Goal: Task Accomplishment & Management: Use online tool/utility

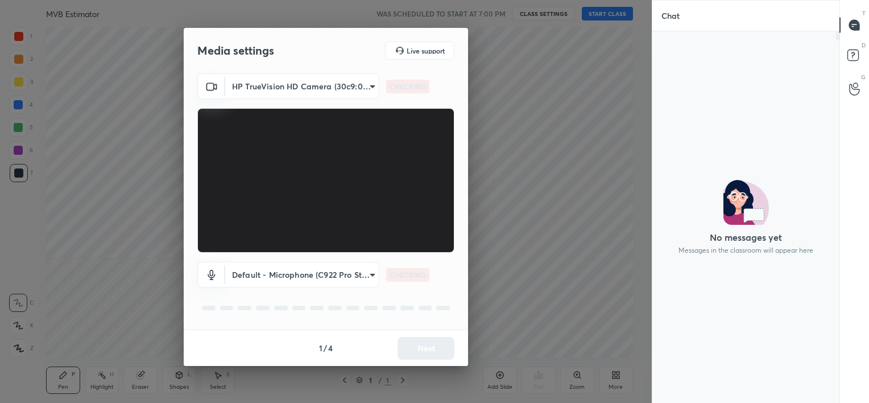
scroll to position [4, 3]
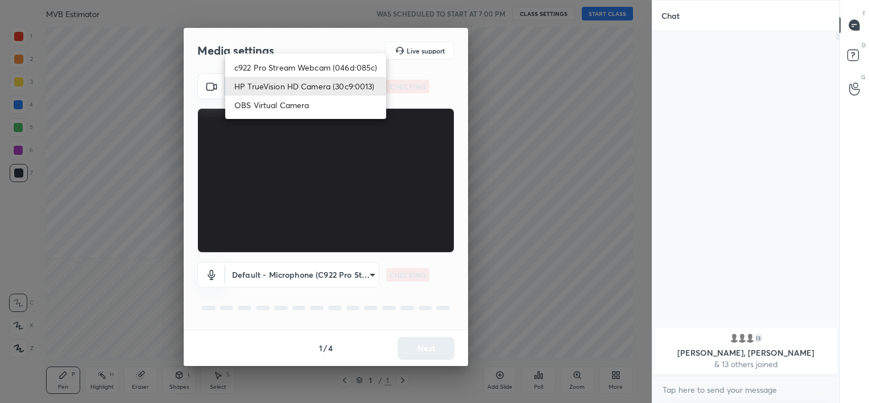
click at [318, 91] on body "1 2 3 4 5 6 7 C X Z C X Z E E Erase all H H MVB Estimator WAS SCHEDULED TO STAR…" at bounding box center [434, 201] width 869 height 403
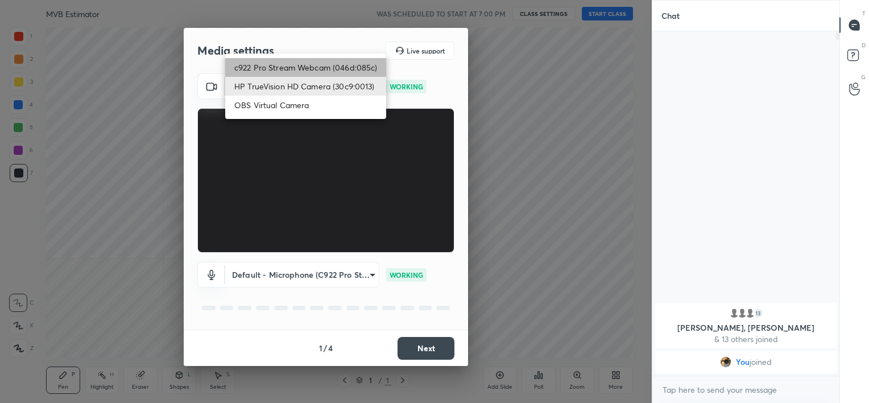
click at [305, 70] on li "c922 Pro Stream Webcam (046d:085c)" at bounding box center [305, 67] width 161 height 19
type input "b39b455f788c0d1c2df43438f612ff5e2121349c3a893045524a788c980995e5"
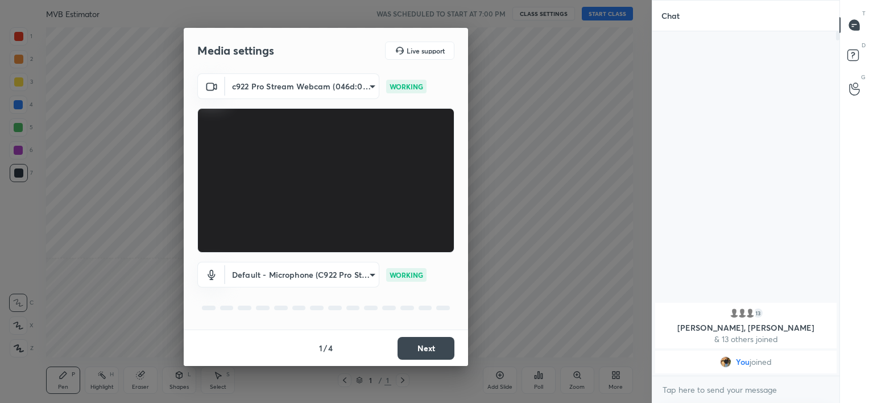
click at [432, 348] on button "Next" at bounding box center [425, 348] width 57 height 23
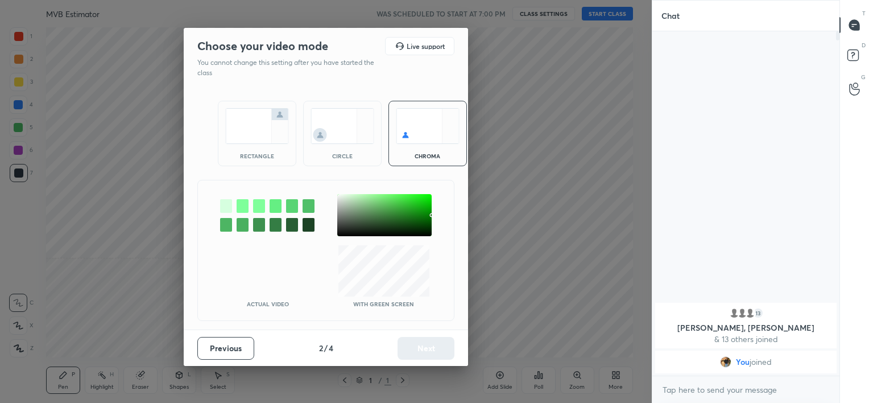
click at [345, 119] on img at bounding box center [342, 126] width 64 height 36
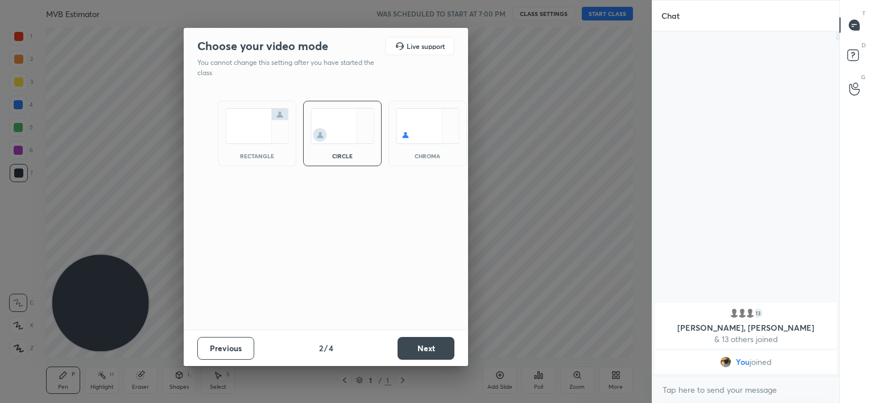
click at [437, 342] on button "Next" at bounding box center [425, 348] width 57 height 23
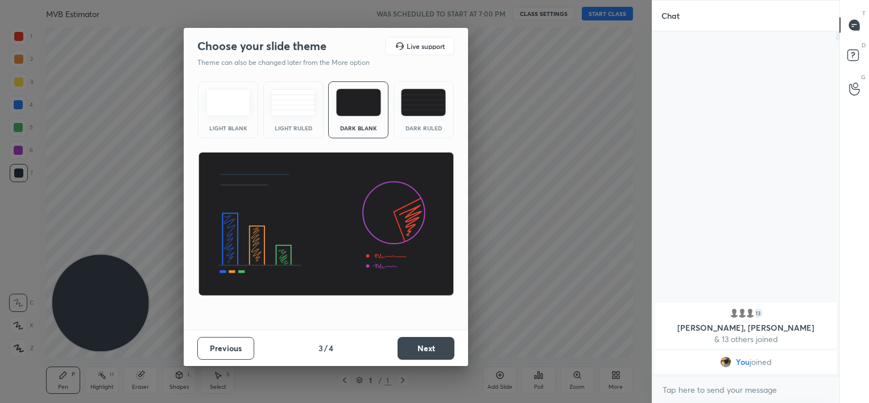
click at [437, 342] on button "Next" at bounding box center [425, 348] width 57 height 23
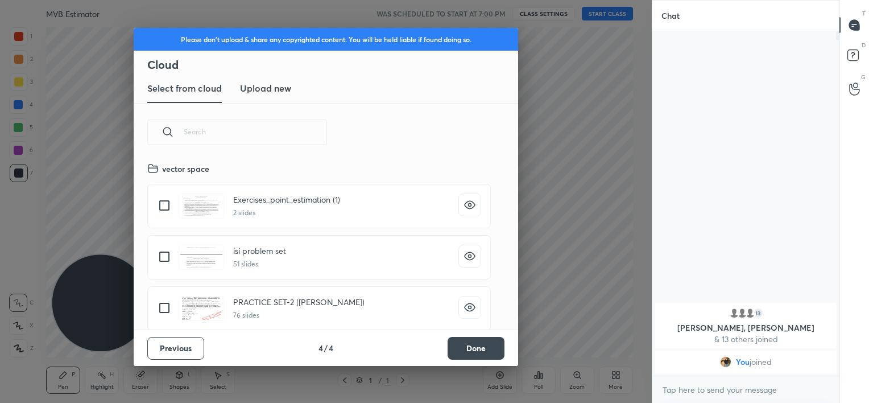
scroll to position [168, 365]
click at [481, 339] on button "Done" at bounding box center [476, 348] width 57 height 23
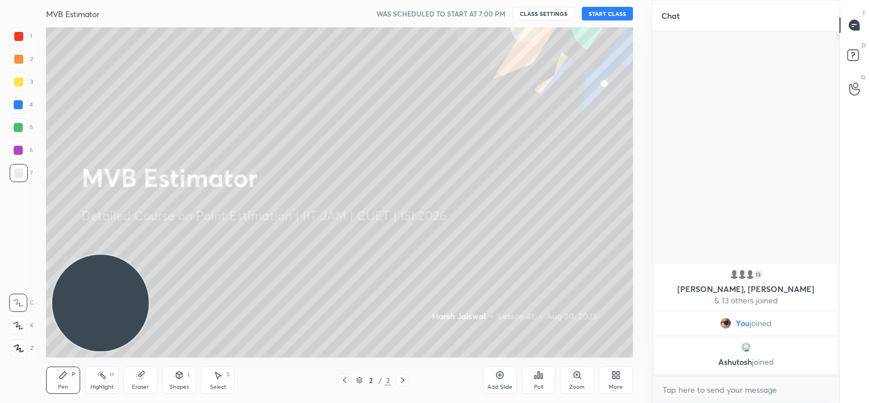
click at [610, 15] on button "START CLASS" at bounding box center [607, 14] width 51 height 14
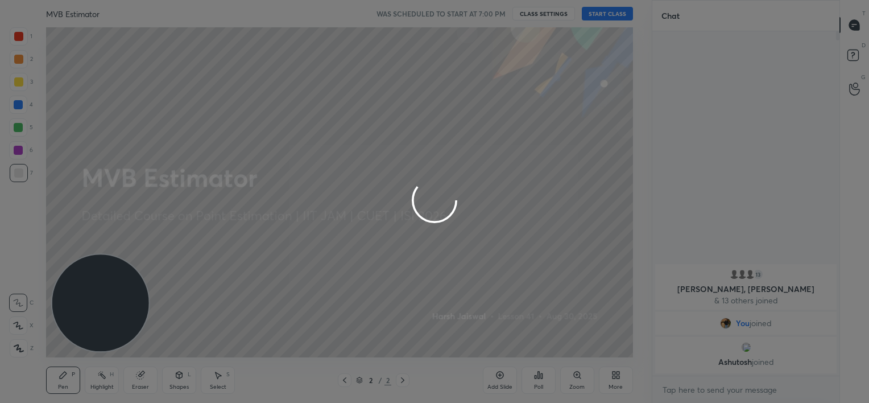
type textarea "x"
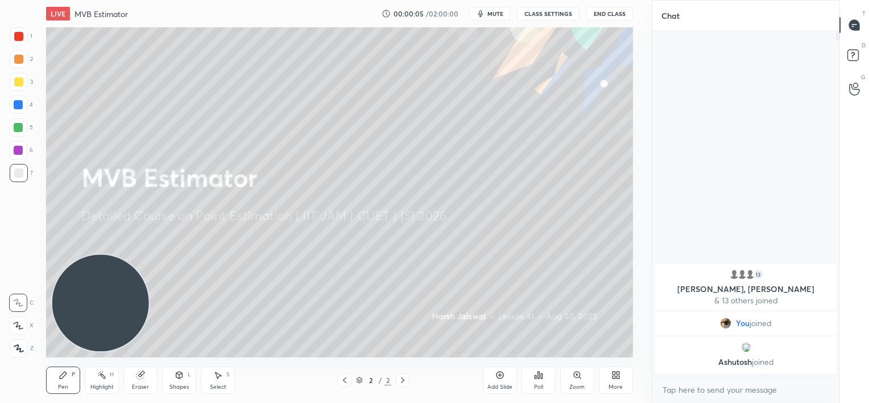
click at [498, 17] on button "mute" at bounding box center [489, 14] width 41 height 14
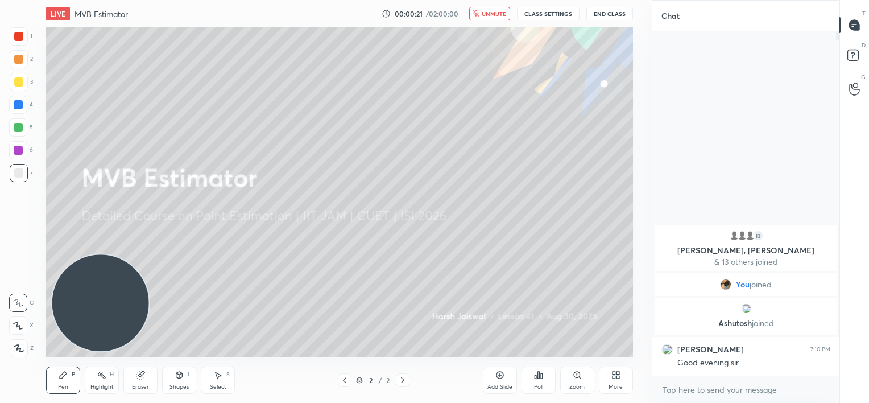
click at [491, 16] on span "unmute" at bounding box center [494, 14] width 24 height 8
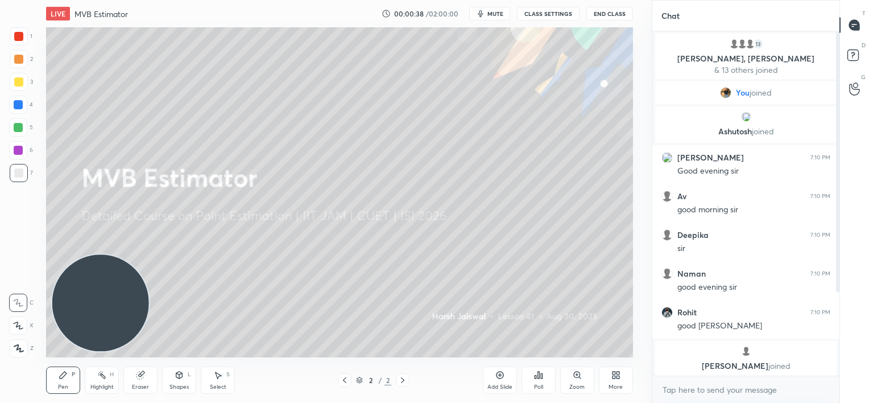
click at [499, 382] on div "Add Slide" at bounding box center [500, 379] width 34 height 27
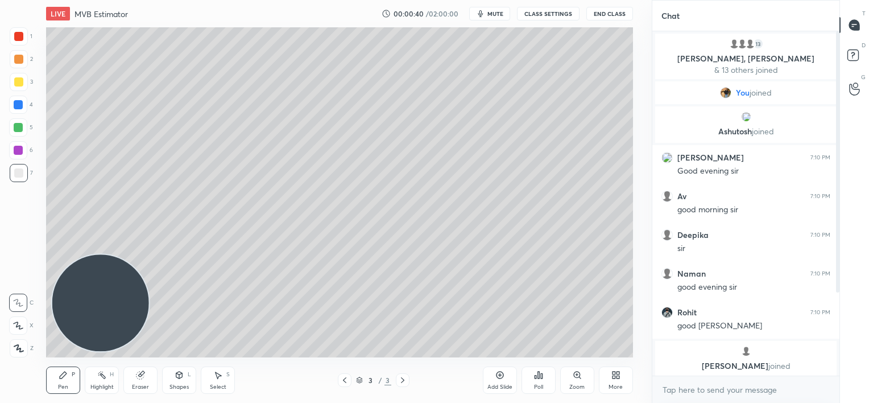
click at [20, 39] on div at bounding box center [18, 36] width 9 height 9
click at [614, 380] on div "More" at bounding box center [616, 379] width 34 height 27
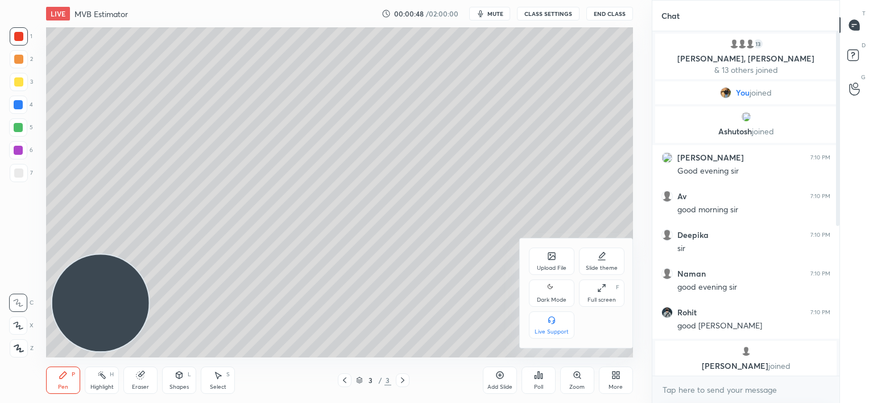
click at [551, 265] on div "Upload File" at bounding box center [552, 268] width 30 height 6
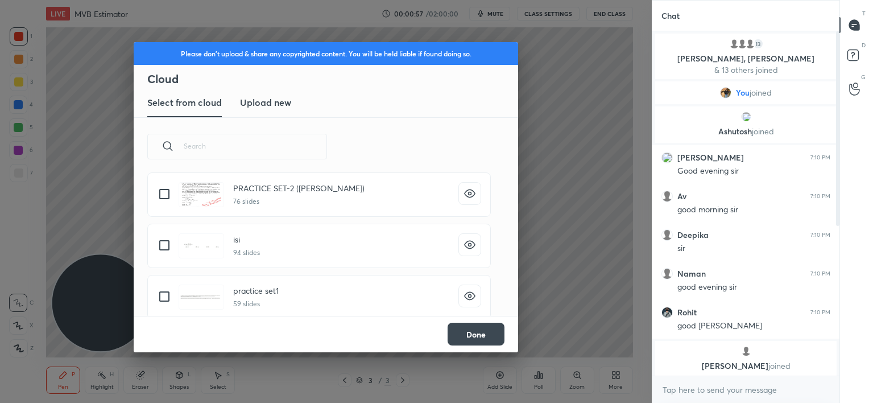
scroll to position [127, 0]
click at [167, 246] on input "grid" at bounding box center [164, 246] width 24 height 24
checkbox input "true"
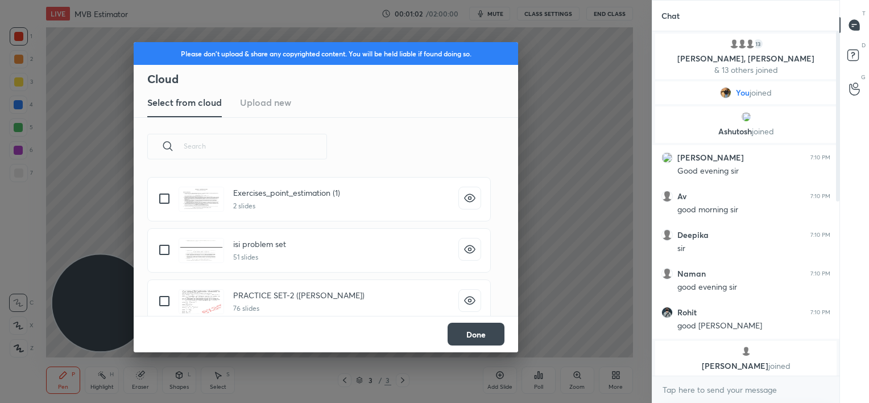
scroll to position [0, 0]
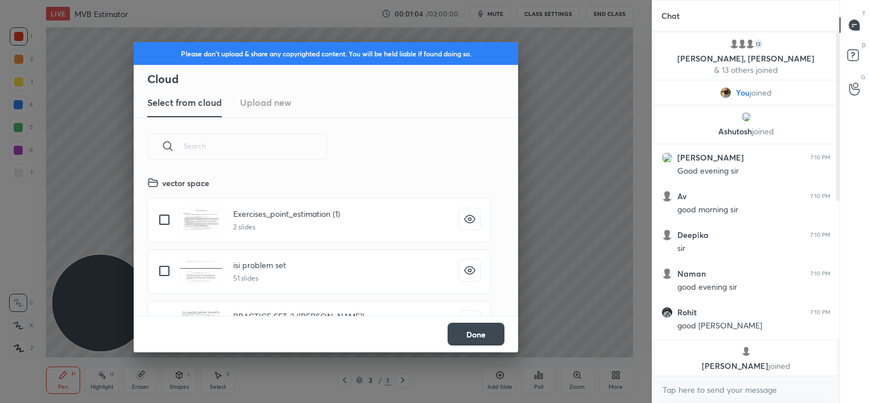
click at [167, 267] on input "grid" at bounding box center [164, 271] width 24 height 24
checkbox input "true"
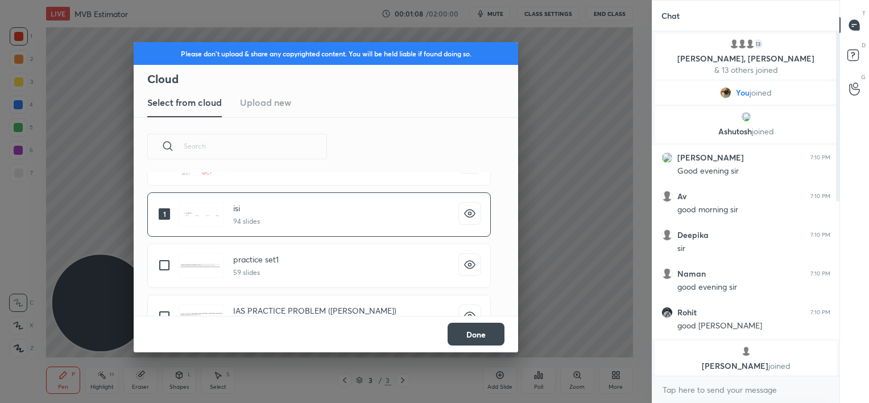
scroll to position [160, 0]
click at [299, 239] on div "practice set1 59 slides" at bounding box center [325, 264] width 357 height 51
click at [469, 337] on button "Done" at bounding box center [476, 333] width 57 height 23
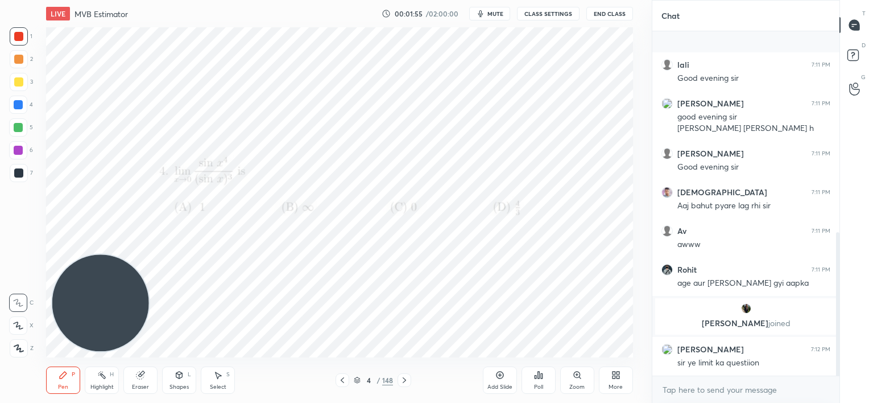
scroll to position [498, 0]
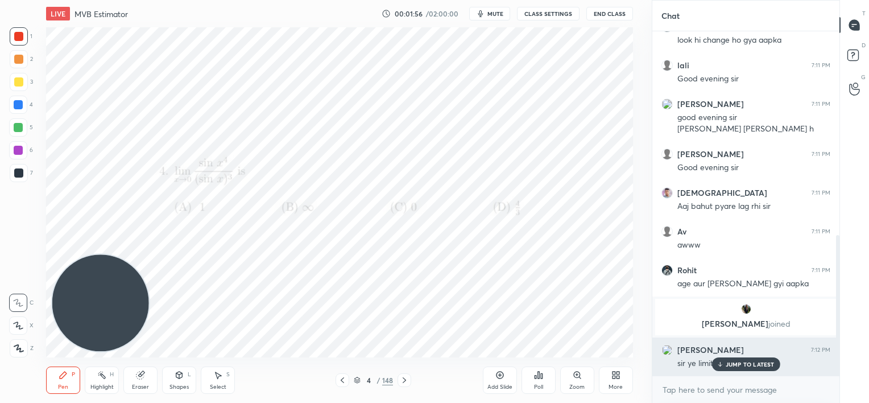
drag, startPoint x: 715, startPoint y: 364, endPoint x: 687, endPoint y: 362, distance: 27.9
click at [716, 365] on icon at bounding box center [719, 364] width 7 height 7
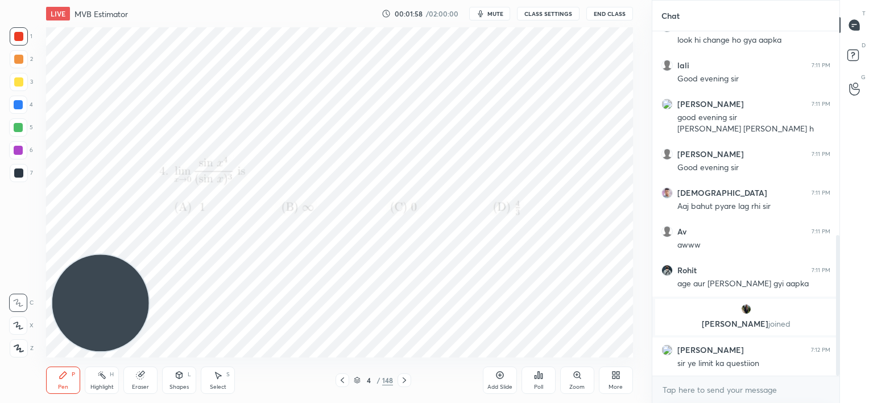
click at [503, 375] on icon at bounding box center [499, 374] width 9 height 9
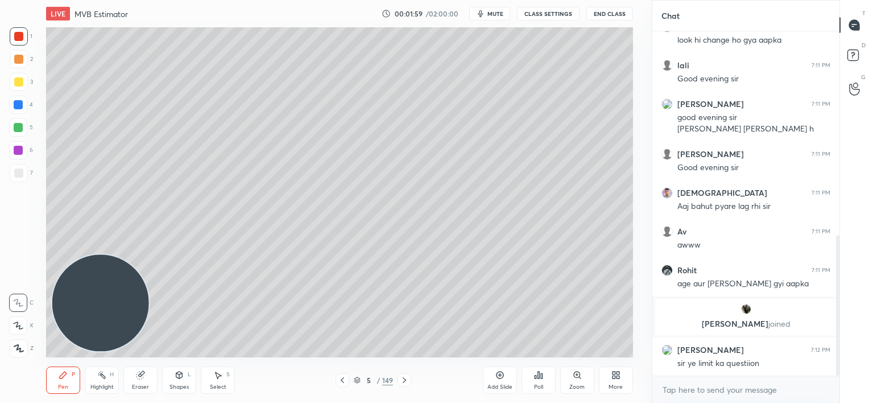
click at [611, 372] on icon at bounding box center [615, 374] width 9 height 9
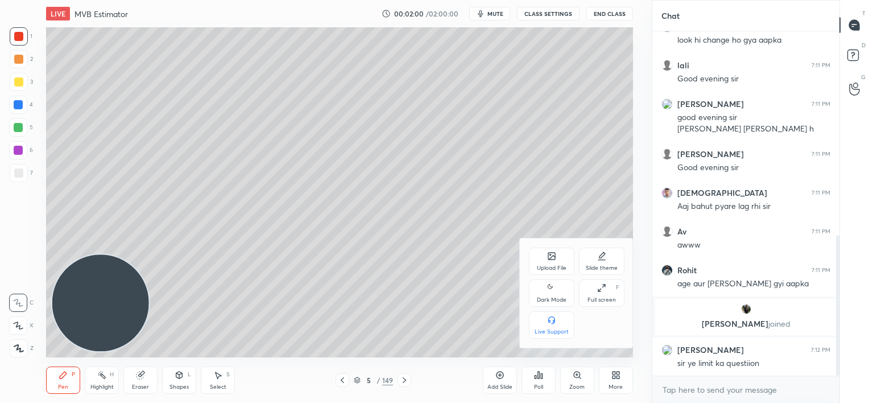
click at [553, 263] on div "Upload File" at bounding box center [551, 260] width 45 height 27
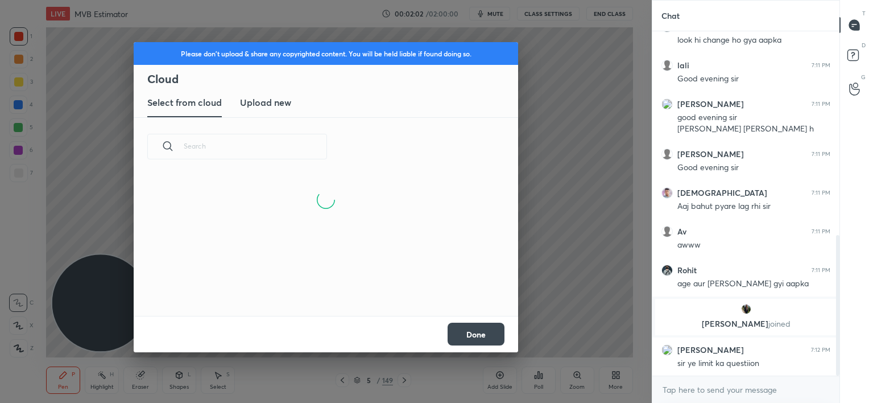
click at [267, 106] on h3 "Upload new" at bounding box center [265, 103] width 51 height 14
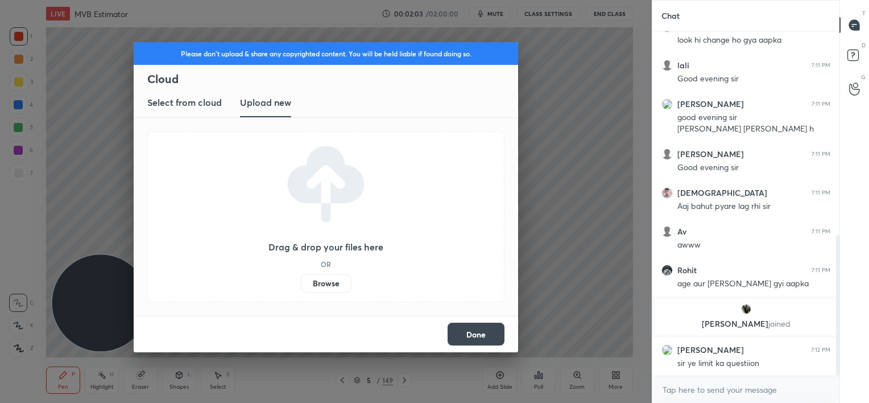
scroll to position [537, 0]
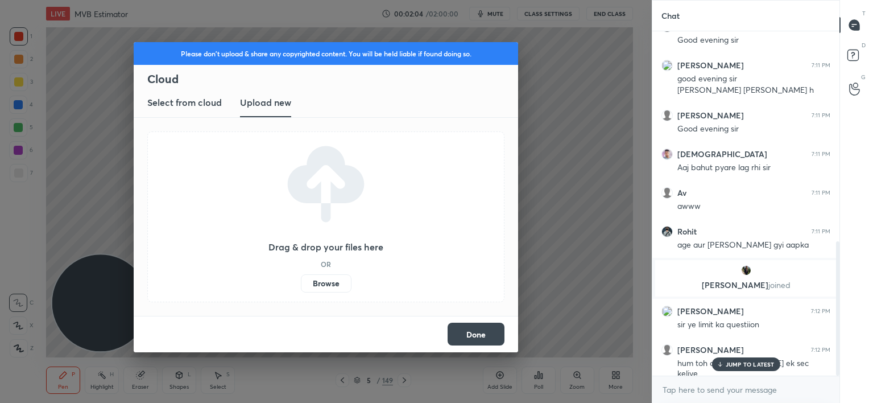
click at [201, 102] on h3 "Select from cloud" at bounding box center [184, 103] width 74 height 14
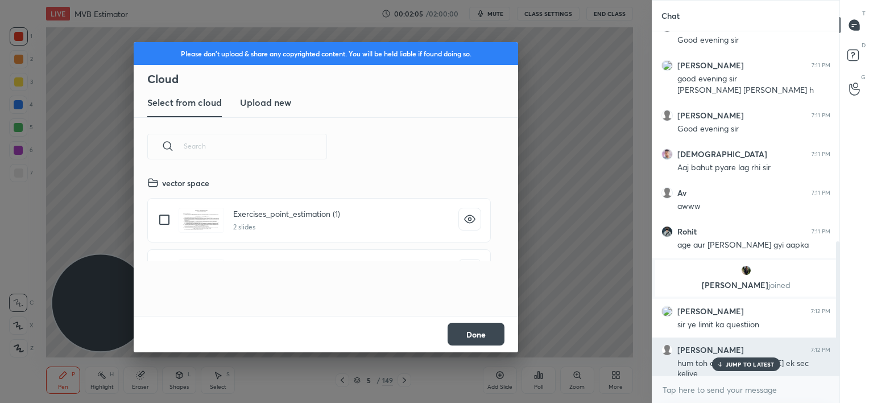
scroll to position [140, 365]
drag, startPoint x: 726, startPoint y: 362, endPoint x: 707, endPoint y: 360, distance: 19.4
click at [727, 362] on p "JUMP TO LATEST" at bounding box center [750, 364] width 49 height 7
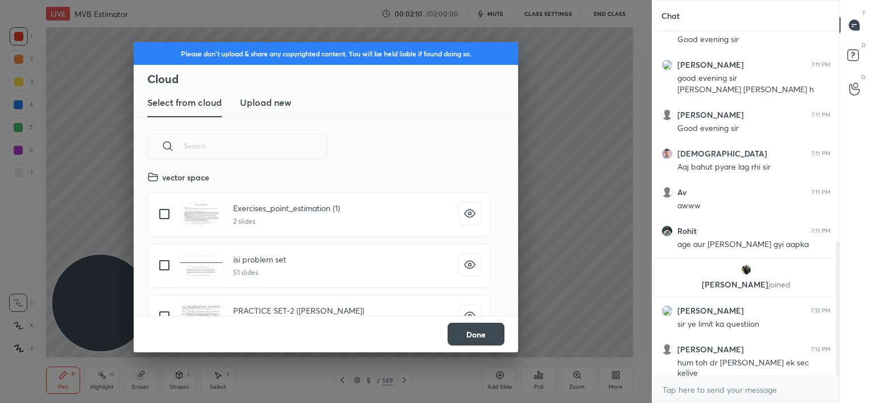
scroll to position [3, 0]
click at [165, 261] on input "grid" at bounding box center [164, 267] width 24 height 24
checkbox input "true"
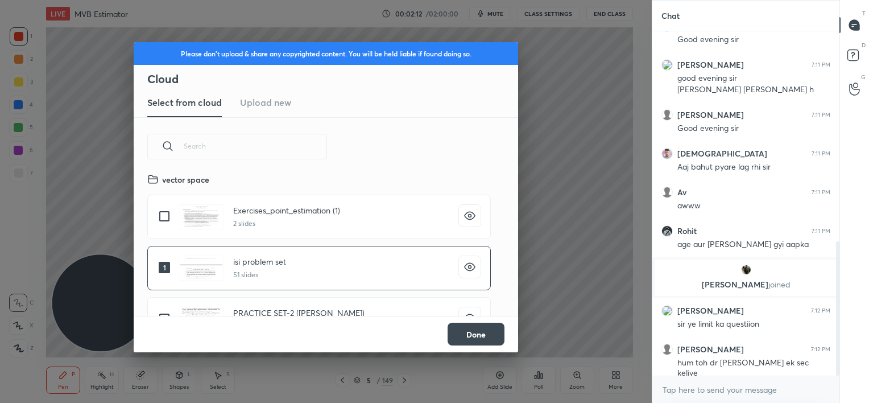
click at [472, 330] on button "Done" at bounding box center [476, 333] width 57 height 23
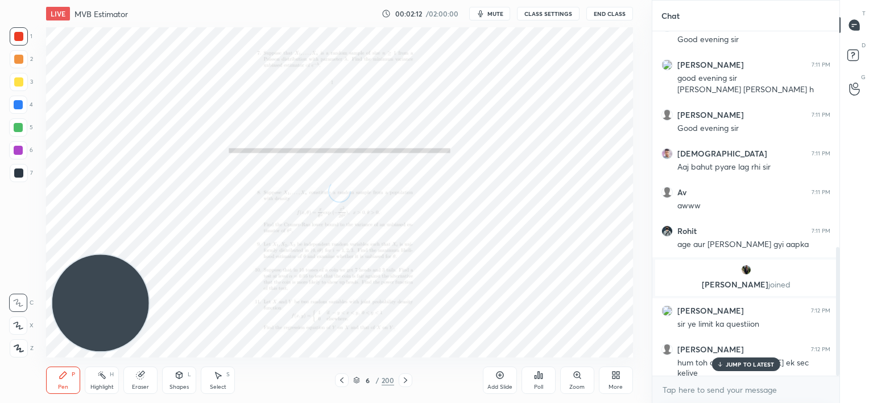
scroll to position [578, 0]
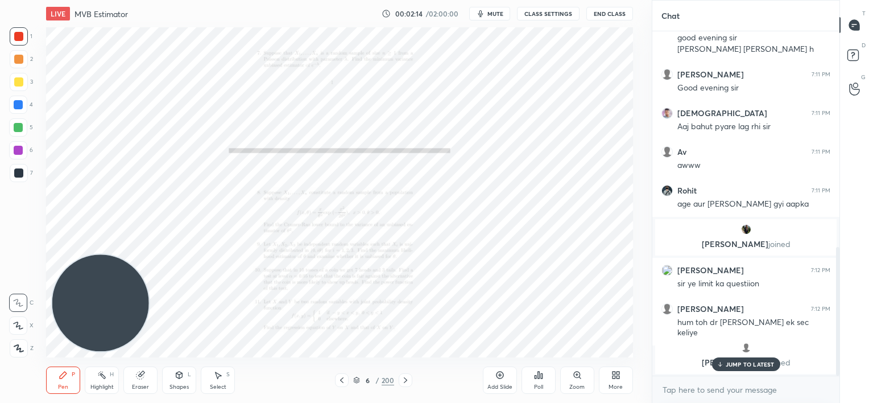
click at [721, 360] on div "JUMP TO LATEST" at bounding box center [745, 364] width 68 height 14
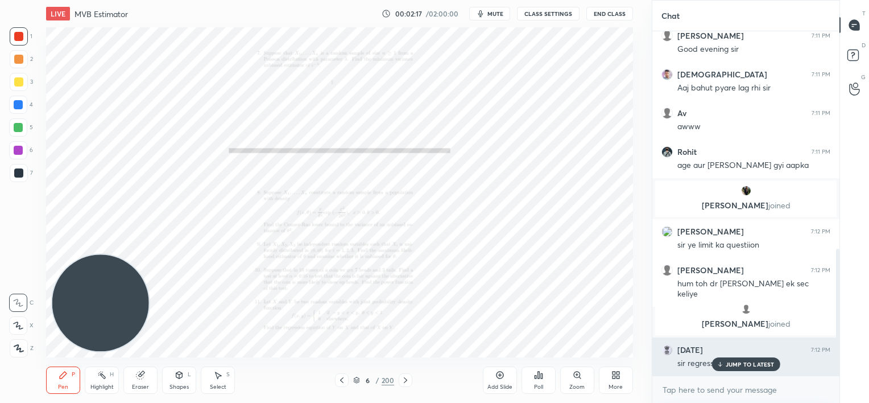
click at [720, 365] on icon at bounding box center [719, 364] width 7 height 7
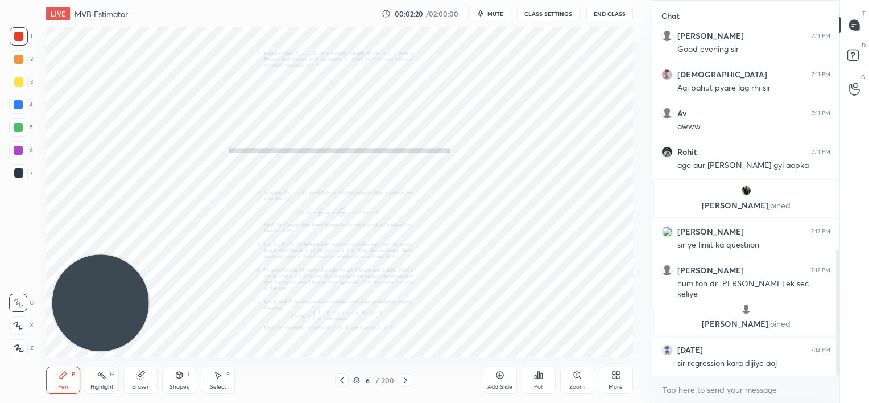
click at [498, 377] on icon at bounding box center [499, 374] width 9 height 9
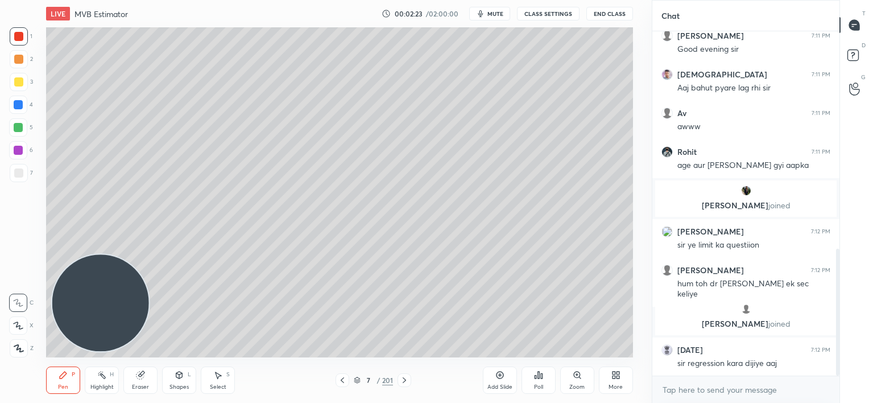
scroll to position [628, 0]
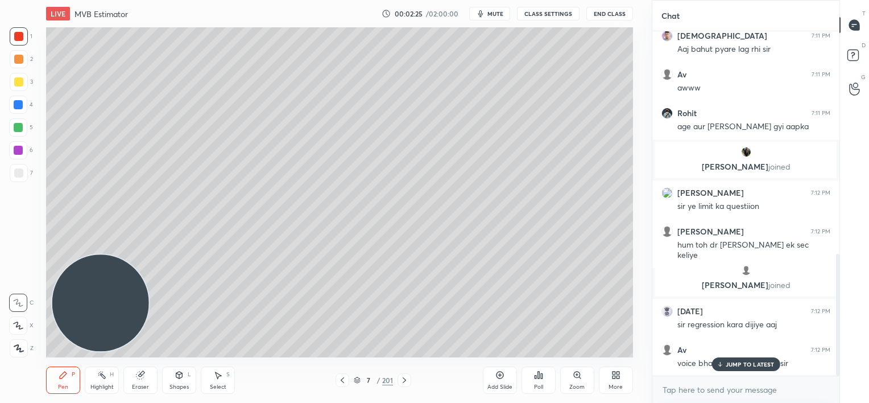
click at [728, 362] on p "JUMP TO LATEST" at bounding box center [750, 364] width 49 height 7
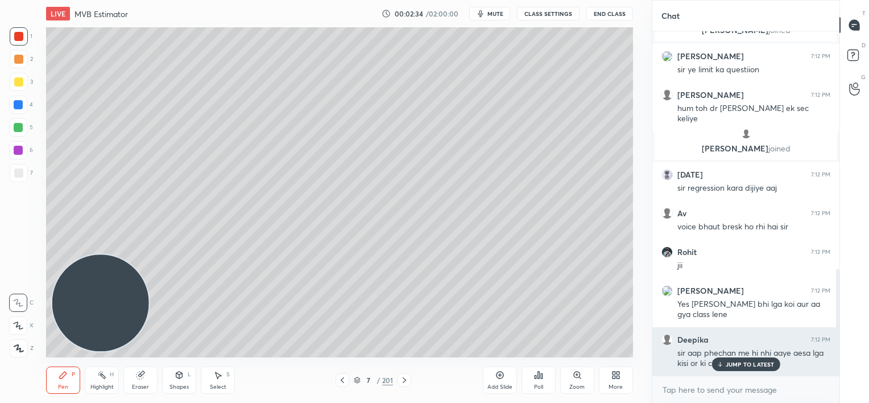
scroll to position [803, 0]
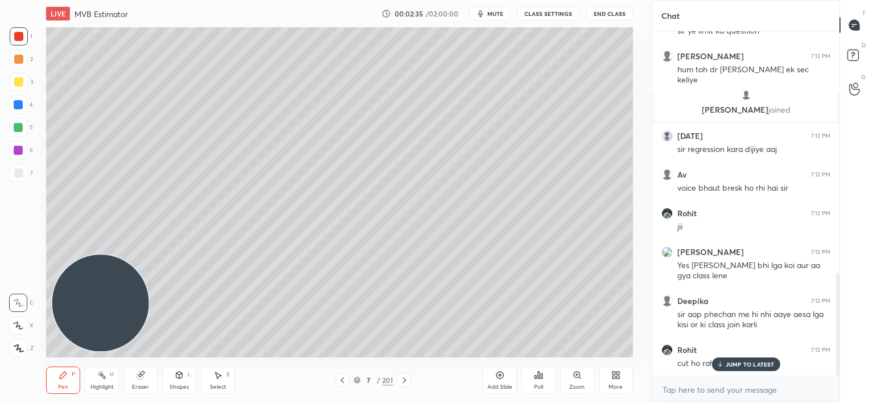
click at [726, 365] on p "JUMP TO LATEST" at bounding box center [750, 364] width 49 height 7
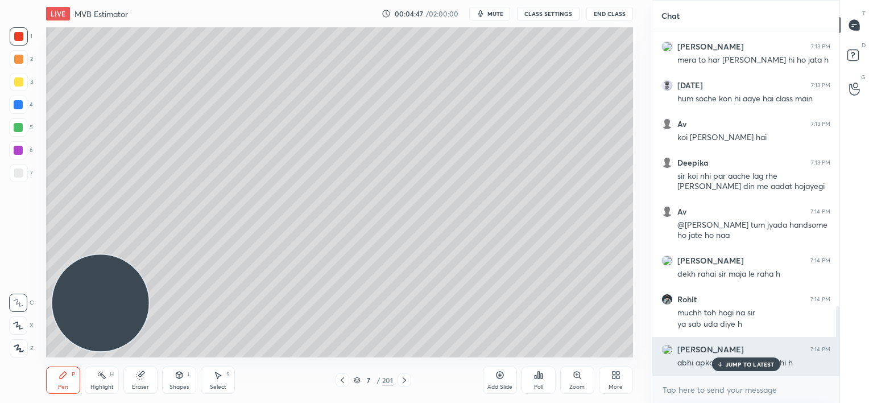
scroll to position [1358, 0]
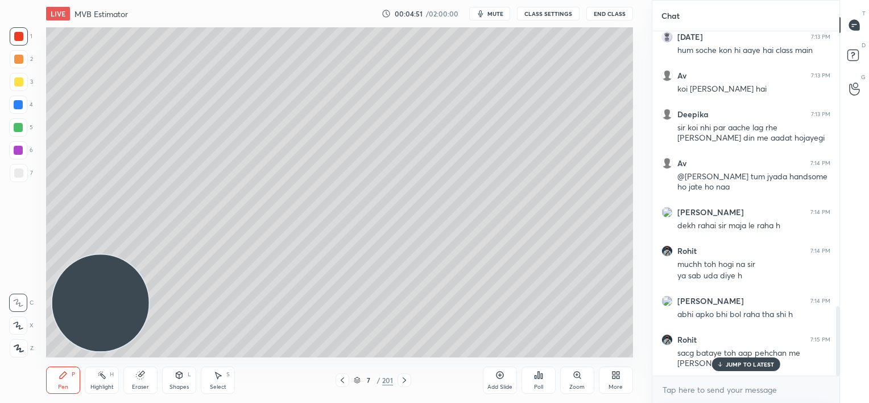
click at [762, 361] on p "JUMP TO LATEST" at bounding box center [750, 364] width 49 height 7
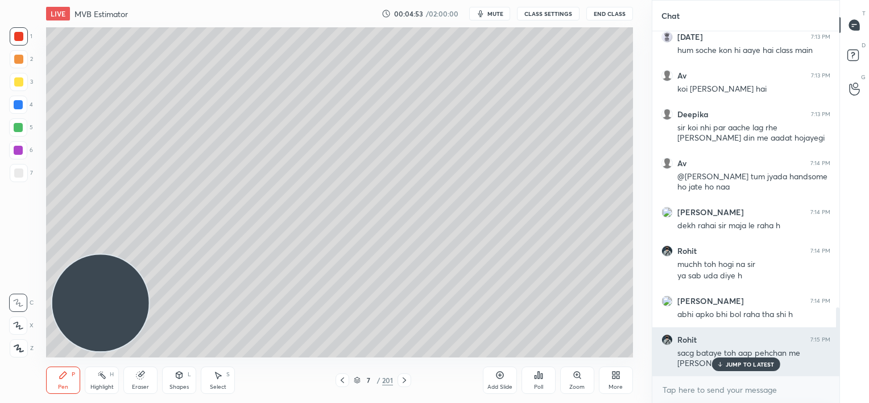
scroll to position [1397, 0]
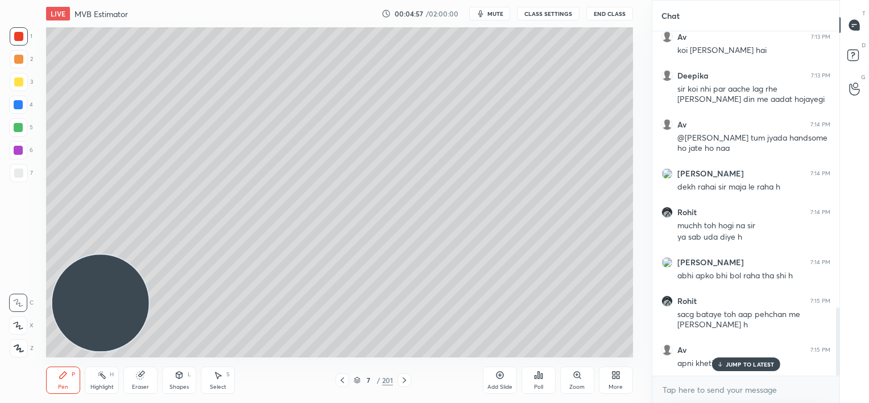
click at [739, 361] on p "JUMP TO LATEST" at bounding box center [750, 364] width 49 height 7
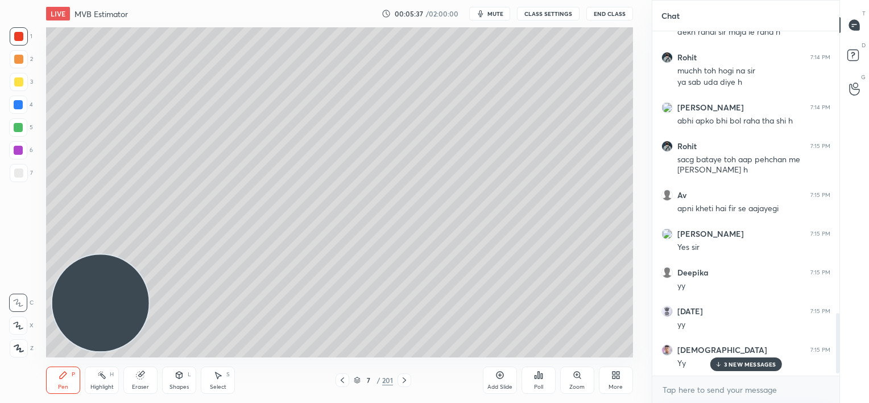
scroll to position [1667, 0]
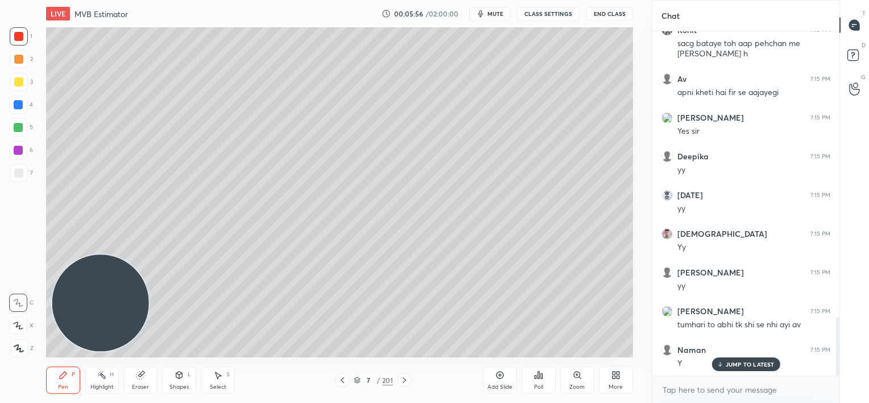
click at [494, 16] on span "mute" at bounding box center [495, 14] width 16 height 8
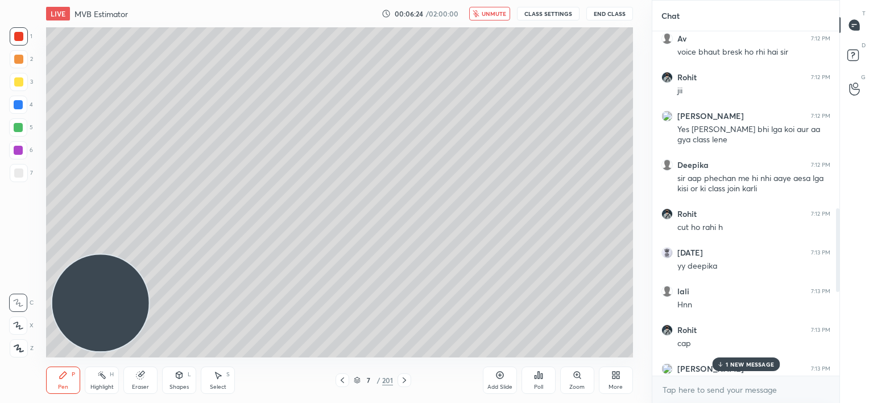
scroll to position [989, 0]
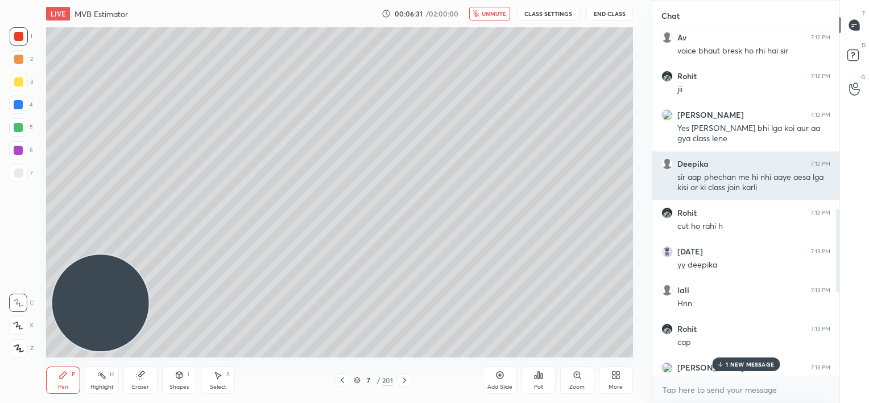
click at [686, 194] on div "Deepika 7:12 PM sir aap phechan me hi nhi aaye aesa lga kisi or ki class join […" at bounding box center [745, 175] width 187 height 49
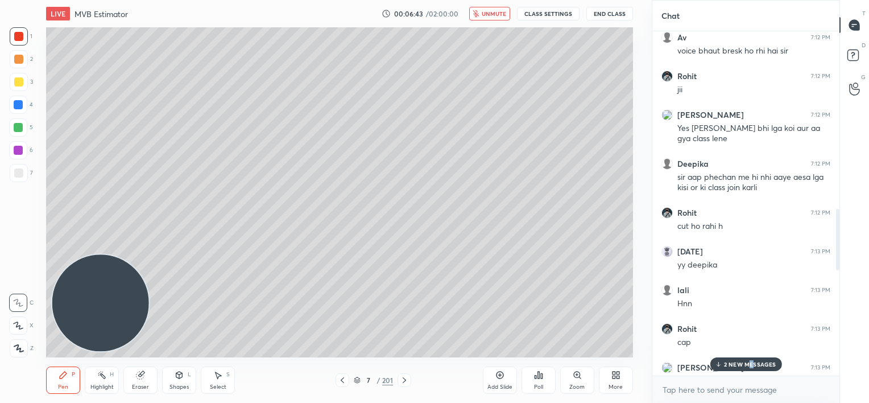
click at [750, 362] on p "2 NEW MESSAGES" at bounding box center [750, 364] width 52 height 7
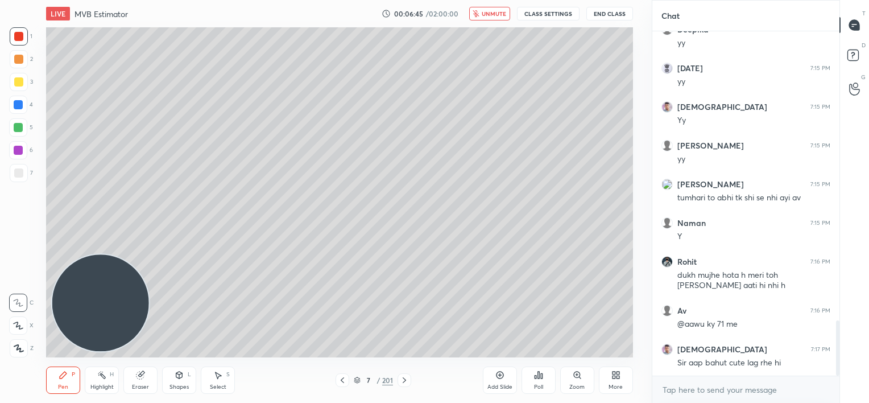
click at [616, 379] on div "More" at bounding box center [616, 379] width 34 height 27
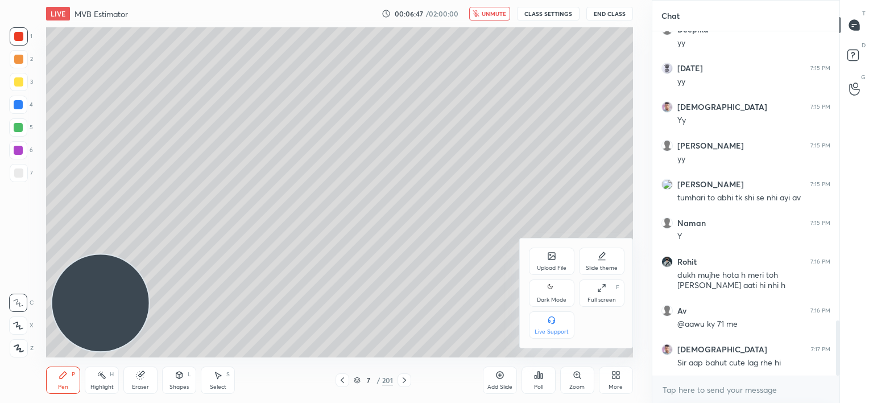
click at [549, 268] on div "Upload File" at bounding box center [552, 268] width 30 height 6
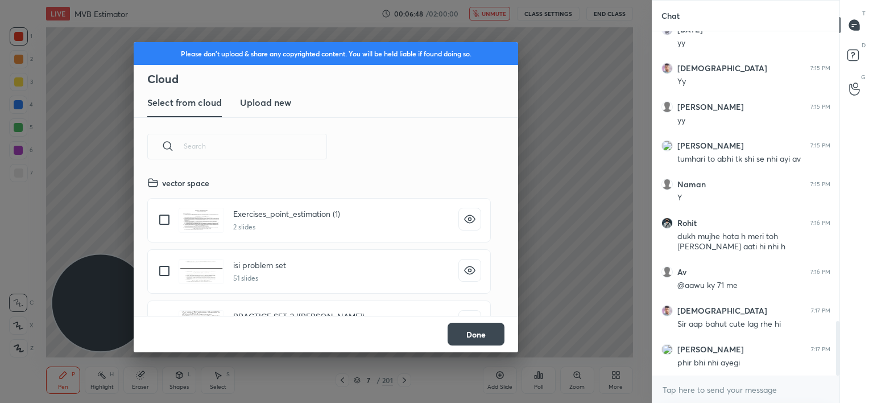
scroll to position [140, 365]
click at [267, 104] on h3 "Upload new" at bounding box center [265, 103] width 51 height 14
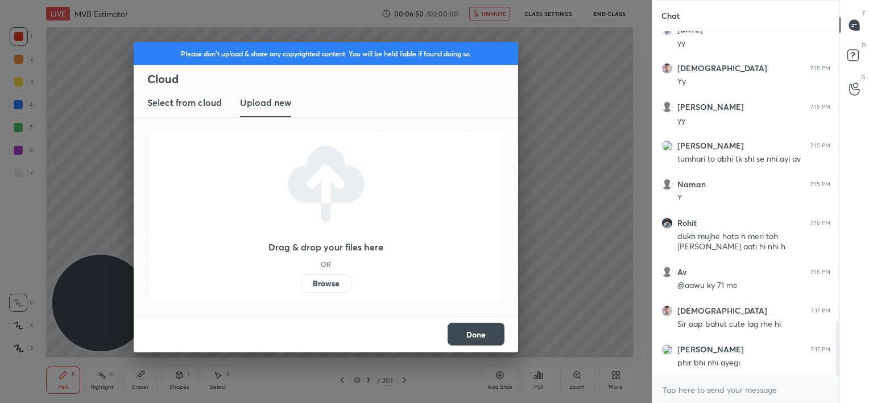
click at [334, 282] on label "Browse" at bounding box center [326, 283] width 51 height 18
click at [301, 282] on input "Browse" at bounding box center [301, 283] width 0 height 18
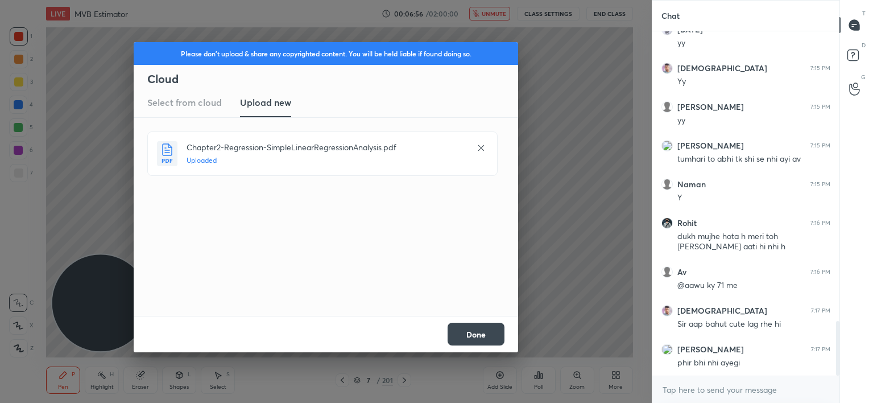
click at [487, 334] on button "Done" at bounding box center [476, 333] width 57 height 23
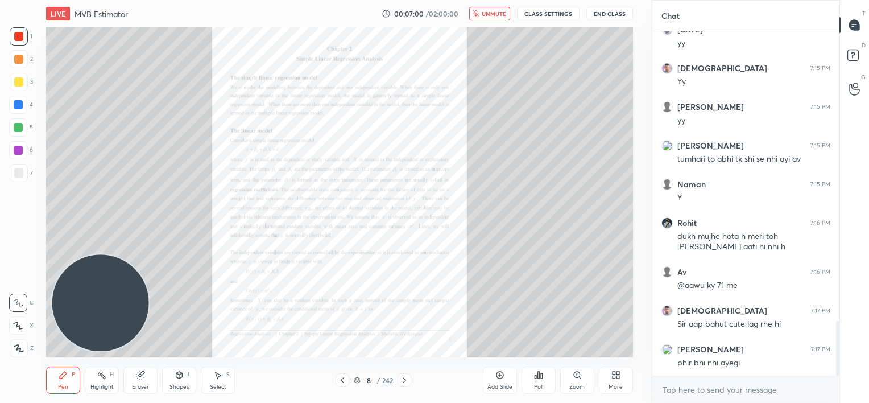
click at [488, 13] on span "unmute" at bounding box center [494, 14] width 24 height 8
click at [579, 380] on div "Zoom" at bounding box center [577, 379] width 34 height 27
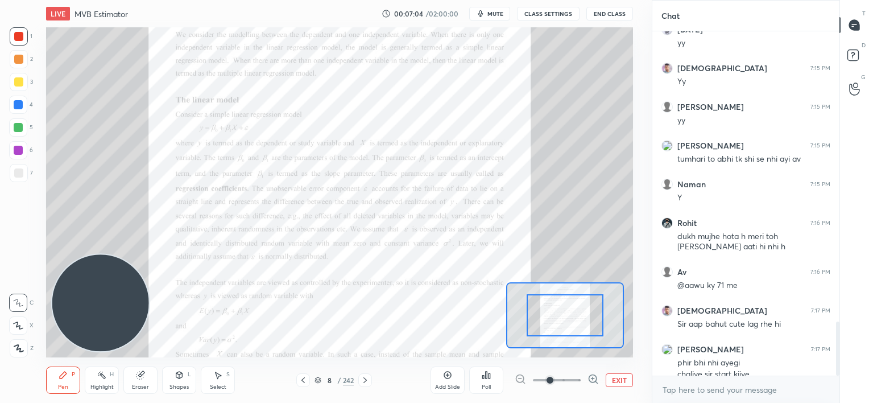
scroll to position [1844, 0]
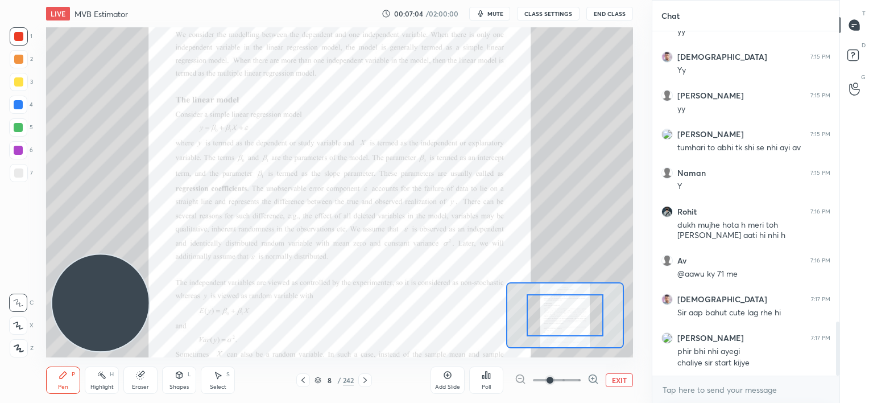
click at [570, 376] on span at bounding box center [557, 379] width 48 height 17
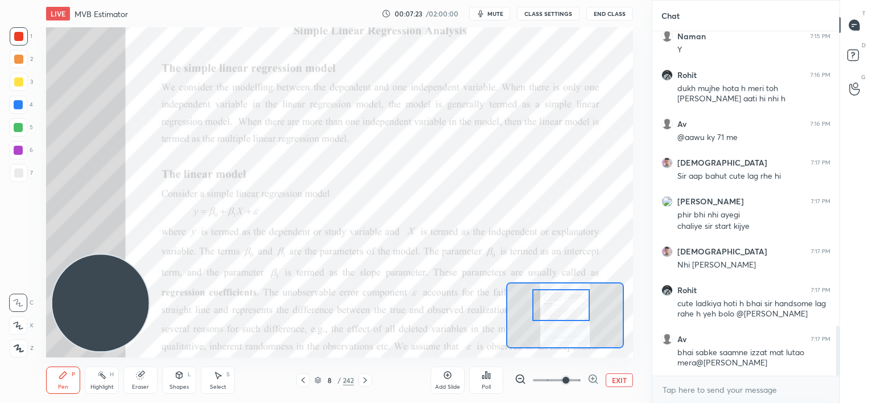
scroll to position [2019, 0]
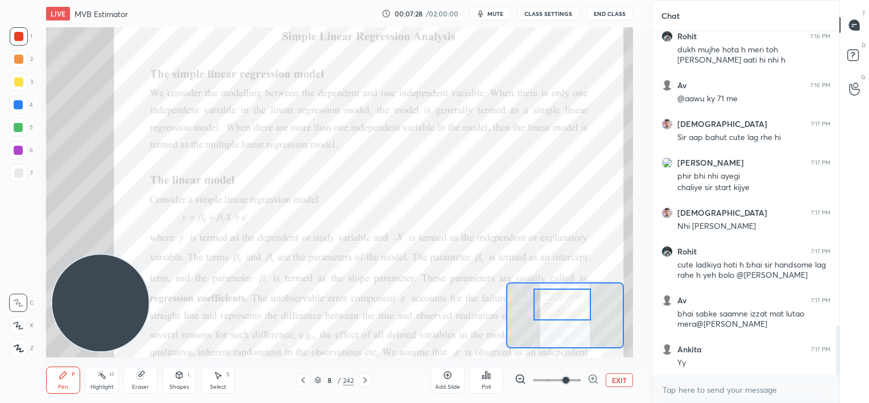
drag, startPoint x: 569, startPoint y: 316, endPoint x: 566, endPoint y: 305, distance: 11.2
click at [566, 305] on div at bounding box center [561, 304] width 57 height 32
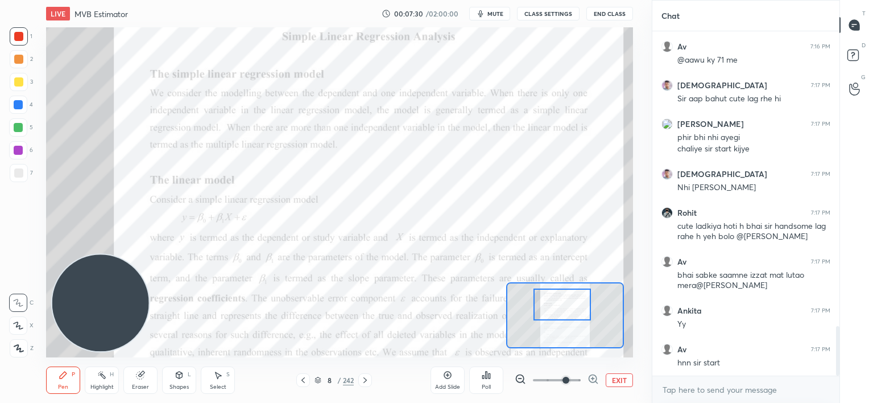
click at [11, 57] on div at bounding box center [19, 59] width 18 height 18
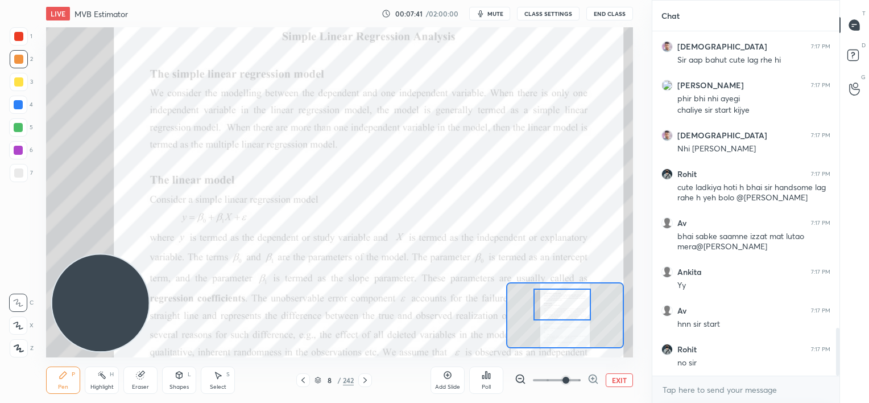
scroll to position [2135, 0]
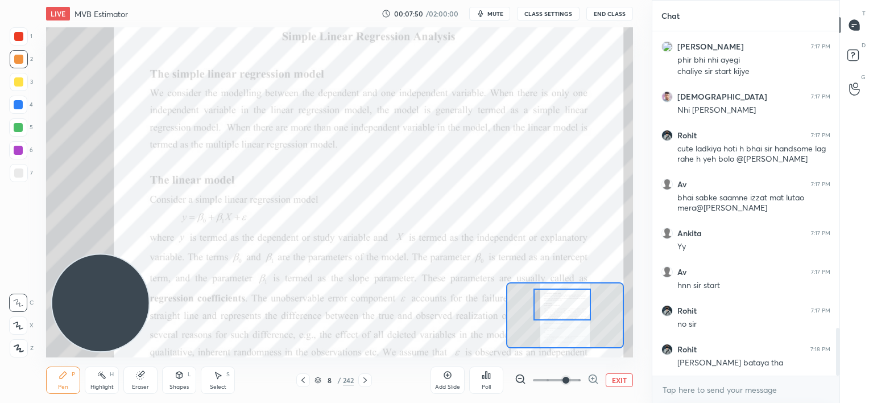
click at [22, 40] on div at bounding box center [18, 36] width 9 height 9
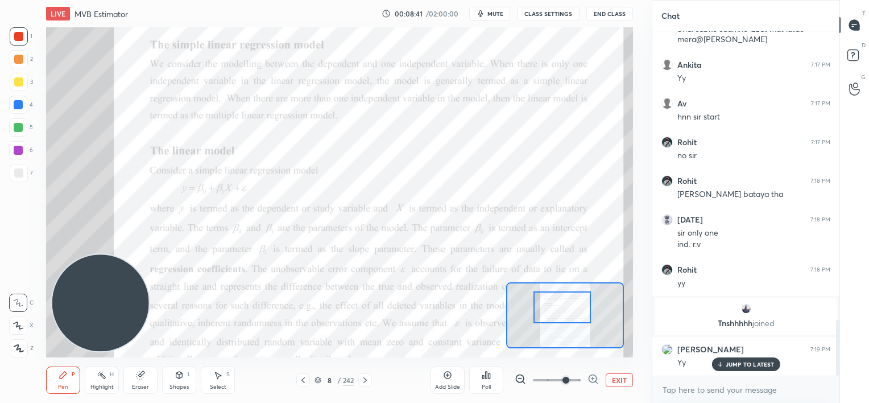
scroll to position [1774, 0]
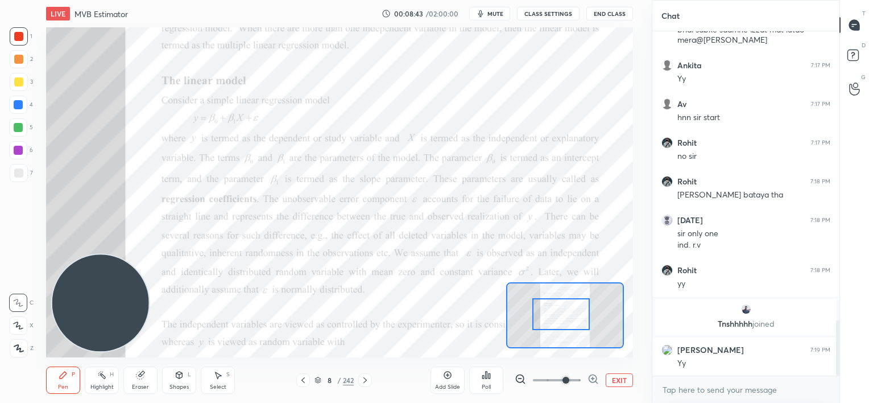
drag, startPoint x: 565, startPoint y: 307, endPoint x: 575, endPoint y: 312, distance: 11.4
click at [565, 317] on div at bounding box center [560, 314] width 57 height 32
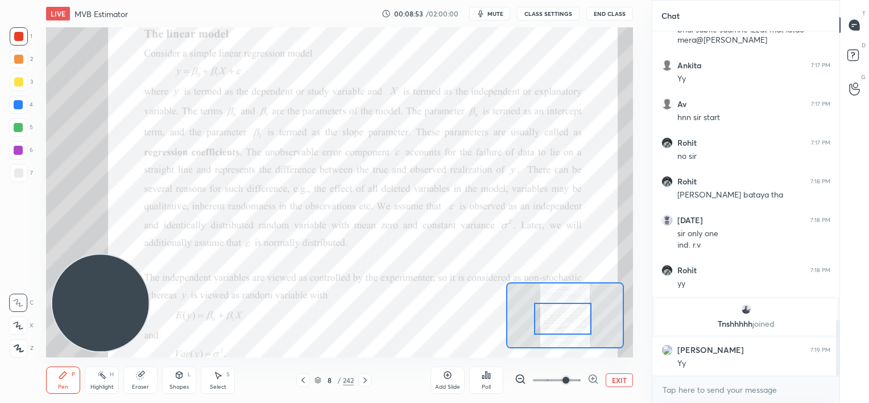
click at [562, 318] on div at bounding box center [562, 319] width 57 height 32
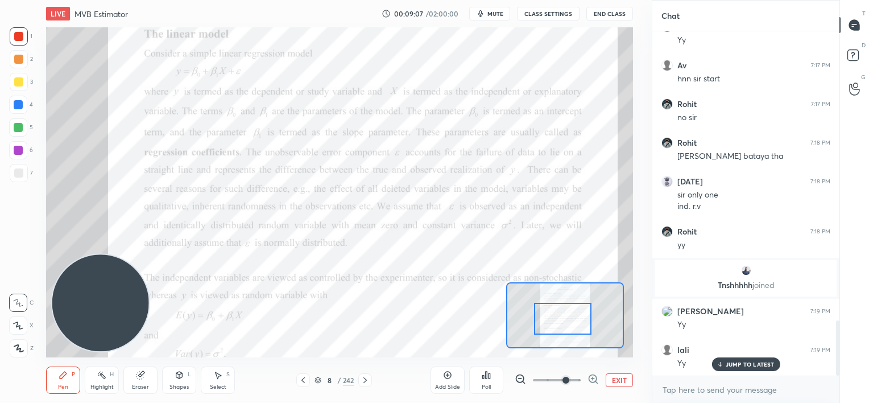
scroll to position [1852, 0]
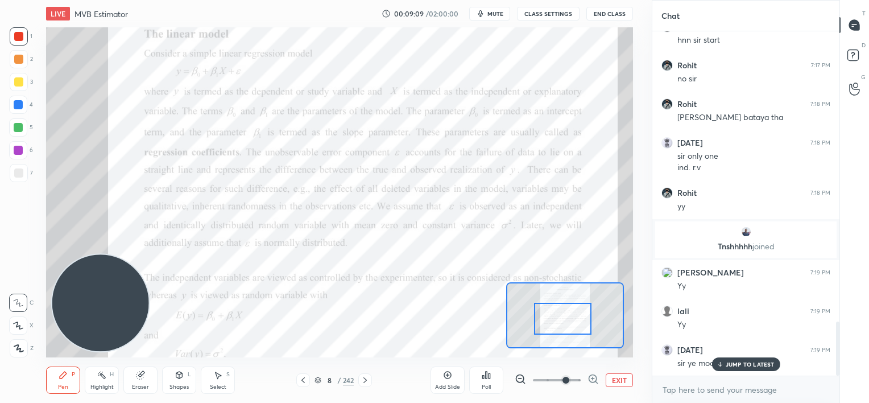
click at [728, 360] on div "JUMP TO LATEST" at bounding box center [745, 364] width 68 height 14
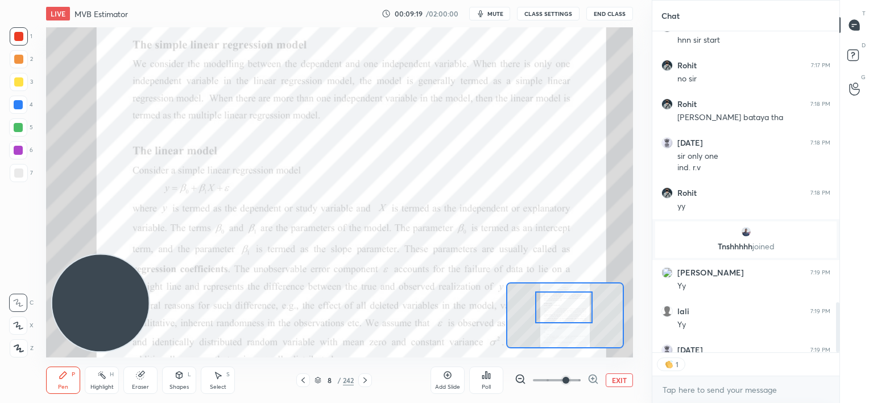
scroll to position [3, 3]
click at [569, 318] on div at bounding box center [563, 315] width 57 height 32
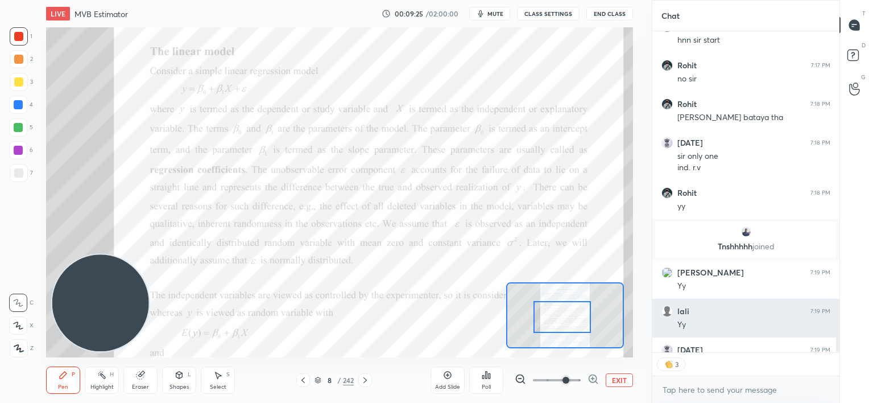
scroll to position [1875, 0]
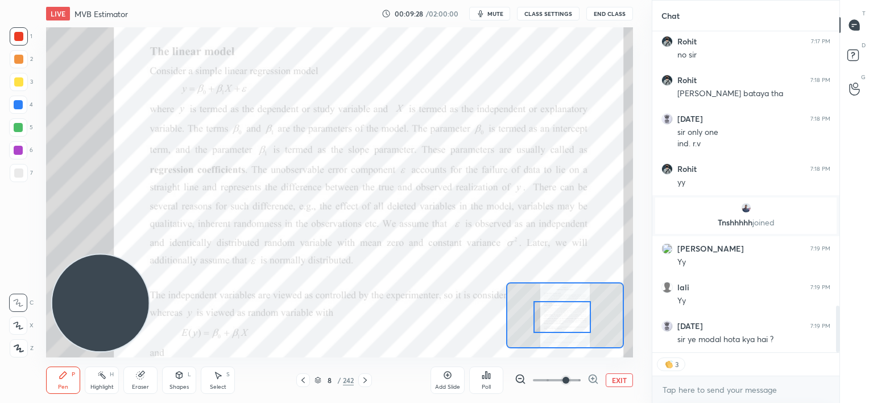
click at [444, 380] on div "Add Slide" at bounding box center [447, 379] width 34 height 27
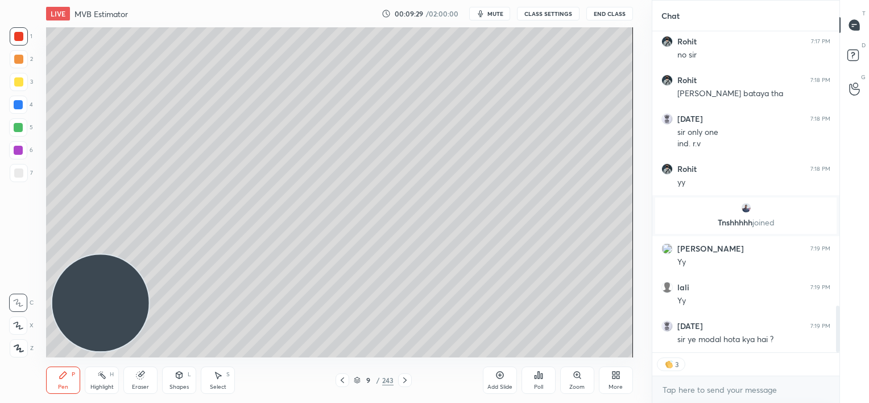
scroll to position [1914, 0]
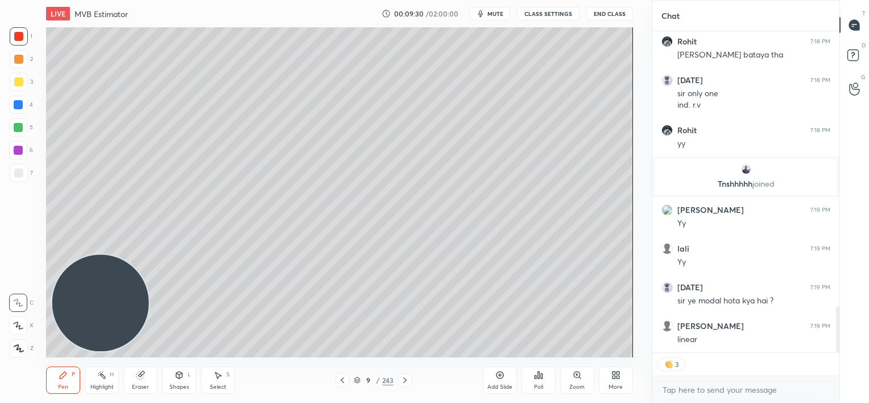
type textarea "x"
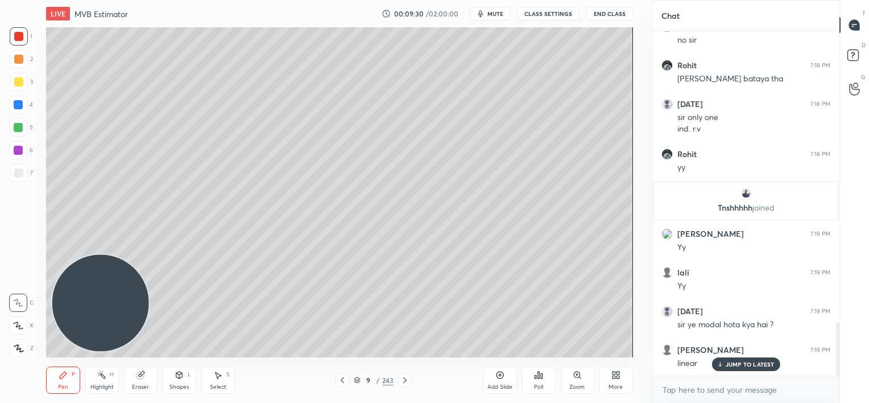
click at [19, 57] on div at bounding box center [18, 59] width 9 height 9
click at [731, 364] on p "JUMP TO LATEST" at bounding box center [750, 364] width 49 height 7
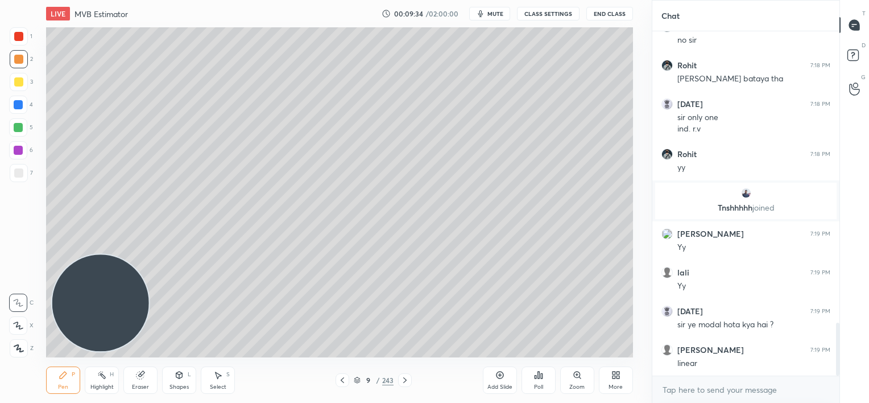
scroll to position [1929, 0]
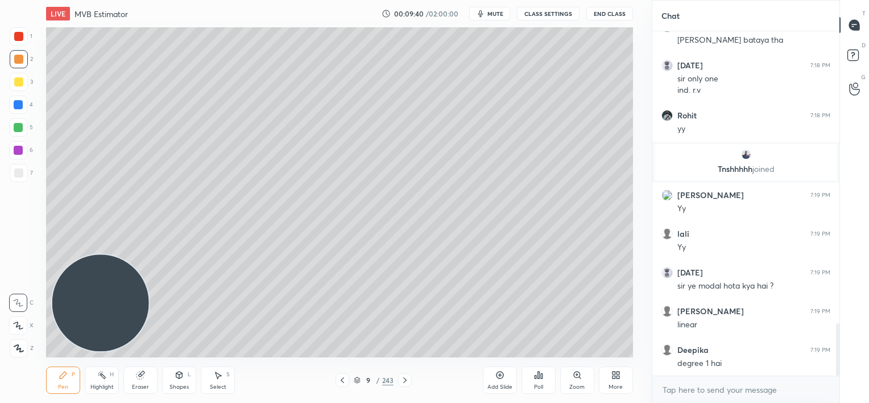
click at [139, 377] on icon at bounding box center [139, 374] width 7 height 7
click at [0, 0] on html "1 2 3 4 5 6 7 C X Z C X Z E E Erase all H H LIVE MVB Estimator 00:09:45 / 02:00…" at bounding box center [434, 0] width 869 height 0
click at [0, 0] on html "1 2 3 4 5 6 7 C X Z C X Z E E Erase all H H LIVE MVB Estimator 00:09:46 / 02:00…" at bounding box center [434, 0] width 869 height 0
click at [123, 304] on div "Setting up your live class Poll for secs No correct answer Start poll" at bounding box center [339, 192] width 586 height 330
click at [27, 337] on div "Erase all" at bounding box center [19, 345] width 20 height 23
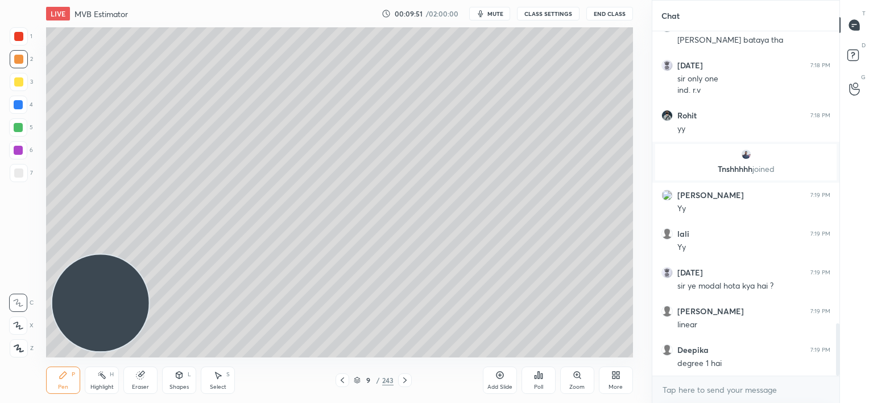
click at [25, 359] on div "1 2 3 4 5 6 7 C X Z C X Z E E Erase all H H LIVE MVB Estimator 00:09:51 / 02:00…" at bounding box center [321, 201] width 643 height 403
drag, startPoint x: 65, startPoint y: 371, endPoint x: 71, endPoint y: 364, distance: 8.5
click at [65, 370] on icon at bounding box center [63, 374] width 9 height 9
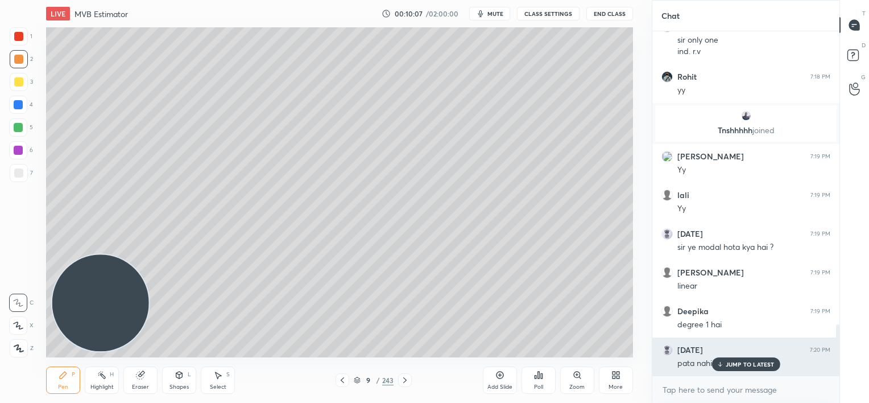
click at [739, 366] on p "JUMP TO LATEST" at bounding box center [750, 364] width 49 height 7
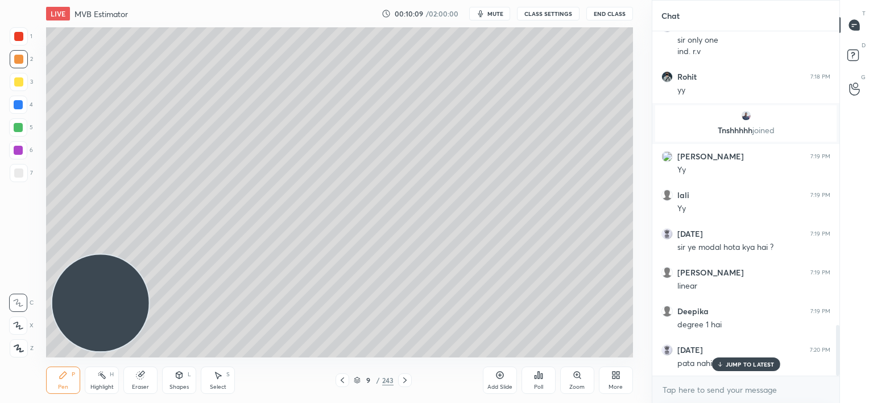
scroll to position [2006, 0]
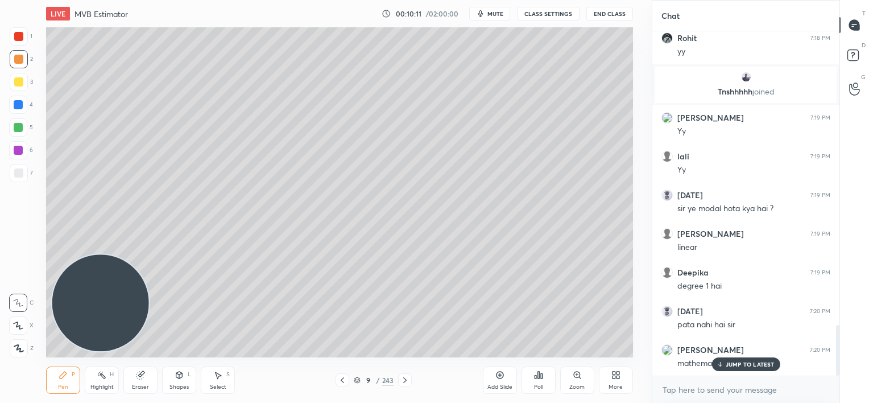
click at [727, 366] on p "JUMP TO LATEST" at bounding box center [750, 364] width 49 height 7
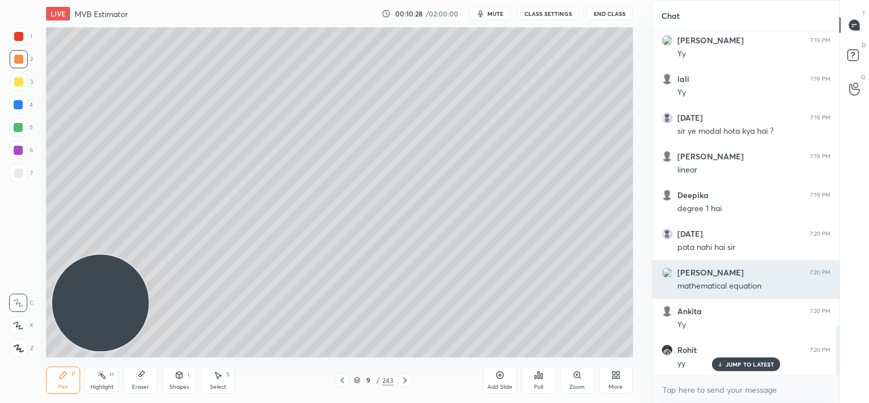
scroll to position [2122, 0]
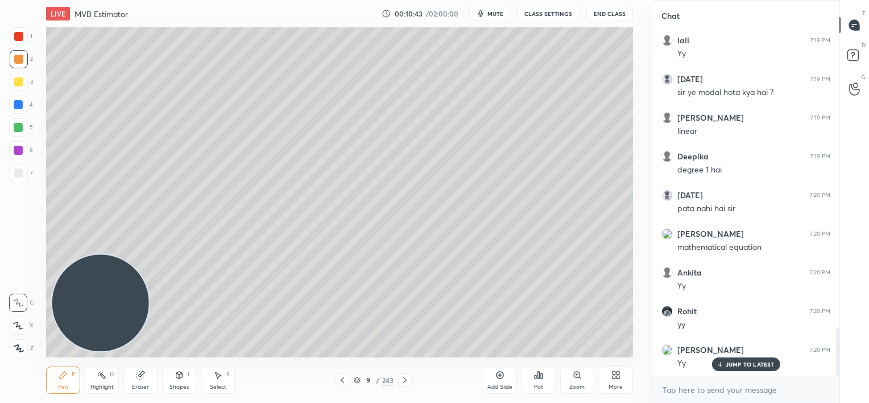
drag, startPoint x: 499, startPoint y: 384, endPoint x: 498, endPoint y: 375, distance: 8.6
click at [502, 384] on div "Add Slide" at bounding box center [499, 387] width 25 height 6
click at [343, 379] on icon at bounding box center [342, 379] width 9 height 9
click at [343, 380] on icon at bounding box center [342, 379] width 9 height 9
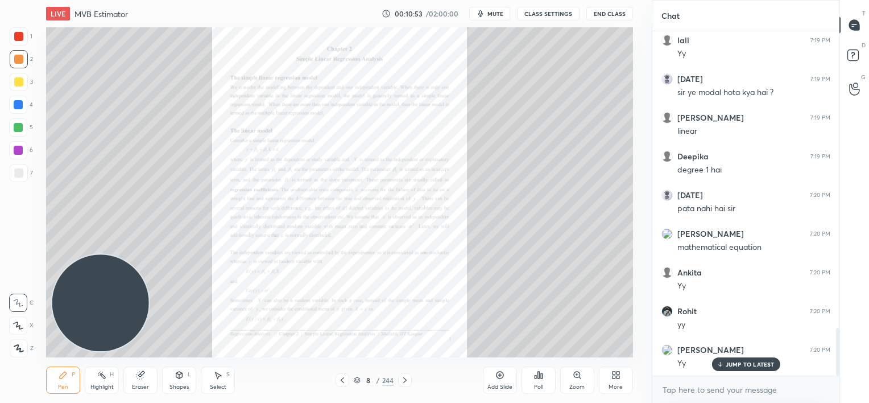
click at [576, 378] on icon at bounding box center [577, 374] width 9 height 9
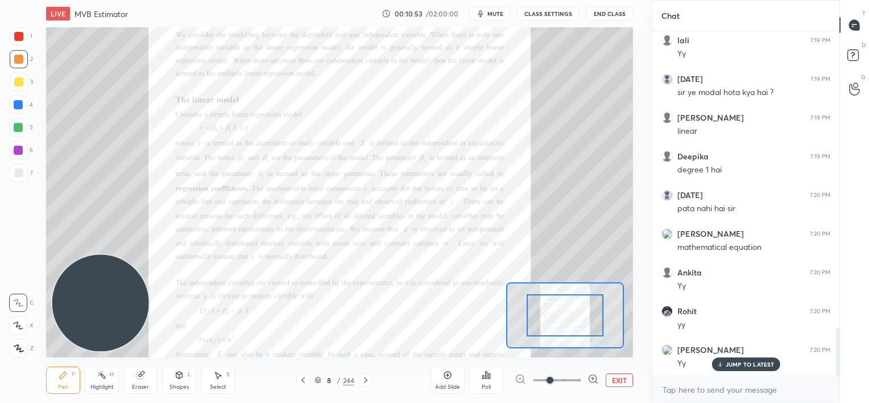
click at [576, 379] on span at bounding box center [557, 379] width 48 height 17
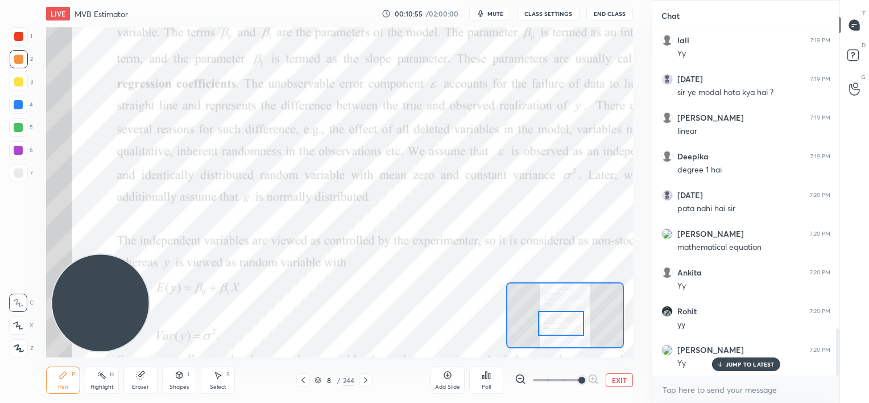
scroll to position [2161, 0]
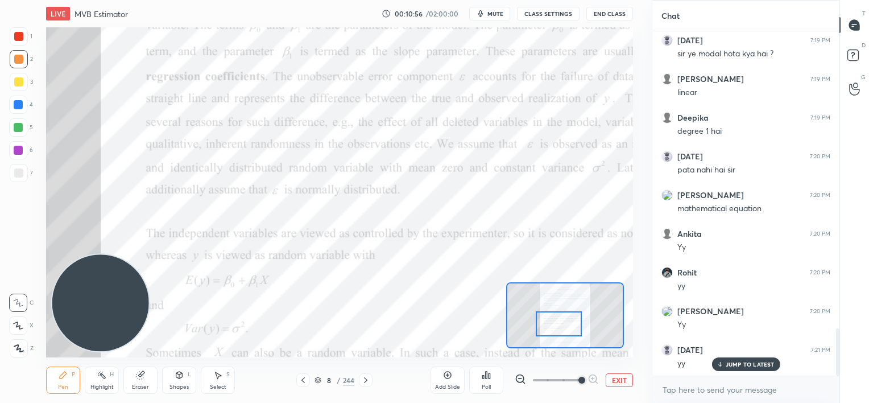
drag, startPoint x: 564, startPoint y: 323, endPoint x: 564, endPoint y: 334, distance: 10.8
click at [558, 332] on div at bounding box center [559, 324] width 46 height 26
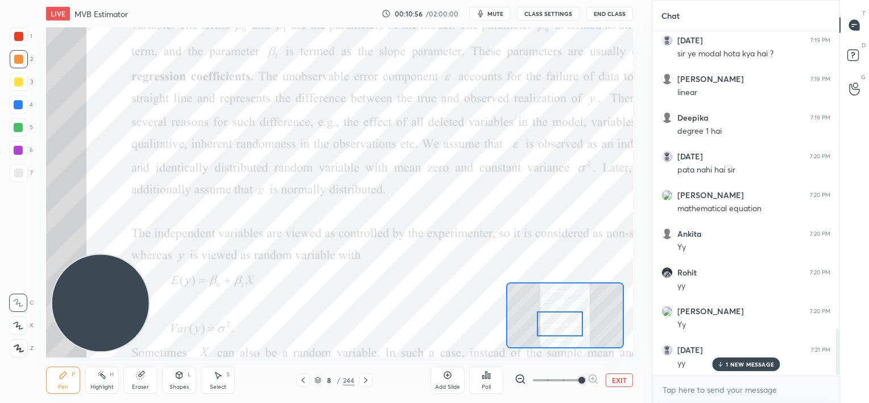
scroll to position [2200, 0]
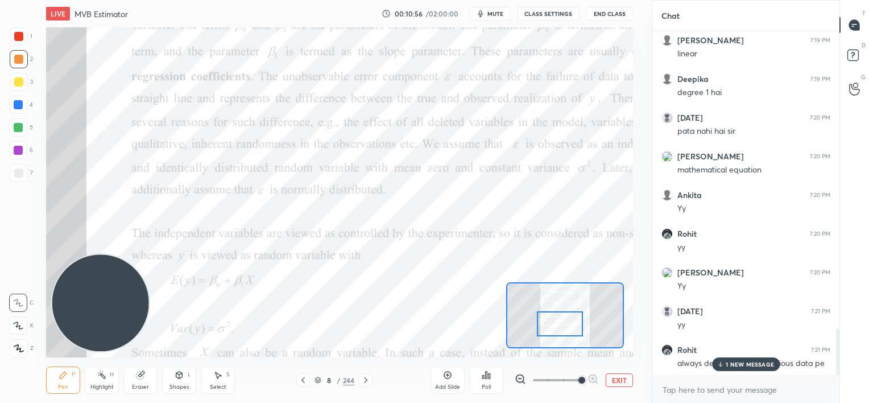
click at [730, 362] on p "1 NEW MESSAGE" at bounding box center [750, 364] width 48 height 7
click at [619, 382] on button "EXIT" at bounding box center [619, 380] width 27 height 14
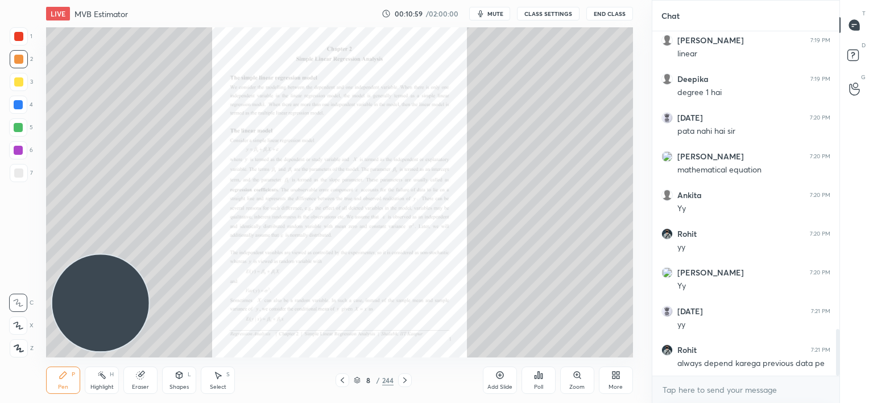
click at [575, 382] on div "Zoom" at bounding box center [577, 379] width 34 height 27
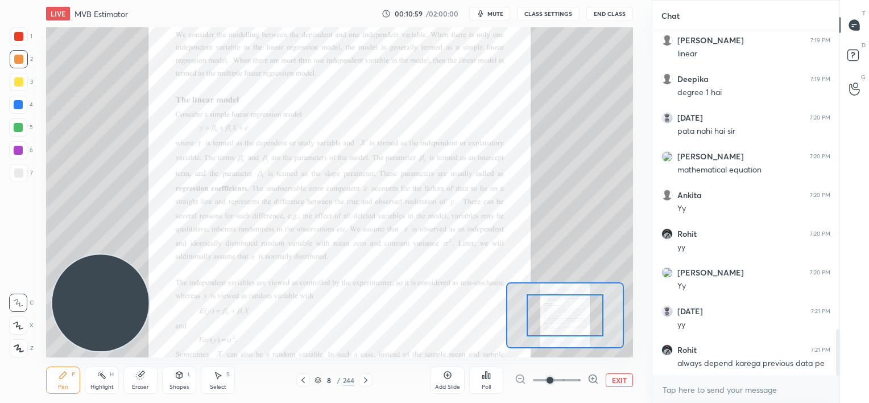
click at [576, 382] on span at bounding box center [557, 379] width 48 height 17
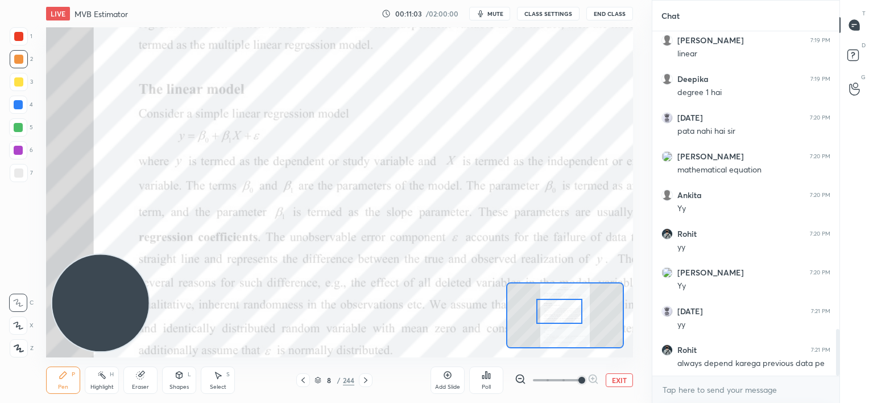
click at [558, 312] on div at bounding box center [559, 312] width 46 height 26
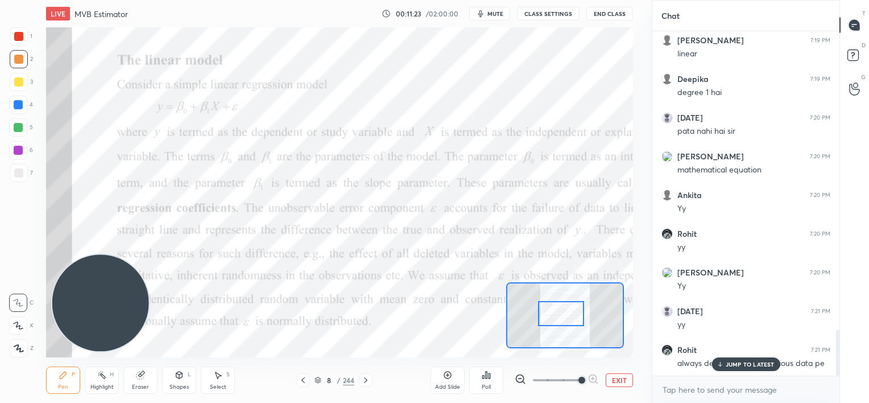
scroll to position [2238, 0]
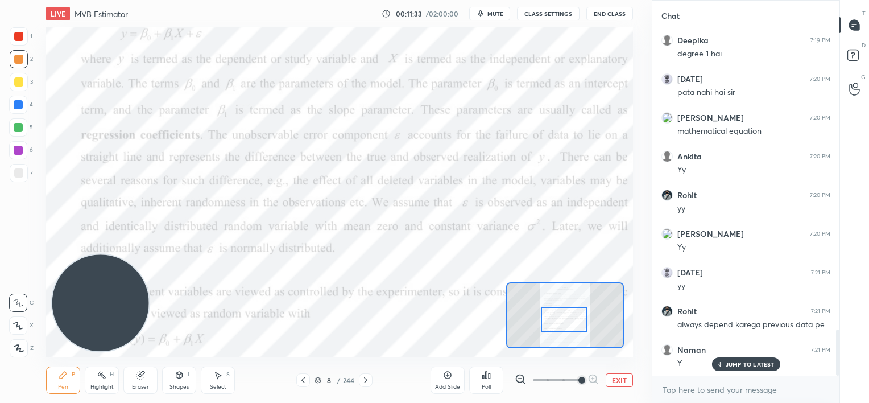
drag, startPoint x: 566, startPoint y: 320, endPoint x: 569, endPoint y: 325, distance: 6.4
click at [569, 325] on div at bounding box center [564, 320] width 46 height 26
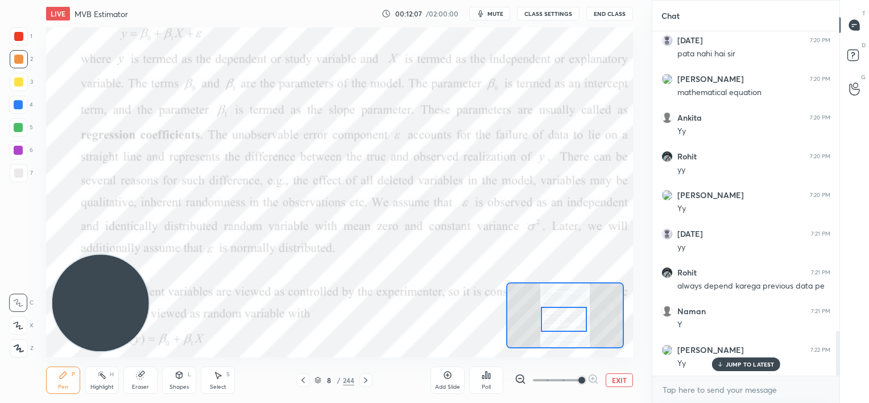
click at [20, 39] on div at bounding box center [18, 36] width 9 height 9
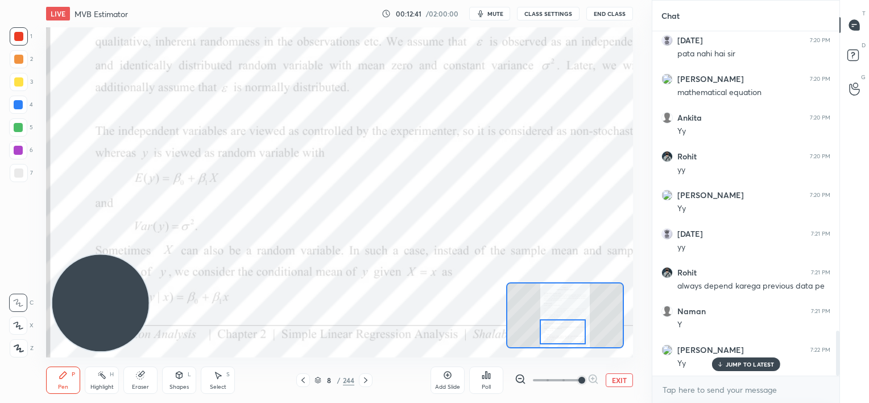
drag, startPoint x: 565, startPoint y: 315, endPoint x: 566, endPoint y: 326, distance: 10.9
click at [564, 328] on div at bounding box center [563, 332] width 46 height 26
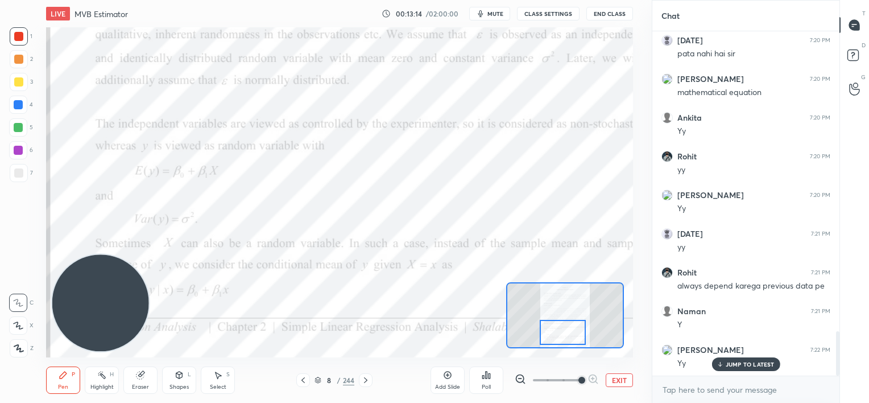
scroll to position [2316, 0]
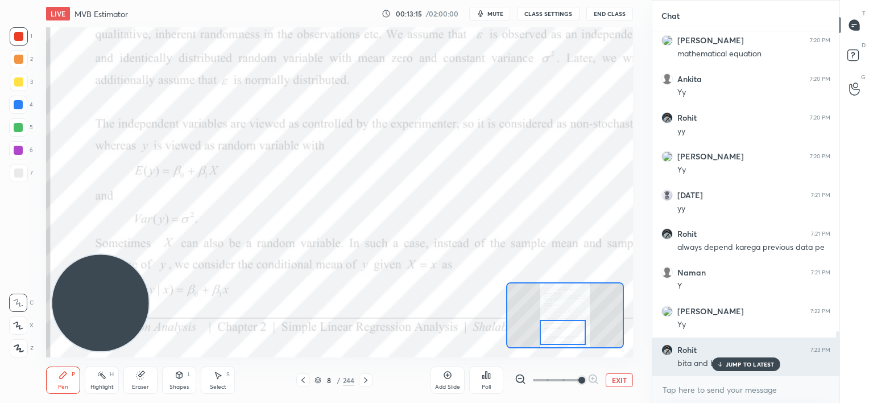
click at [726, 366] on p "JUMP TO LATEST" at bounding box center [750, 364] width 49 height 7
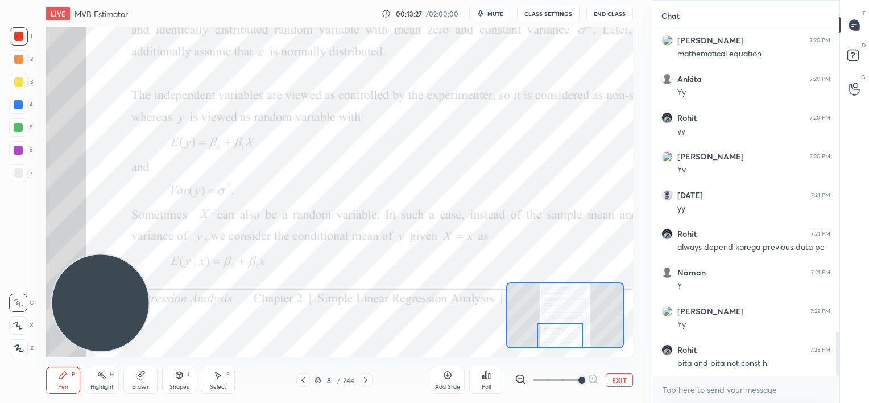
click at [557, 337] on div at bounding box center [560, 335] width 46 height 26
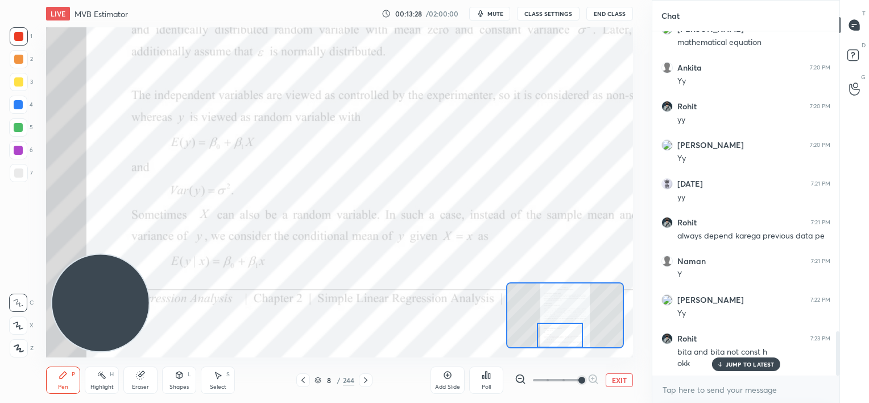
scroll to position [2366, 0]
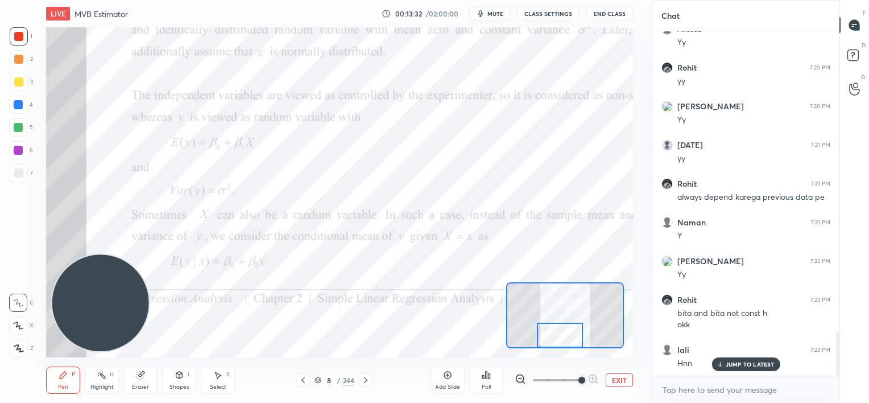
click at [16, 59] on div at bounding box center [18, 59] width 9 height 9
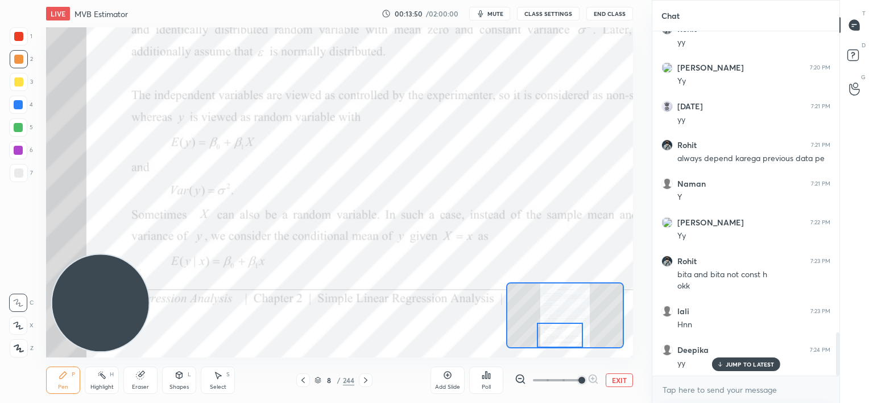
click at [727, 365] on p "JUMP TO LATEST" at bounding box center [750, 364] width 49 height 7
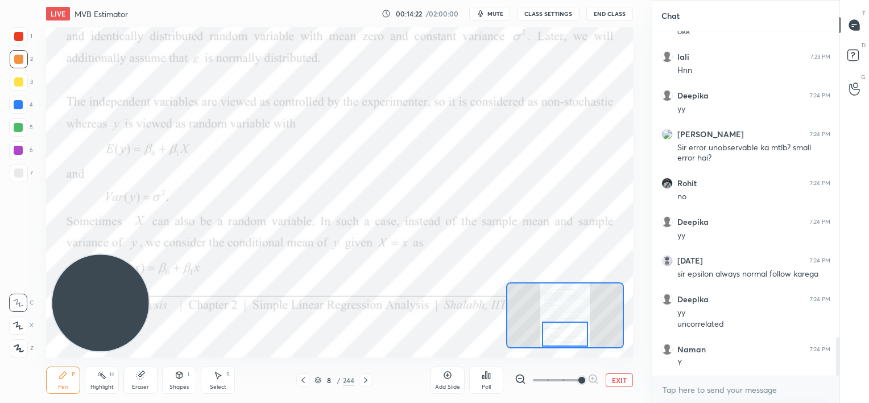
scroll to position [2699, 0]
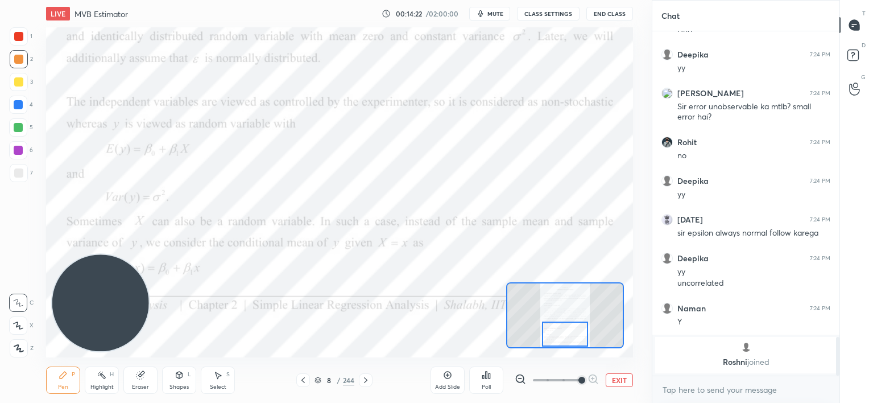
click at [578, 332] on div at bounding box center [565, 334] width 46 height 26
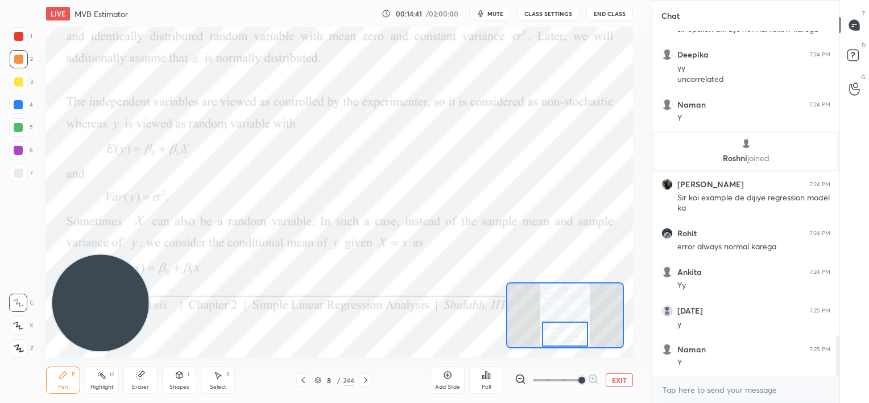
scroll to position [2640, 0]
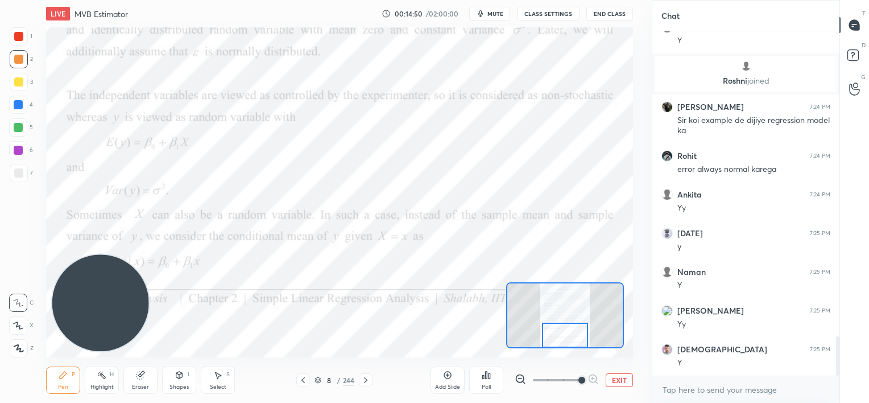
drag, startPoint x: 564, startPoint y: 328, endPoint x: 564, endPoint y: 333, distance: 5.7
click at [564, 333] on div at bounding box center [565, 335] width 46 height 26
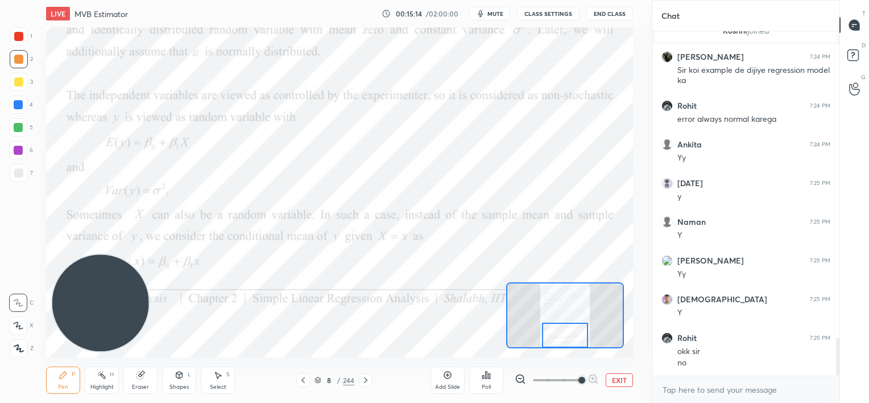
scroll to position [2768, 0]
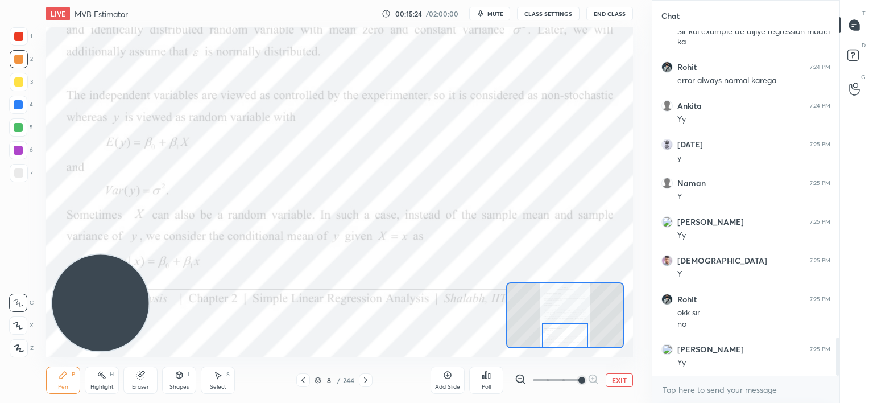
click at [18, 38] on div at bounding box center [18, 36] width 9 height 9
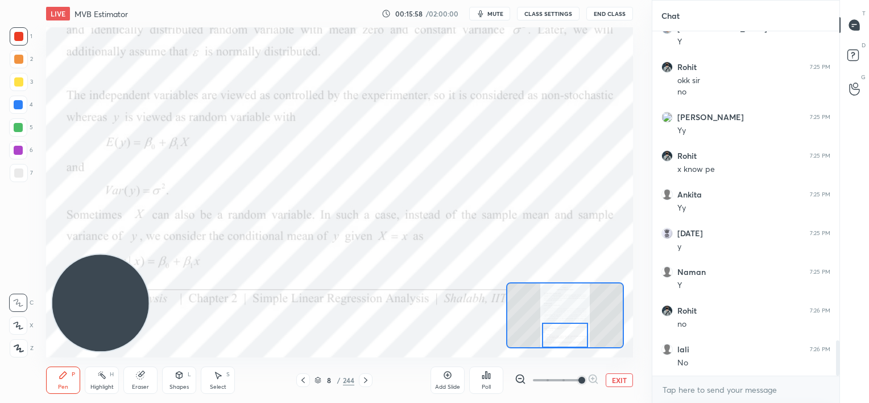
scroll to position [3038, 0]
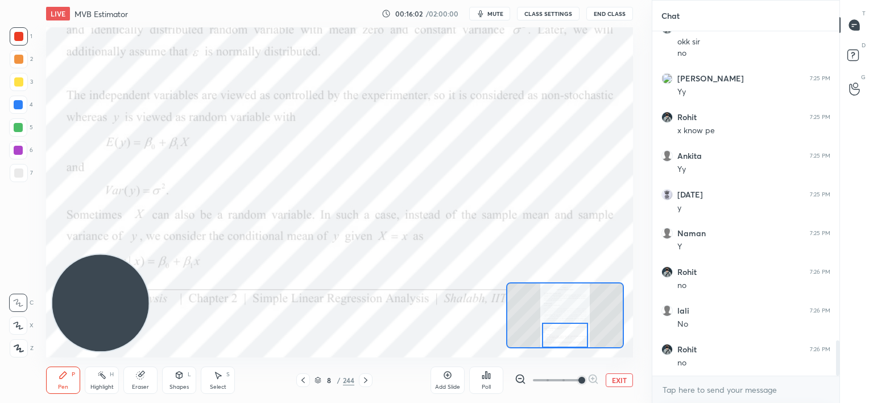
click at [366, 376] on icon at bounding box center [365, 379] width 9 height 9
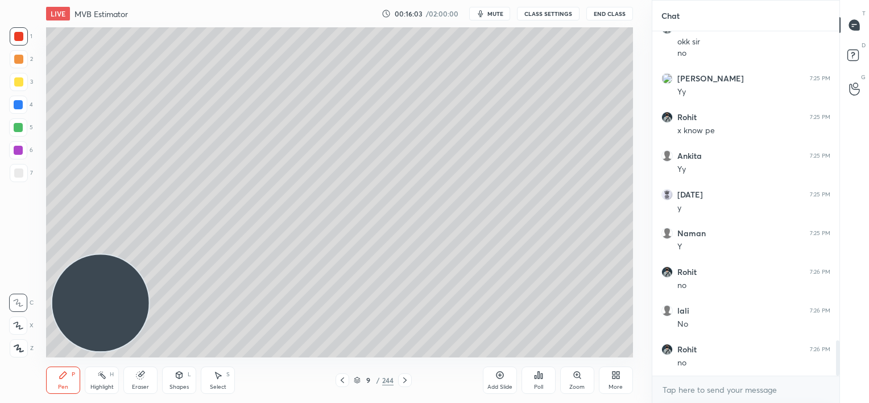
scroll to position [3077, 0]
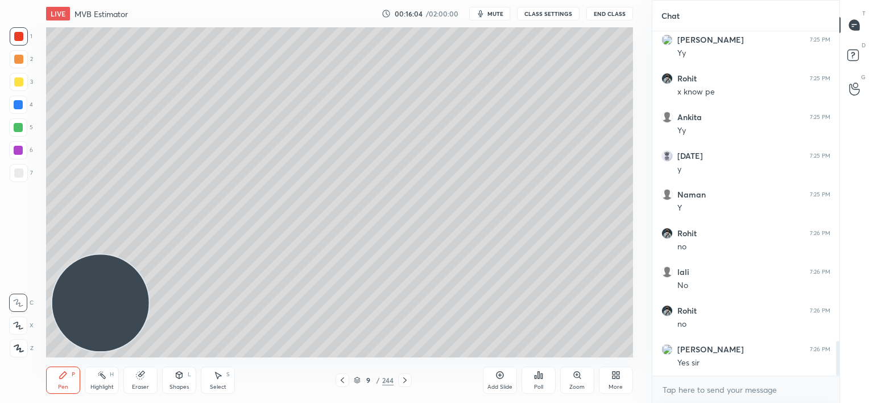
click at [404, 378] on icon at bounding box center [404, 379] width 9 height 9
click at [404, 379] on icon at bounding box center [404, 379] width 9 height 9
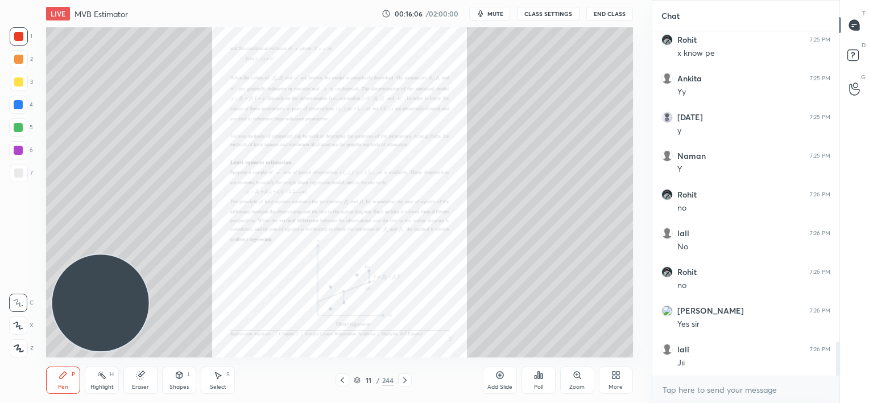
click at [573, 378] on icon at bounding box center [577, 374] width 9 height 9
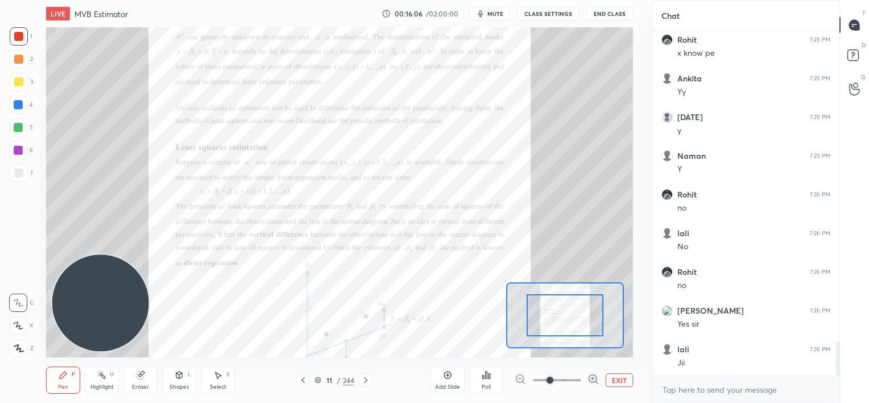
click at [574, 378] on span at bounding box center [557, 379] width 48 height 17
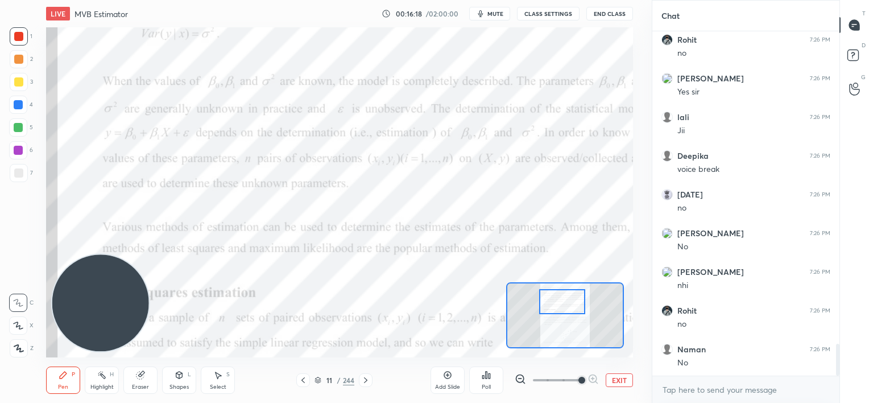
scroll to position [3386, 0]
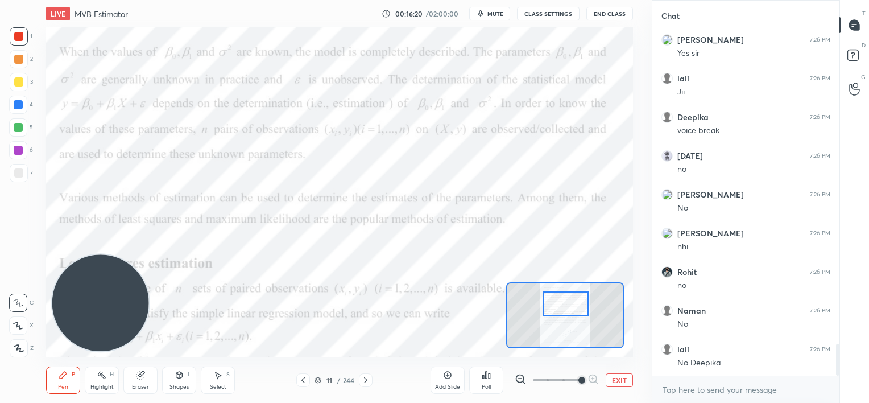
drag, startPoint x: 564, startPoint y: 312, endPoint x: 564, endPoint y: 305, distance: 6.8
click at [564, 305] on div at bounding box center [565, 304] width 46 height 26
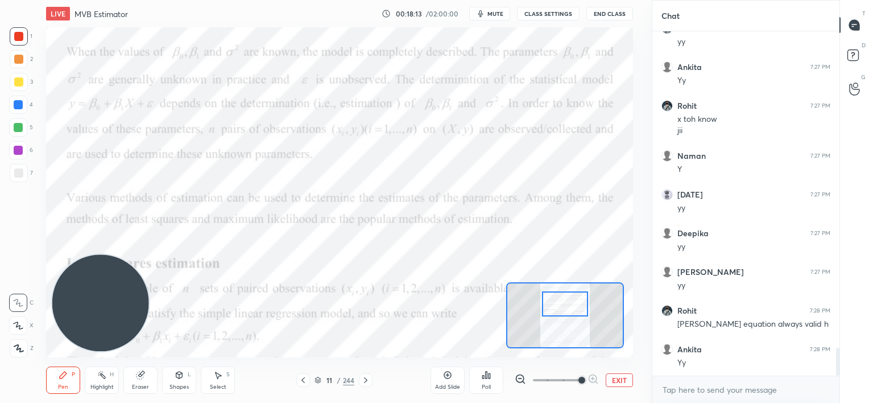
scroll to position [3862, 0]
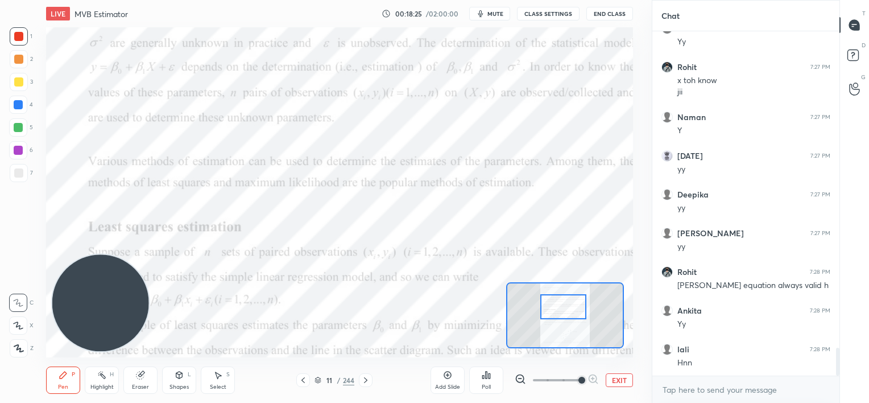
click at [565, 308] on div at bounding box center [563, 307] width 46 height 26
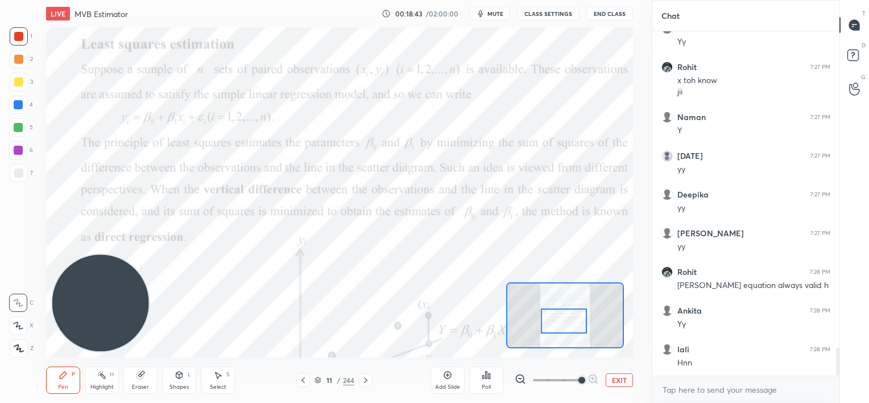
scroll to position [3900, 0]
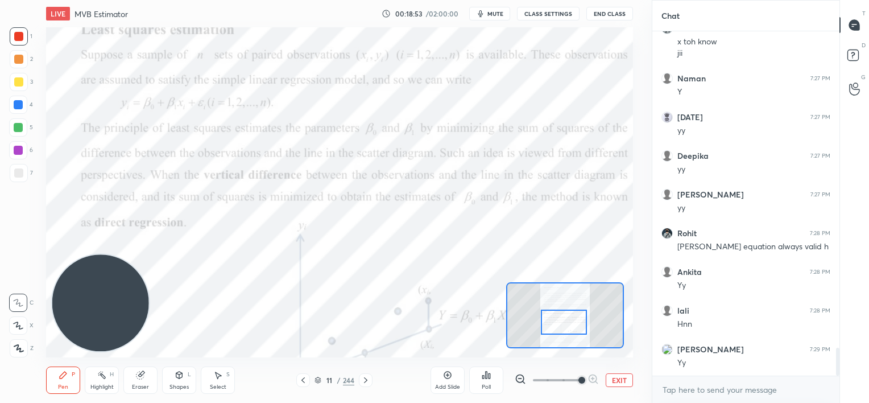
drag, startPoint x: 560, startPoint y: 304, endPoint x: 561, endPoint y: 321, distance: 16.5
click at [561, 321] on div at bounding box center [564, 322] width 46 height 26
drag, startPoint x: 17, startPoint y: 94, endPoint x: 16, endPoint y: 86, distance: 8.0
click at [17, 96] on div "1 2 3 4 5 6 7" at bounding box center [21, 106] width 24 height 159
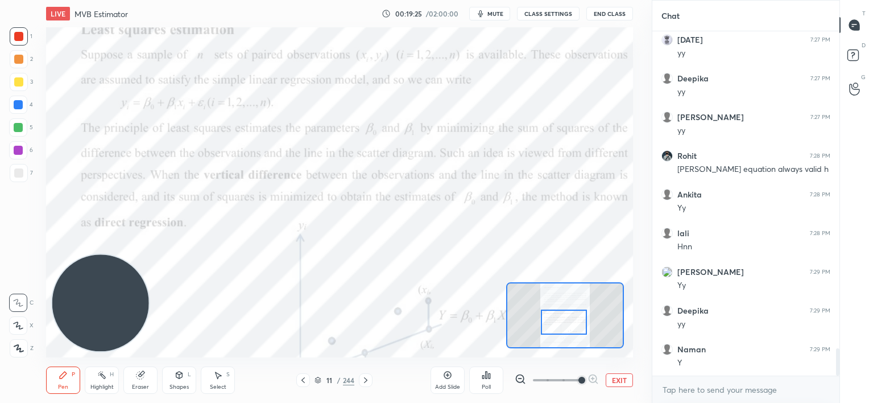
scroll to position [4016, 0]
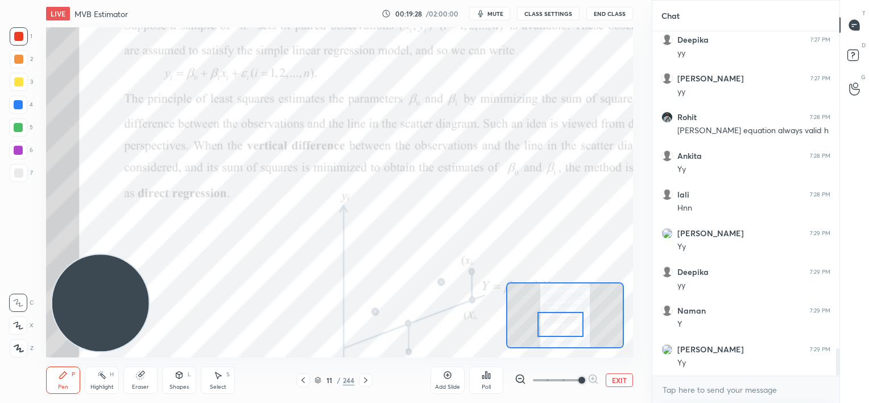
click at [566, 327] on div at bounding box center [560, 325] width 46 height 26
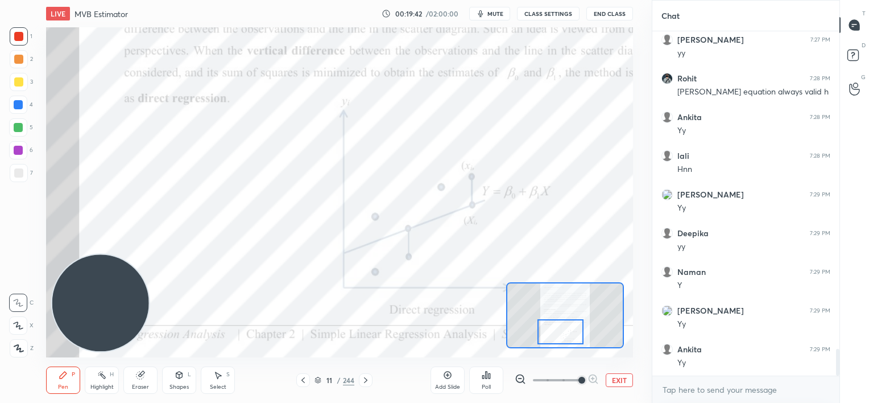
click at [565, 329] on div at bounding box center [560, 332] width 46 height 26
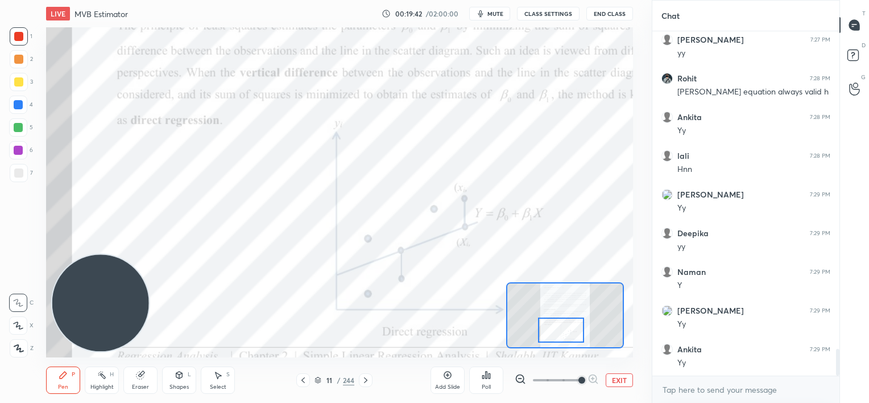
drag, startPoint x: 565, startPoint y: 328, endPoint x: 564, endPoint y: 317, distance: 10.3
click at [565, 325] on div at bounding box center [561, 330] width 46 height 26
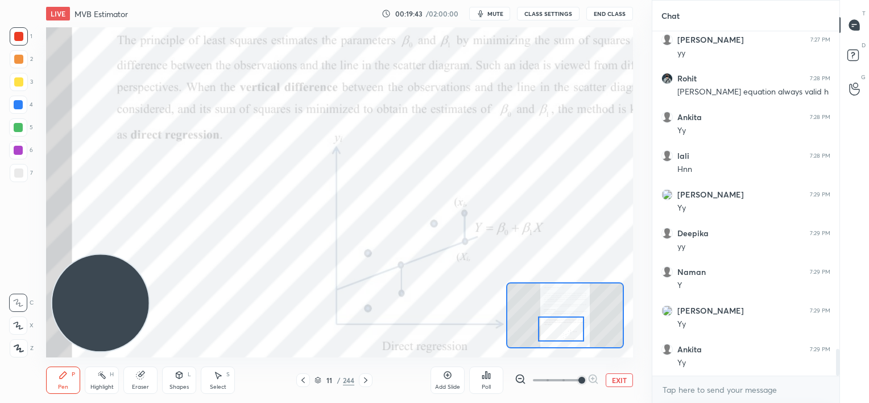
scroll to position [4094, 0]
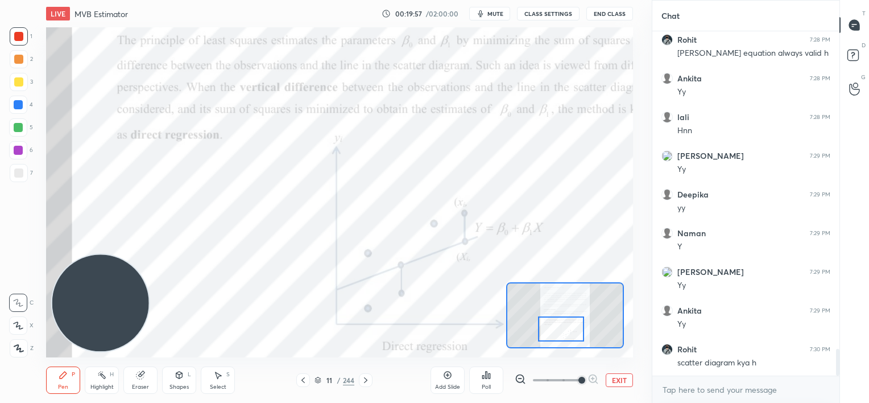
click at [448, 384] on div "Add Slide" at bounding box center [447, 387] width 25 height 6
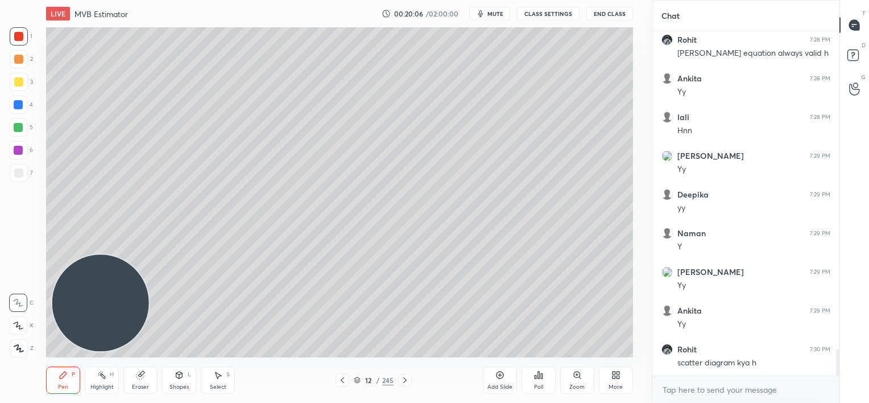
scroll to position [4132, 0]
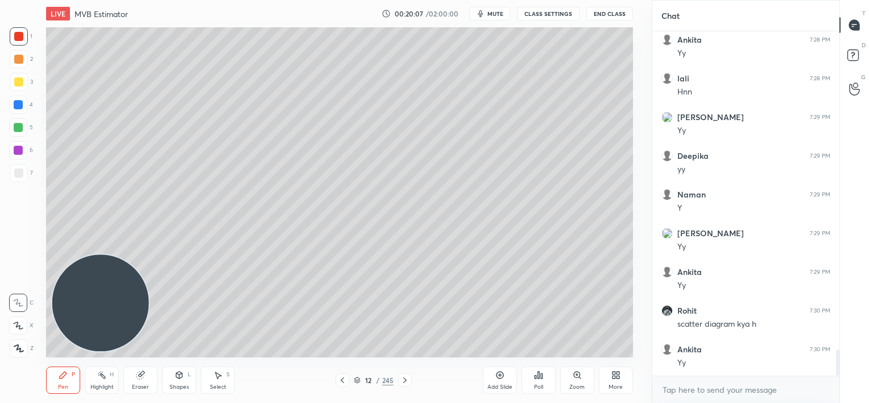
click at [19, 60] on div at bounding box center [18, 59] width 9 height 9
click at [342, 382] on icon at bounding box center [342, 380] width 3 height 6
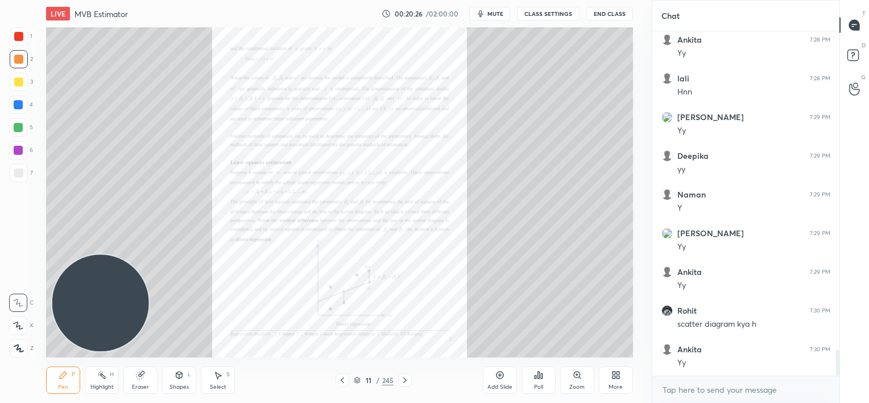
scroll to position [4171, 0]
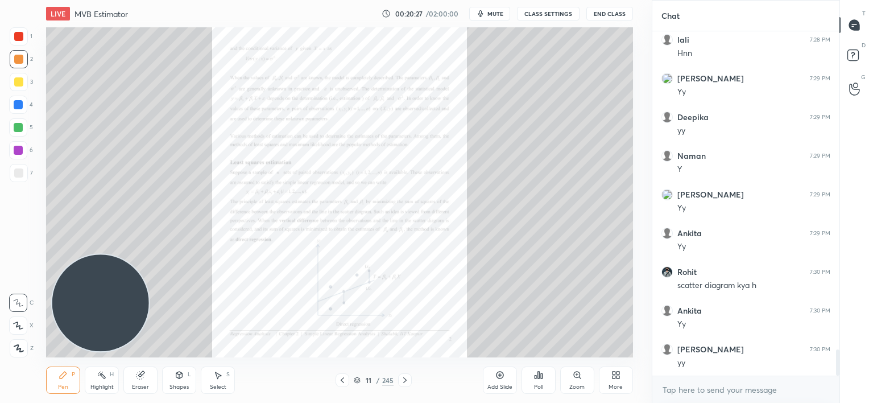
click at [570, 378] on div "Zoom" at bounding box center [577, 379] width 34 height 27
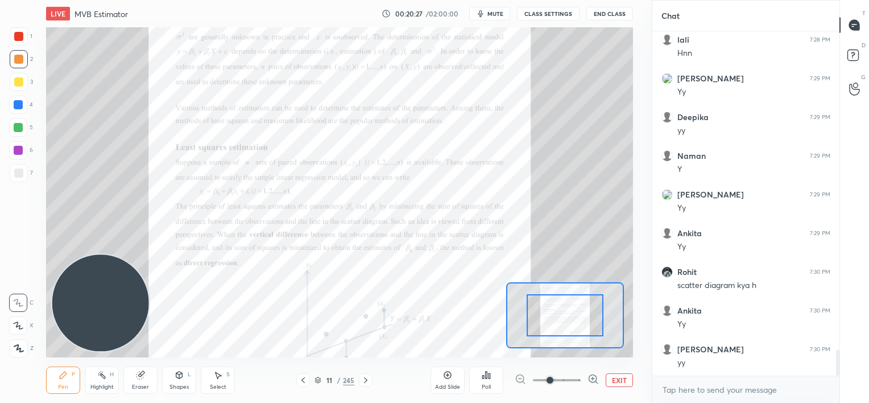
click at [571, 377] on span at bounding box center [557, 379] width 48 height 17
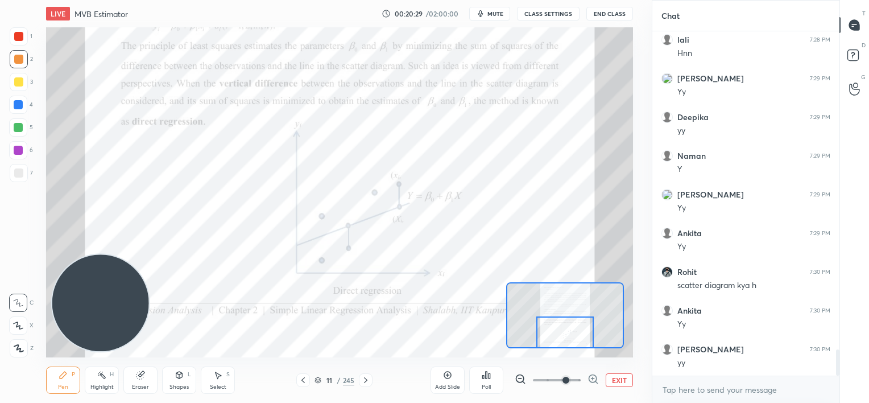
drag, startPoint x: 572, startPoint y: 314, endPoint x: 570, endPoint y: 334, distance: 20.6
click at [571, 338] on div at bounding box center [564, 332] width 57 height 32
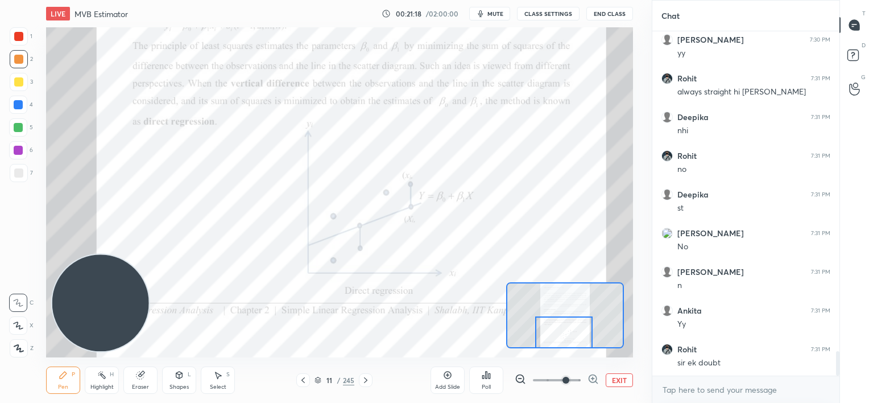
scroll to position [4521, 0]
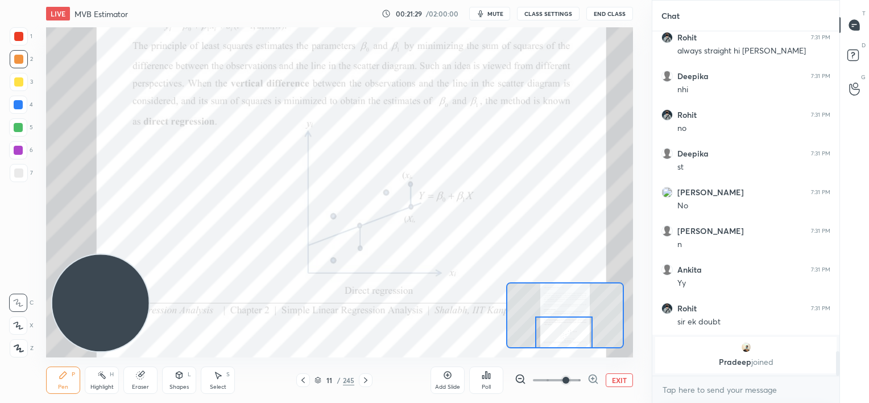
click at [23, 36] on div at bounding box center [18, 36] width 9 height 9
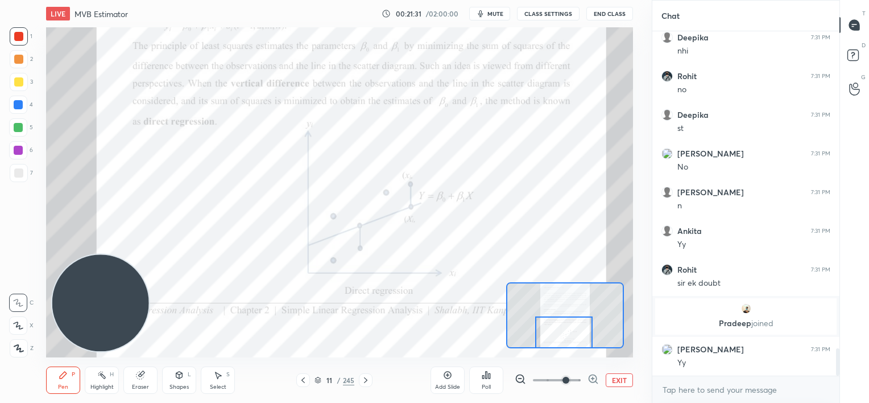
scroll to position [3949, 0]
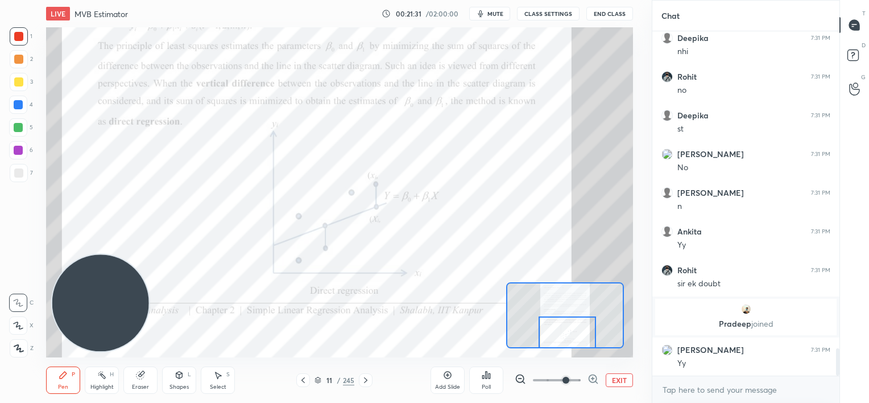
click at [577, 337] on div at bounding box center [567, 332] width 57 height 32
drag, startPoint x: 366, startPoint y: 376, endPoint x: 367, endPoint y: 364, distance: 12.6
click at [368, 377] on icon at bounding box center [365, 379] width 9 height 9
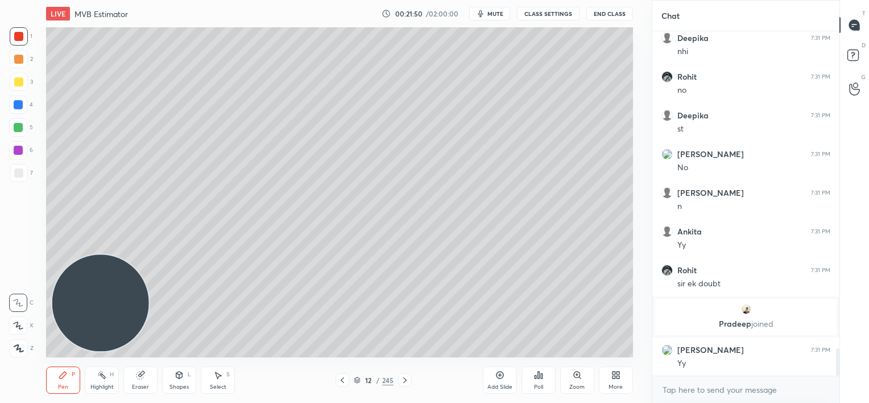
click at [407, 382] on icon at bounding box center [404, 379] width 9 height 9
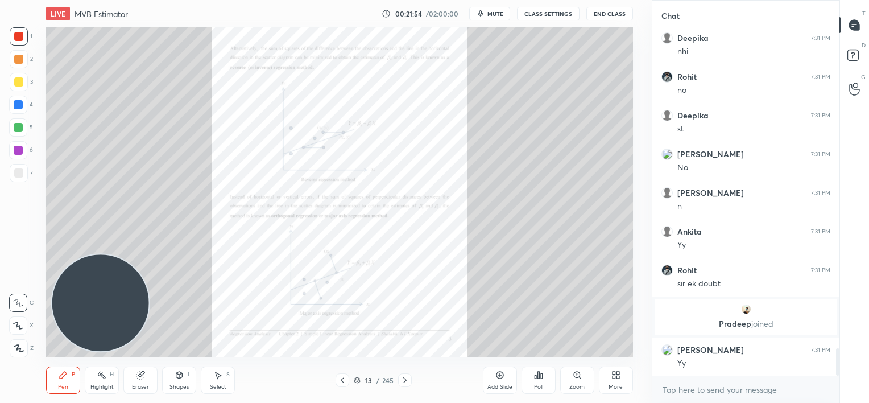
click at [579, 380] on div "Zoom" at bounding box center [577, 379] width 34 height 27
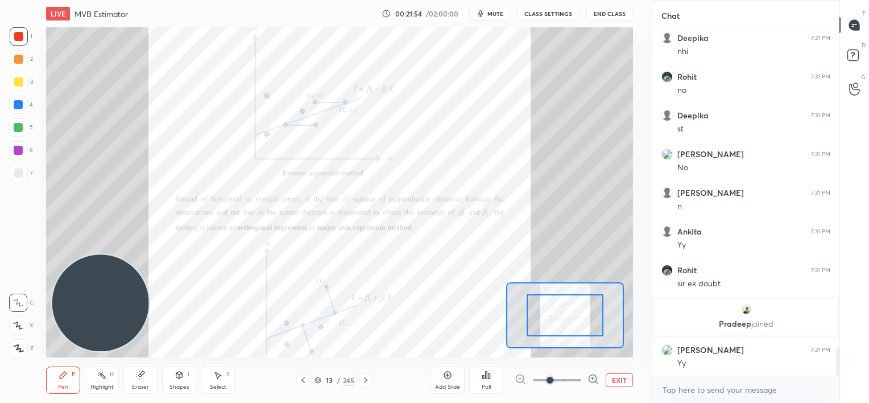
click at [579, 379] on span at bounding box center [557, 379] width 48 height 17
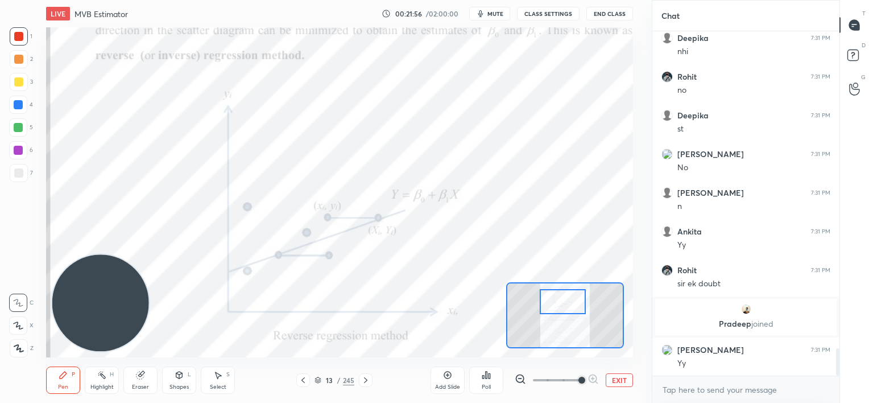
drag, startPoint x: 570, startPoint y: 306, endPoint x: 569, endPoint y: 298, distance: 8.0
click at [569, 298] on div at bounding box center [563, 302] width 46 height 26
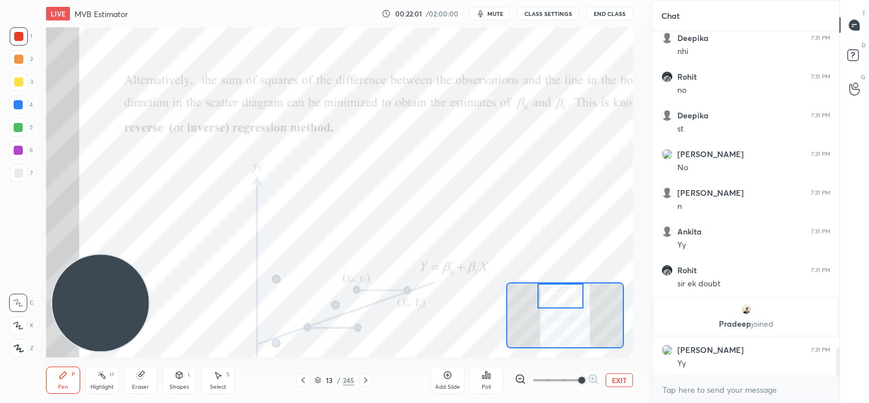
drag, startPoint x: 560, startPoint y: 303, endPoint x: 557, endPoint y: 296, distance: 7.4
click at [557, 296] on div at bounding box center [560, 296] width 46 height 26
click at [303, 383] on icon at bounding box center [303, 379] width 9 height 9
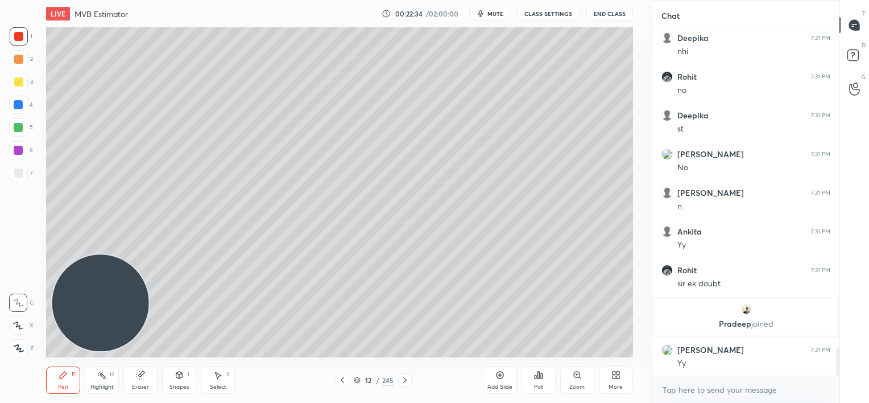
click at [407, 379] on icon at bounding box center [404, 379] width 9 height 9
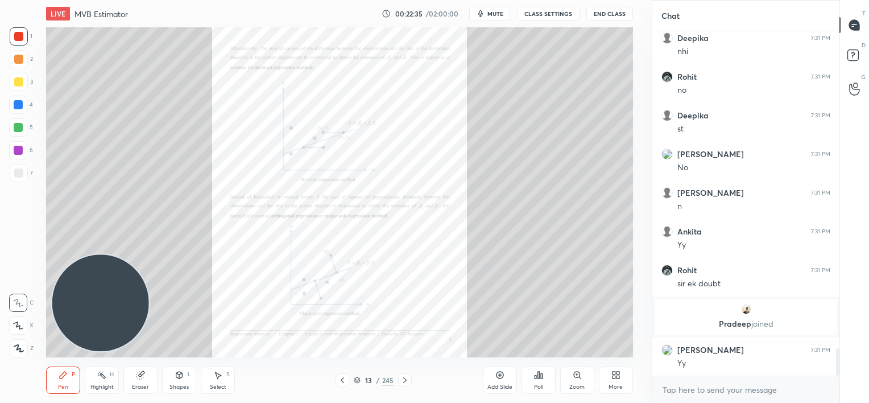
click at [580, 382] on div "Zoom" at bounding box center [577, 379] width 34 height 27
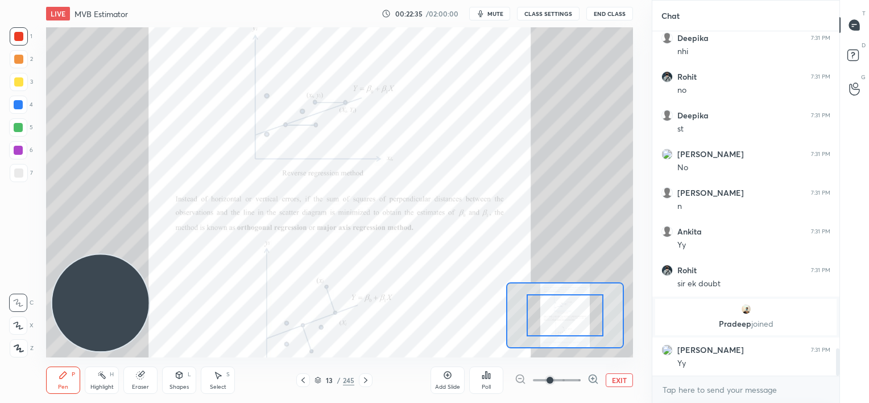
click at [579, 382] on span at bounding box center [557, 379] width 48 height 17
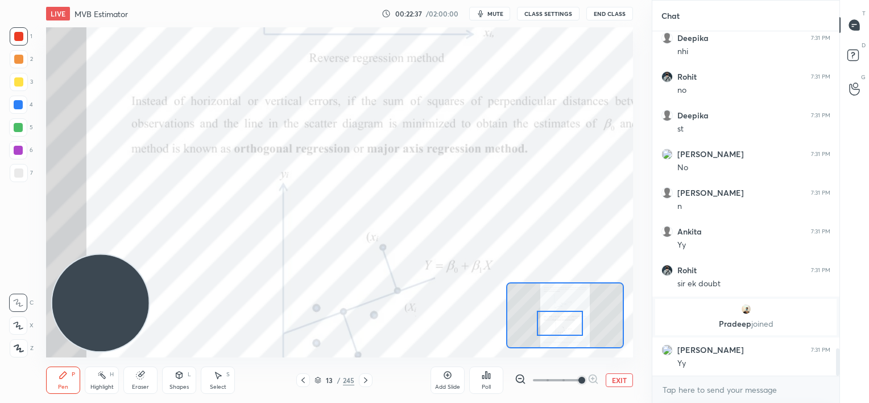
click at [569, 327] on div at bounding box center [560, 323] width 46 height 26
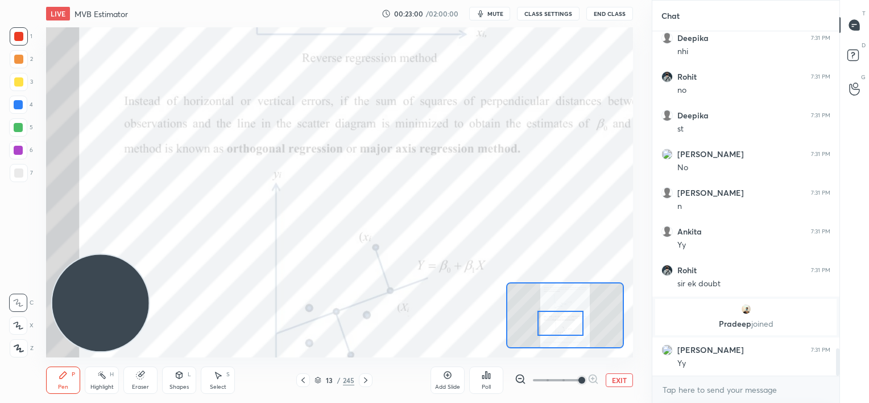
click at [365, 380] on icon at bounding box center [365, 379] width 9 height 9
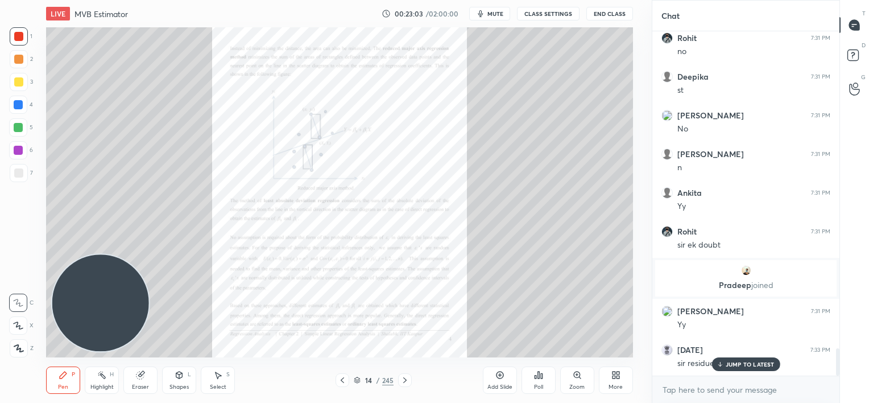
scroll to position [4026, 0]
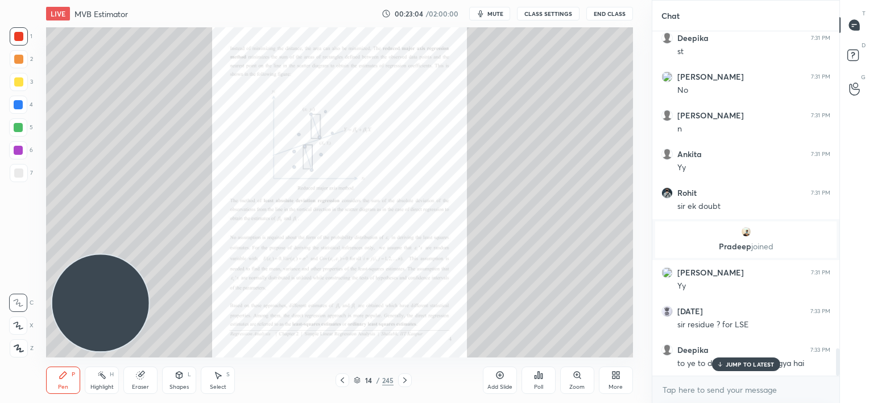
drag, startPoint x: 728, startPoint y: 365, endPoint x: 710, endPoint y: 366, distance: 18.2
click at [728, 366] on p "JUMP TO LATEST" at bounding box center [750, 364] width 49 height 7
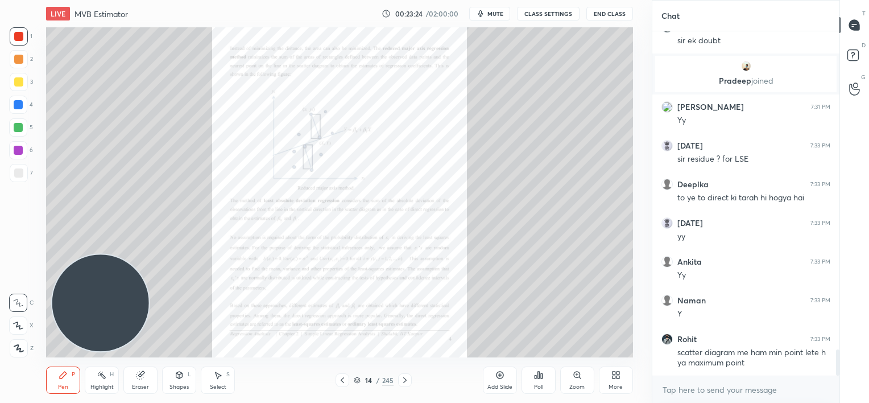
scroll to position [4230, 0]
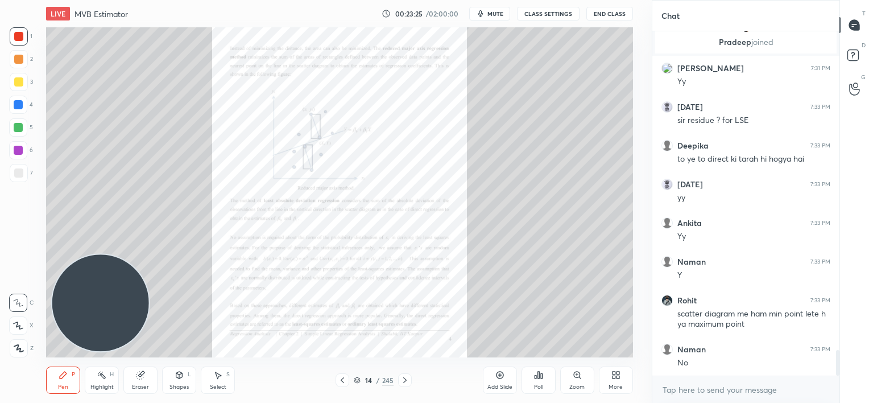
click at [573, 380] on div "Zoom" at bounding box center [577, 379] width 34 height 27
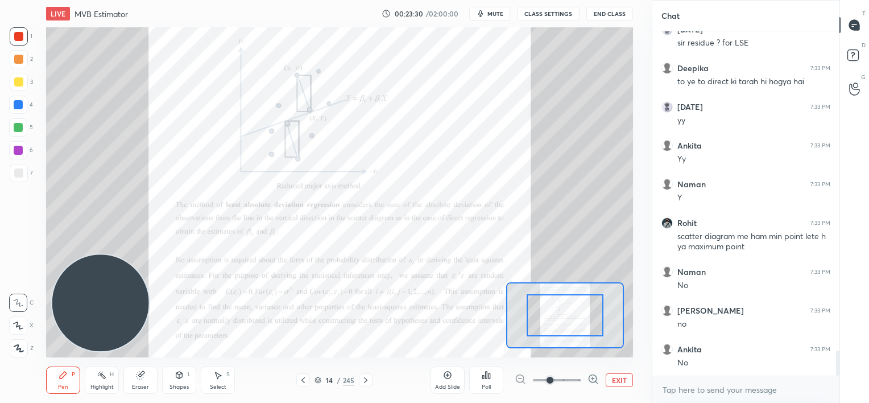
scroll to position [4346, 0]
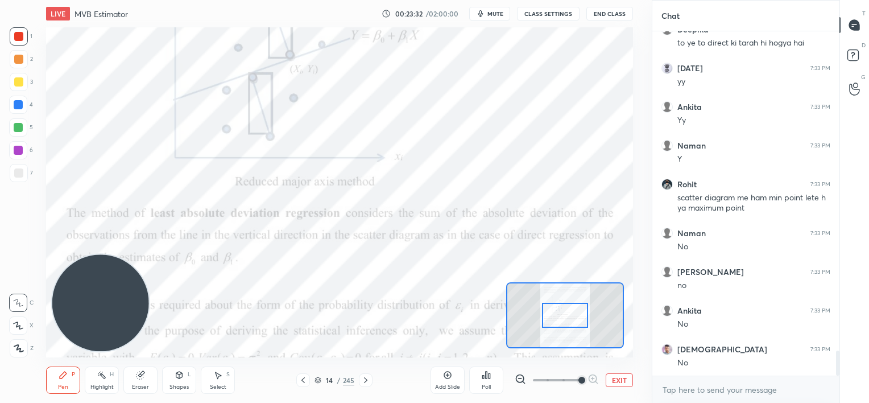
click at [578, 379] on span at bounding box center [557, 379] width 48 height 17
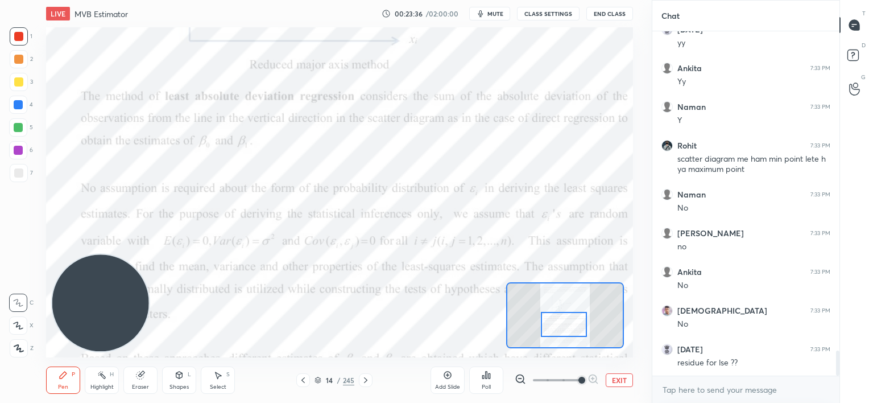
scroll to position [4424, 0]
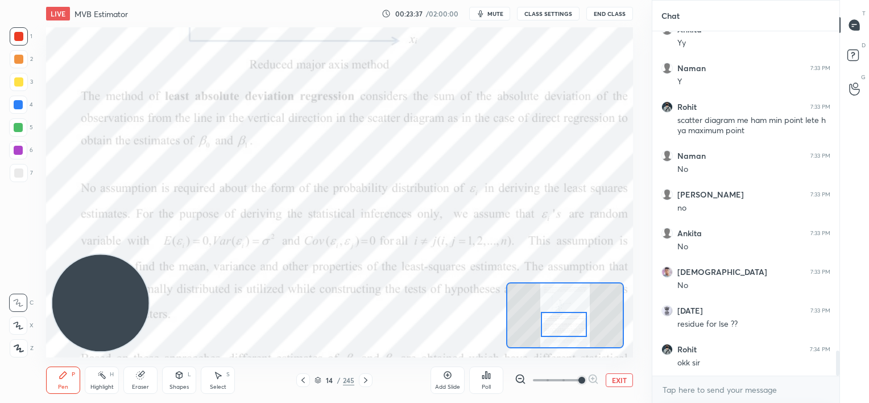
drag, startPoint x: 572, startPoint y: 312, endPoint x: 575, endPoint y: 318, distance: 7.4
click at [571, 321] on div at bounding box center [564, 325] width 46 height 26
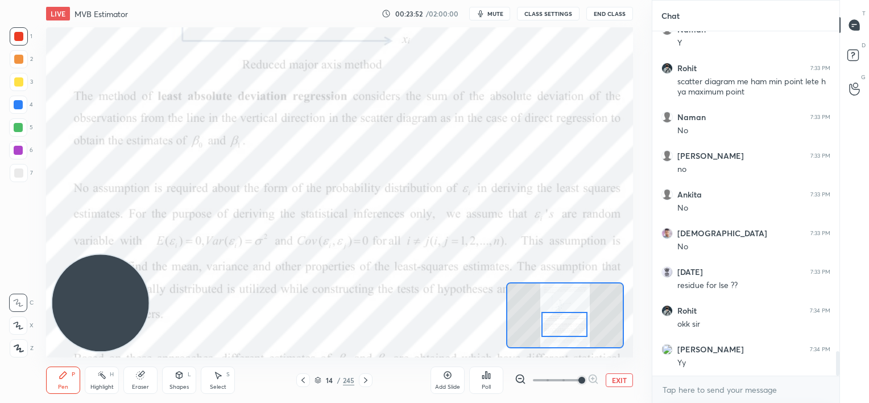
drag, startPoint x: 448, startPoint y: 380, endPoint x: 455, endPoint y: 373, distance: 10.5
click at [452, 381] on div "Add Slide" at bounding box center [447, 379] width 34 height 27
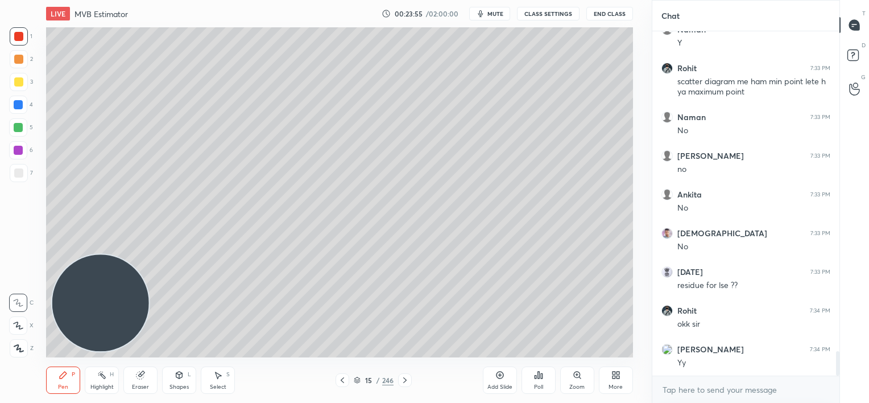
scroll to position [4501, 0]
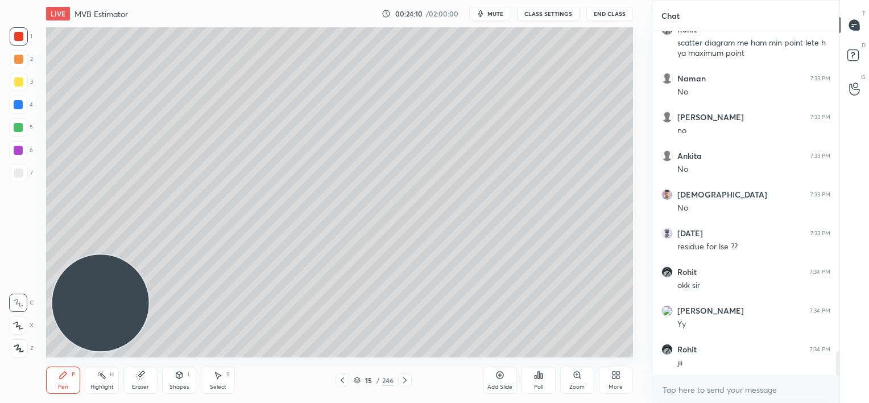
click at [19, 82] on div at bounding box center [18, 81] width 9 height 9
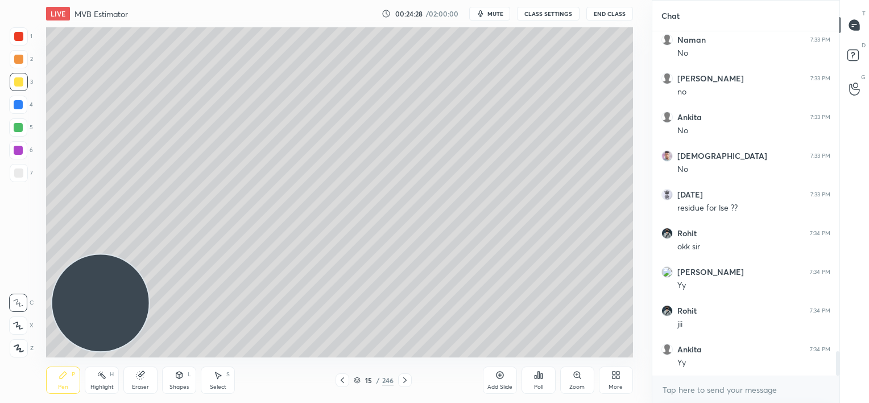
click at [23, 61] on div at bounding box center [18, 59] width 9 height 9
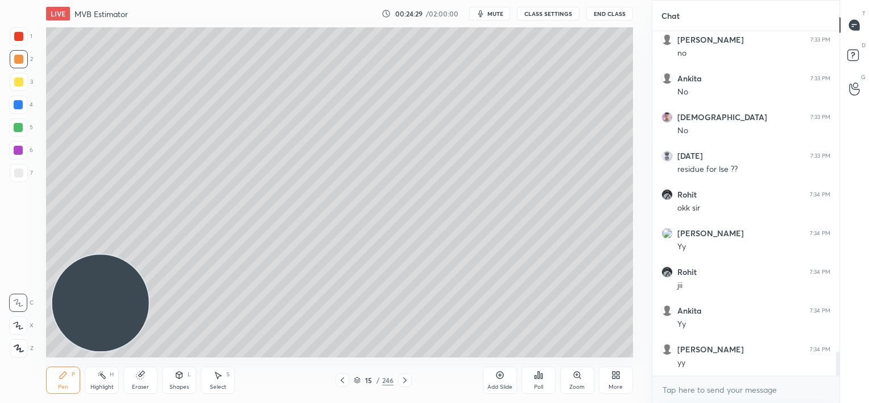
click at [342, 378] on icon at bounding box center [342, 379] width 9 height 9
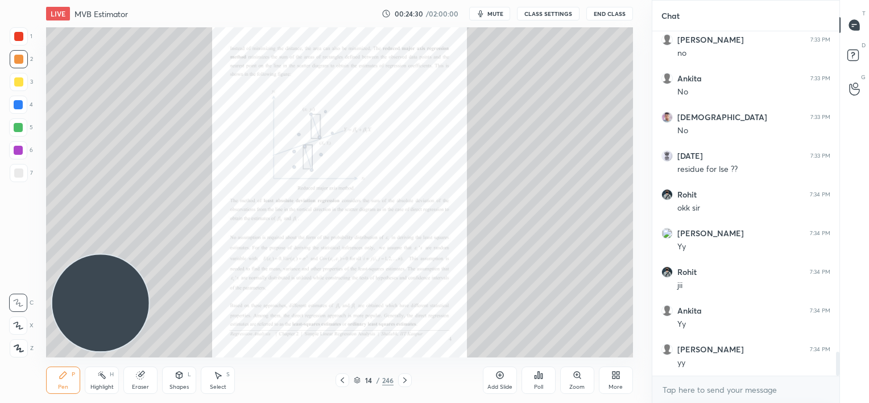
click at [341, 379] on icon at bounding box center [342, 379] width 9 height 9
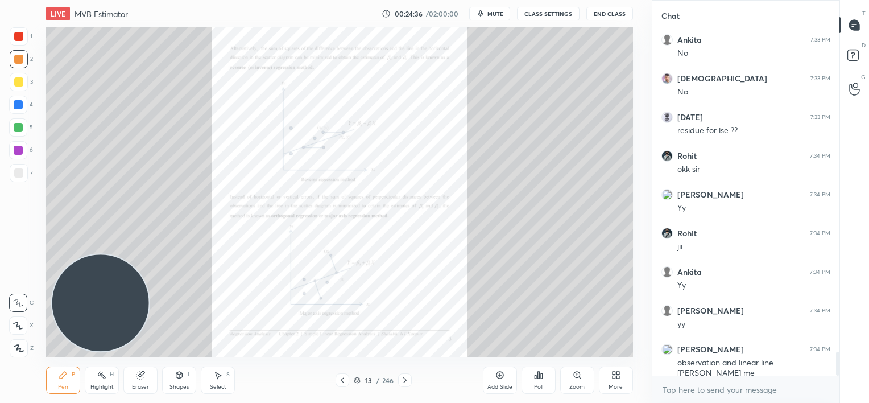
click at [404, 378] on icon at bounding box center [404, 379] width 9 height 9
drag, startPoint x: 496, startPoint y: 378, endPoint x: 498, endPoint y: 367, distance: 10.5
click at [496, 378] on icon at bounding box center [499, 374] width 9 height 9
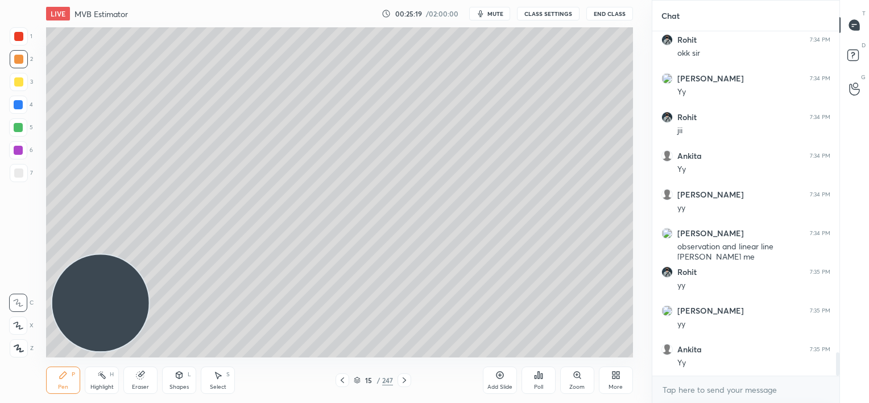
scroll to position [4744, 0]
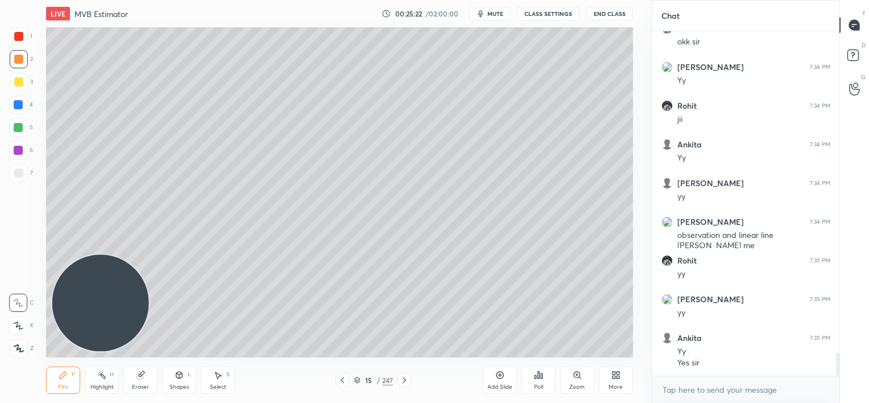
drag, startPoint x: 16, startPoint y: 36, endPoint x: 15, endPoint y: 30, distance: 5.8
click at [16, 35] on div at bounding box center [18, 36] width 9 height 9
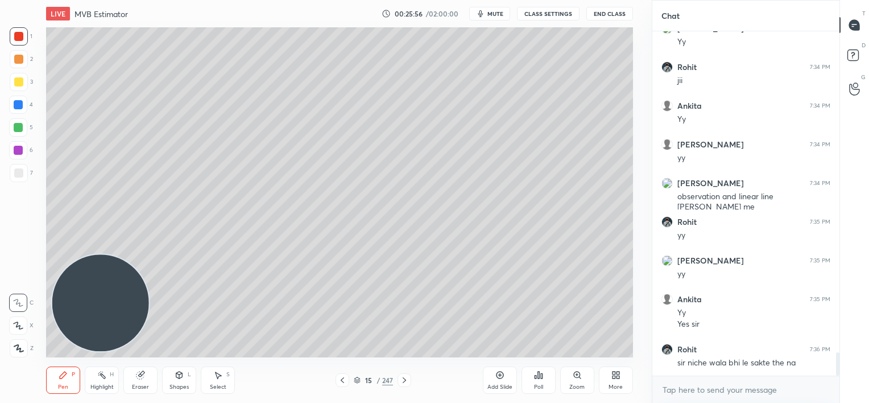
click at [342, 379] on icon at bounding box center [342, 379] width 9 height 9
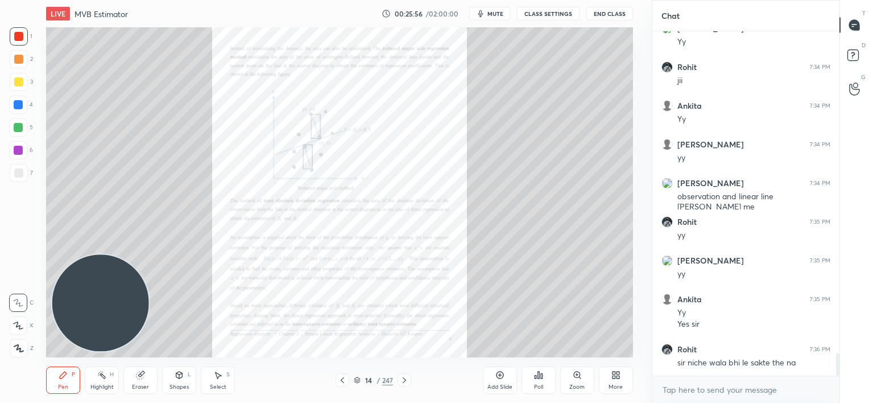
scroll to position [4822, 0]
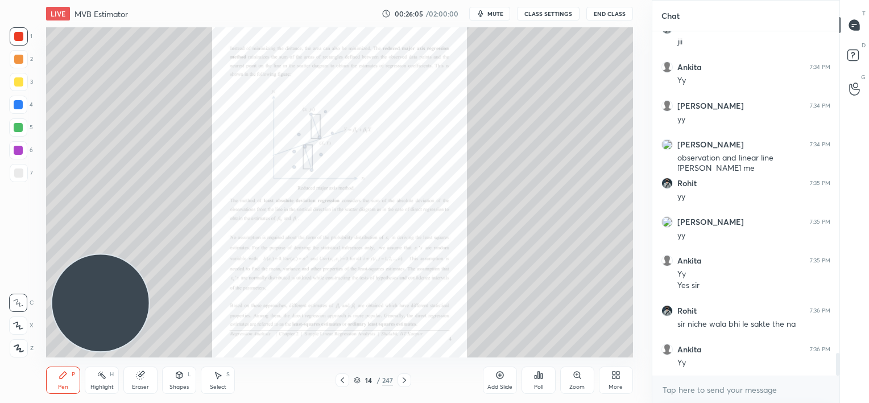
click at [338, 387] on div "Pen P Highlight H Eraser Shapes L Select S 14 / 247 Add Slide Poll Zoom More" at bounding box center [339, 379] width 586 height 45
click at [402, 381] on icon at bounding box center [404, 379] width 9 height 9
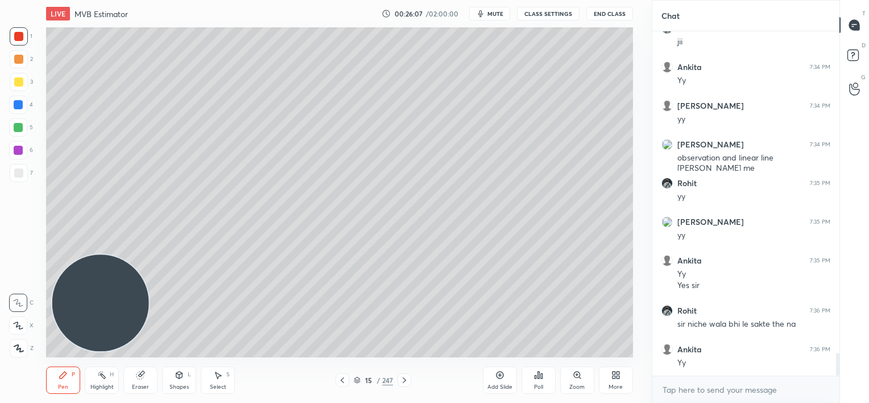
click at [403, 382] on icon at bounding box center [404, 379] width 9 height 9
click at [498, 384] on div "Add Slide" at bounding box center [499, 387] width 25 height 6
click at [22, 59] on div at bounding box center [18, 59] width 9 height 9
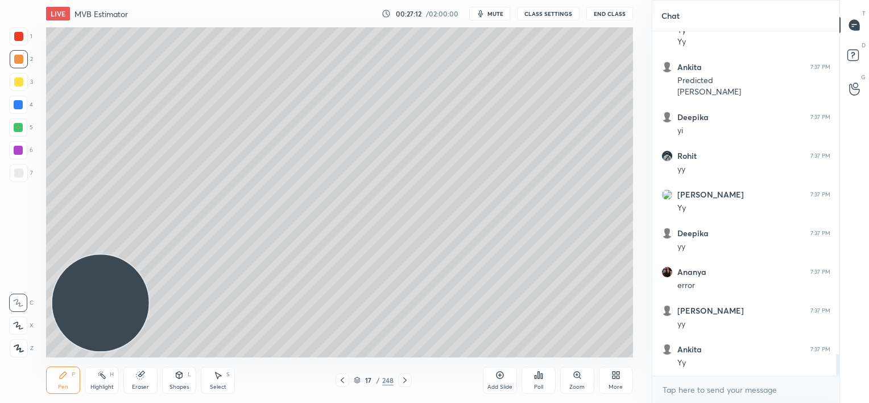
scroll to position [5192, 0]
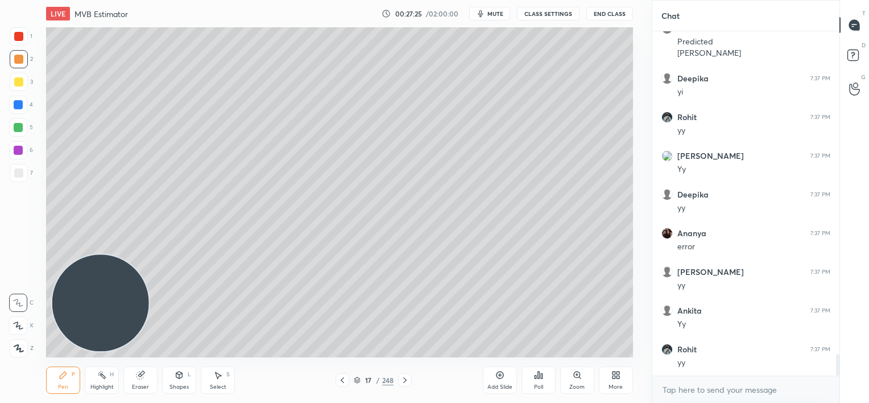
click at [148, 378] on div "Eraser" at bounding box center [140, 379] width 34 height 27
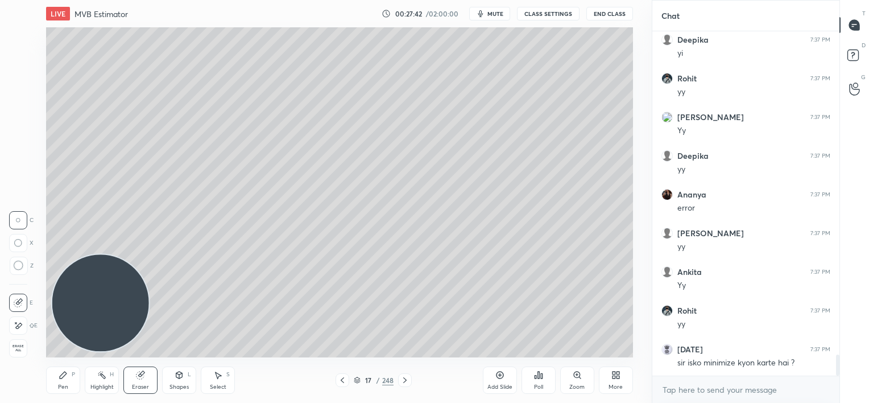
click at [74, 377] on div "P" at bounding box center [73, 374] width 3 height 6
click at [20, 36] on div at bounding box center [18, 36] width 9 height 9
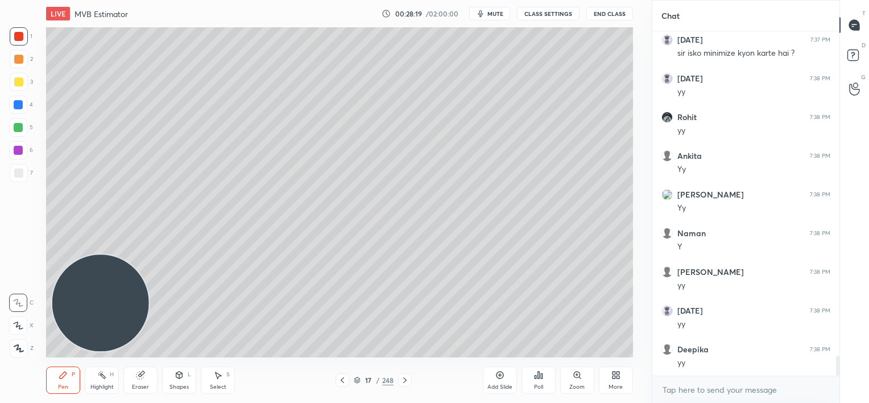
scroll to position [5579, 0]
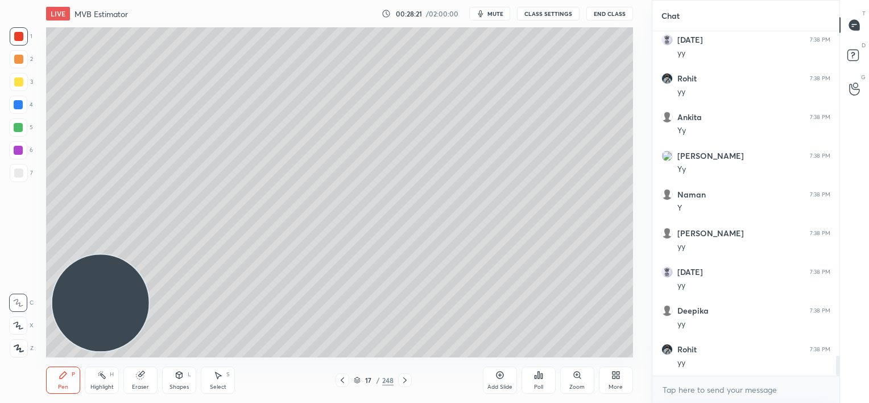
click at [22, 59] on div at bounding box center [18, 59] width 9 height 9
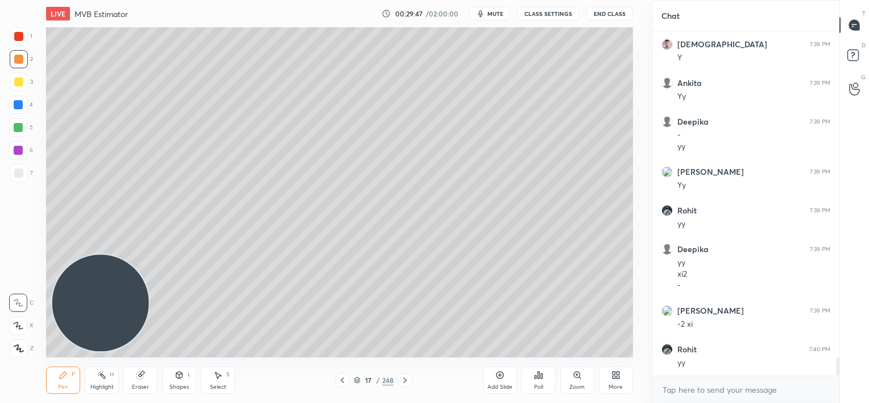
scroll to position [6243, 0]
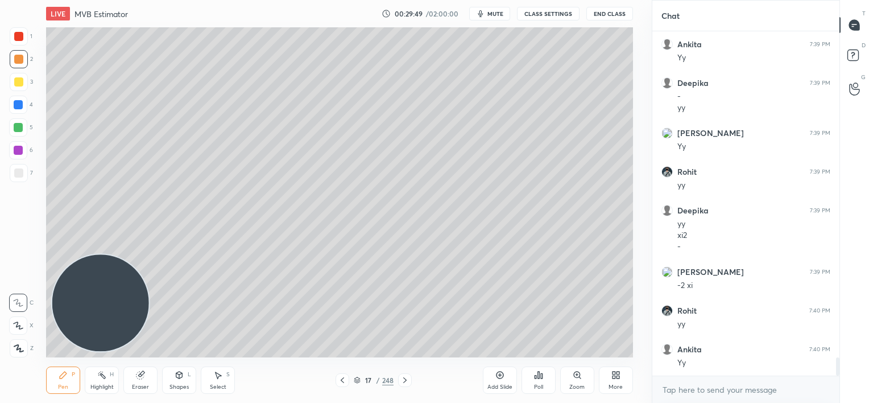
click at [23, 42] on div at bounding box center [19, 36] width 18 height 18
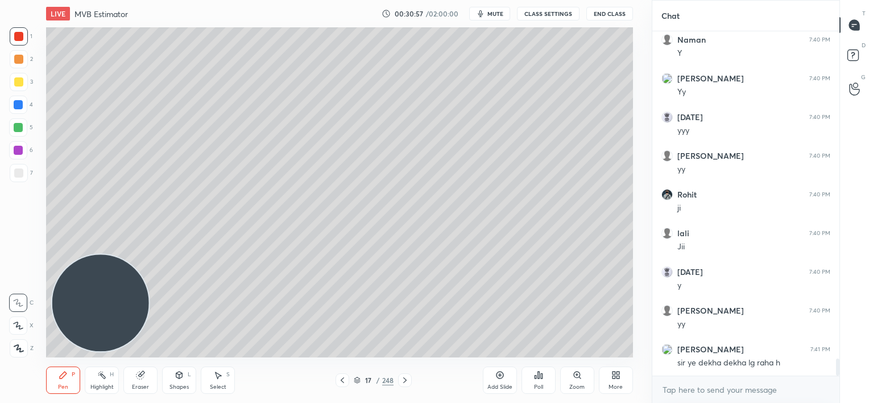
scroll to position [6630, 0]
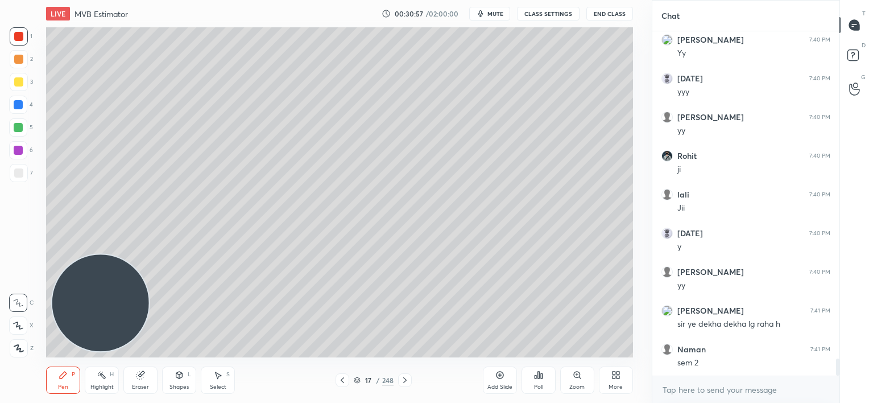
click at [338, 382] on icon at bounding box center [342, 379] width 9 height 9
click at [341, 379] on icon at bounding box center [342, 379] width 9 height 9
click at [341, 379] on icon at bounding box center [342, 380] width 3 height 6
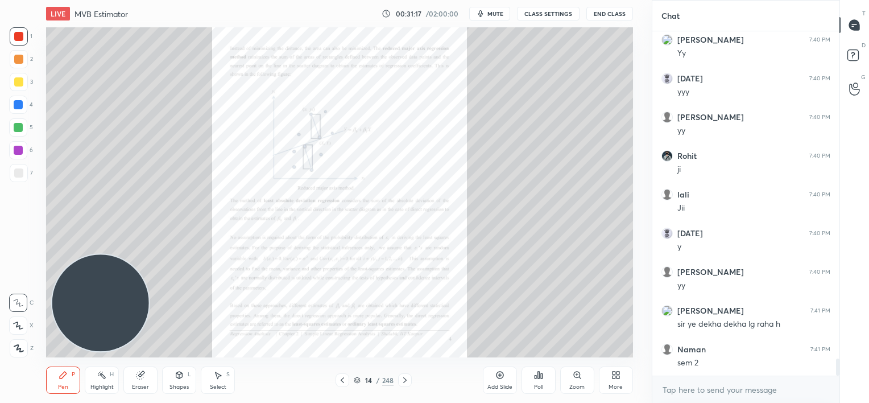
click at [503, 379] on div "Add Slide" at bounding box center [500, 379] width 34 height 27
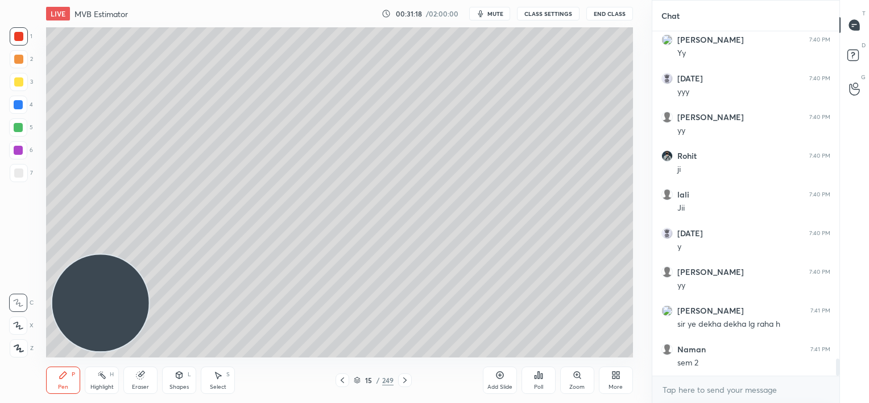
click at [607, 373] on div "More" at bounding box center [616, 379] width 34 height 27
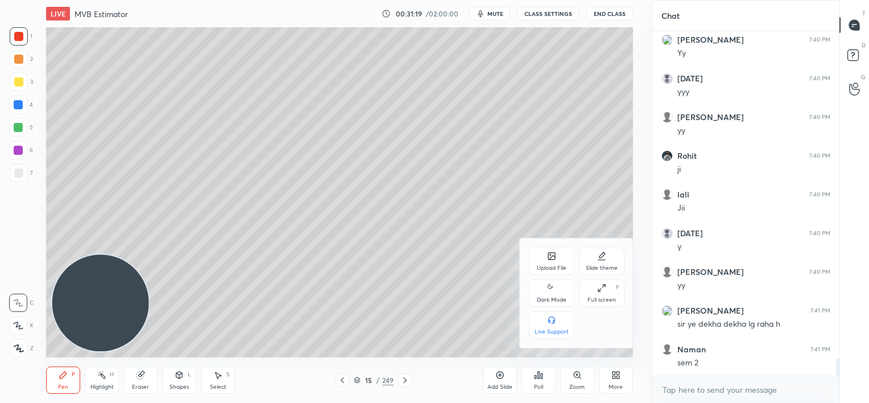
click at [557, 260] on div "Upload File" at bounding box center [551, 260] width 45 height 27
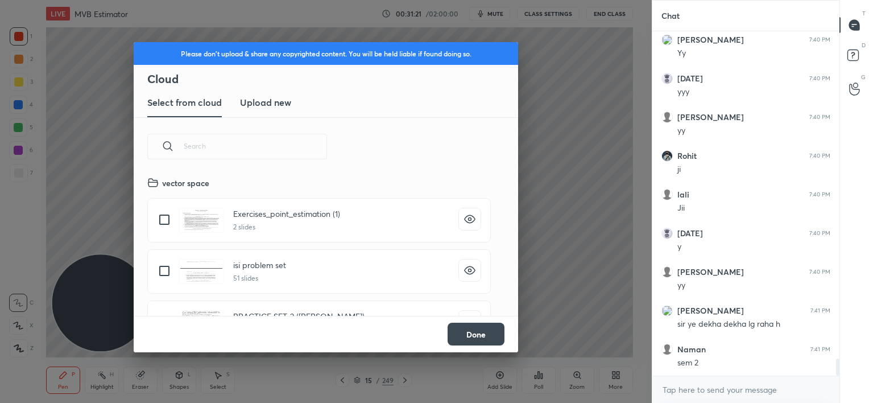
scroll to position [140, 365]
click at [283, 100] on h3 "Upload new" at bounding box center [265, 103] width 51 height 14
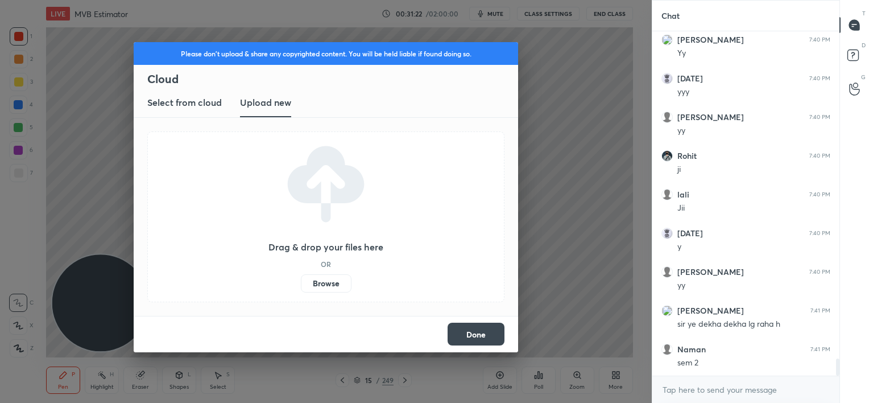
click at [331, 287] on label "Browse" at bounding box center [326, 283] width 51 height 18
click at [301, 287] on input "Browse" at bounding box center [301, 283] width 0 height 18
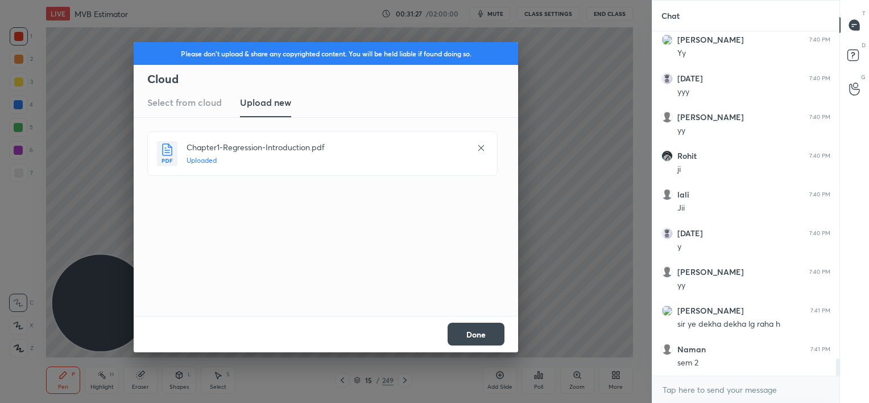
click at [481, 332] on button "Done" at bounding box center [476, 333] width 57 height 23
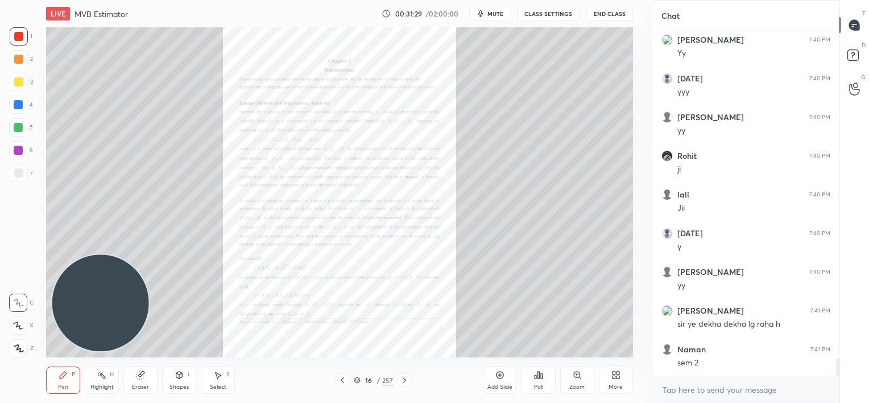
click at [578, 379] on div "Zoom" at bounding box center [577, 379] width 34 height 27
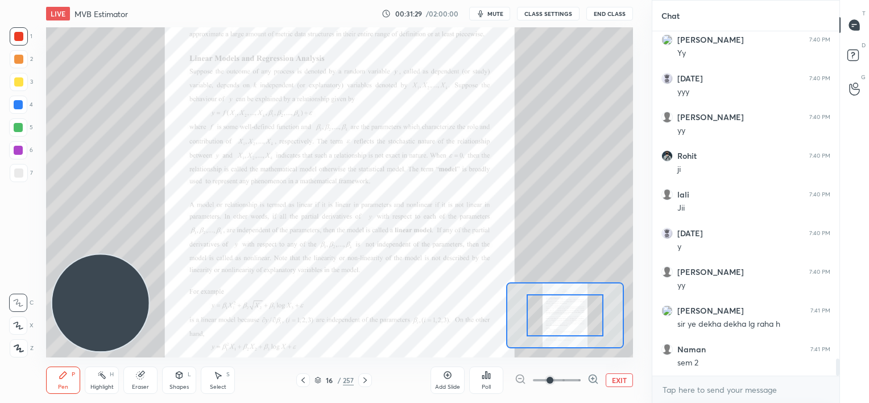
click at [578, 379] on span at bounding box center [557, 379] width 48 height 17
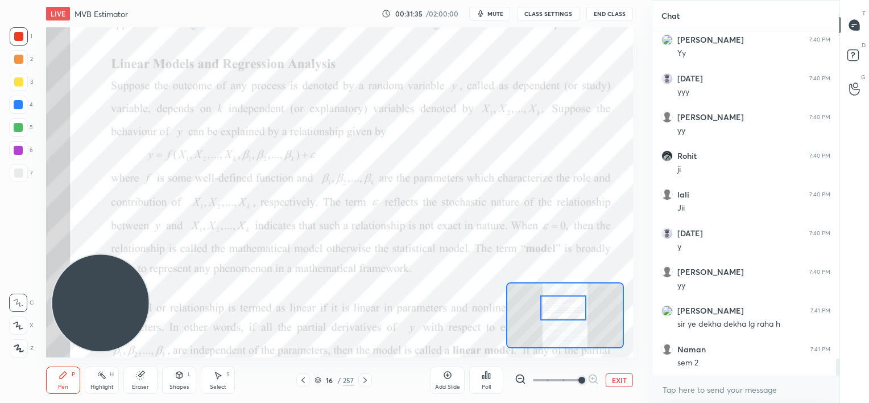
drag, startPoint x: 562, startPoint y: 310, endPoint x: 556, endPoint y: 303, distance: 8.9
click at [559, 304] on div at bounding box center [563, 308] width 46 height 26
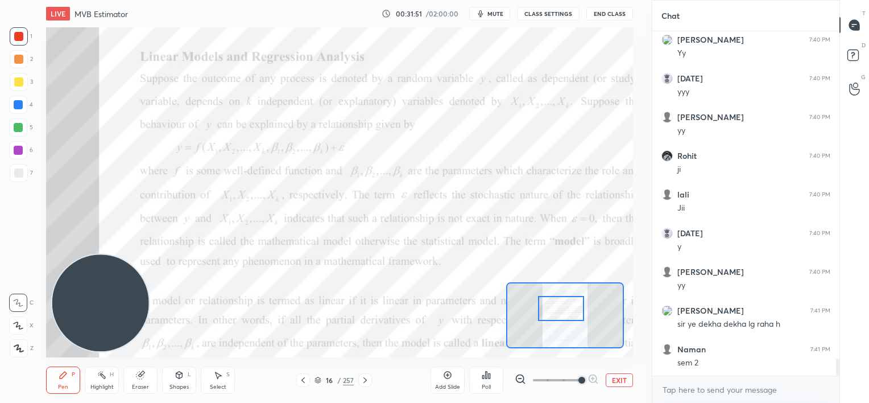
click at [558, 313] on div at bounding box center [561, 309] width 46 height 26
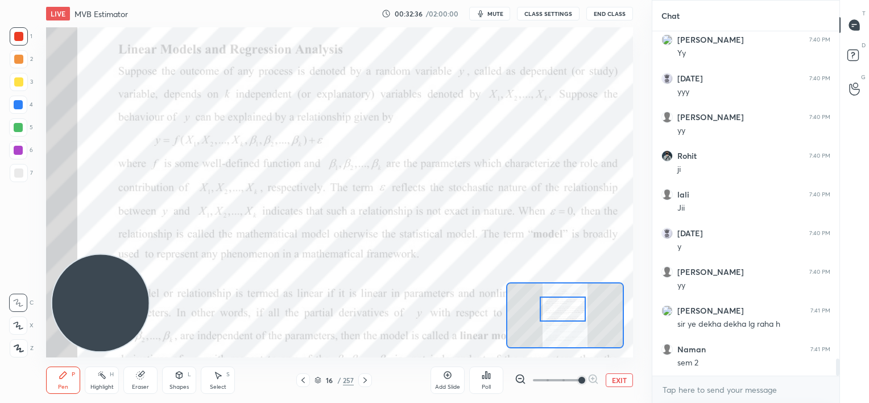
click at [560, 303] on div at bounding box center [563, 309] width 46 height 26
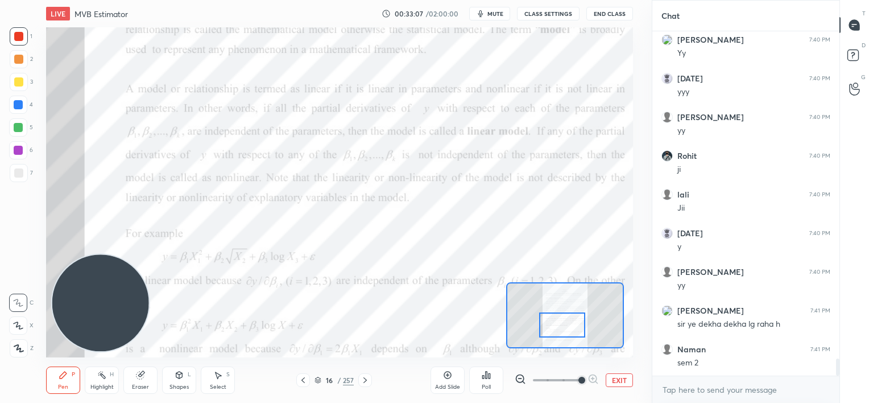
drag, startPoint x: 568, startPoint y: 305, endPoint x: 571, endPoint y: 318, distance: 14.2
click at [569, 321] on div at bounding box center [562, 325] width 46 height 26
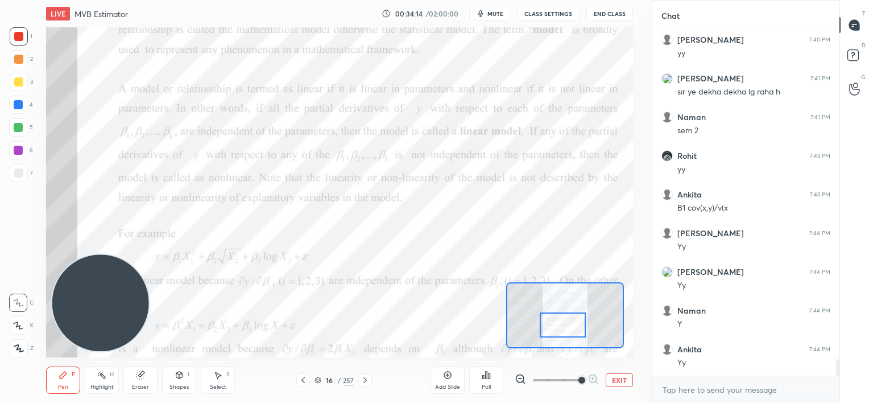
scroll to position [6901, 0]
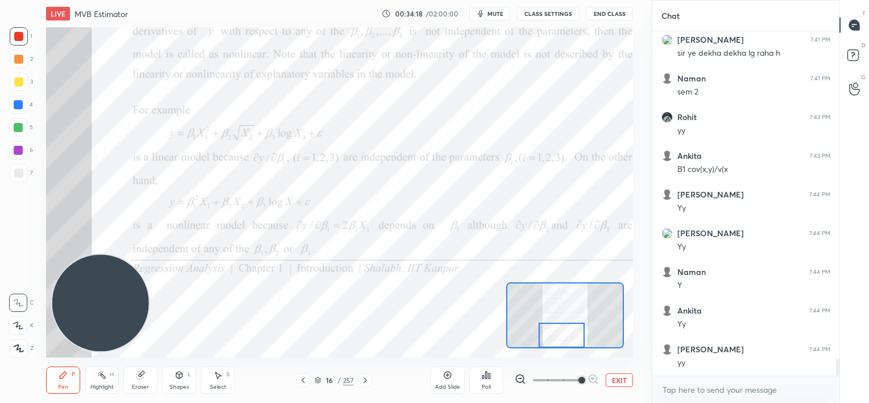
drag, startPoint x: 570, startPoint y: 316, endPoint x: 565, endPoint y: 327, distance: 12.0
click at [567, 327] on div at bounding box center [562, 335] width 46 height 26
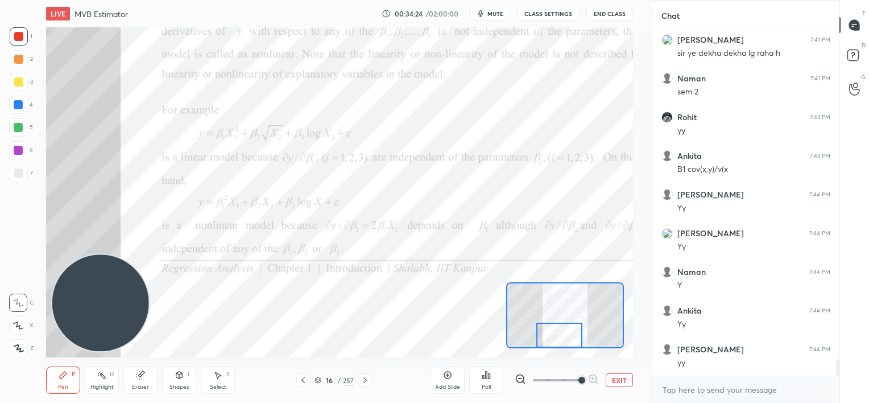
scroll to position [6939, 0]
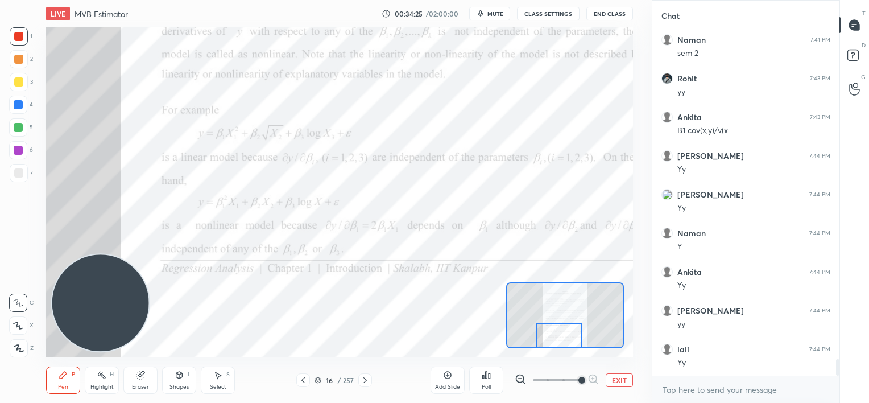
drag, startPoint x: 150, startPoint y: 375, endPoint x: 152, endPoint y: 368, distance: 7.2
click at [151, 372] on div "Eraser" at bounding box center [140, 379] width 34 height 27
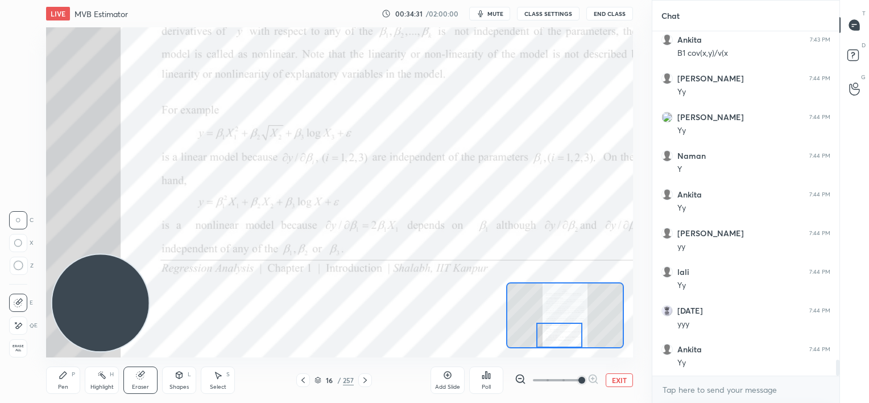
scroll to position [7055, 0]
click at [366, 378] on icon at bounding box center [365, 379] width 9 height 9
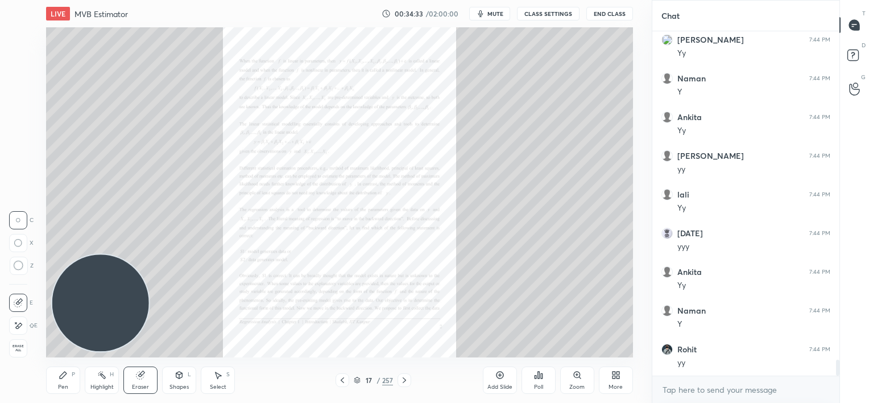
scroll to position [7133, 0]
click at [582, 378] on div "Zoom" at bounding box center [577, 379] width 34 height 27
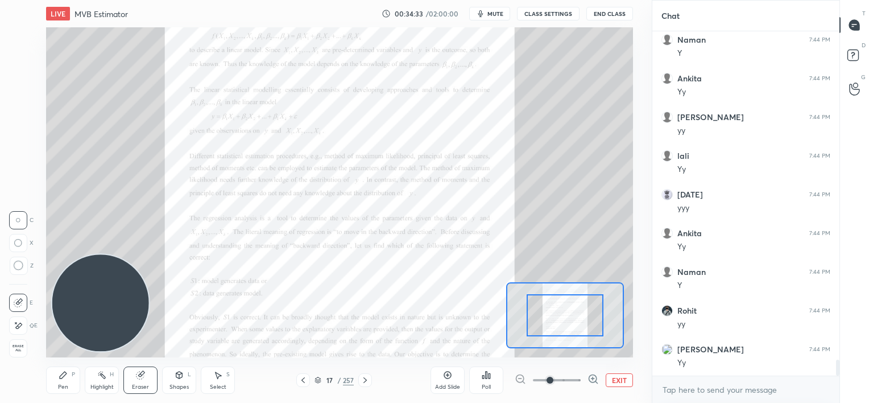
drag, startPoint x: 582, startPoint y: 378, endPoint x: 574, endPoint y: 362, distance: 17.8
click at [581, 378] on div at bounding box center [557, 380] width 84 height 14
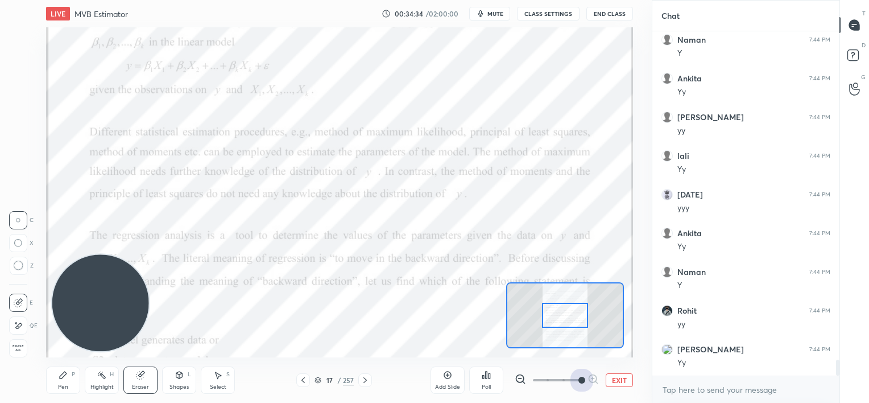
drag, startPoint x: 575, startPoint y: 375, endPoint x: 575, endPoint y: 366, distance: 8.5
click at [575, 375] on span at bounding box center [557, 379] width 48 height 17
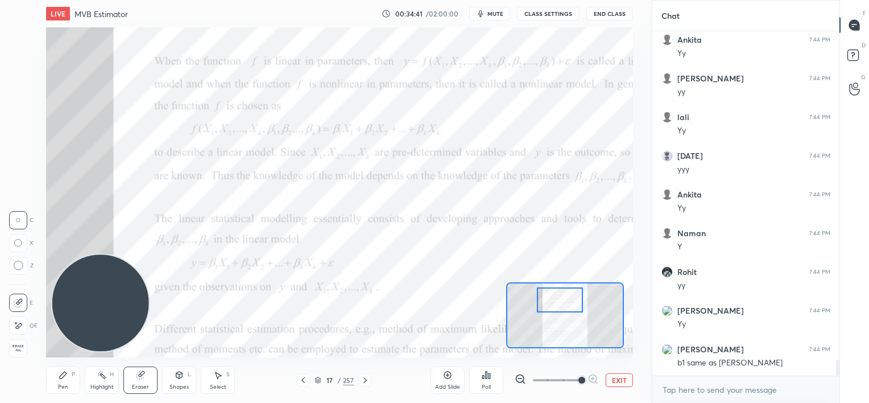
drag, startPoint x: 569, startPoint y: 314, endPoint x: 565, endPoint y: 303, distance: 12.2
click at [565, 303] on div at bounding box center [560, 300] width 46 height 26
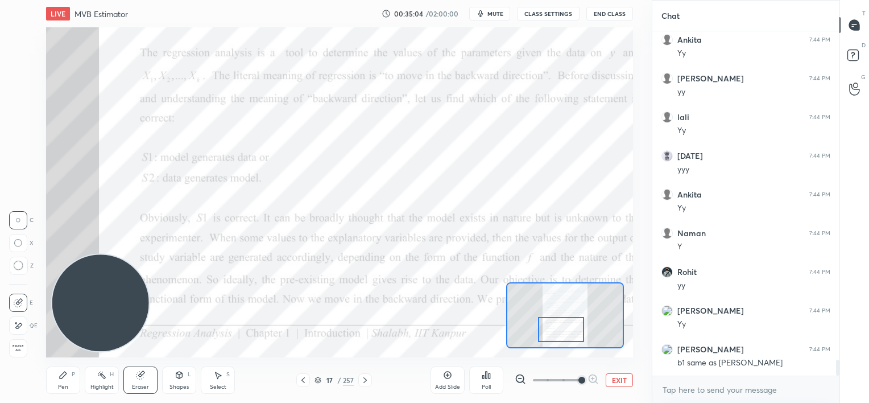
drag, startPoint x: 566, startPoint y: 305, endPoint x: 567, endPoint y: 334, distance: 29.6
click at [567, 334] on div at bounding box center [561, 330] width 46 height 26
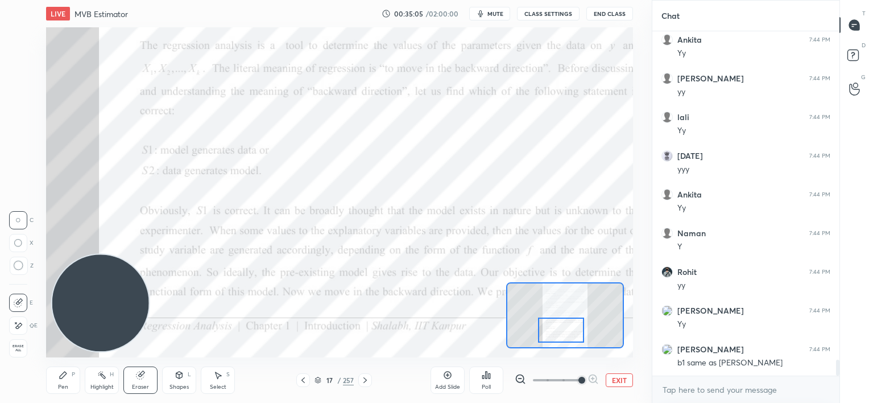
click at [369, 379] on icon at bounding box center [365, 379] width 9 height 9
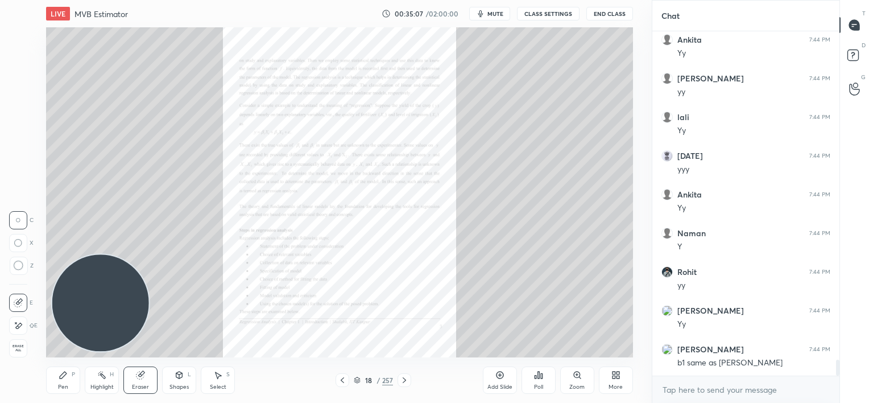
click at [403, 380] on icon at bounding box center [404, 379] width 9 height 9
click at [405, 380] on icon at bounding box center [404, 379] width 9 height 9
click at [407, 380] on icon at bounding box center [404, 379] width 9 height 9
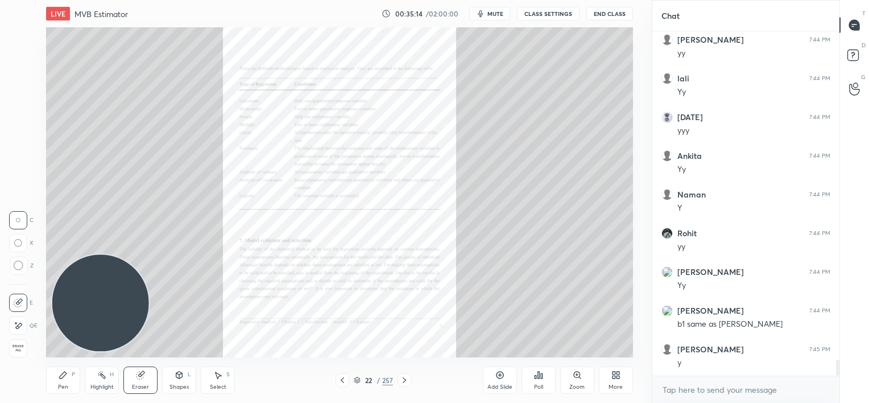
click at [402, 381] on icon at bounding box center [404, 379] width 9 height 9
click at [401, 381] on icon at bounding box center [404, 379] width 9 height 9
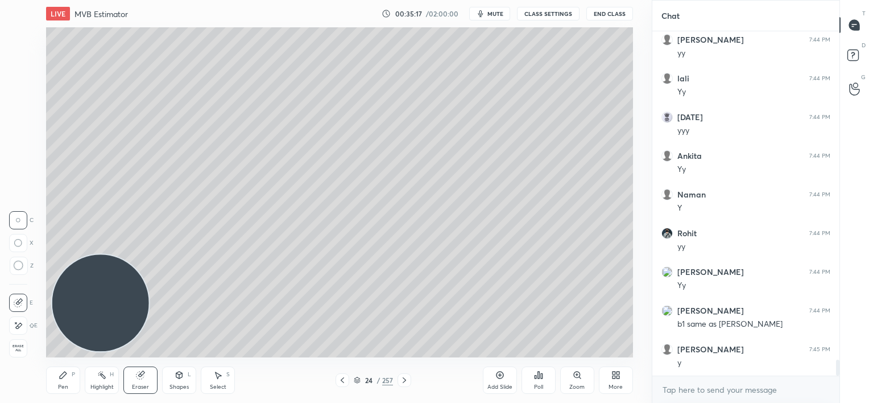
click at [402, 378] on icon at bounding box center [404, 379] width 9 height 9
click at [402, 379] on icon at bounding box center [404, 379] width 9 height 9
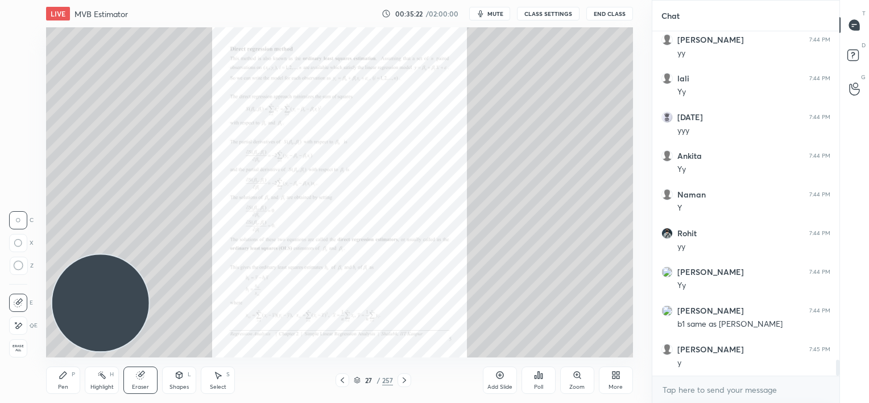
click at [576, 378] on icon at bounding box center [577, 374] width 9 height 9
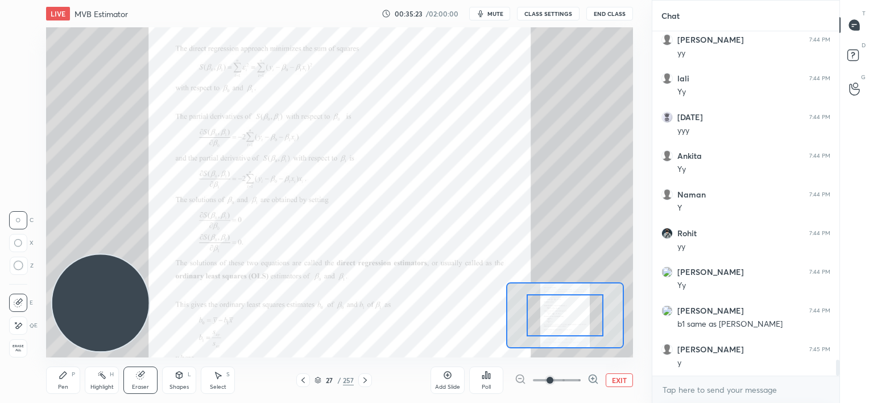
click at [575, 378] on span at bounding box center [557, 379] width 48 height 17
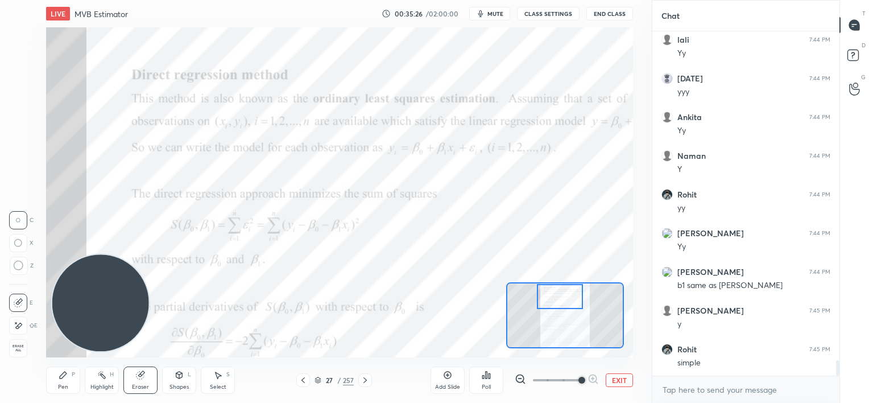
scroll to position [7287, 0]
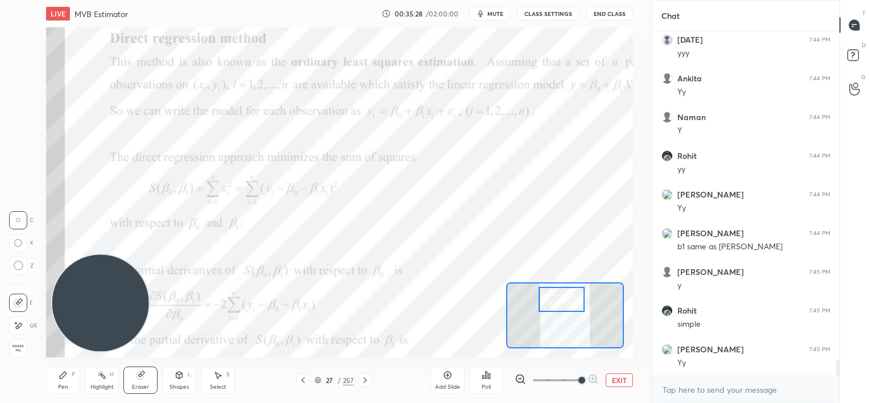
drag, startPoint x: 572, startPoint y: 314, endPoint x: 569, endPoint y: 299, distance: 16.3
click at [569, 299] on div at bounding box center [562, 300] width 46 height 26
drag, startPoint x: 61, startPoint y: 378, endPoint x: 134, endPoint y: 327, distance: 89.1
click at [64, 377] on icon at bounding box center [63, 374] width 9 height 9
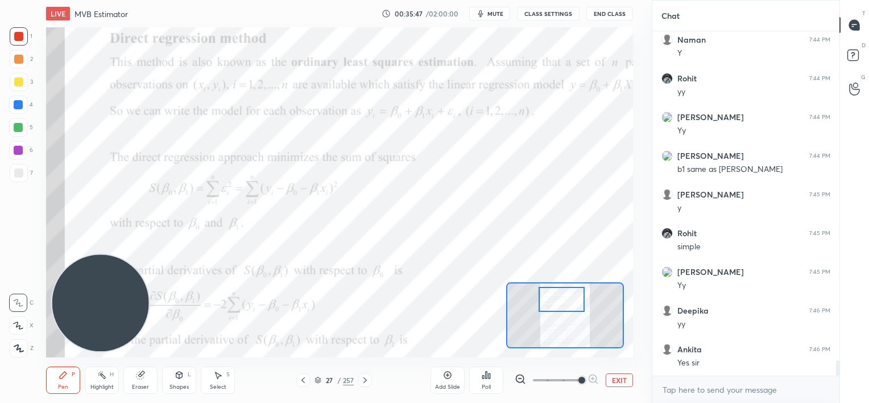
scroll to position [7403, 0]
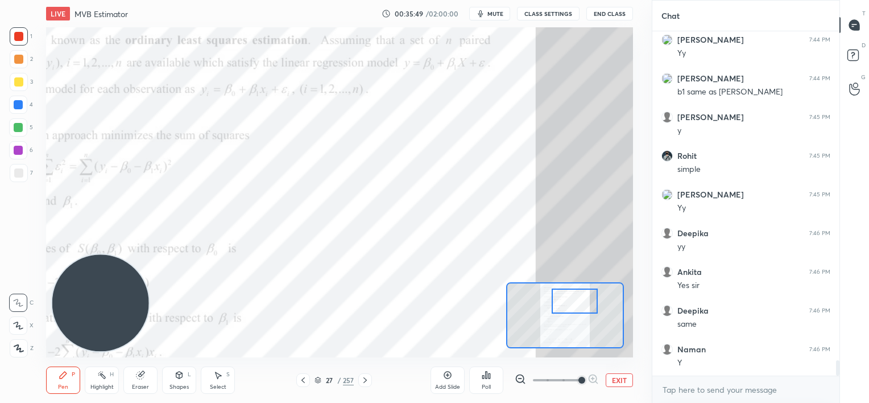
drag, startPoint x: 575, startPoint y: 301, endPoint x: 581, endPoint y: 300, distance: 5.7
click at [583, 303] on div at bounding box center [575, 301] width 46 height 26
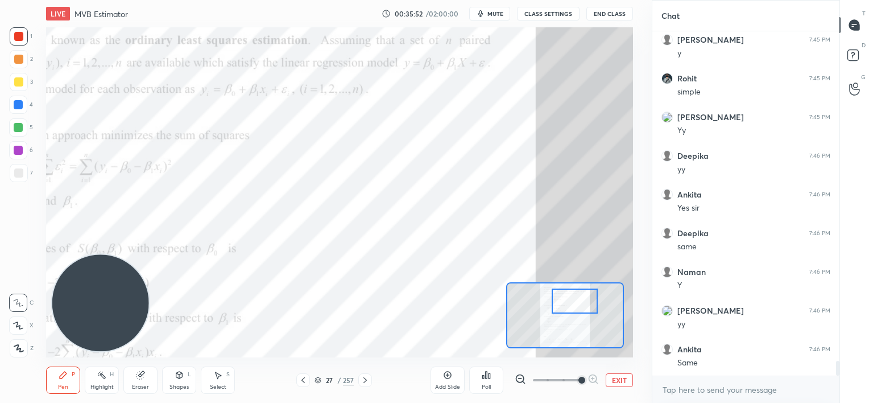
scroll to position [7597, 0]
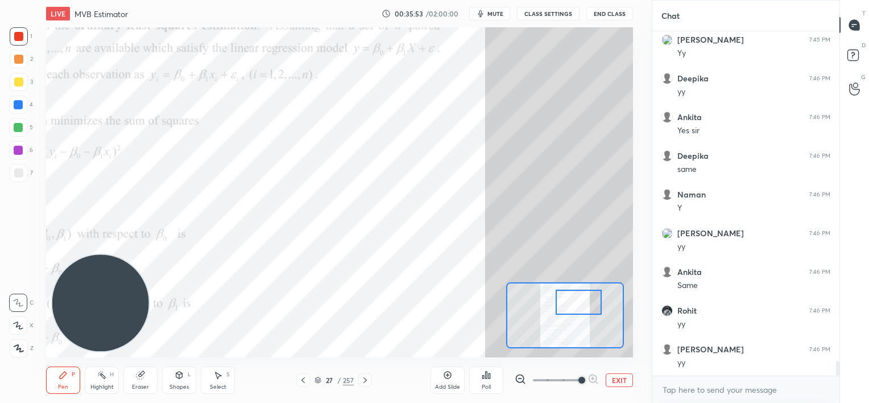
click at [577, 298] on div at bounding box center [579, 302] width 46 height 26
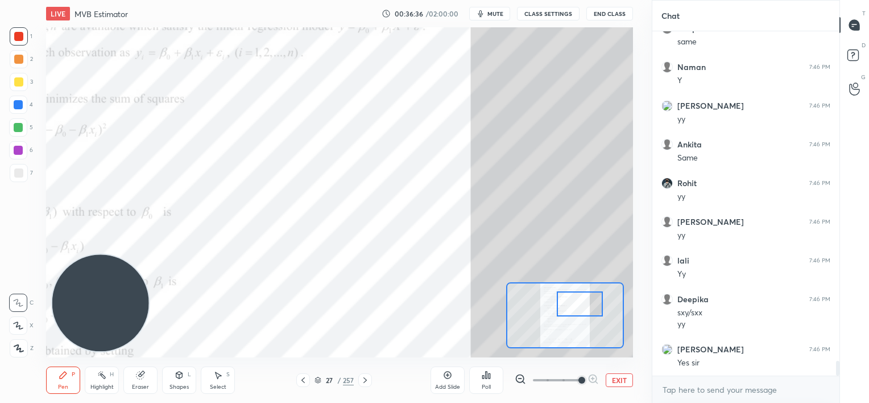
scroll to position [7763, 0]
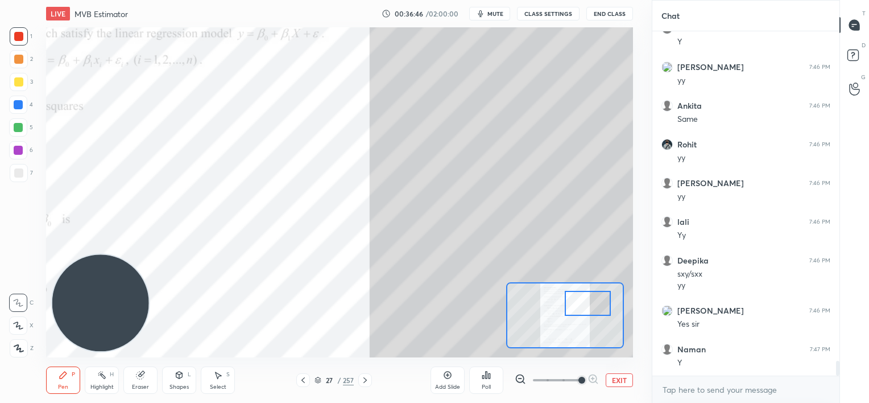
drag, startPoint x: 590, startPoint y: 307, endPoint x: 596, endPoint y: 303, distance: 7.4
click at [598, 307] on div at bounding box center [588, 304] width 46 height 26
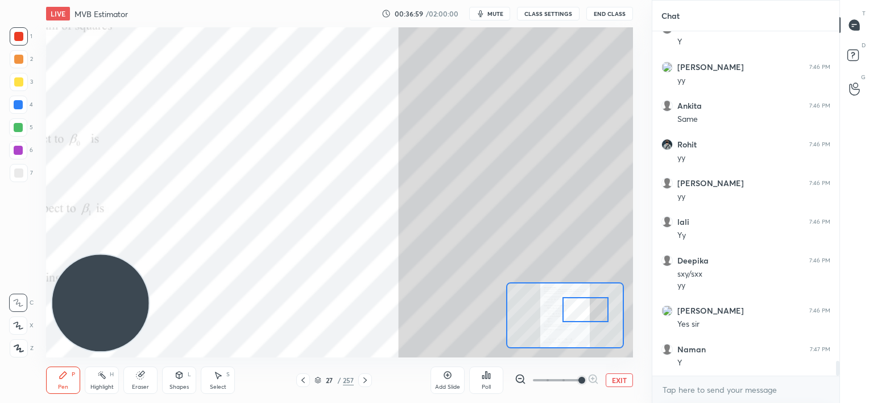
scroll to position [7801, 0]
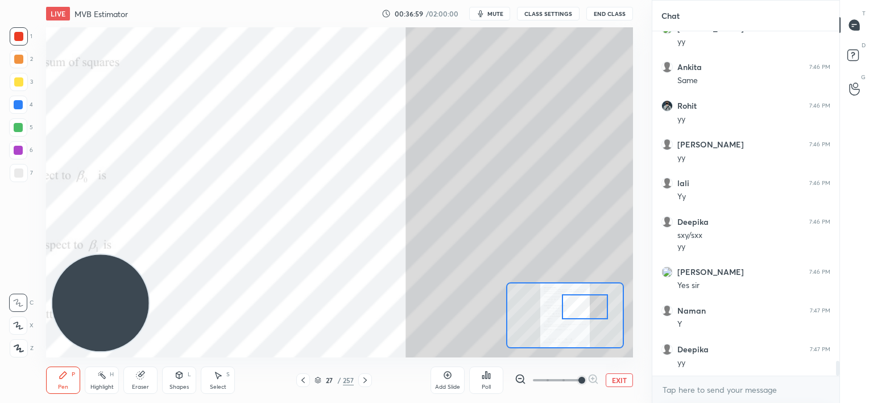
click at [589, 304] on div at bounding box center [585, 307] width 46 height 26
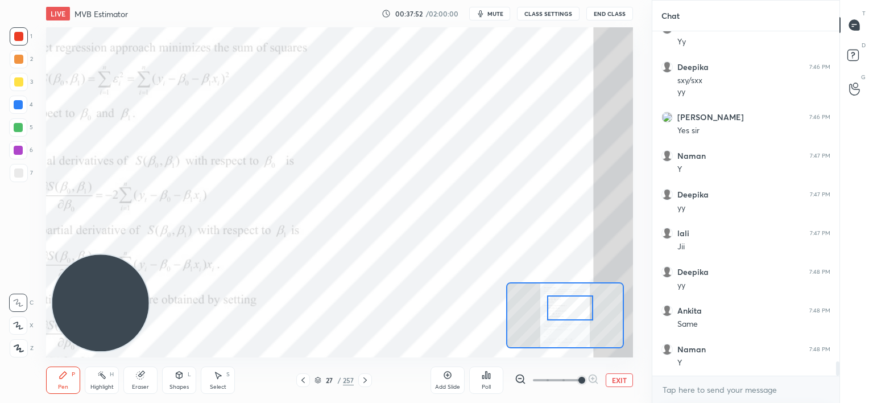
scroll to position [7995, 0]
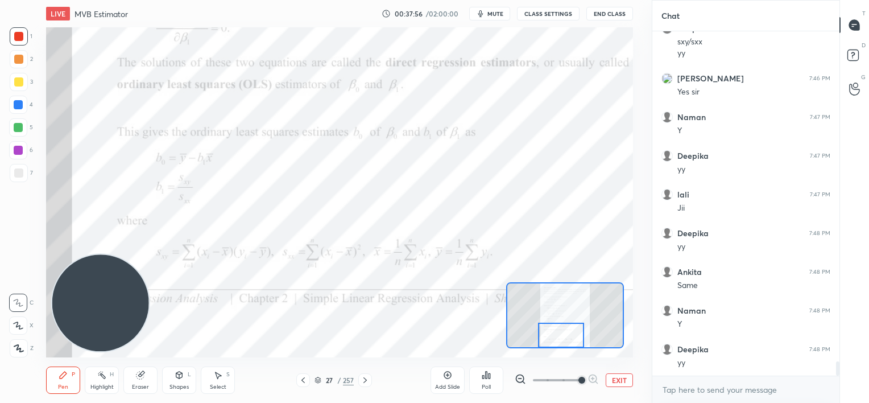
drag, startPoint x: 581, startPoint y: 307, endPoint x: 557, endPoint y: 336, distance: 37.6
click at [557, 336] on div at bounding box center [561, 335] width 46 height 26
click at [367, 382] on icon at bounding box center [365, 379] width 9 height 9
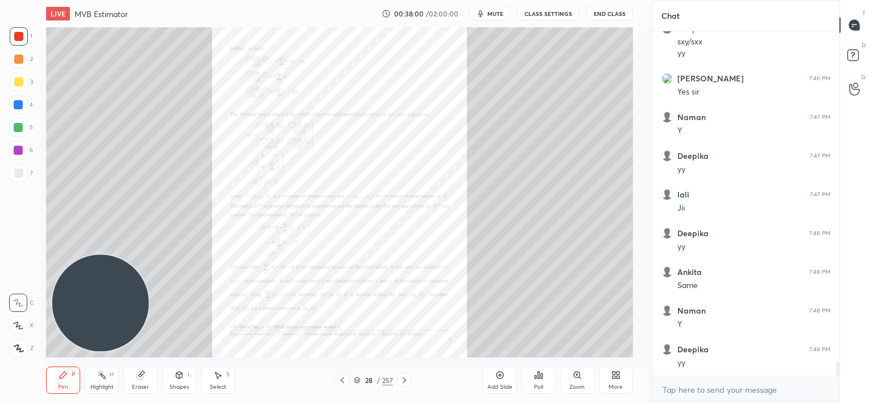
scroll to position [8033, 0]
click at [404, 384] on icon at bounding box center [404, 379] width 9 height 9
click at [575, 380] on div "Zoom" at bounding box center [577, 379] width 34 height 27
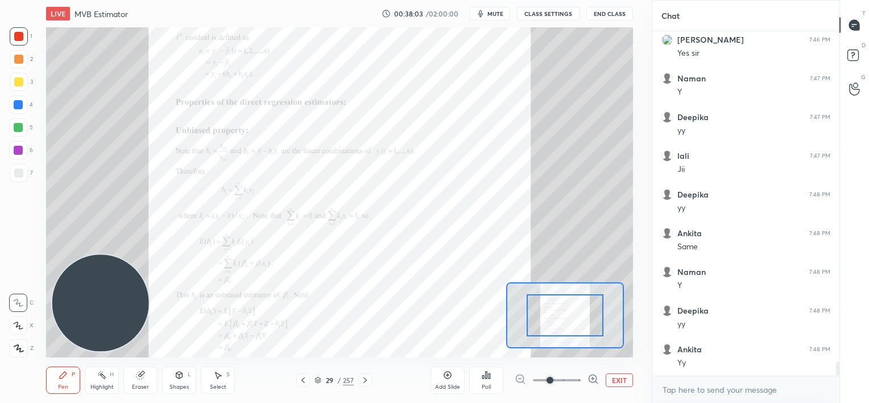
click at [575, 381] on span at bounding box center [557, 379] width 48 height 17
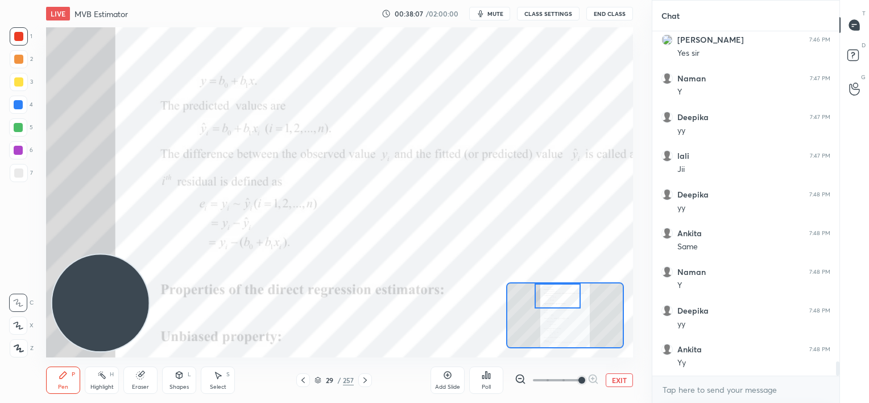
scroll to position [8072, 0]
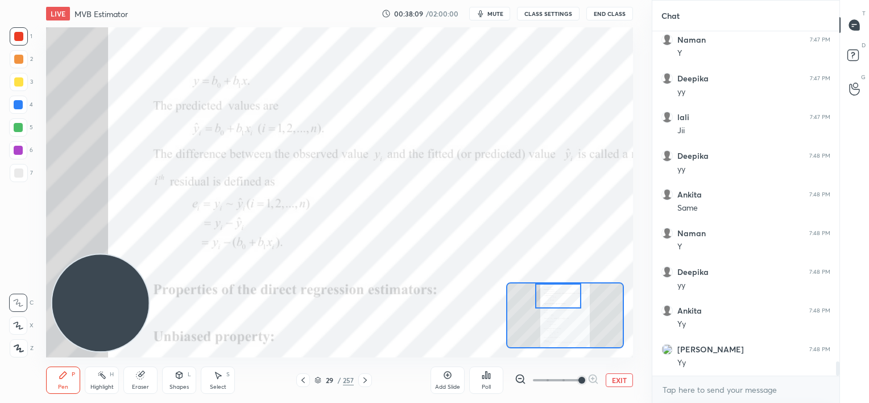
drag, startPoint x: 561, startPoint y: 317, endPoint x: 558, endPoint y: 295, distance: 21.9
click at [559, 297] on div at bounding box center [558, 296] width 46 height 26
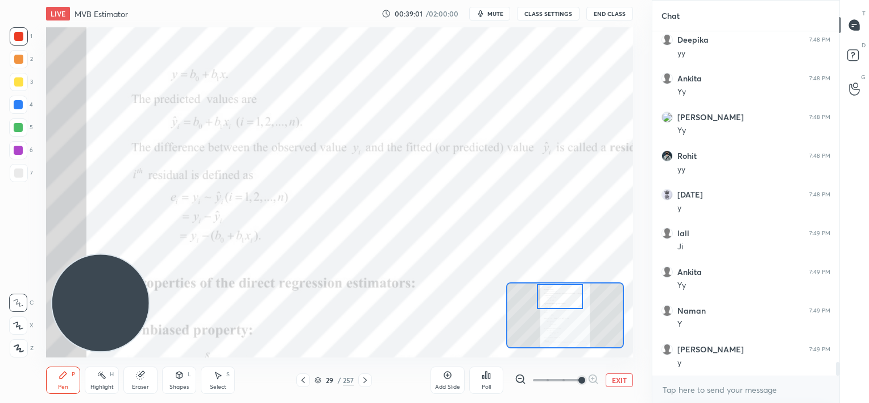
scroll to position [8343, 0]
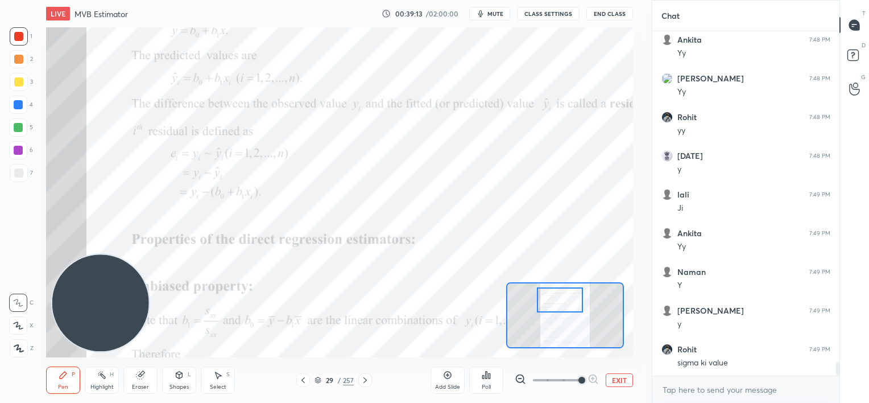
click at [560, 303] on div at bounding box center [560, 300] width 46 height 26
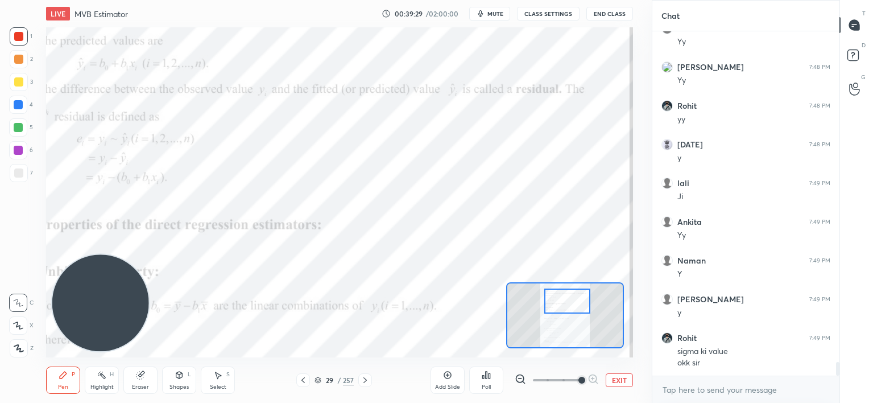
drag, startPoint x: 568, startPoint y: 299, endPoint x: 575, endPoint y: 300, distance: 7.5
click at [575, 300] on div at bounding box center [567, 301] width 46 height 26
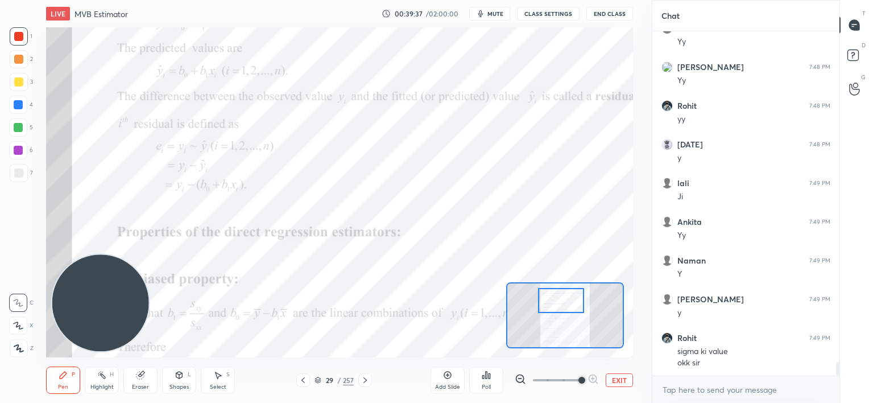
drag, startPoint x: 568, startPoint y: 301, endPoint x: 562, endPoint y: 301, distance: 6.3
click at [562, 301] on div at bounding box center [561, 301] width 46 height 26
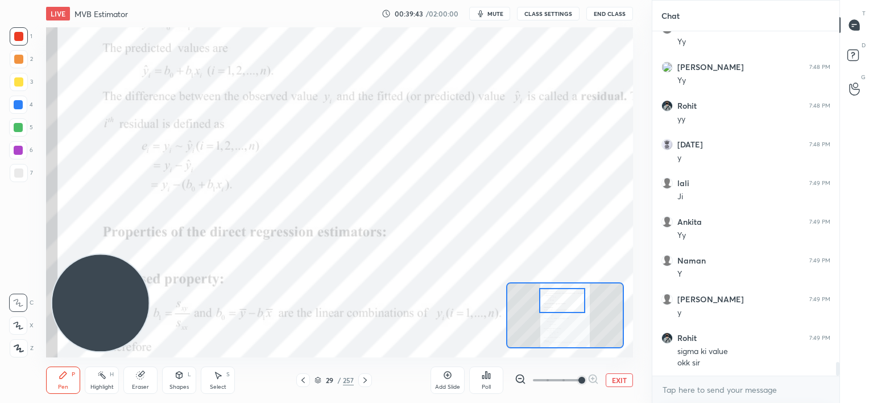
drag, startPoint x: 570, startPoint y: 303, endPoint x: 571, endPoint y: 296, distance: 6.8
click at [571, 303] on div at bounding box center [562, 301] width 46 height 26
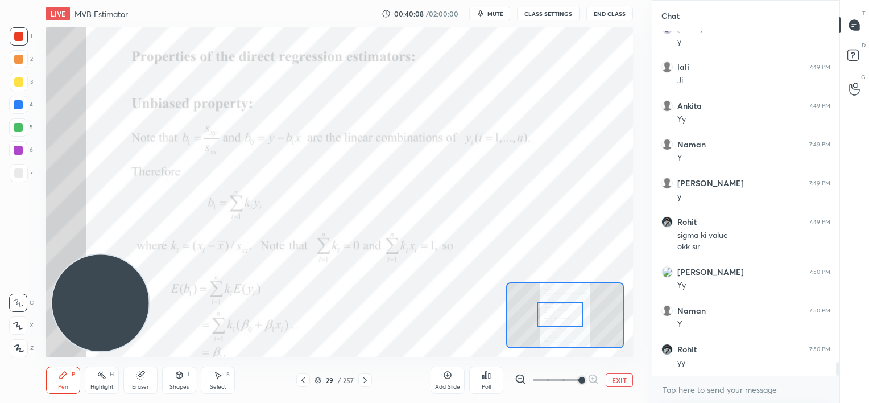
scroll to position [8509, 0]
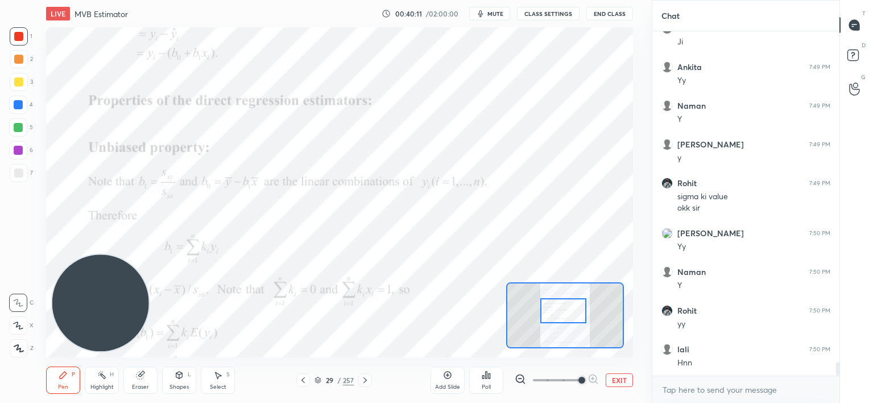
drag, startPoint x: 561, startPoint y: 305, endPoint x: 562, endPoint y: 315, distance: 10.4
click at [562, 315] on div at bounding box center [563, 311] width 46 height 26
click at [450, 378] on icon at bounding box center [447, 374] width 9 height 9
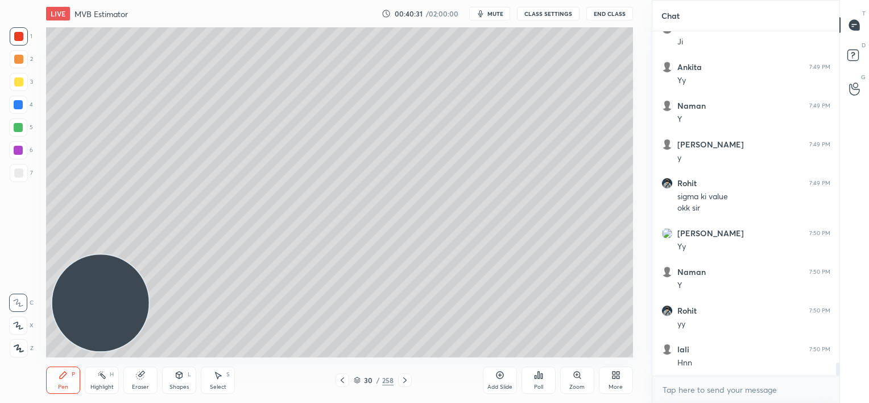
scroll to position [8547, 0]
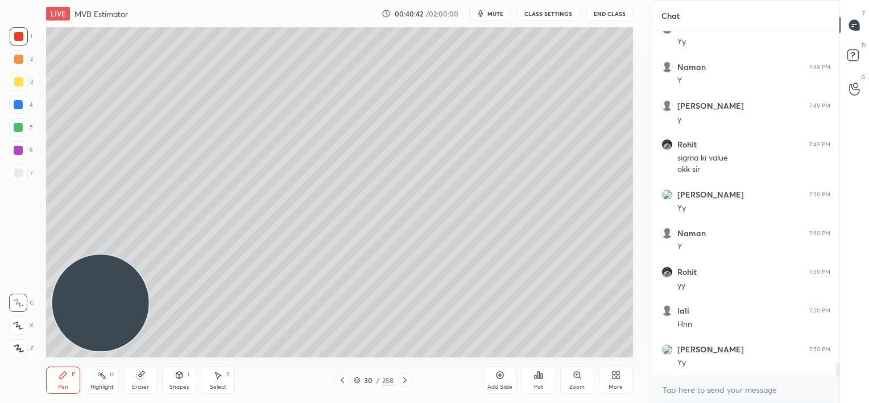
drag, startPoint x: 501, startPoint y: 375, endPoint x: 492, endPoint y: 353, distance: 24.0
click at [499, 375] on icon at bounding box center [499, 374] width 9 height 9
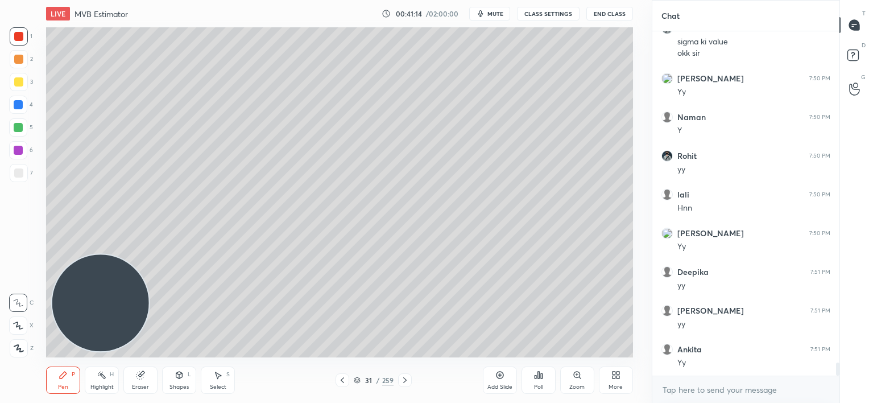
scroll to position [8702, 0]
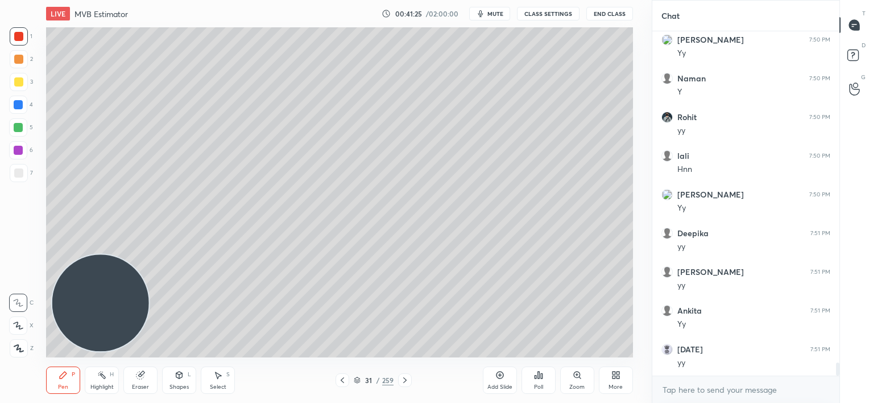
click at [342, 383] on icon at bounding box center [342, 379] width 9 height 9
click at [342, 382] on icon at bounding box center [342, 379] width 9 height 9
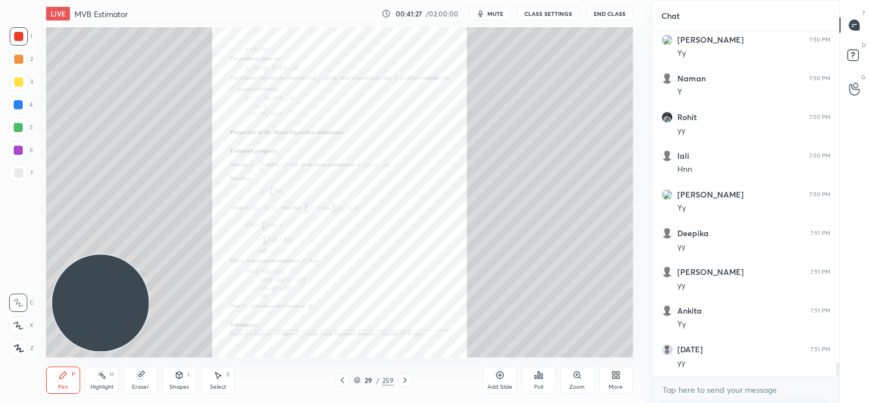
click at [579, 373] on icon at bounding box center [577, 374] width 6 height 6
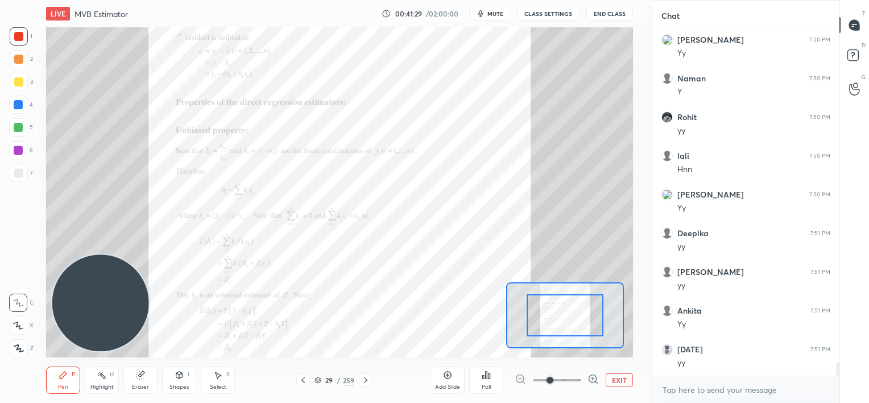
click at [570, 375] on span at bounding box center [557, 379] width 48 height 17
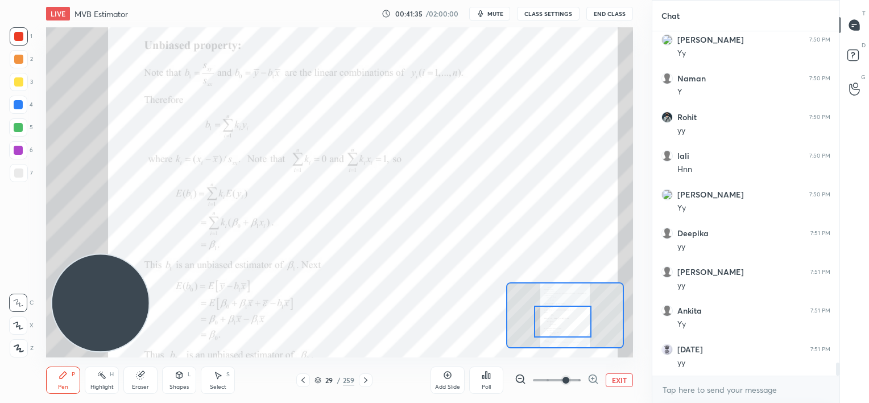
scroll to position [8741, 0]
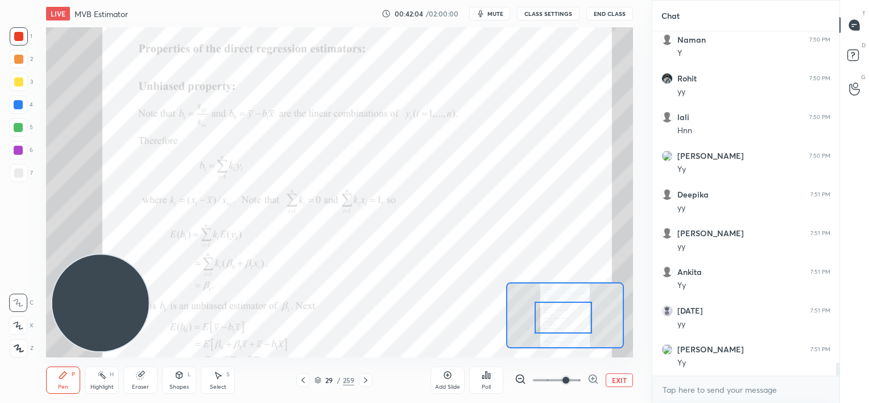
click at [570, 316] on div at bounding box center [563, 317] width 57 height 32
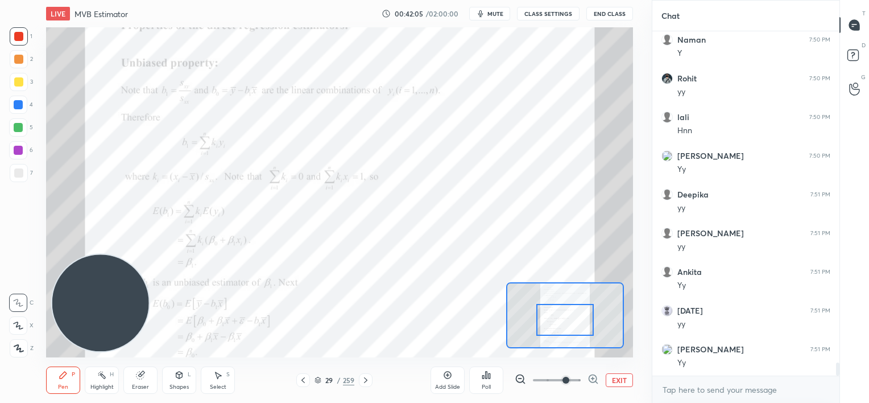
click at [449, 378] on icon at bounding box center [447, 374] width 9 height 9
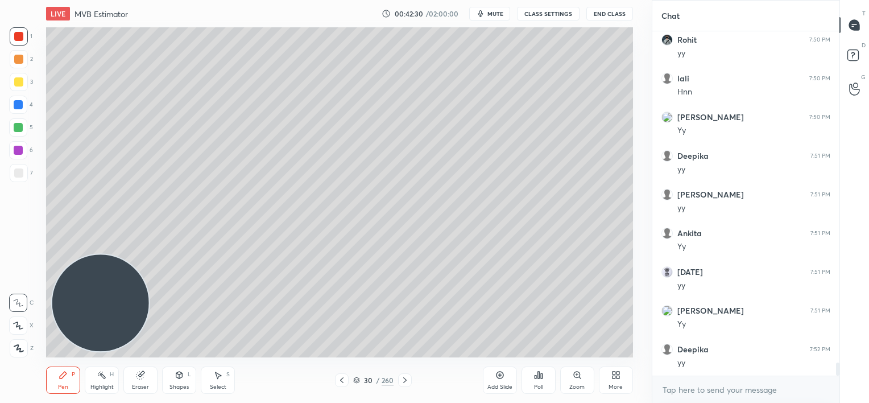
scroll to position [8818, 0]
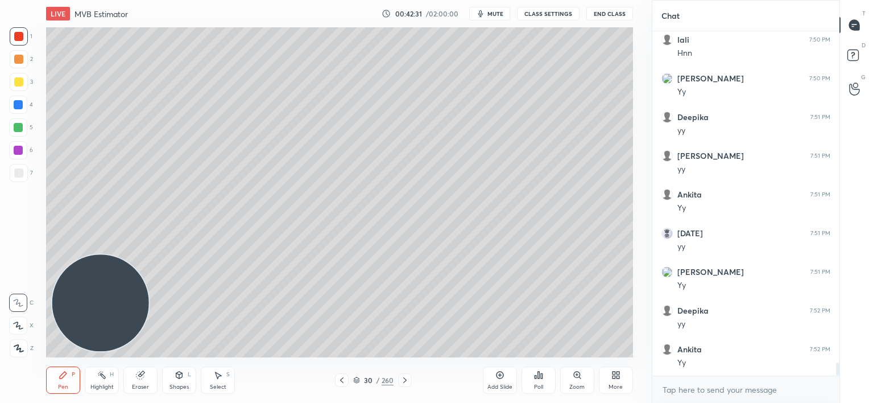
click at [21, 61] on div at bounding box center [18, 59] width 9 height 9
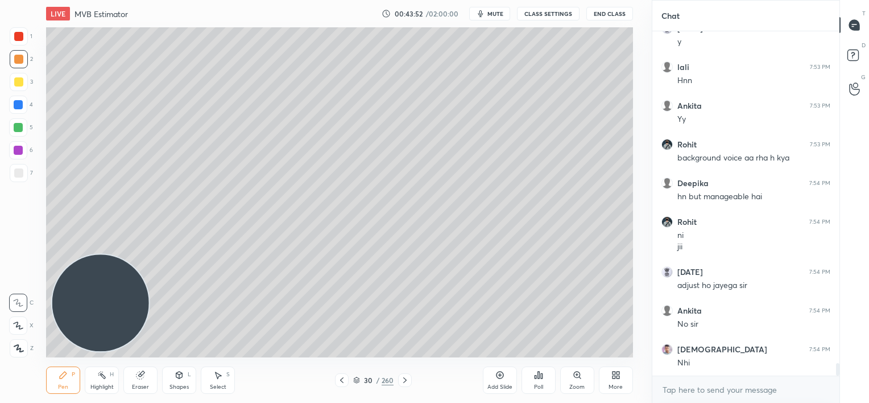
scroll to position [9293, 0]
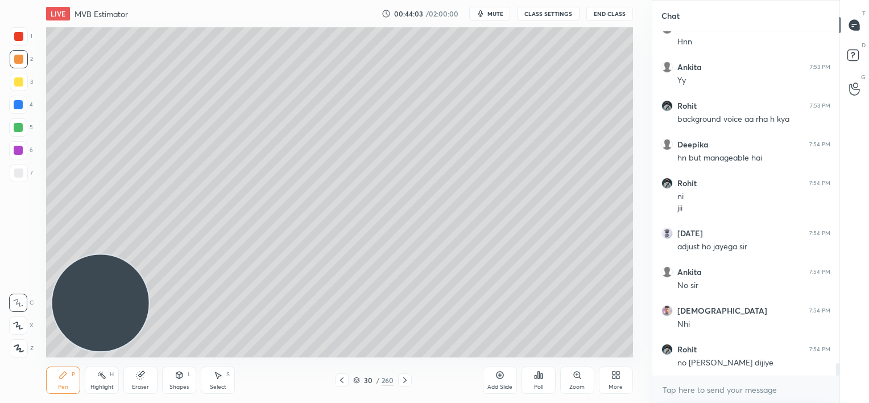
click at [342, 380] on icon at bounding box center [341, 379] width 9 height 9
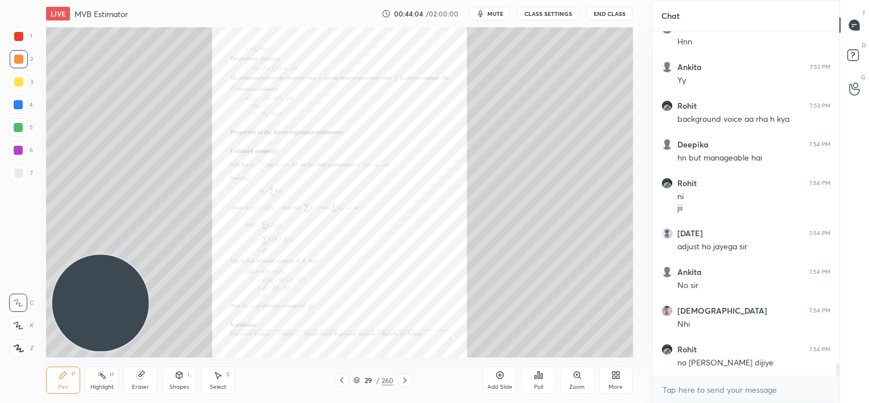
click at [574, 378] on icon at bounding box center [577, 374] width 9 height 9
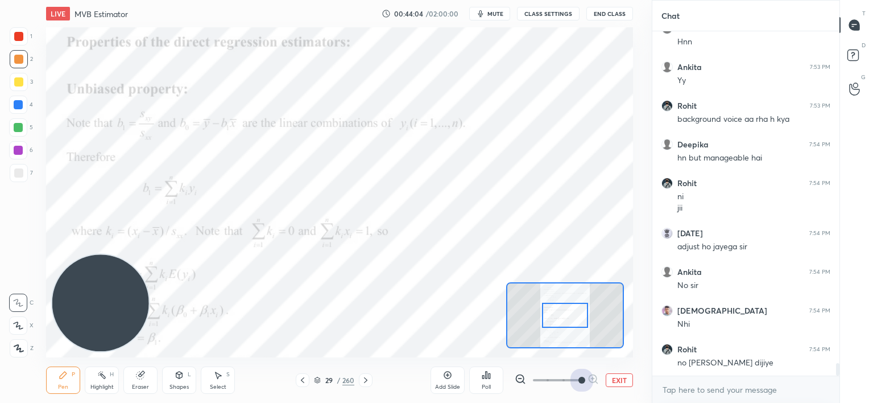
click at [575, 378] on span at bounding box center [557, 379] width 48 height 17
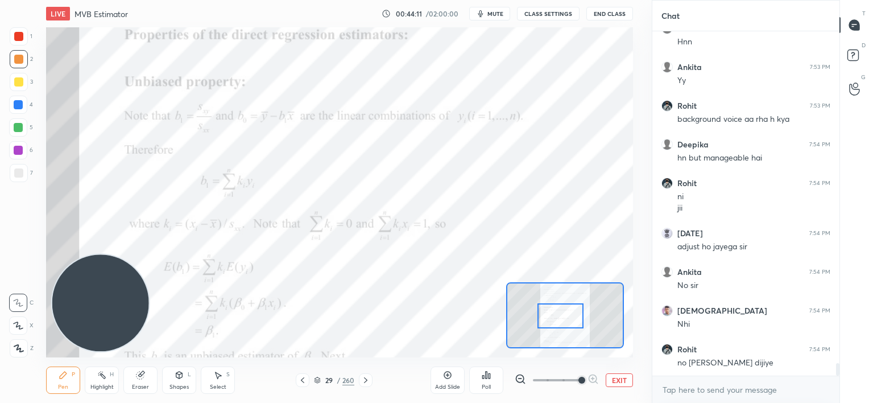
drag, startPoint x: 569, startPoint y: 312, endPoint x: 562, endPoint y: 312, distance: 6.8
click at [564, 315] on div at bounding box center [560, 316] width 46 height 26
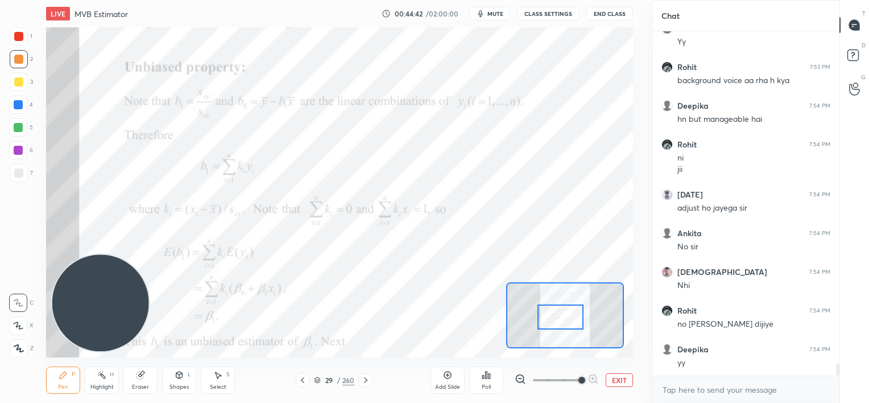
scroll to position [9371, 0]
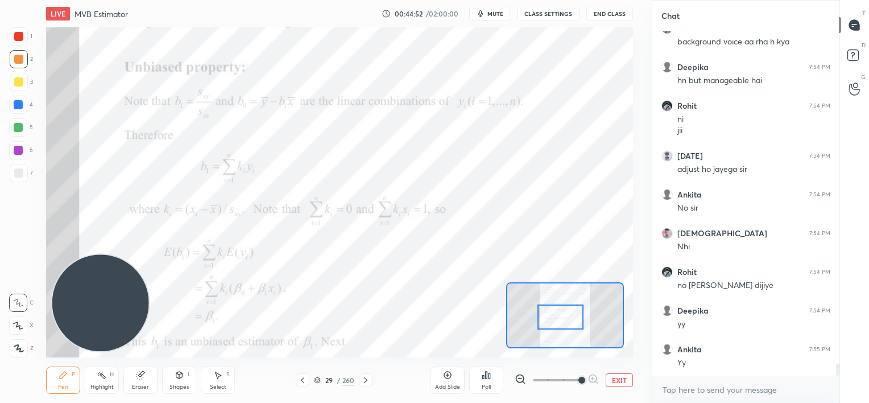
click at [451, 376] on icon at bounding box center [447, 374] width 9 height 9
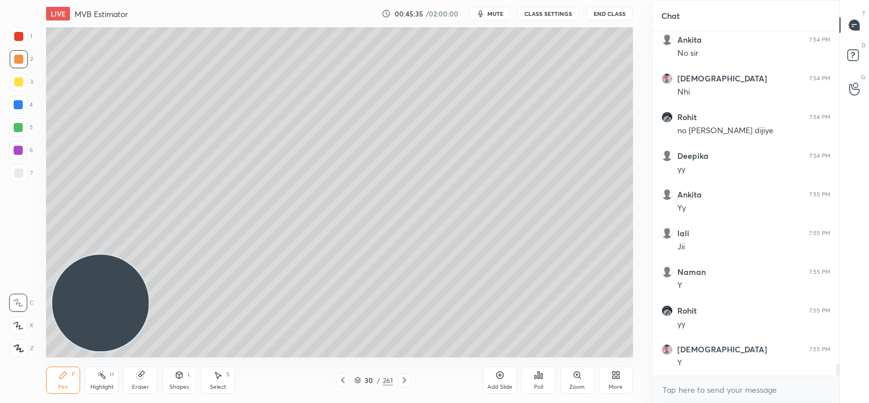
scroll to position [9564, 0]
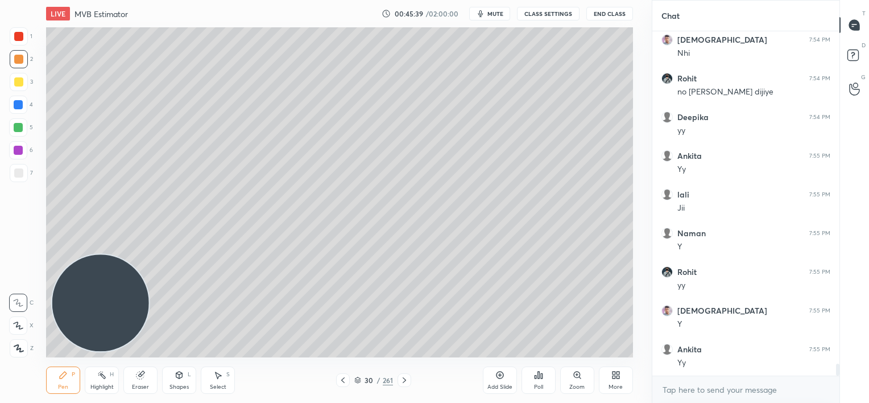
click at [20, 36] on div at bounding box center [18, 36] width 9 height 9
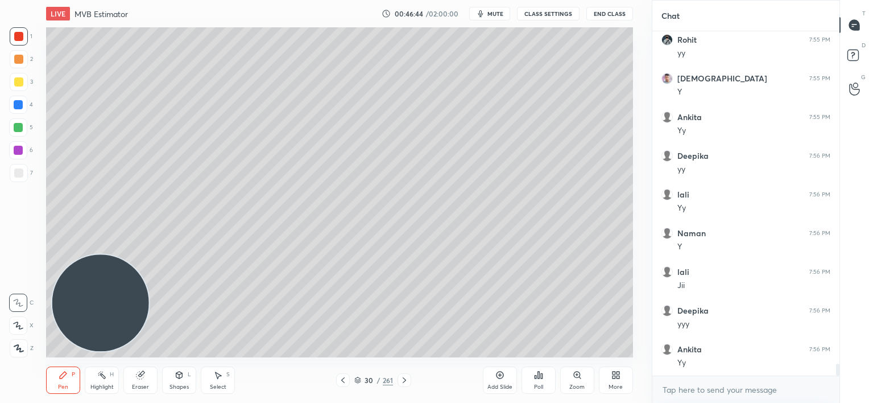
scroll to position [9835, 0]
click at [19, 60] on div at bounding box center [18, 59] width 9 height 9
click at [501, 380] on div "Add Slide" at bounding box center [500, 379] width 34 height 27
click at [341, 380] on icon at bounding box center [342, 379] width 9 height 9
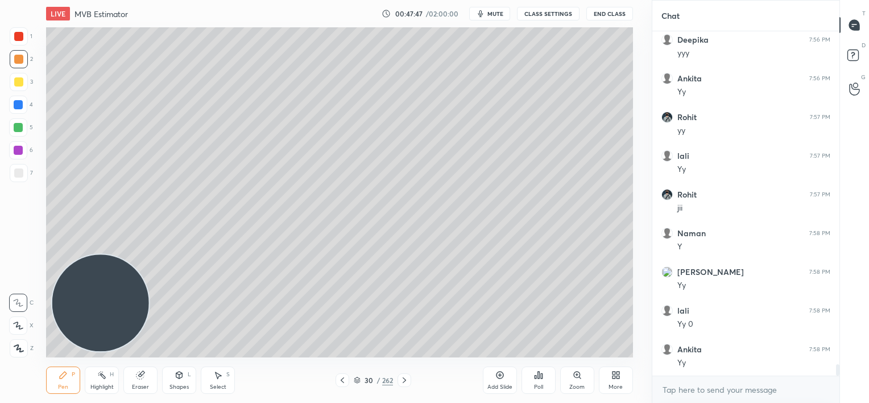
scroll to position [10105, 0]
click at [343, 382] on icon at bounding box center [342, 380] width 3 height 6
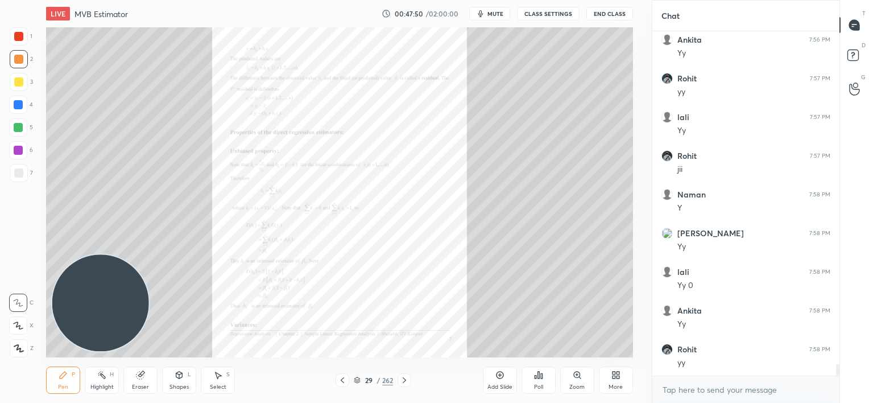
click at [571, 380] on div "Zoom" at bounding box center [577, 379] width 34 height 27
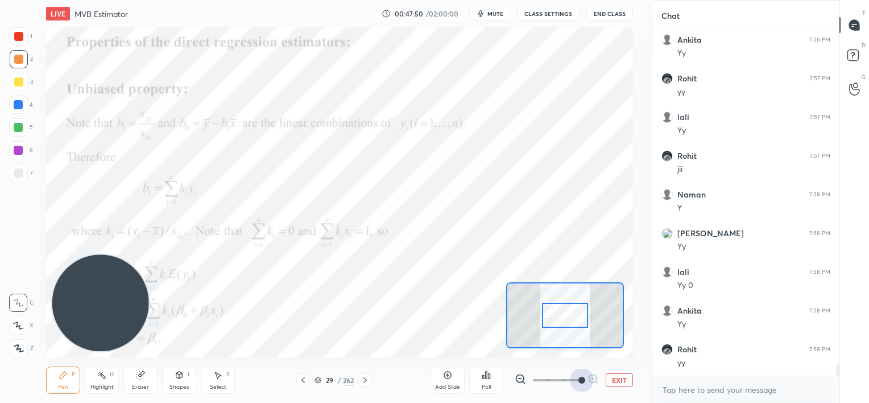
click at [573, 381] on span at bounding box center [557, 379] width 48 height 17
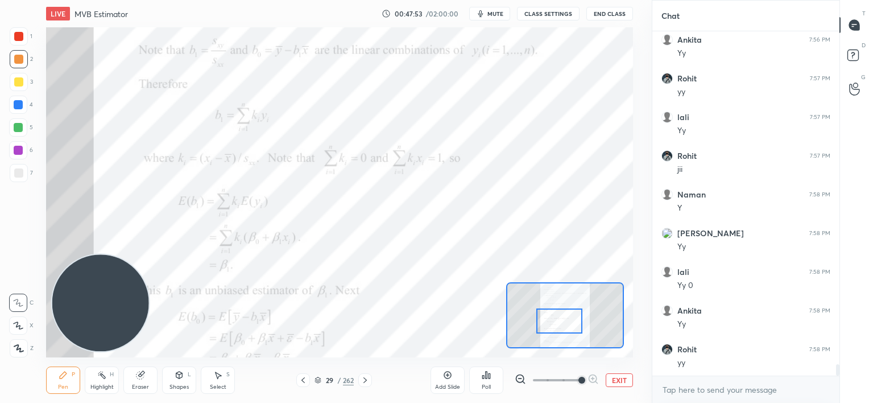
drag, startPoint x: 573, startPoint y: 326, endPoint x: 567, endPoint y: 332, distance: 8.1
click at [567, 332] on div at bounding box center [559, 321] width 46 height 26
click at [365, 379] on icon at bounding box center [365, 379] width 9 height 9
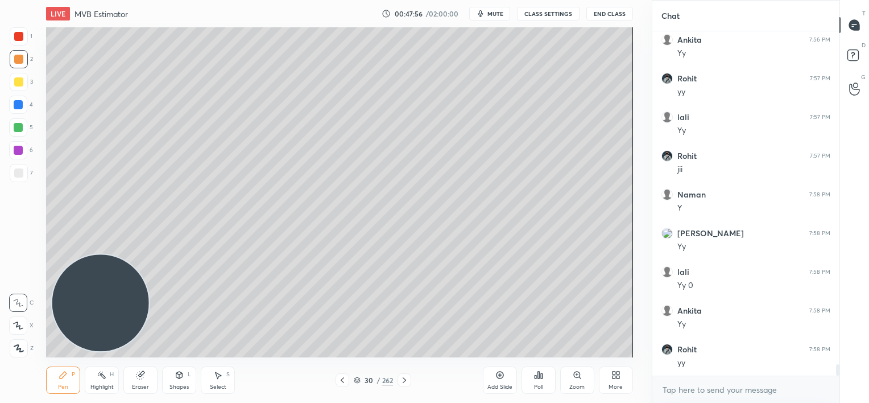
click at [366, 380] on div "30" at bounding box center [368, 379] width 11 height 7
click at [407, 380] on icon at bounding box center [404, 379] width 9 height 9
click at [132, 375] on div "Eraser" at bounding box center [140, 379] width 34 height 27
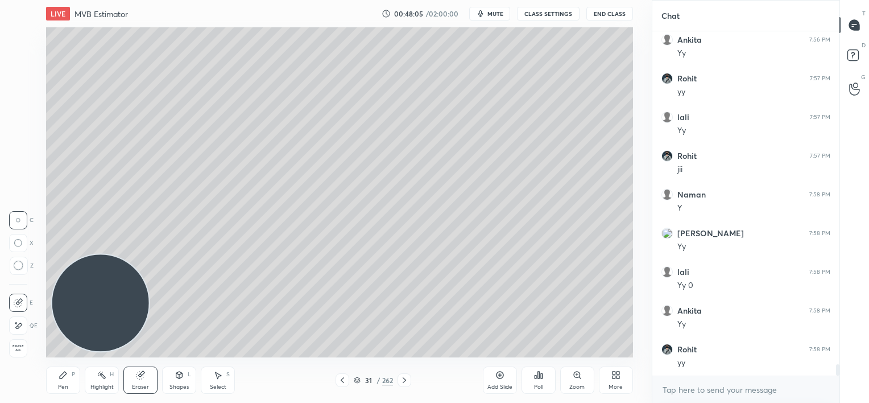
drag, startPoint x: 68, startPoint y: 382, endPoint x: 86, endPoint y: 321, distance: 62.8
click at [69, 380] on div "Pen P" at bounding box center [63, 379] width 34 height 27
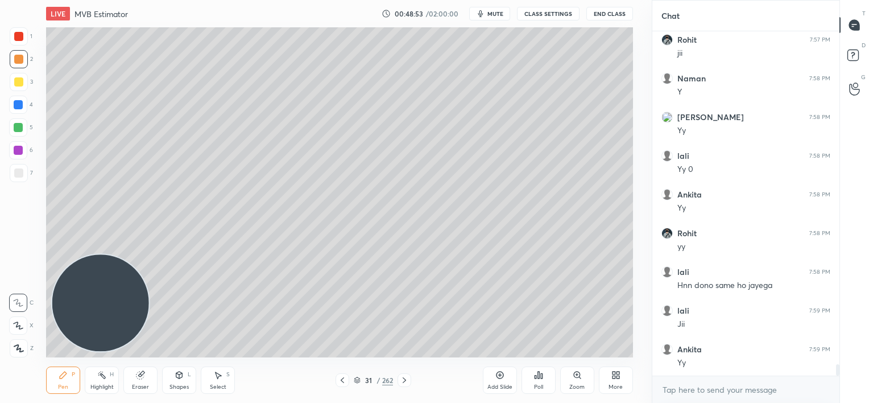
scroll to position [10260, 0]
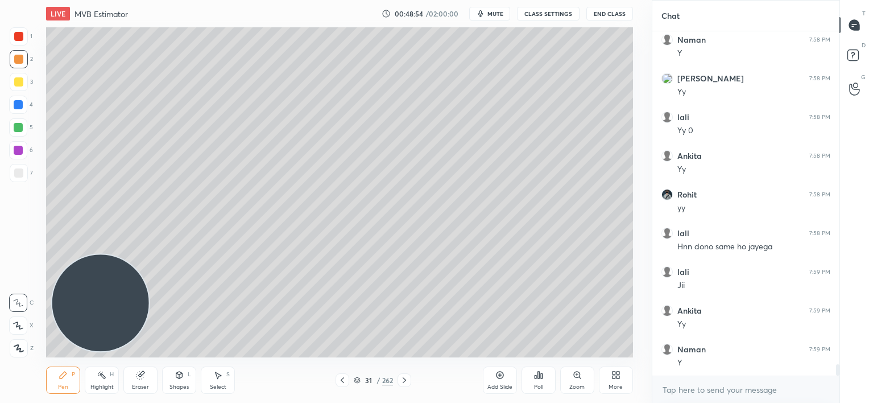
click at [341, 379] on icon at bounding box center [342, 379] width 9 height 9
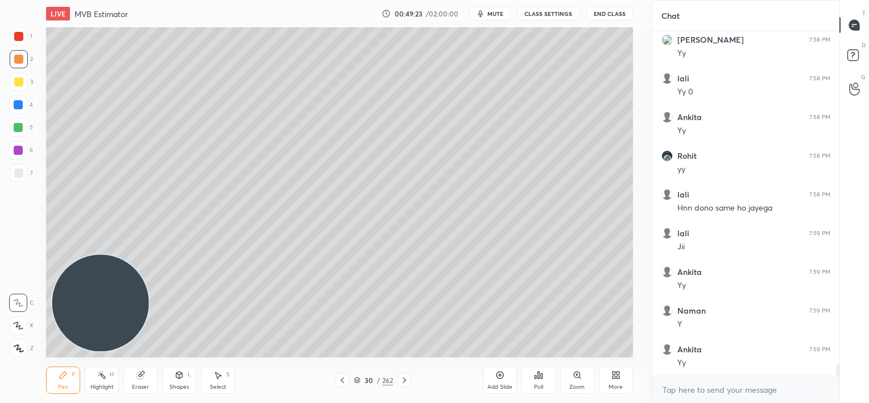
click at [500, 377] on icon at bounding box center [499, 374] width 9 height 9
click at [479, 15] on icon "button" at bounding box center [480, 13] width 5 height 7
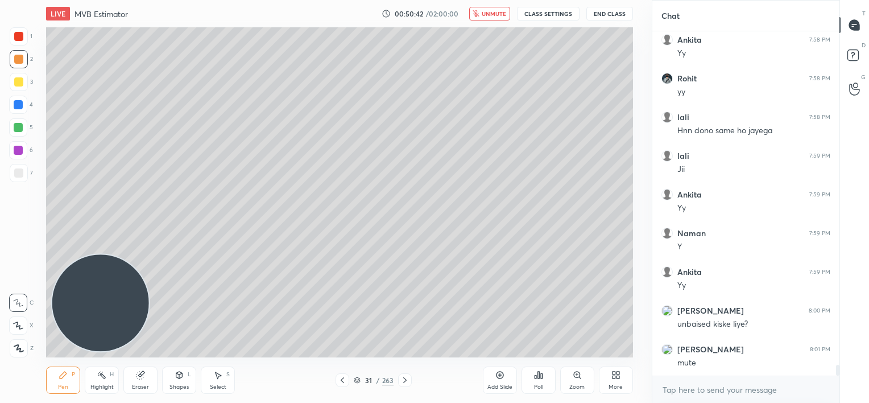
scroll to position [10415, 0]
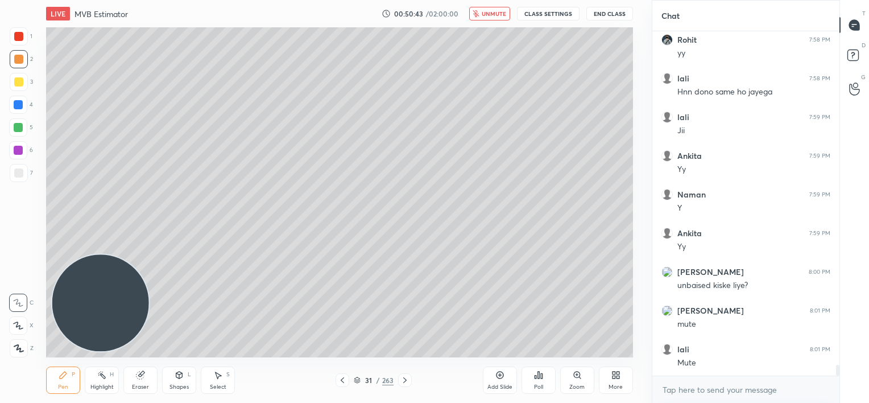
click at [485, 16] on span "unmute" at bounding box center [494, 14] width 24 height 8
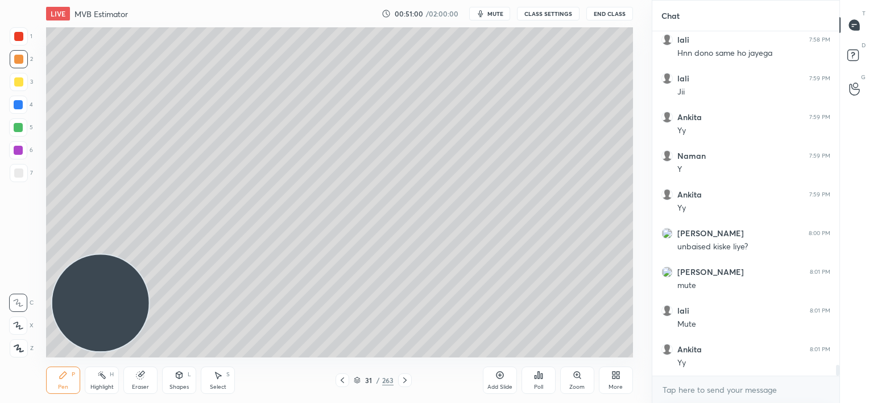
scroll to position [10492, 0]
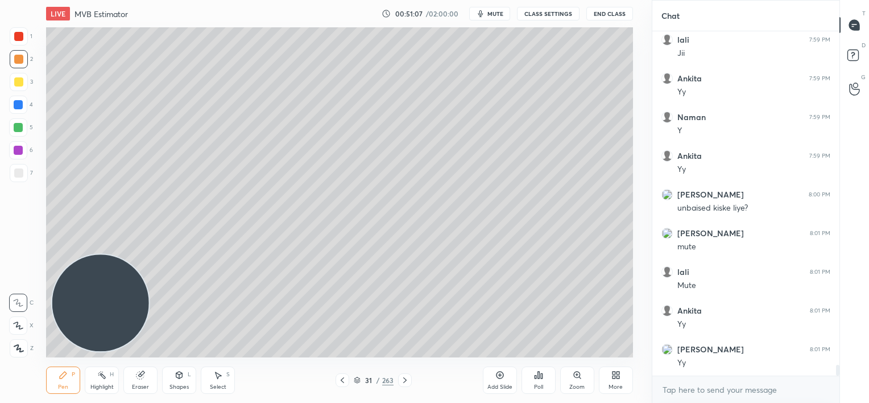
click at [23, 177] on div at bounding box center [19, 173] width 18 height 18
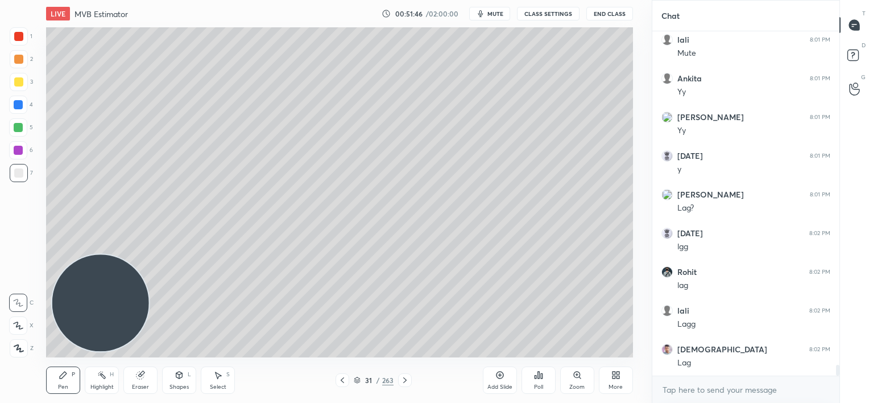
scroll to position [10763, 0]
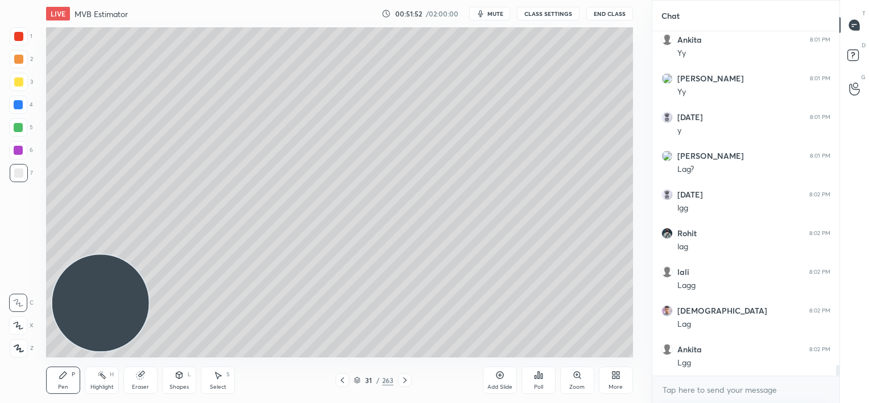
click at [484, 16] on button "mute" at bounding box center [489, 14] width 41 height 14
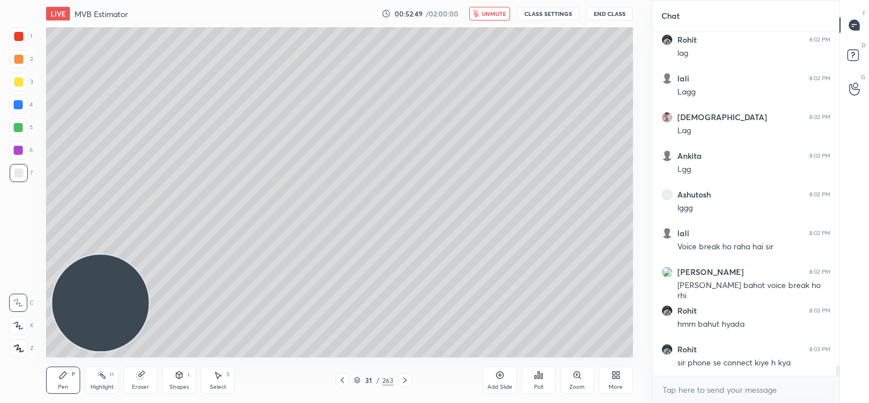
scroll to position [10995, 0]
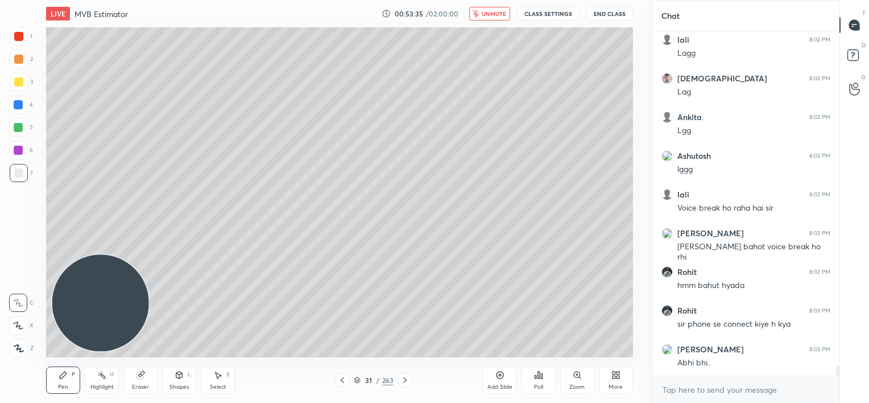
click at [492, 12] on span "unmute" at bounding box center [494, 14] width 24 height 8
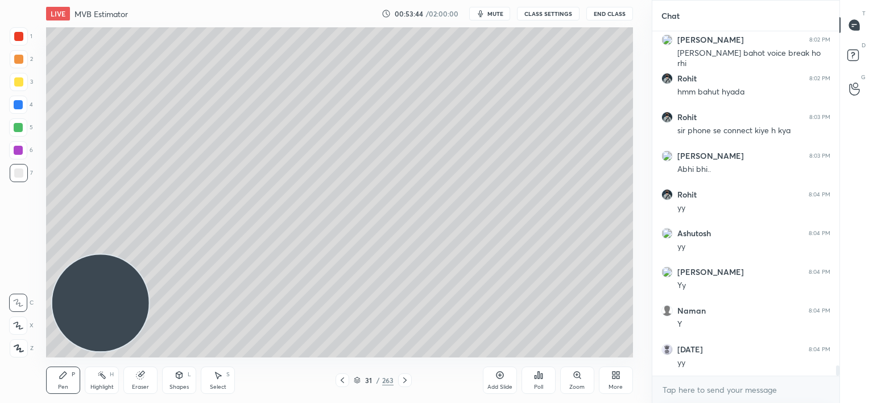
scroll to position [11227, 0]
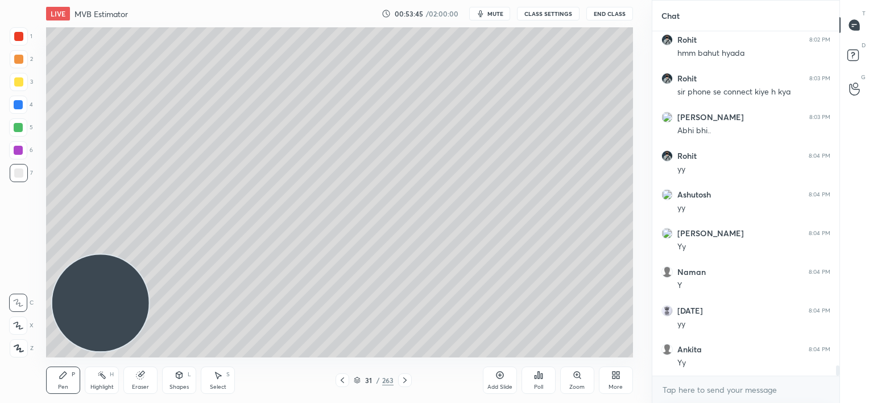
click at [17, 39] on div at bounding box center [18, 36] width 9 height 9
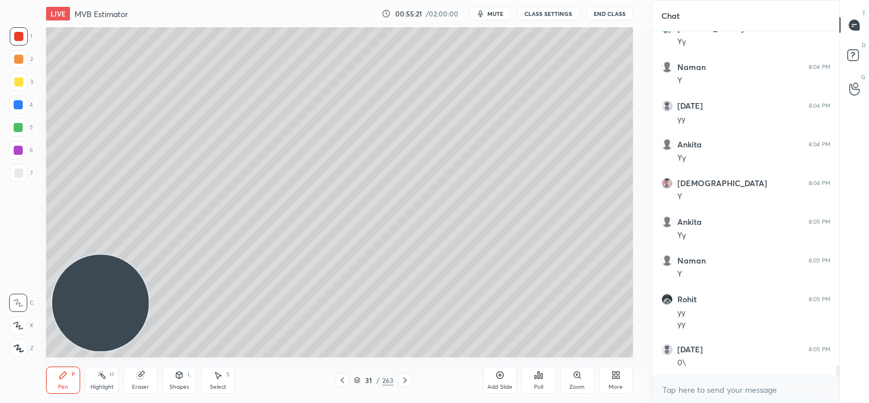
scroll to position [11470, 0]
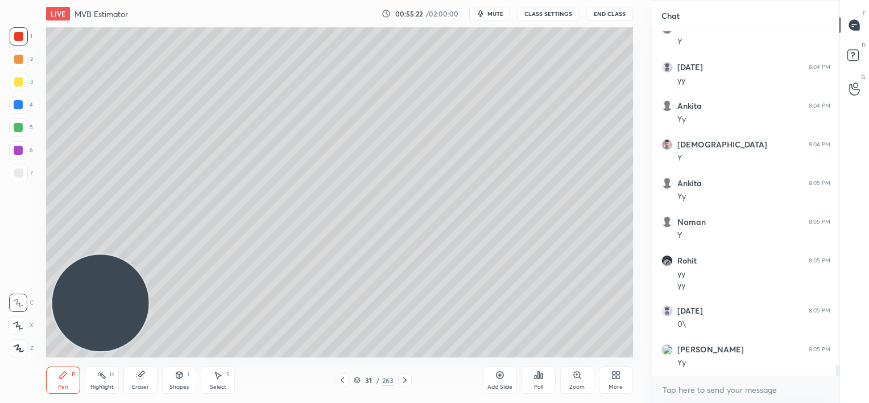
click at [494, 353] on div "LIVE MVB Estimator 00:55:22 / 02:00:00 mute CLASS SETTINGS End Class Setting up…" at bounding box center [339, 201] width 606 height 403
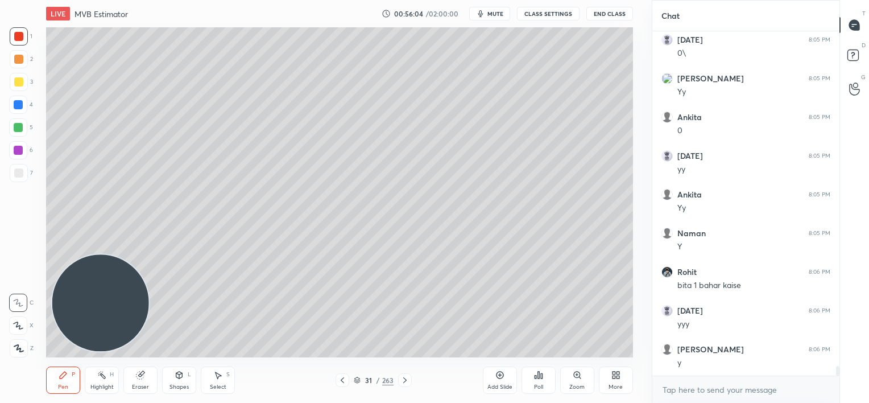
scroll to position [11780, 0]
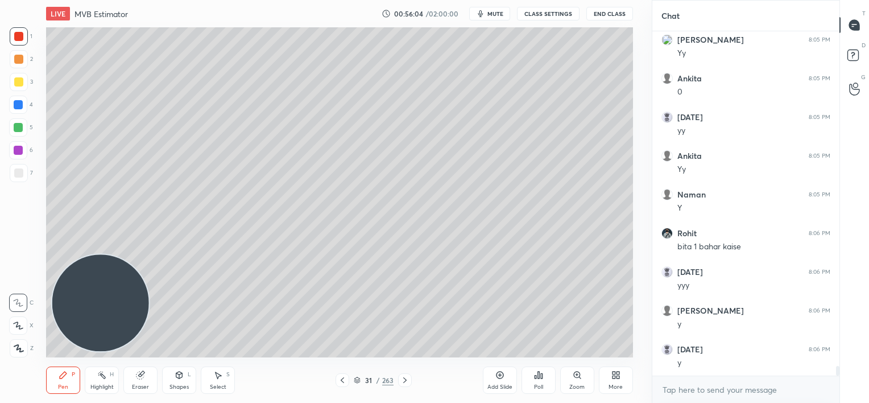
click at [146, 382] on div "Eraser" at bounding box center [140, 379] width 34 height 27
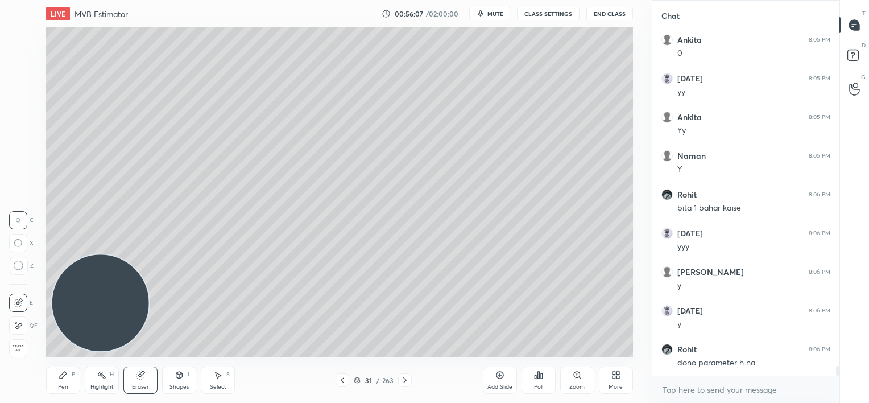
drag, startPoint x: 66, startPoint y: 381, endPoint x: 71, endPoint y: 377, distance: 6.5
click at [66, 381] on div "Pen P" at bounding box center [63, 379] width 34 height 27
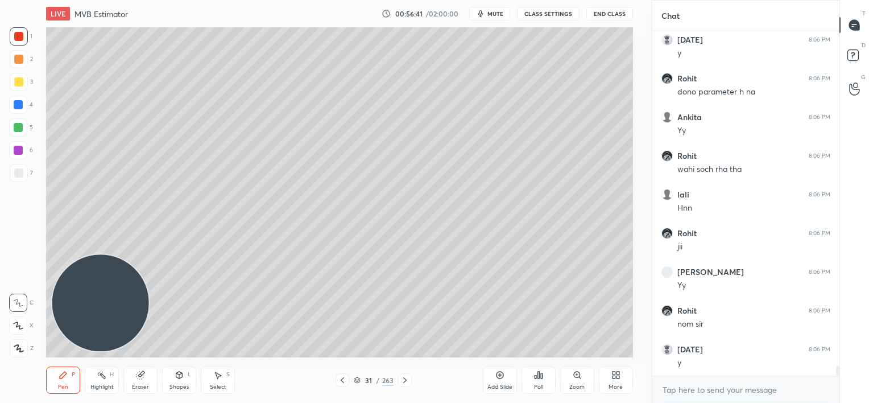
scroll to position [12128, 0]
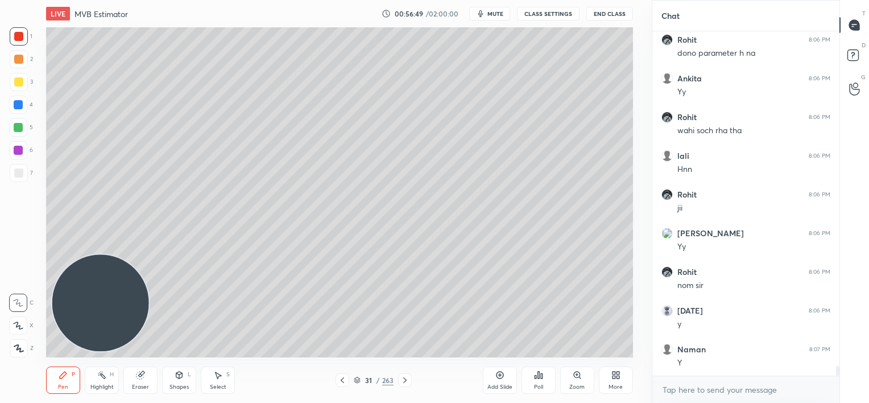
click at [499, 378] on icon at bounding box center [499, 374] width 9 height 9
click at [21, 57] on div at bounding box center [18, 59] width 9 height 9
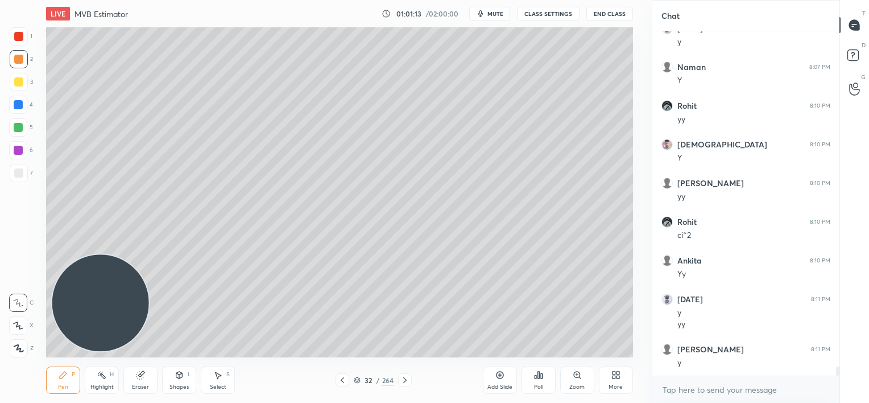
scroll to position [12448, 0]
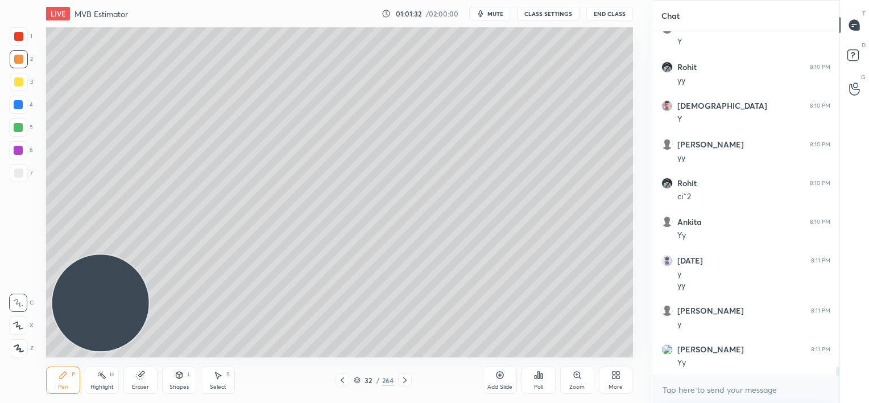
drag, startPoint x: 148, startPoint y: 376, endPoint x: 161, endPoint y: 364, distance: 17.7
click at [150, 375] on div "Eraser" at bounding box center [140, 379] width 34 height 27
drag, startPoint x: 72, startPoint y: 371, endPoint x: 134, endPoint y: 339, distance: 69.7
click at [73, 371] on div "P" at bounding box center [73, 374] width 3 height 6
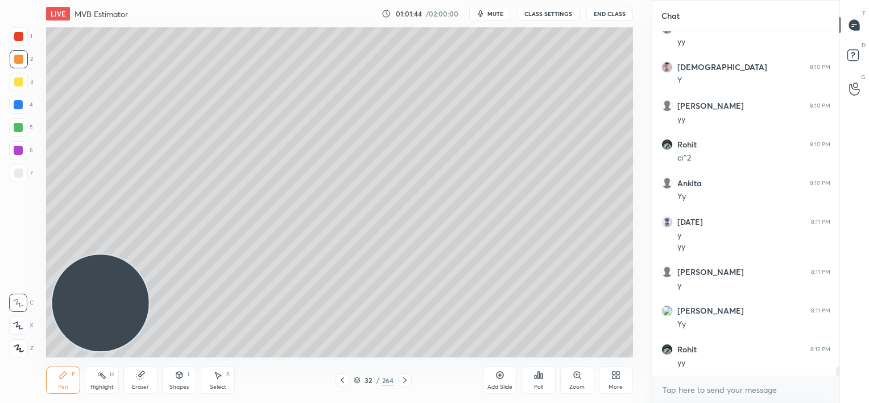
click at [20, 39] on div at bounding box center [18, 36] width 9 height 9
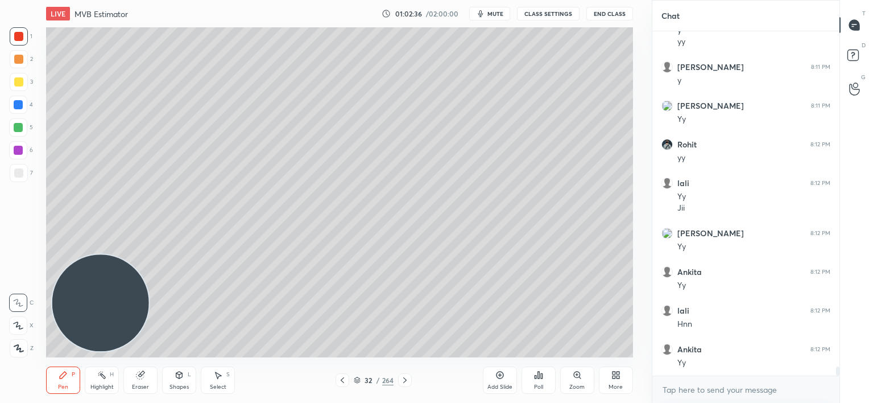
scroll to position [12730, 0]
click at [20, 57] on div at bounding box center [18, 59] width 9 height 9
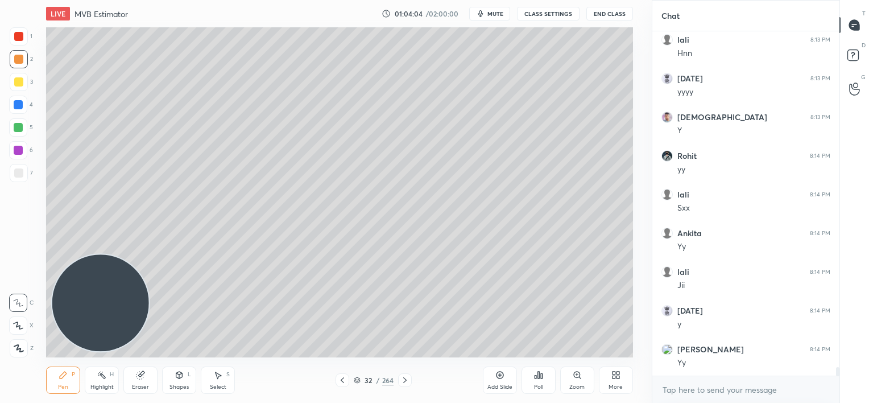
scroll to position [13292, 0]
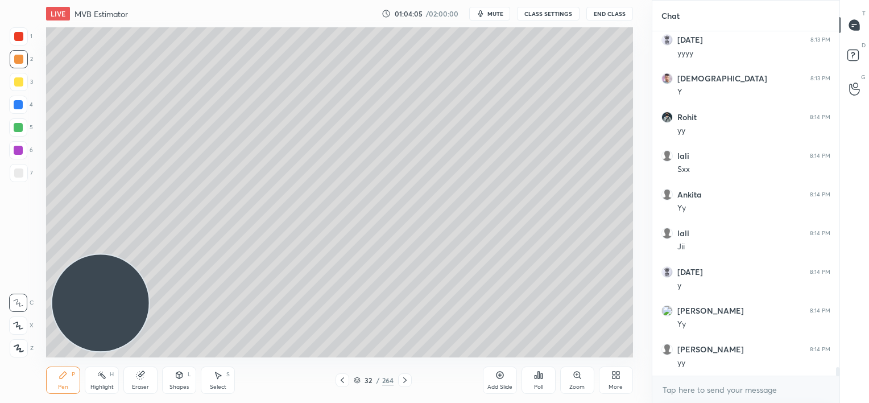
click at [341, 382] on icon at bounding box center [342, 379] width 9 height 9
click at [339, 383] on icon at bounding box center [342, 379] width 9 height 9
click at [338, 384] on div at bounding box center [343, 380] width 14 height 14
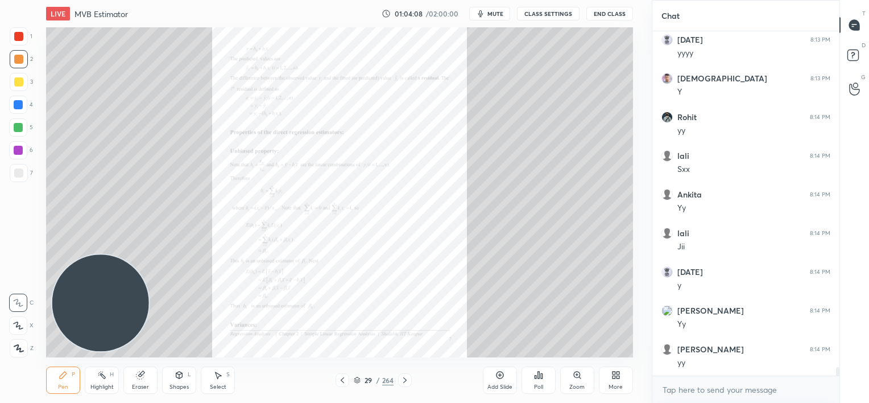
click at [573, 380] on div "Zoom" at bounding box center [577, 379] width 34 height 27
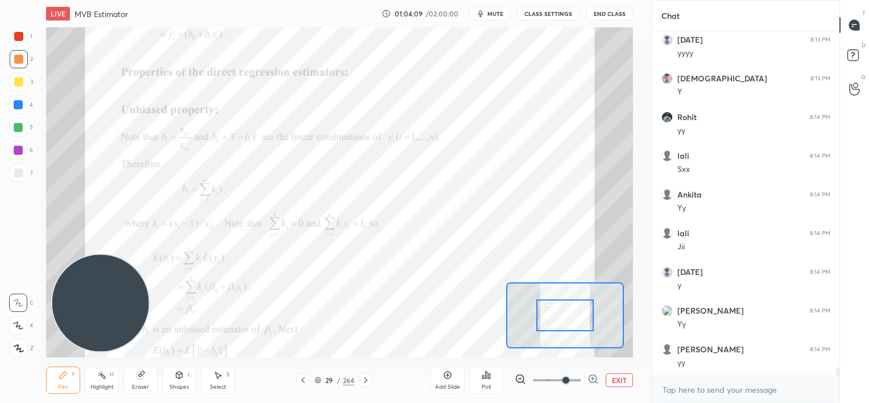
click at [572, 380] on span at bounding box center [557, 379] width 48 height 17
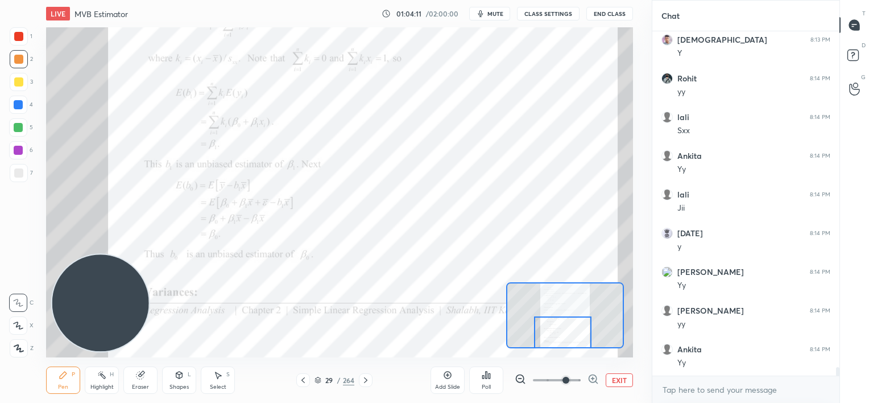
drag, startPoint x: 582, startPoint y: 316, endPoint x: 578, endPoint y: 343, distance: 27.7
click at [578, 344] on div at bounding box center [562, 332] width 57 height 32
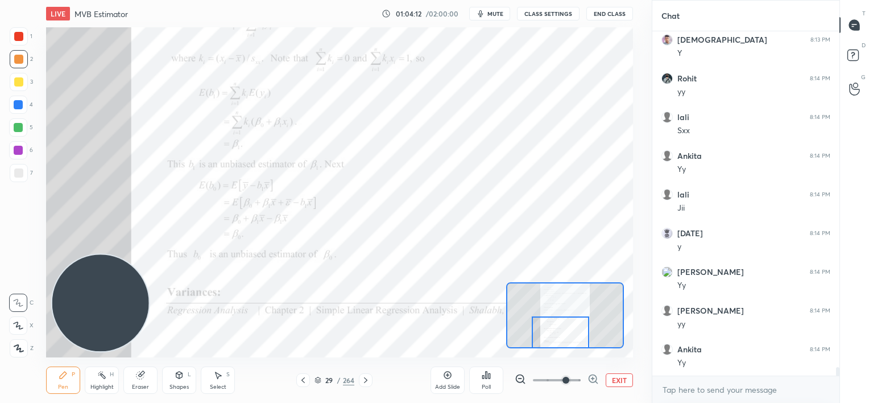
click at [368, 377] on icon at bounding box center [365, 379] width 9 height 9
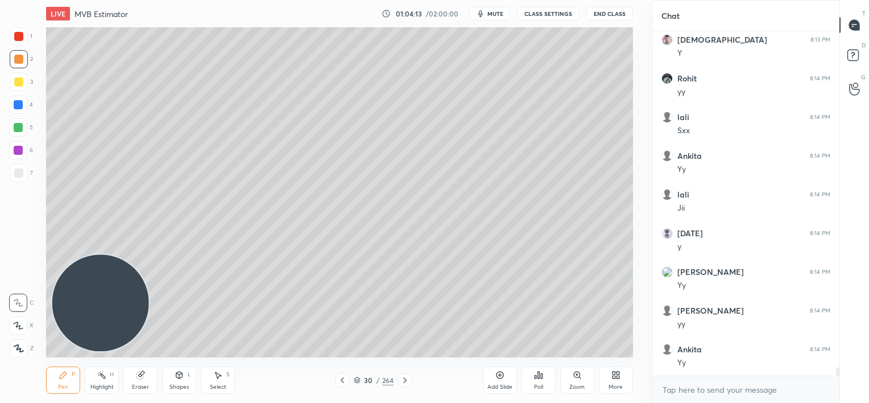
click at [405, 380] on icon at bounding box center [404, 379] width 9 height 9
click at [404, 380] on icon at bounding box center [404, 379] width 9 height 9
click at [405, 380] on icon at bounding box center [404, 379] width 9 height 9
click at [406, 381] on icon at bounding box center [404, 379] width 9 height 9
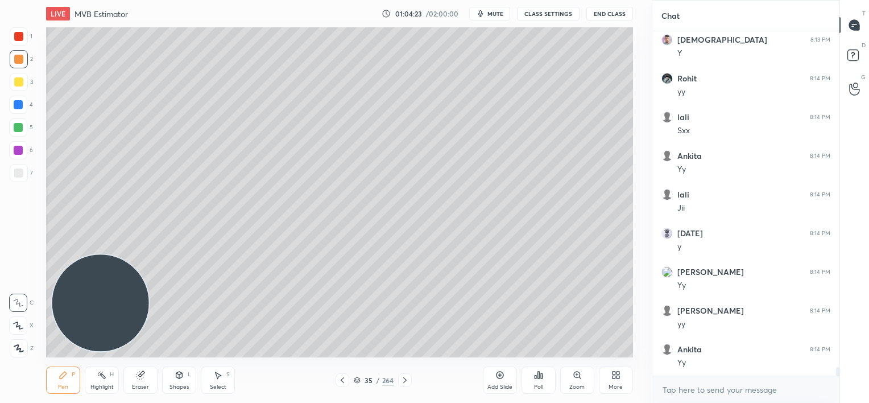
click at [406, 382] on icon at bounding box center [404, 379] width 9 height 9
click at [405, 382] on icon at bounding box center [404, 379] width 9 height 9
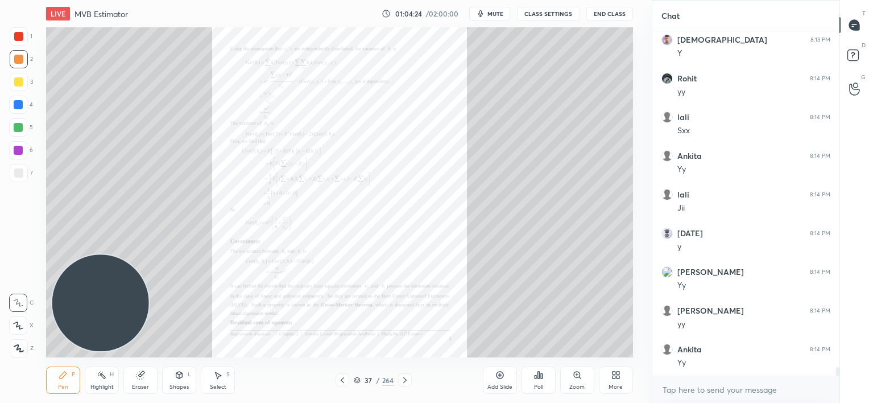
click at [405, 382] on icon at bounding box center [404, 379] width 9 height 9
click at [338, 379] on icon at bounding box center [342, 379] width 9 height 9
click at [577, 378] on icon at bounding box center [577, 374] width 6 height 6
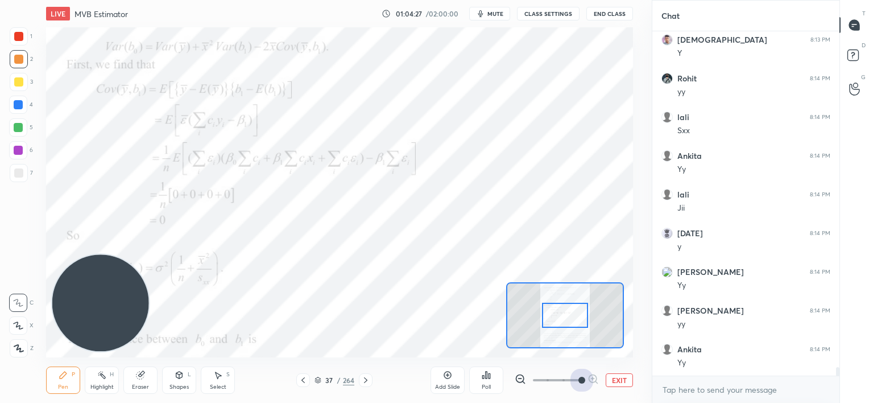
click at [578, 378] on span at bounding box center [557, 379] width 48 height 17
click at [563, 347] on div at bounding box center [564, 315] width 117 height 66
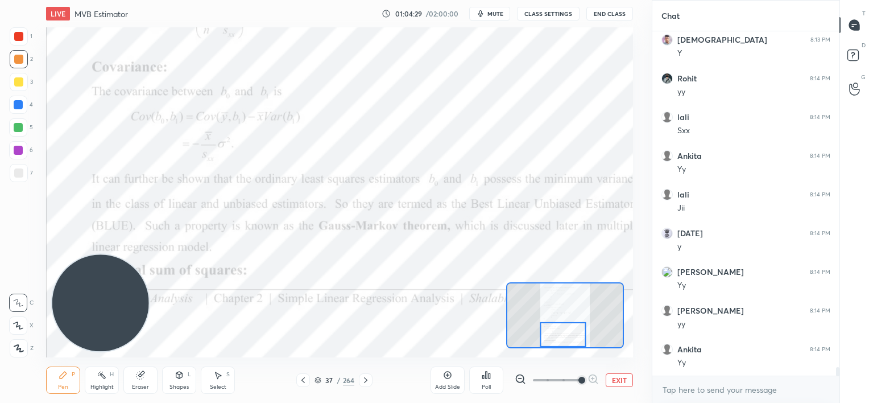
scroll to position [13370, 0]
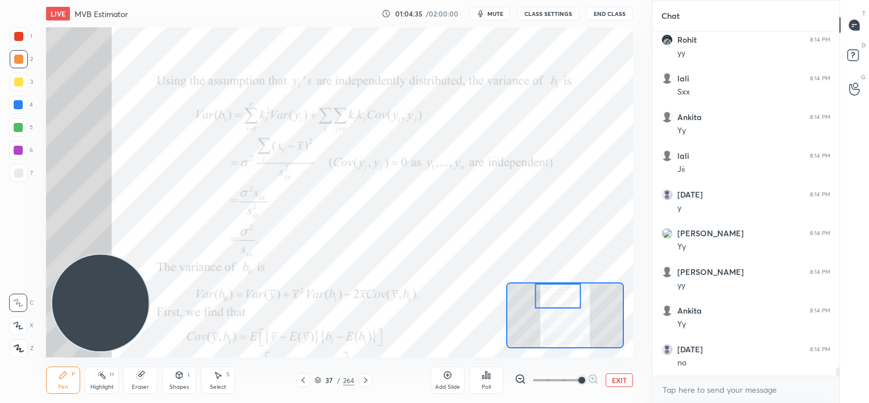
drag, startPoint x: 561, startPoint y: 336, endPoint x: 554, endPoint y: 296, distance: 40.3
click at [556, 298] on div at bounding box center [558, 296] width 46 height 26
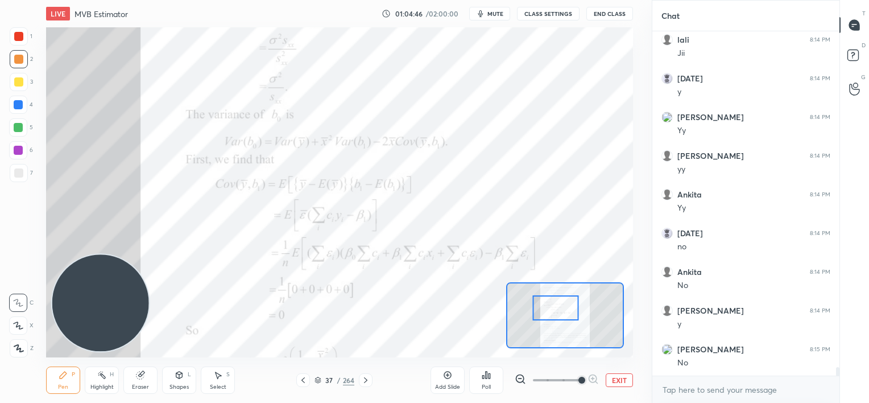
drag, startPoint x: 562, startPoint y: 296, endPoint x: 560, endPoint y: 308, distance: 12.7
click at [560, 308] on div at bounding box center [556, 308] width 46 height 26
click at [446, 380] on div "Add Slide" at bounding box center [447, 379] width 34 height 27
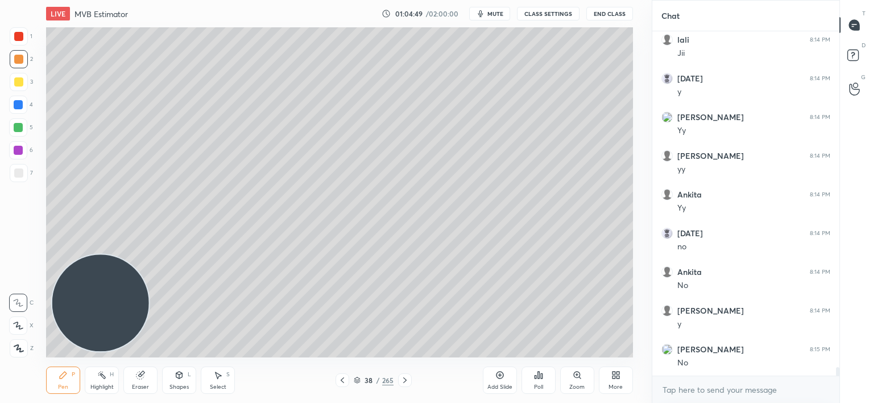
click at [20, 39] on div at bounding box center [18, 36] width 9 height 9
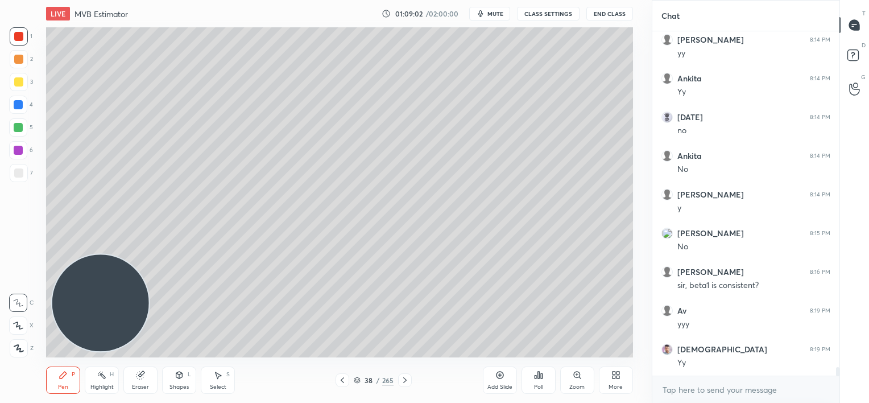
scroll to position [13640, 0]
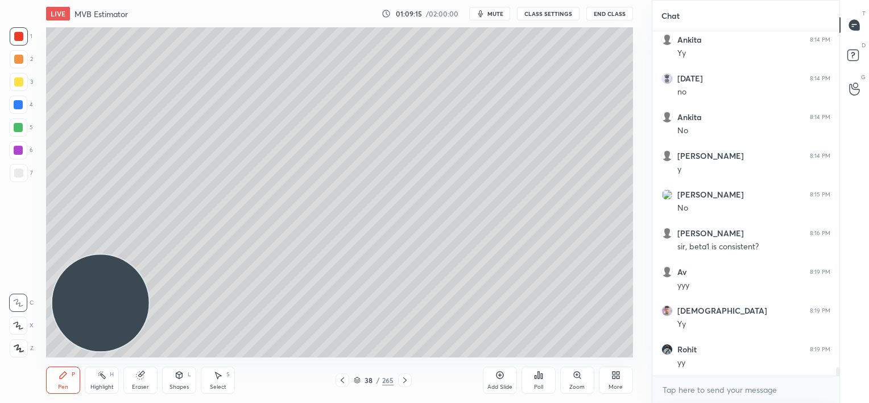
click at [18, 57] on div at bounding box center [18, 59] width 9 height 9
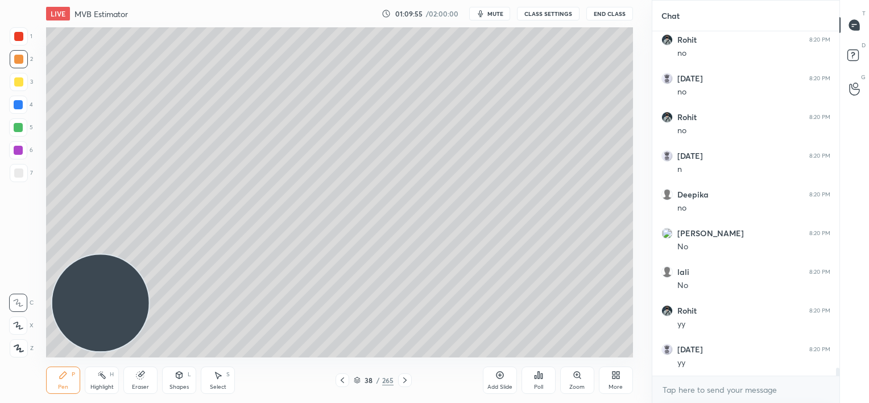
scroll to position [14220, 0]
drag, startPoint x: 136, startPoint y: 382, endPoint x: 146, endPoint y: 365, distance: 19.1
click at [136, 381] on div "Eraser" at bounding box center [140, 379] width 34 height 27
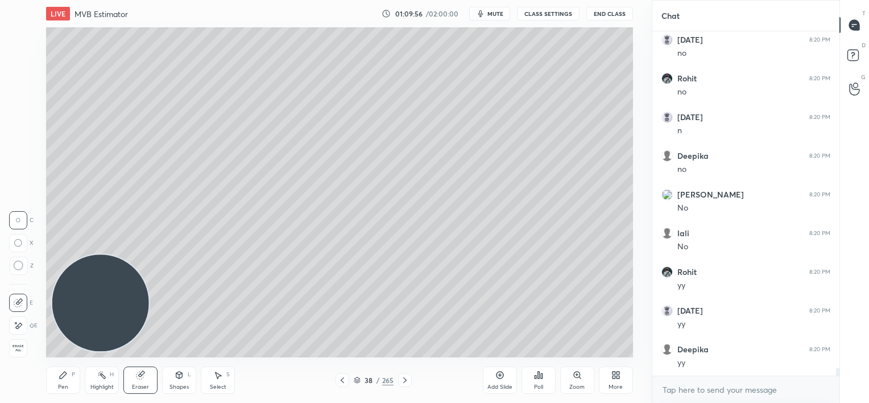
scroll to position [14259, 0]
click at [58, 382] on div "Pen P" at bounding box center [63, 379] width 34 height 27
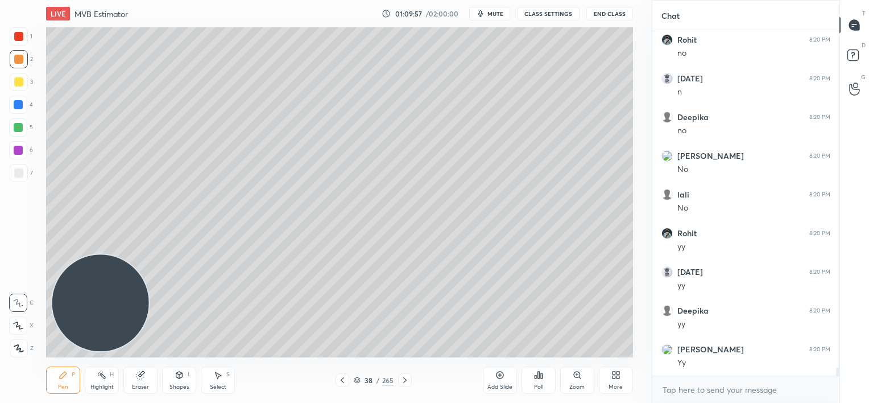
scroll to position [14298, 0]
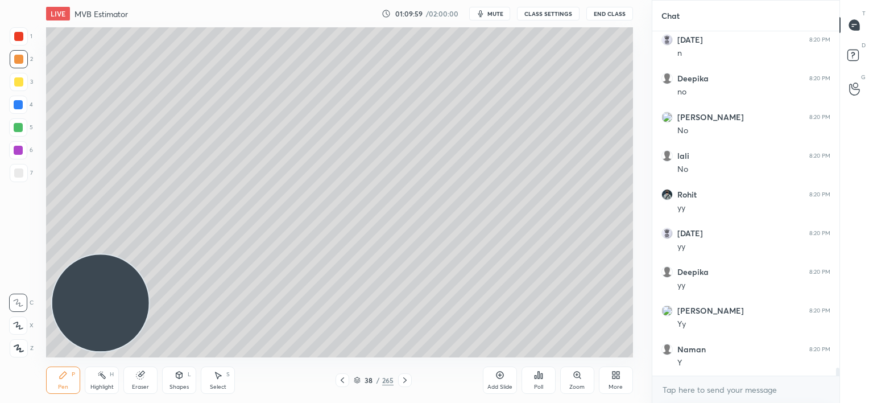
drag, startPoint x: 142, startPoint y: 381, endPoint x: 158, endPoint y: 359, distance: 27.0
click at [142, 380] on div "Eraser" at bounding box center [140, 379] width 34 height 27
click at [502, 382] on div "Add Slide" at bounding box center [500, 379] width 34 height 27
click at [68, 380] on div "Pen P" at bounding box center [63, 379] width 34 height 27
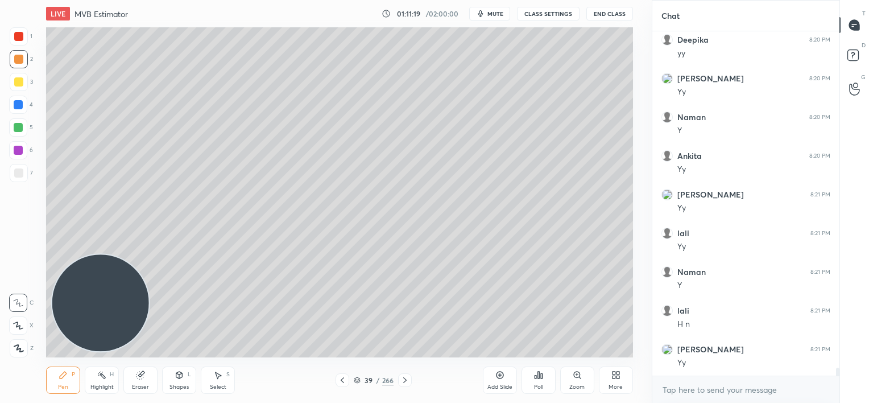
scroll to position [14568, 0]
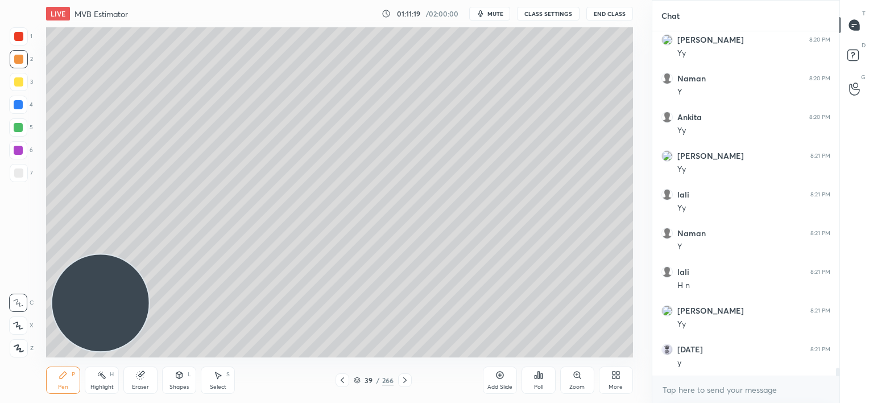
click at [18, 35] on div at bounding box center [18, 36] width 9 height 9
click at [499, 382] on div "Add Slide" at bounding box center [500, 379] width 34 height 27
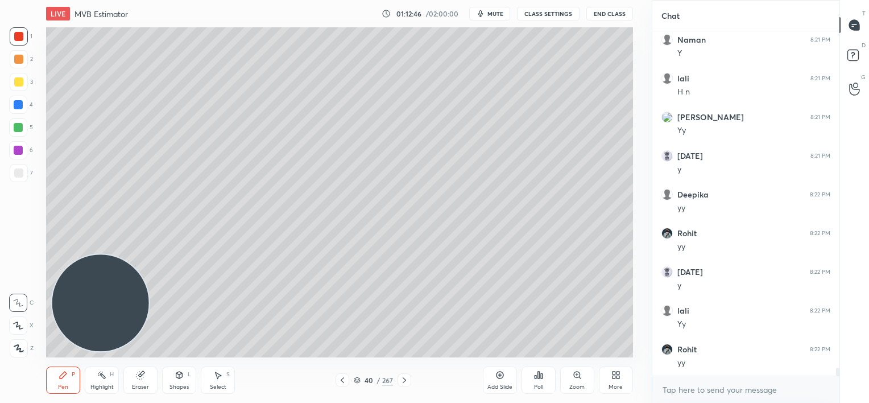
click at [14, 57] on div at bounding box center [18, 59] width 9 height 9
click at [499, 376] on icon at bounding box center [499, 374] width 9 height 9
click at [24, 35] on div at bounding box center [19, 36] width 18 height 18
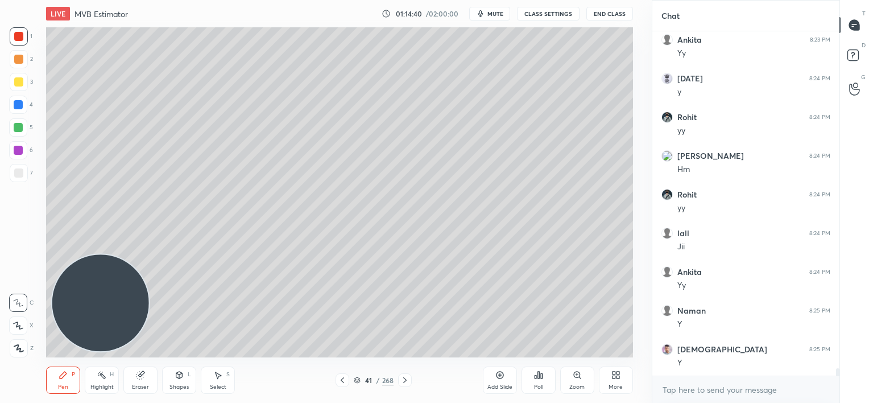
scroll to position [15148, 0]
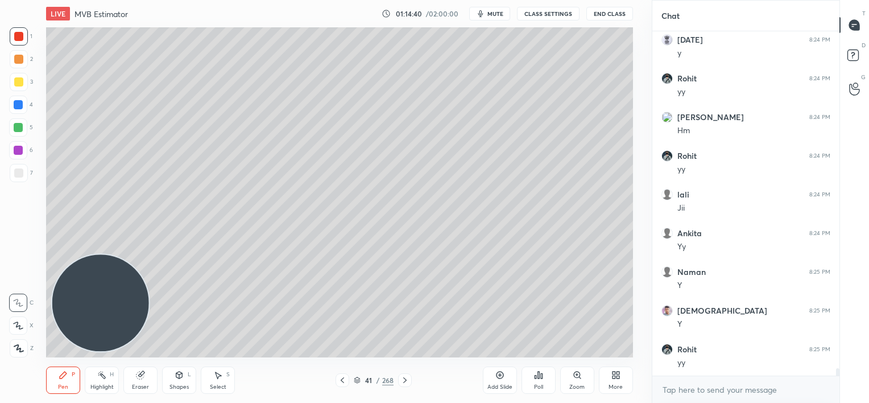
click at [341, 382] on icon at bounding box center [342, 379] width 9 height 9
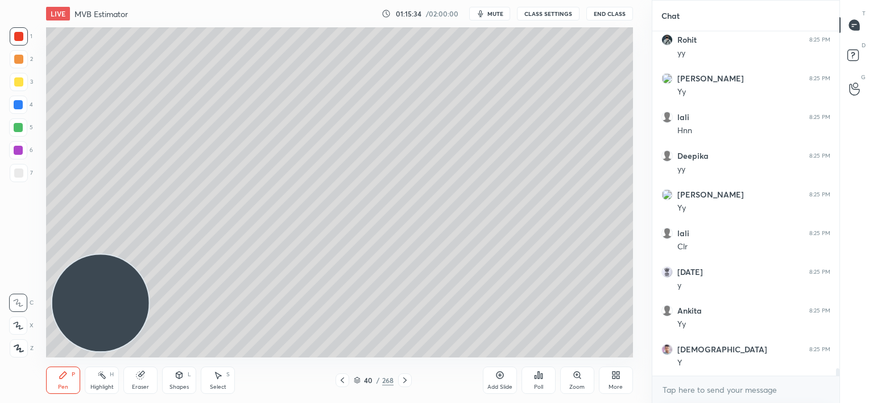
scroll to position [15496, 0]
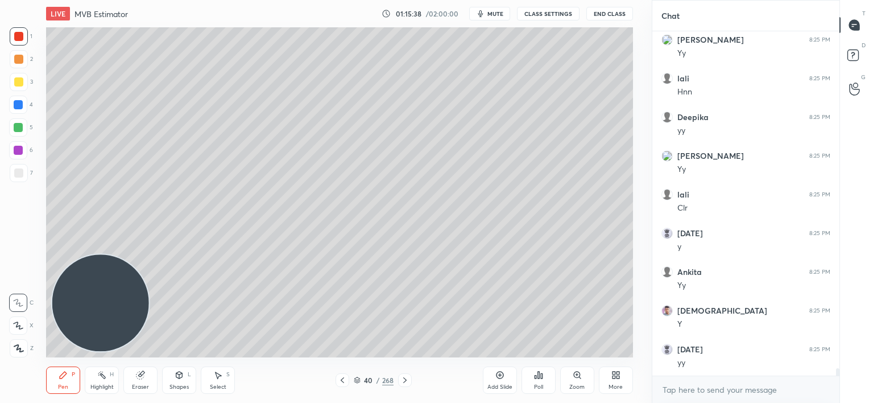
click at [17, 57] on div at bounding box center [18, 59] width 9 height 9
click at [496, 375] on icon at bounding box center [499, 374] width 9 height 9
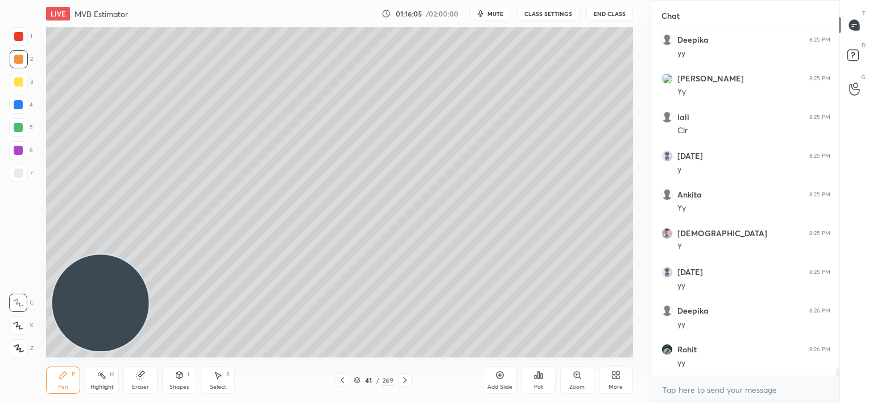
scroll to position [15612, 0]
click at [612, 375] on icon at bounding box center [613, 376] width 3 height 3
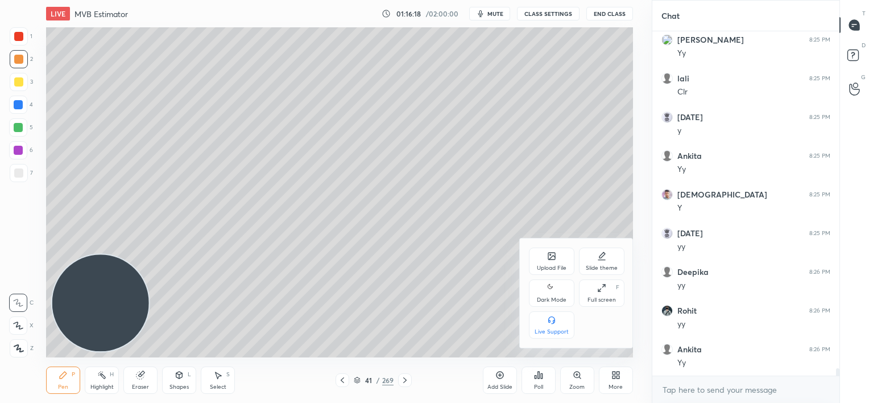
click at [552, 263] on div "Upload File" at bounding box center [551, 260] width 45 height 27
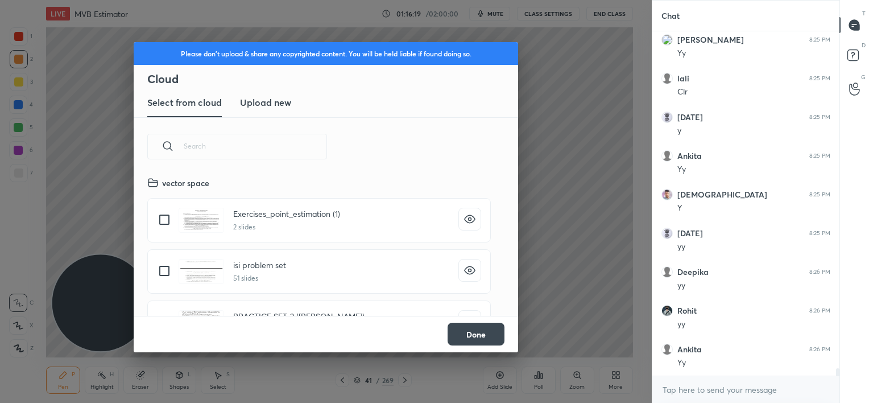
scroll to position [140, 365]
click at [263, 108] on new "Upload new" at bounding box center [265, 103] width 51 height 28
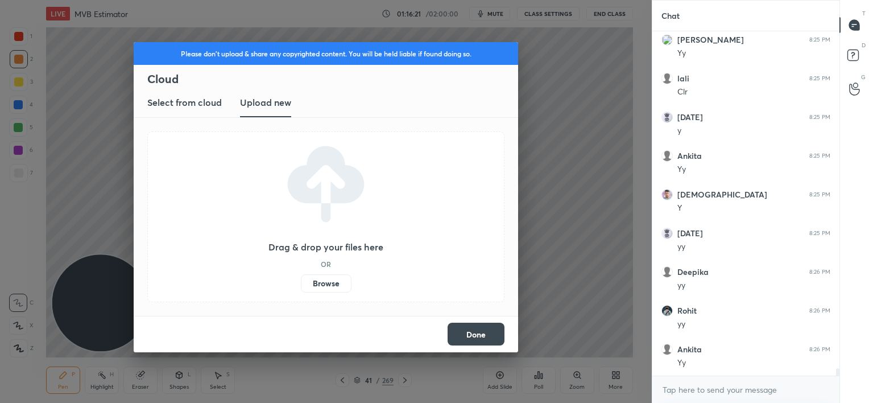
scroll to position [15651, 0]
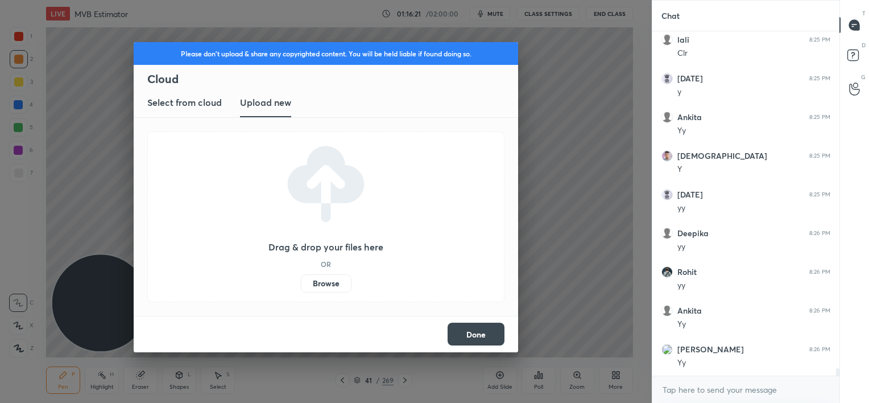
click at [325, 283] on label "Browse" at bounding box center [326, 283] width 51 height 18
click at [301, 283] on input "Browse" at bounding box center [301, 283] width 0 height 18
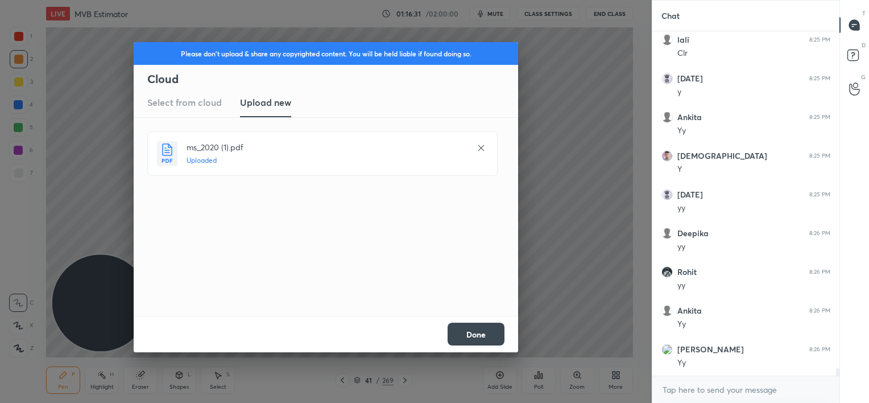
click at [487, 332] on button "Done" at bounding box center [476, 333] width 57 height 23
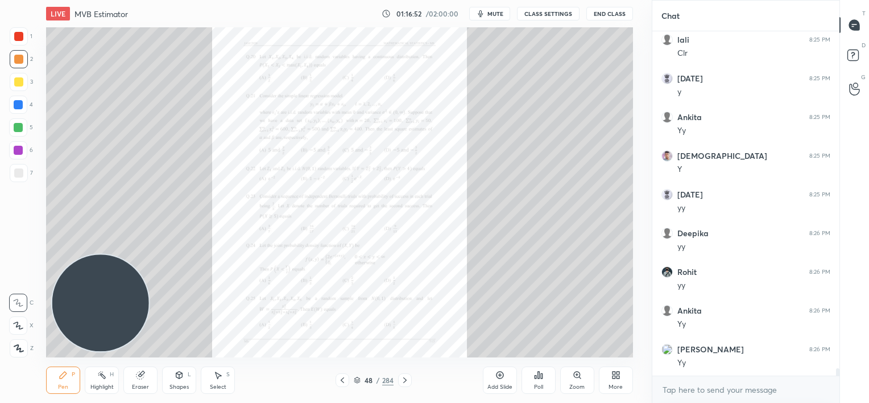
click at [574, 375] on icon at bounding box center [577, 374] width 6 height 6
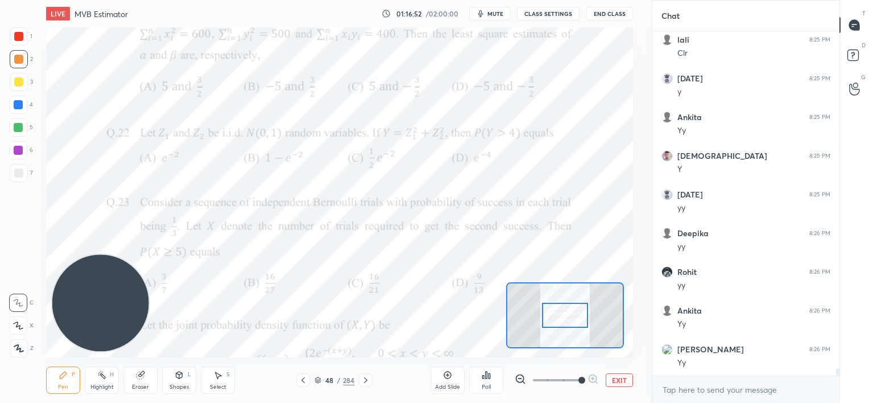
click at [573, 375] on span at bounding box center [557, 379] width 48 height 17
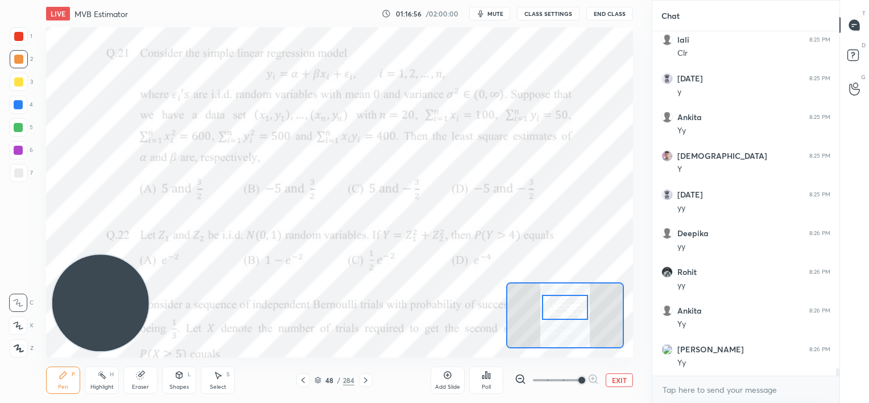
drag, startPoint x: 571, startPoint y: 318, endPoint x: 571, endPoint y: 310, distance: 8.0
click at [571, 310] on div at bounding box center [565, 308] width 46 height 26
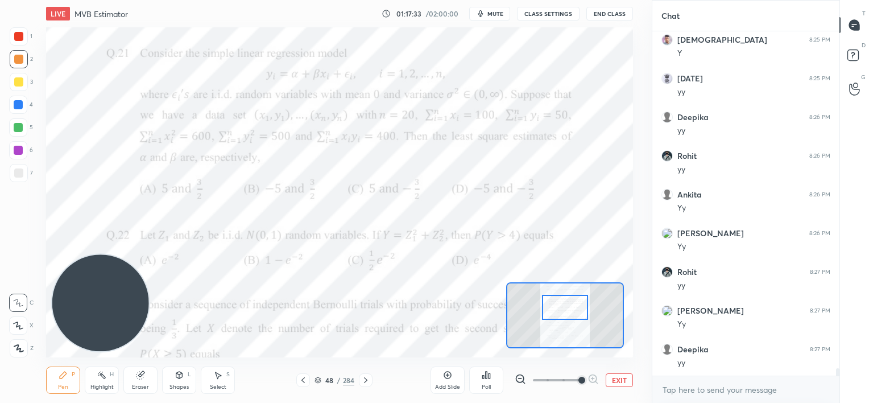
click at [446, 379] on div "Add Slide" at bounding box center [447, 379] width 34 height 27
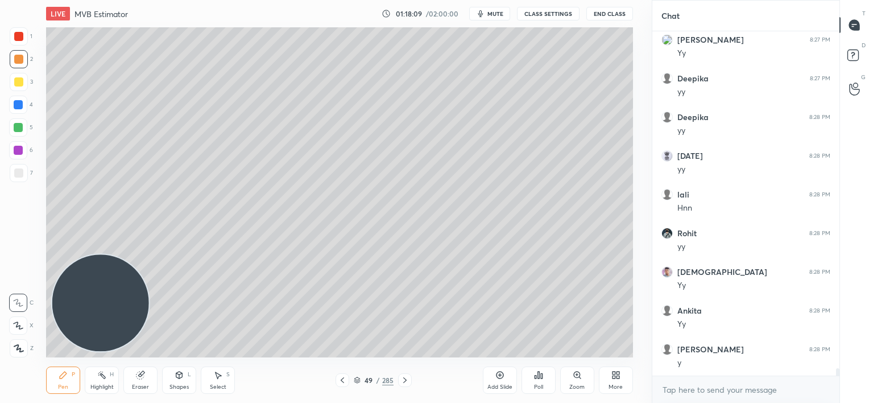
scroll to position [16076, 0]
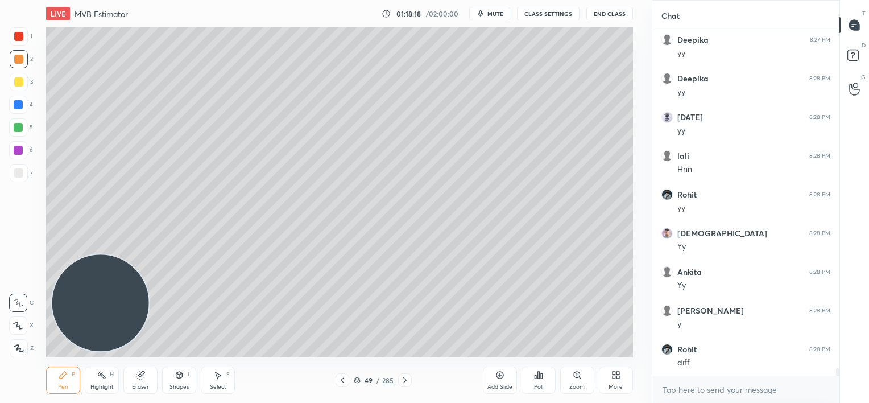
click at [19, 39] on div at bounding box center [18, 36] width 9 height 9
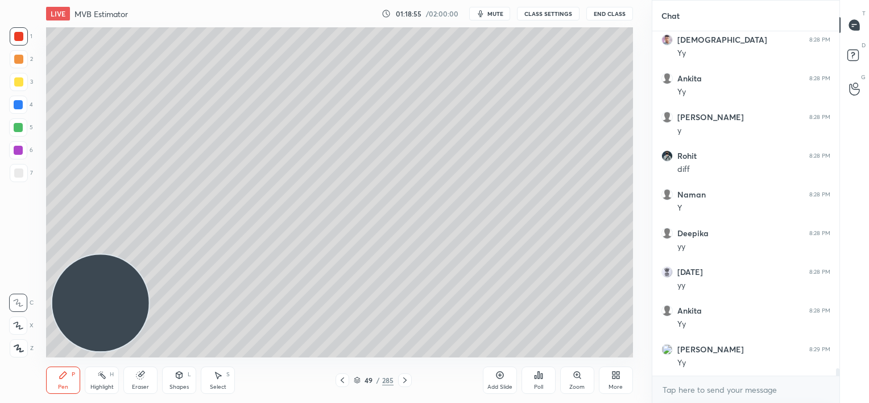
scroll to position [16308, 0]
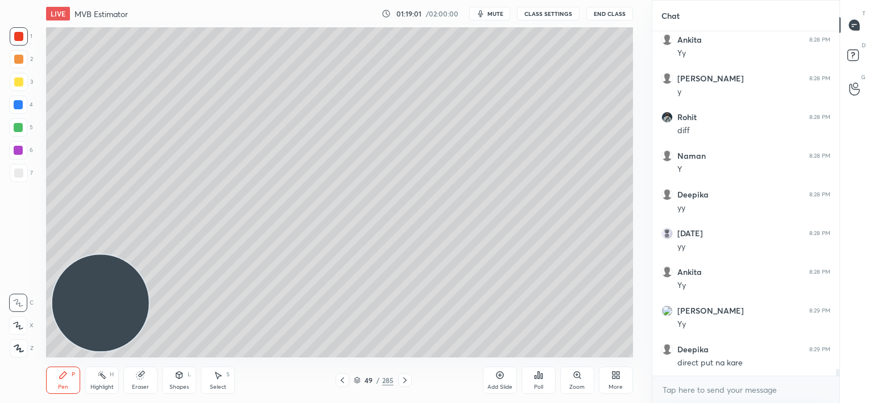
click at [340, 378] on icon at bounding box center [342, 379] width 9 height 9
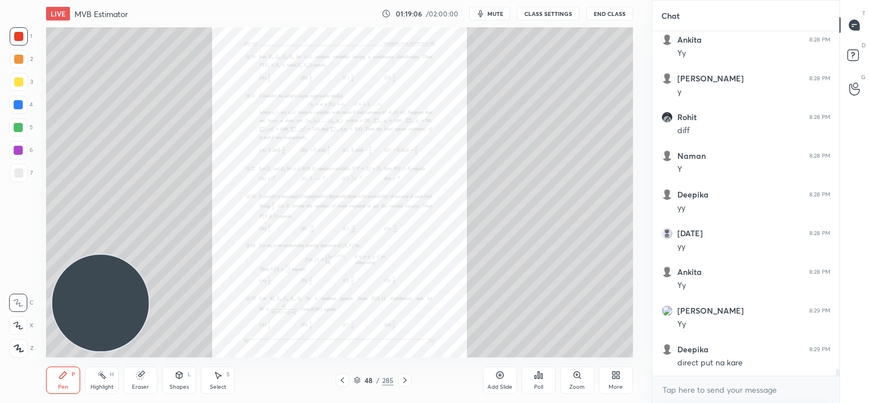
click at [574, 376] on icon at bounding box center [577, 374] width 9 height 9
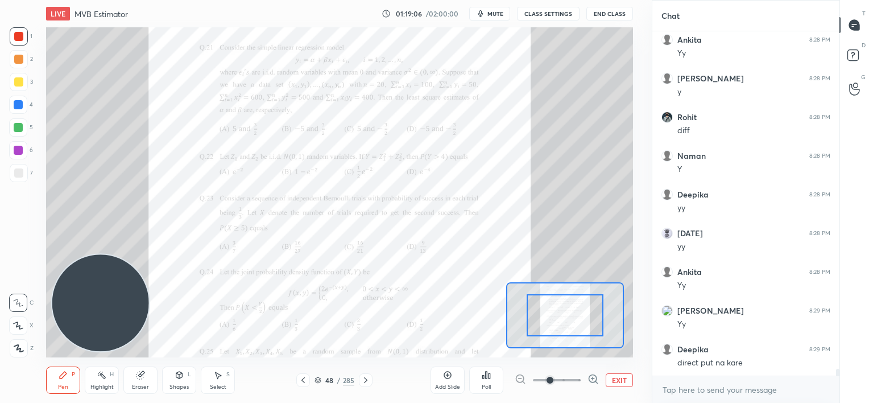
click at [574, 377] on span at bounding box center [557, 379] width 48 height 17
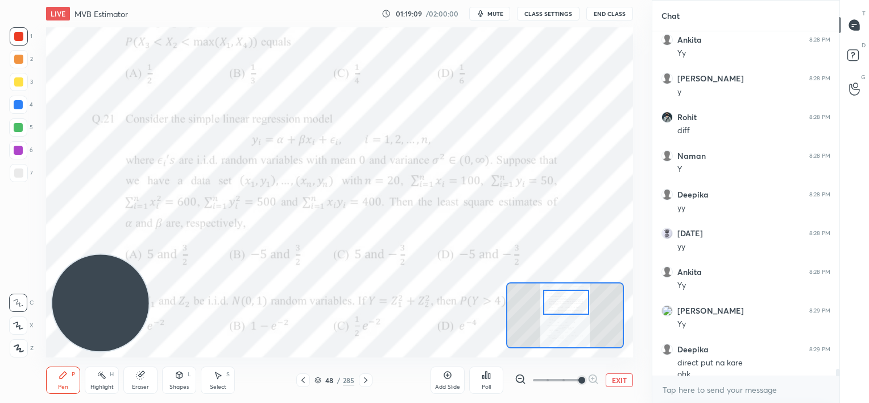
scroll to position [16320, 0]
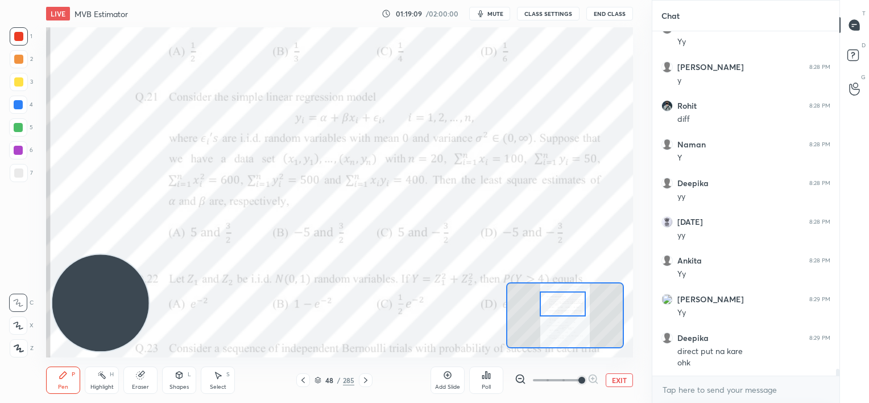
drag, startPoint x: 564, startPoint y: 313, endPoint x: 564, endPoint y: 304, distance: 9.1
click at [564, 304] on div at bounding box center [563, 304] width 46 height 26
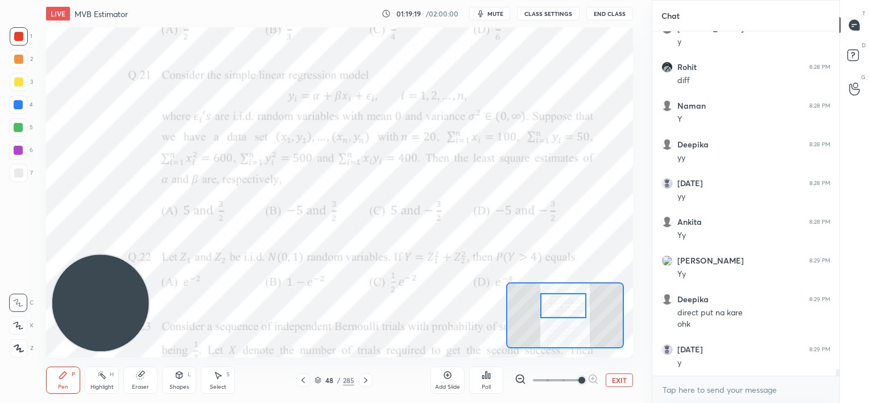
scroll to position [16397, 0]
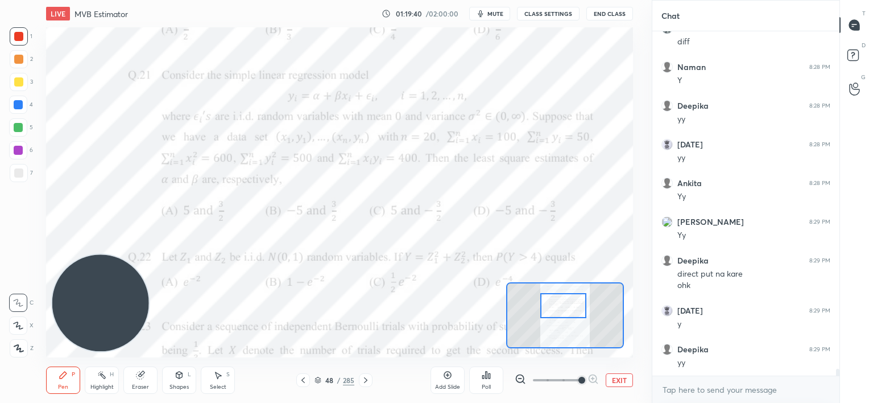
click at [507, 11] on button "mute" at bounding box center [489, 14] width 41 height 14
click at [492, 16] on span "unmute" at bounding box center [494, 14] width 24 height 8
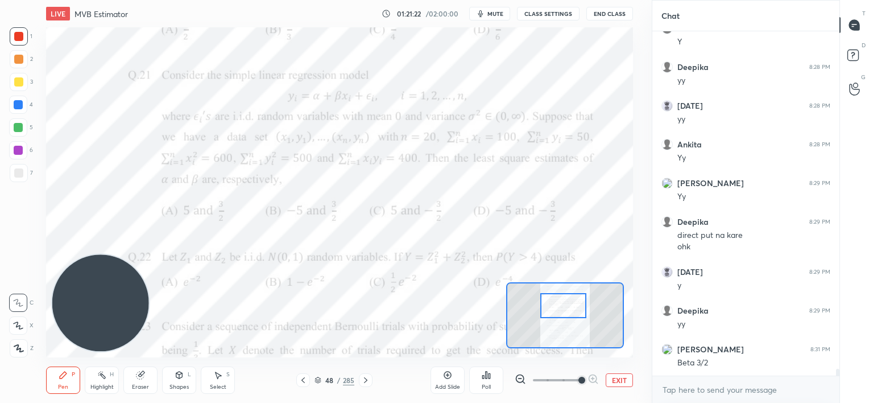
scroll to position [16474, 0]
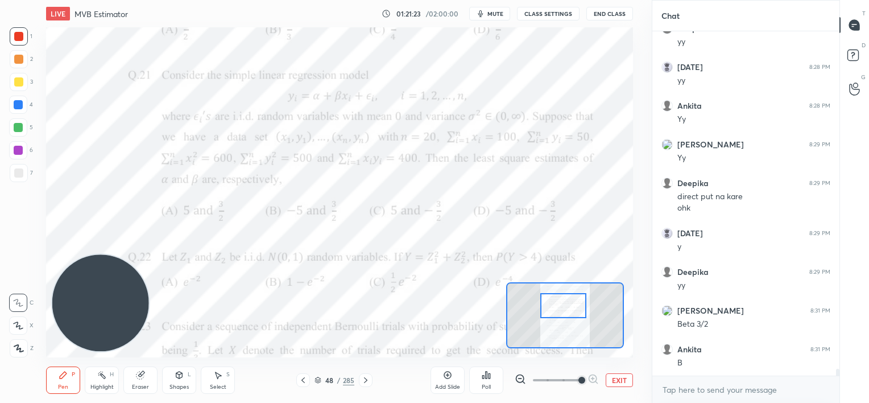
click at [490, 18] on button "mute" at bounding box center [489, 14] width 41 height 14
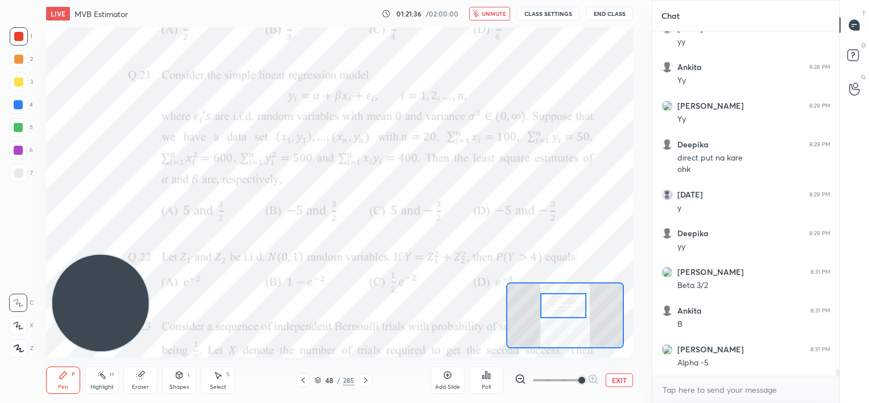
scroll to position [16552, 0]
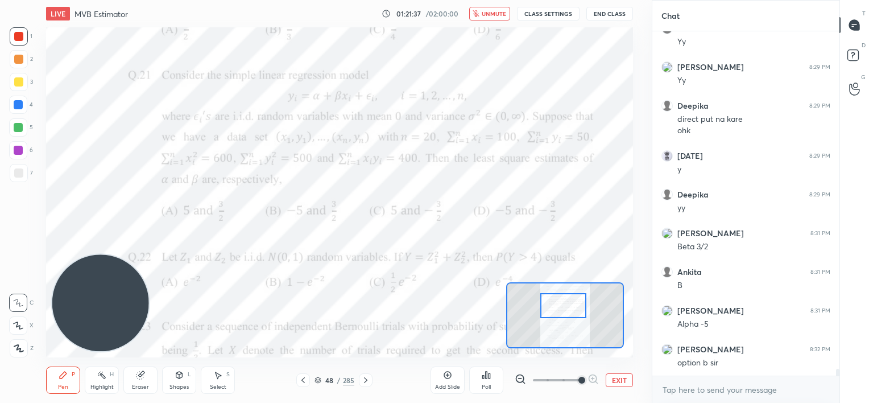
click at [491, 18] on button "unmute" at bounding box center [489, 14] width 41 height 14
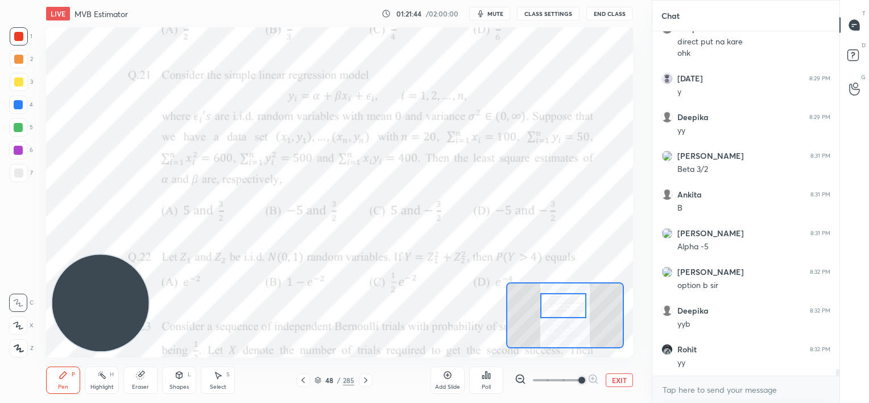
scroll to position [16745, 0]
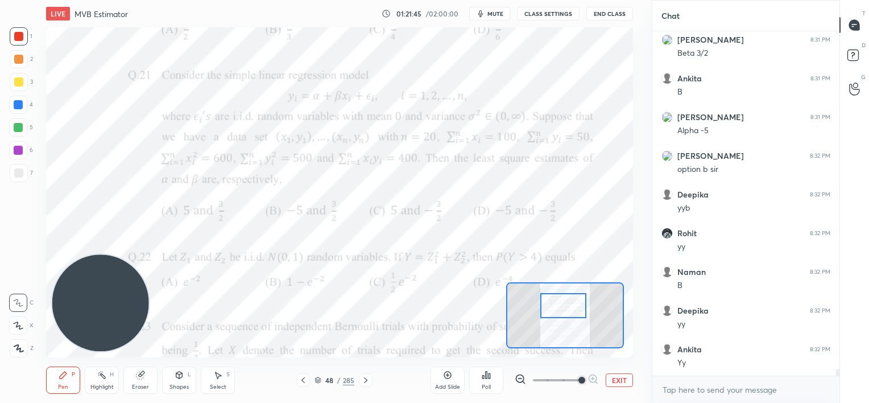
click at [491, 17] on button "mute" at bounding box center [489, 14] width 41 height 14
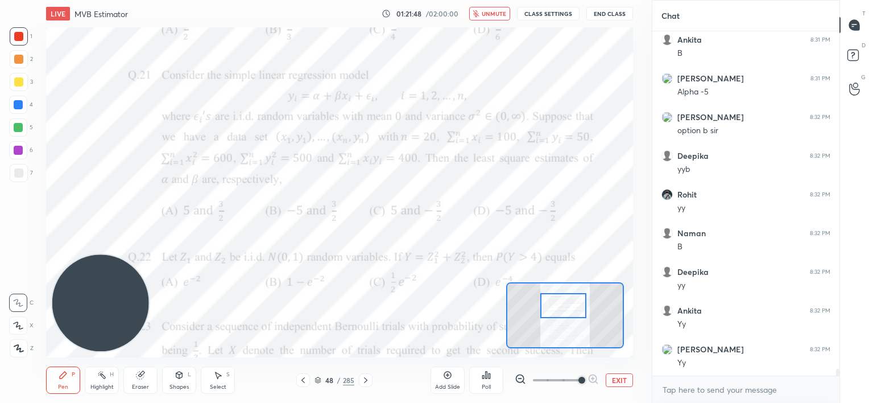
click at [620, 380] on button "EXIT" at bounding box center [619, 380] width 27 height 14
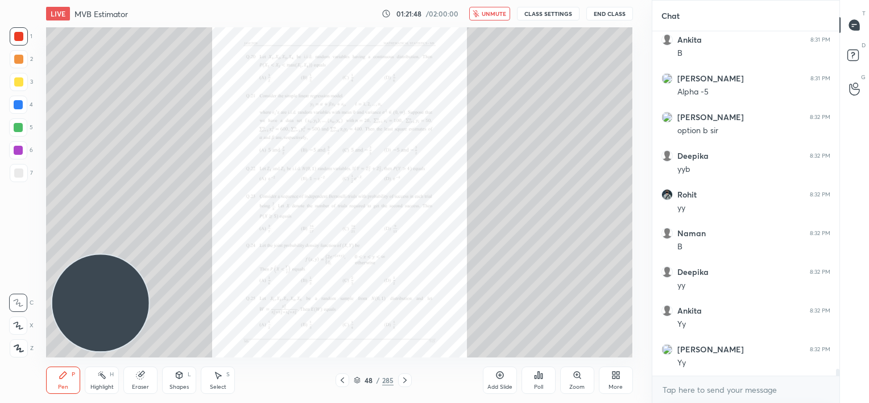
click at [613, 377] on icon at bounding box center [613, 376] width 3 height 3
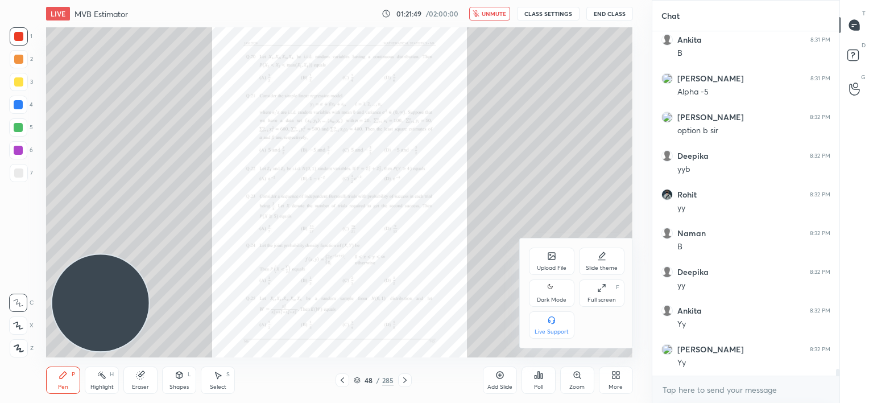
click at [541, 254] on div "Upload File" at bounding box center [551, 260] width 45 height 27
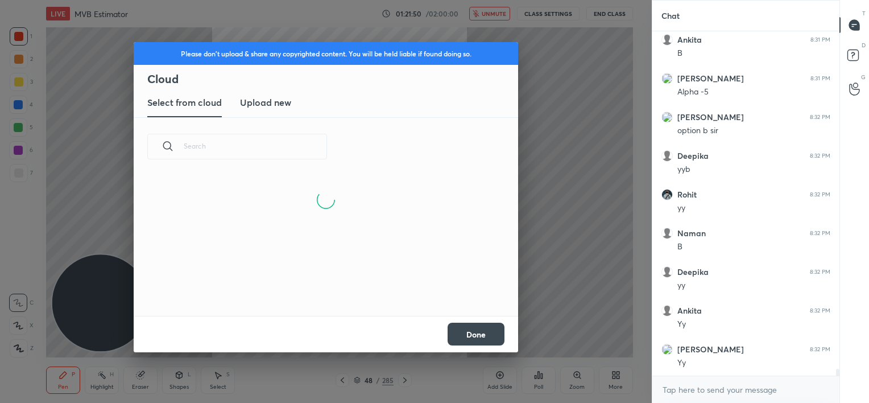
click at [268, 109] on new "Upload new" at bounding box center [265, 103] width 51 height 28
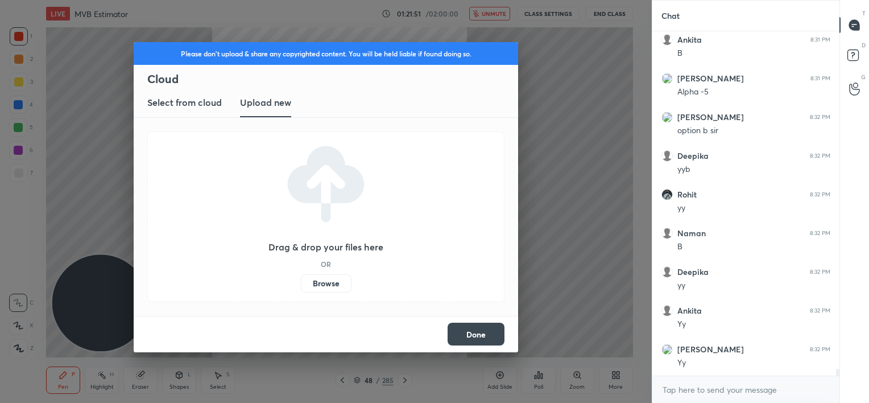
click at [321, 285] on label "Browse" at bounding box center [326, 283] width 51 height 18
click at [301, 285] on input "Browse" at bounding box center [301, 283] width 0 height 18
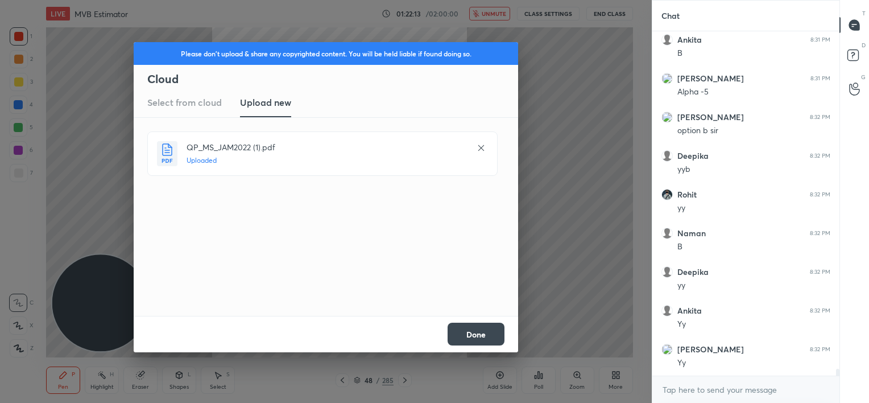
click at [483, 329] on button "Done" at bounding box center [476, 333] width 57 height 23
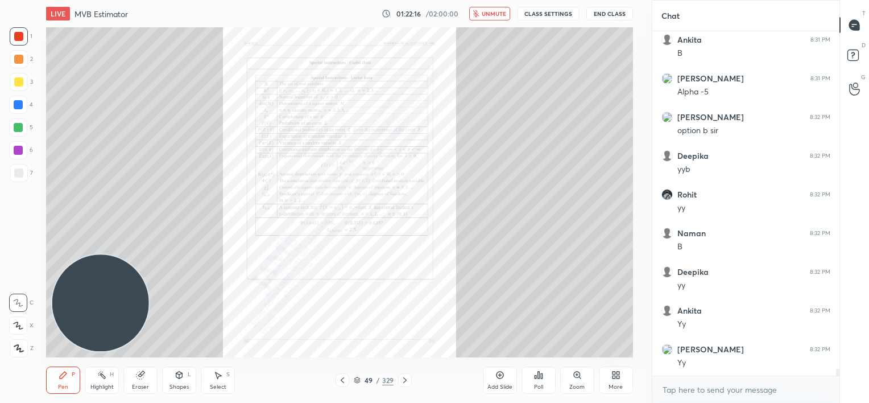
click at [359, 378] on icon at bounding box center [357, 378] width 6 height 3
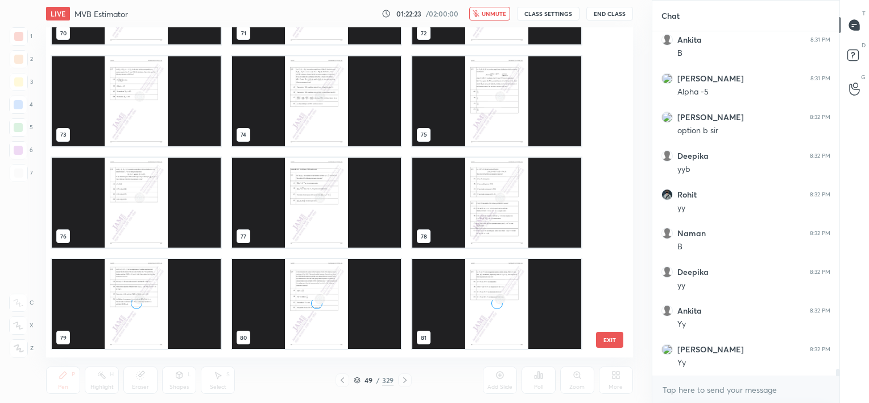
scroll to position [2411, 0]
click at [473, 231] on img "grid" at bounding box center [496, 203] width 169 height 90
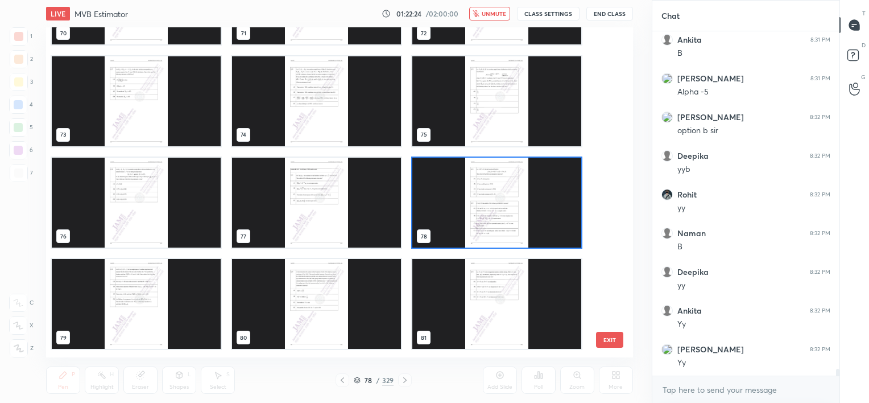
click at [473, 231] on img "grid" at bounding box center [496, 203] width 169 height 90
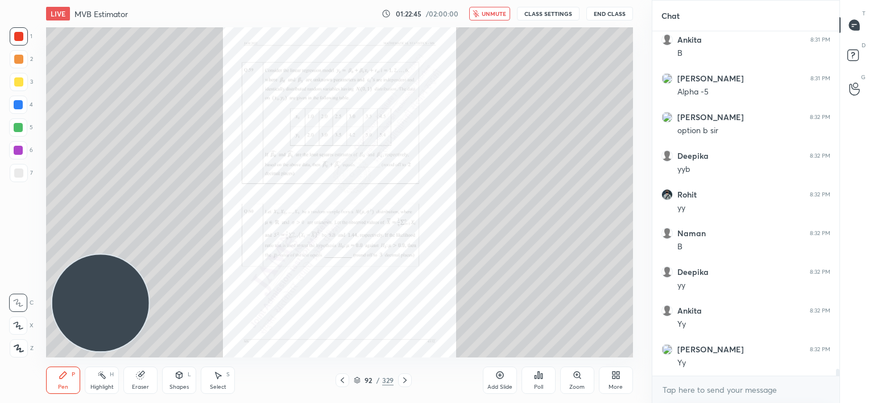
click at [495, 18] on button "unmute" at bounding box center [489, 14] width 41 height 14
click at [580, 376] on icon at bounding box center [577, 374] width 9 height 9
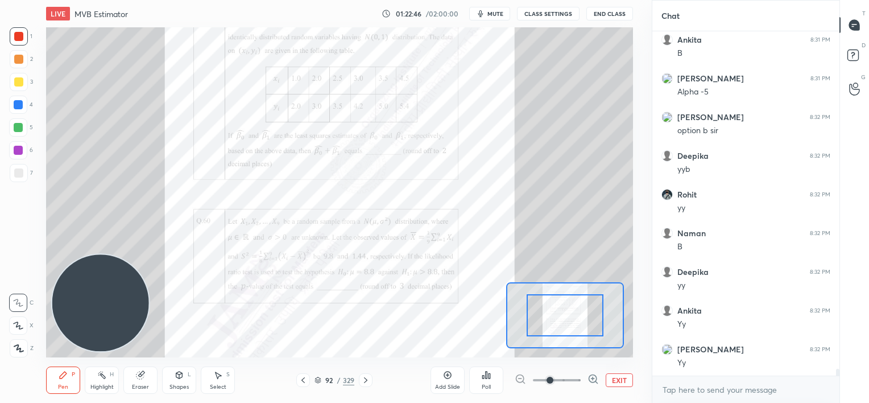
click at [579, 376] on span at bounding box center [557, 379] width 48 height 17
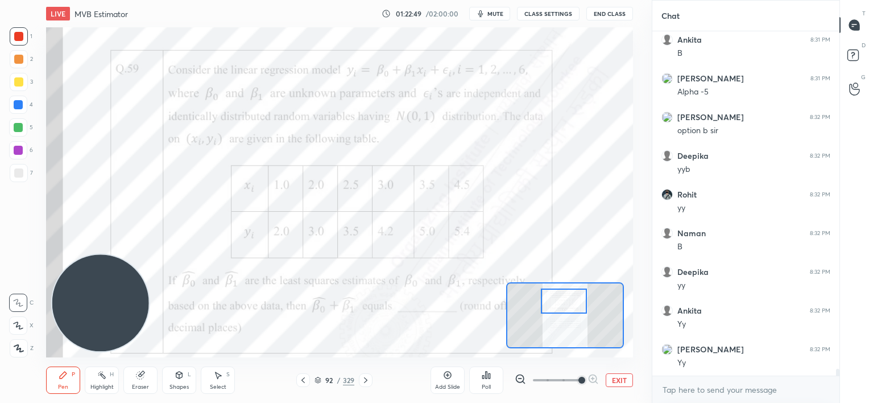
drag, startPoint x: 571, startPoint y: 309, endPoint x: 570, endPoint y: 297, distance: 12.5
click at [571, 297] on div at bounding box center [564, 301] width 46 height 26
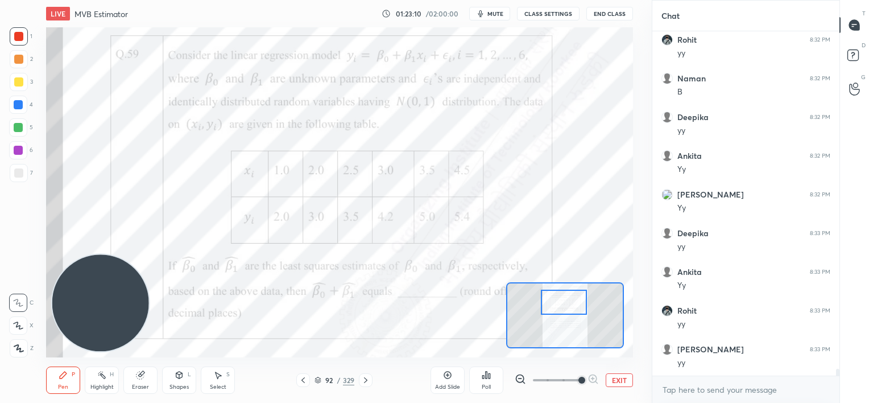
scroll to position [16977, 0]
click at [513, 296] on div "Setting up your live class Poll for secs No correct answer Start poll" at bounding box center [339, 192] width 586 height 330
click at [613, 375] on button "EXIT" at bounding box center [619, 380] width 27 height 14
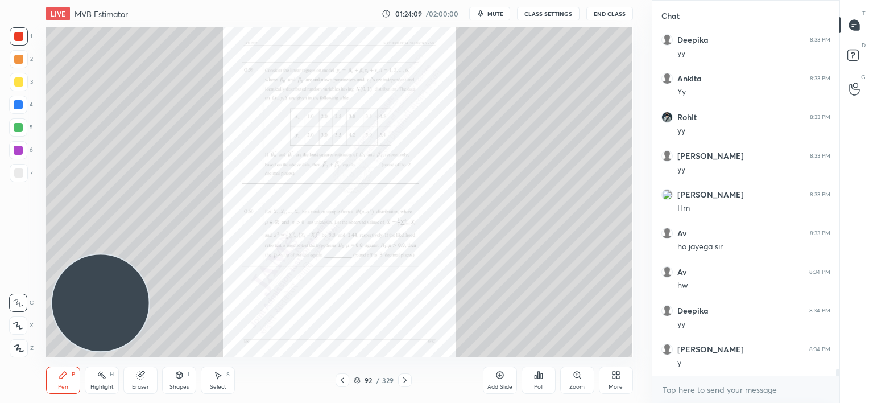
scroll to position [17170, 0]
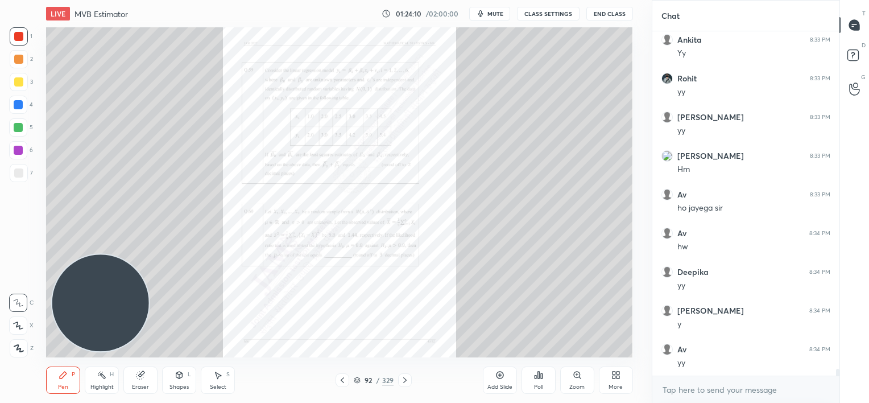
click at [612, 373] on icon at bounding box center [613, 372] width 3 height 3
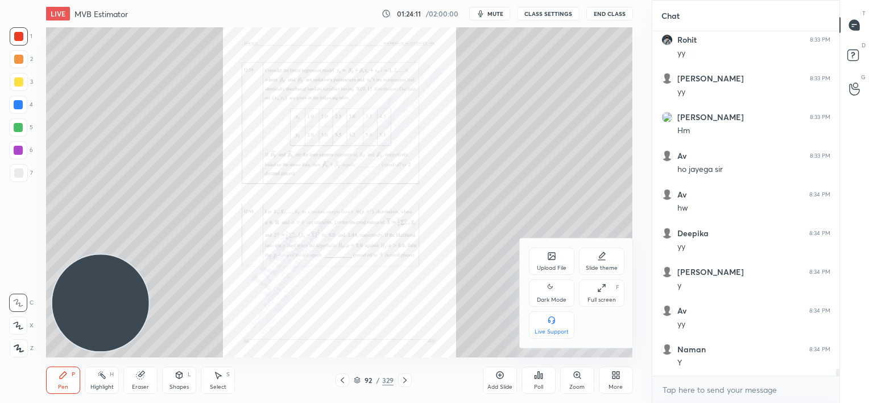
click at [542, 278] on div "Upload File Slide theme Dark Mode Full screen F Live Support" at bounding box center [577, 292] width 96 height 91
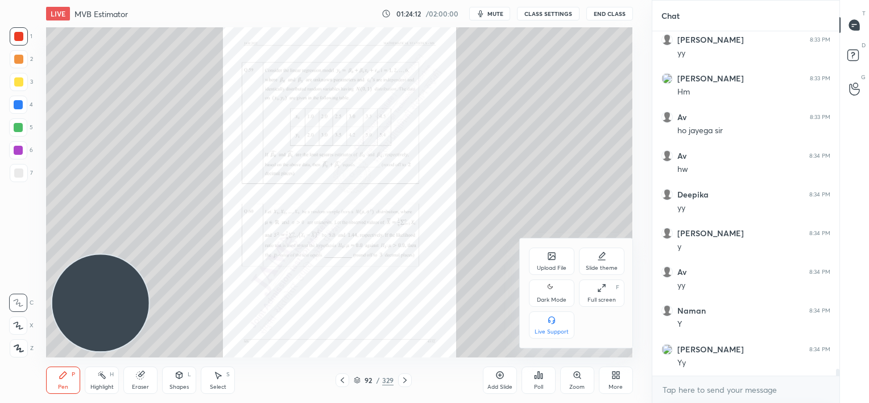
click at [542, 263] on div "Upload File" at bounding box center [551, 260] width 45 height 27
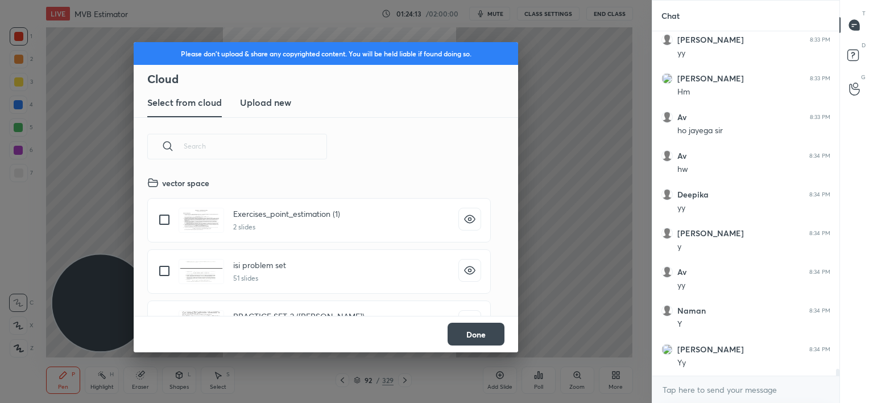
scroll to position [17286, 0]
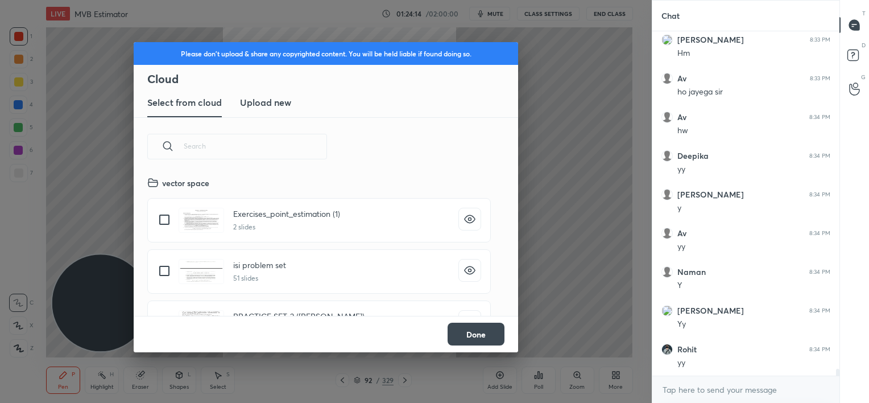
click at [262, 108] on h3 "Upload new" at bounding box center [265, 103] width 51 height 14
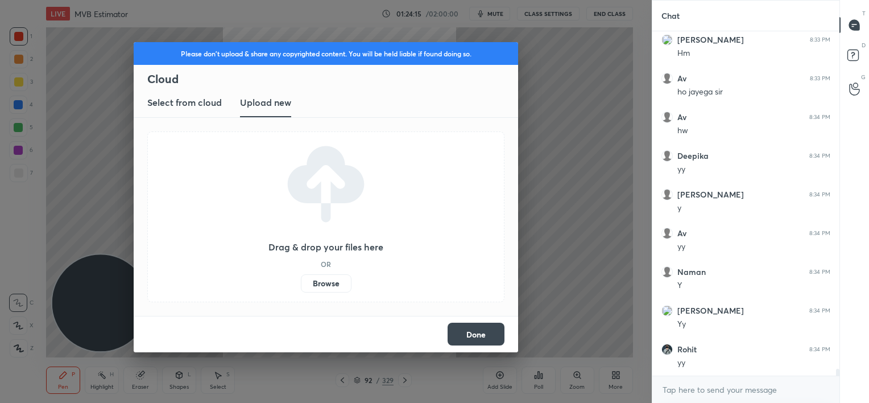
click at [328, 277] on label "Browse" at bounding box center [326, 283] width 51 height 18
click at [301, 277] on input "Browse" at bounding box center [301, 283] width 0 height 18
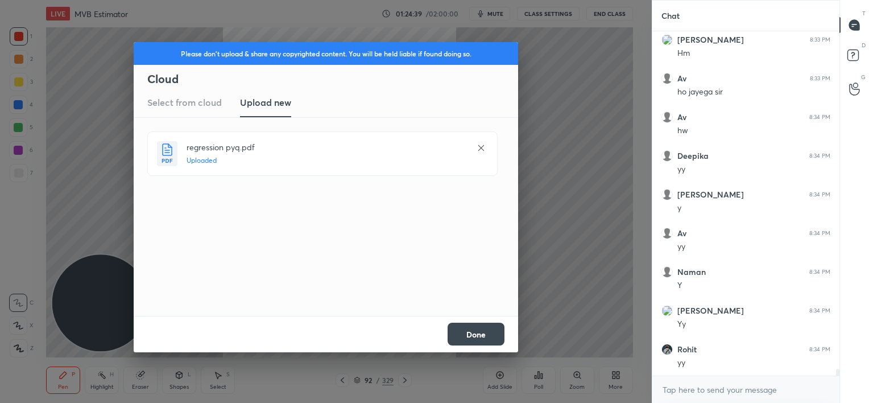
click at [478, 334] on button "Done" at bounding box center [476, 333] width 57 height 23
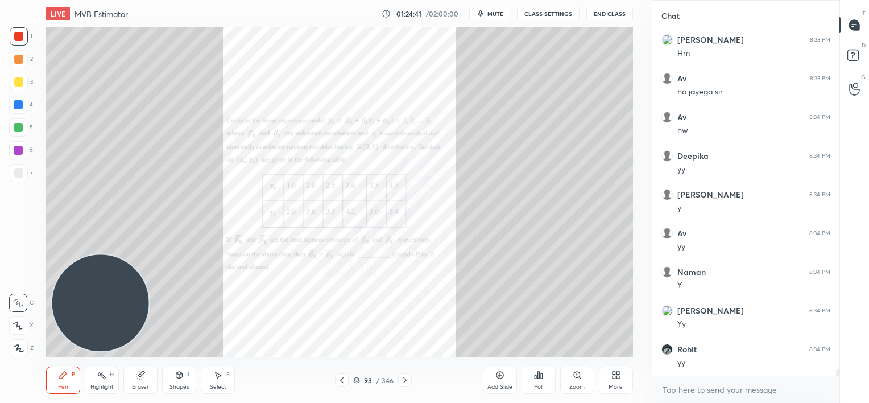
scroll to position [17335, 0]
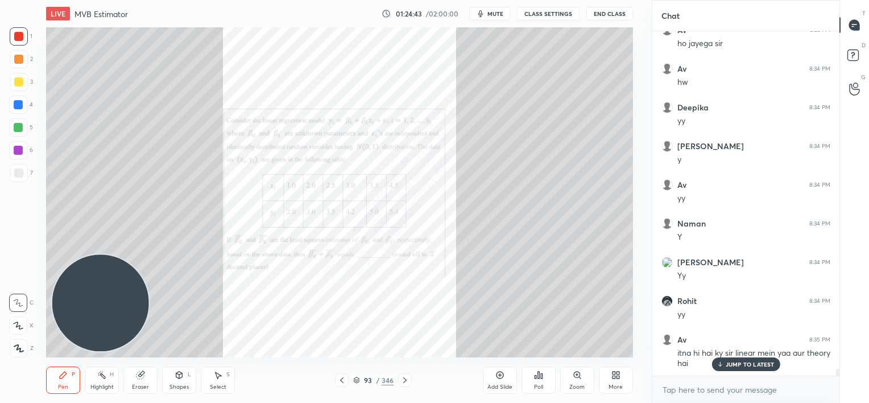
click at [726, 362] on p "JUMP TO LATEST" at bounding box center [750, 364] width 49 height 7
click at [405, 373] on div at bounding box center [405, 380] width 14 height 14
click at [406, 378] on icon at bounding box center [404, 379] width 9 height 9
click at [575, 371] on icon at bounding box center [577, 374] width 6 height 6
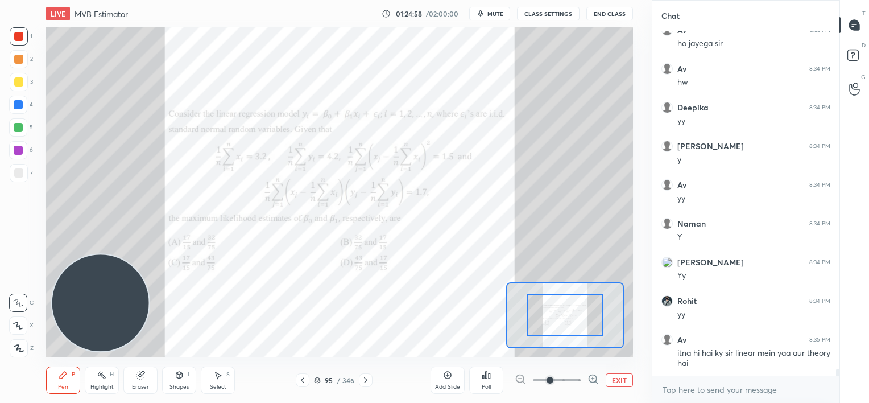
click at [575, 371] on span at bounding box center [557, 379] width 48 height 17
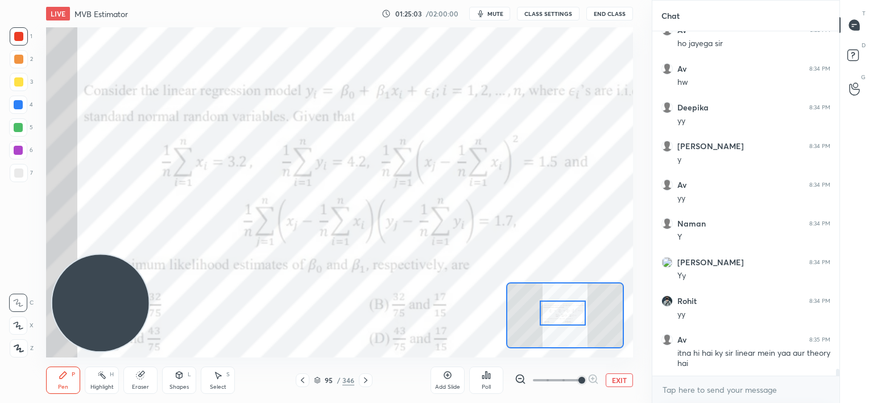
click at [558, 305] on div at bounding box center [563, 313] width 46 height 26
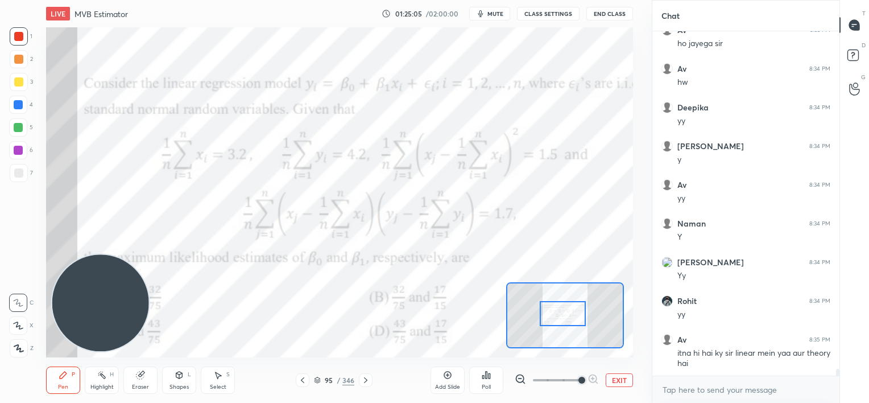
click at [367, 375] on icon at bounding box center [365, 379] width 9 height 9
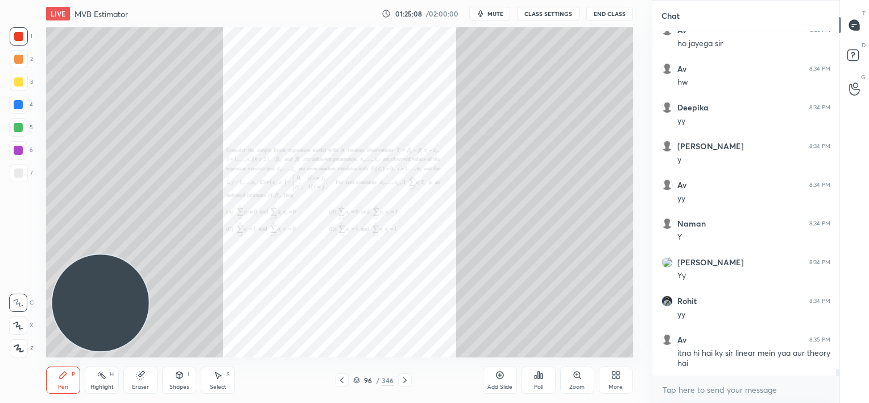
click at [578, 371] on icon at bounding box center [577, 374] width 6 height 6
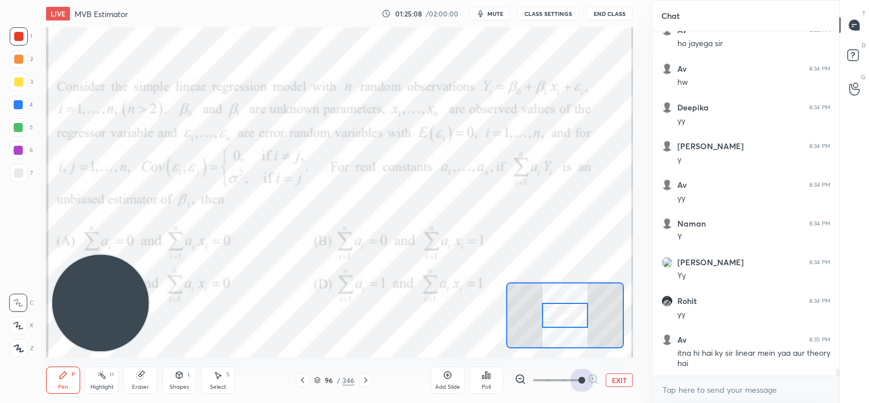
click at [578, 371] on span at bounding box center [557, 379] width 48 height 17
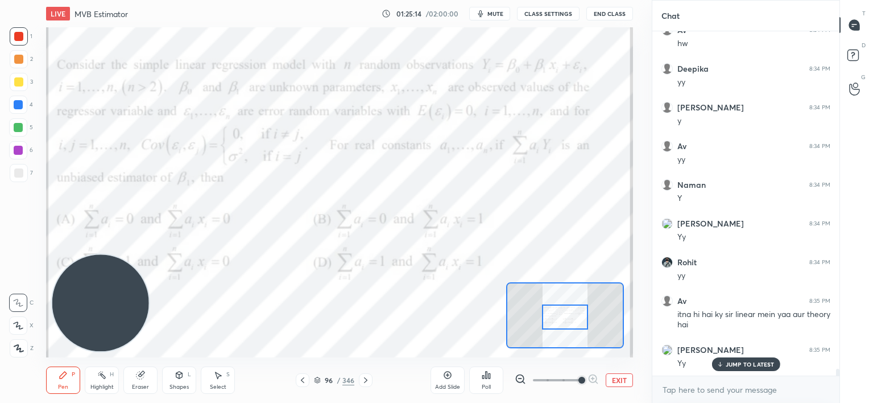
click at [564, 314] on div at bounding box center [565, 317] width 46 height 26
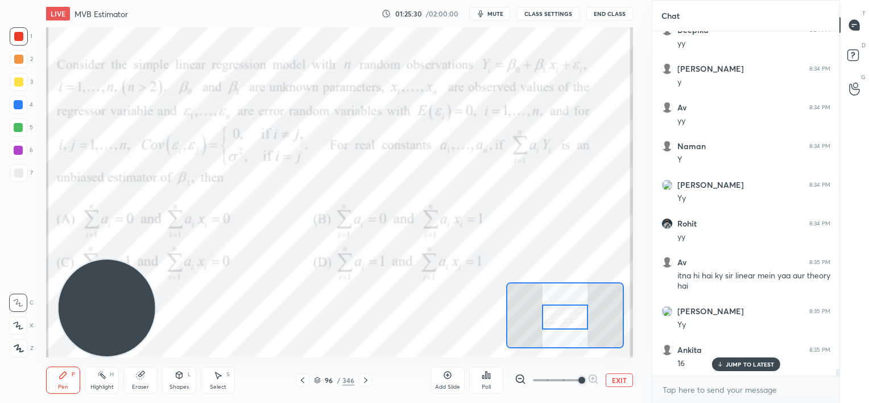
scroll to position [17451, 0]
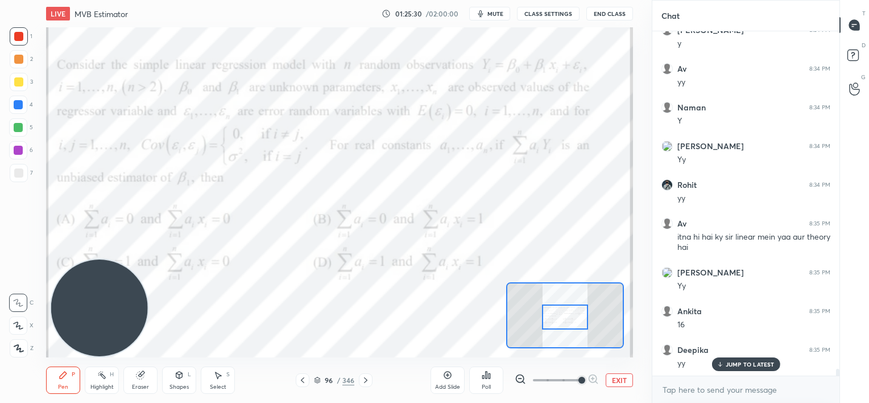
drag, startPoint x: 112, startPoint y: 299, endPoint x: 109, endPoint y: 314, distance: 15.1
click at [109, 315] on video at bounding box center [99, 307] width 97 height 97
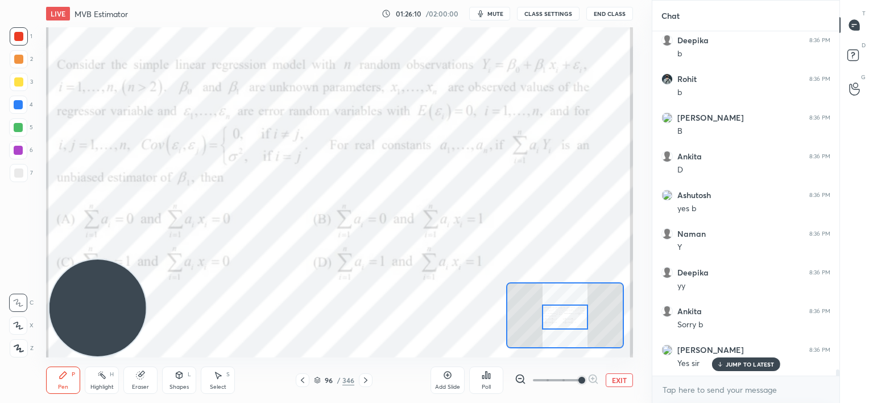
scroll to position [18120, 0]
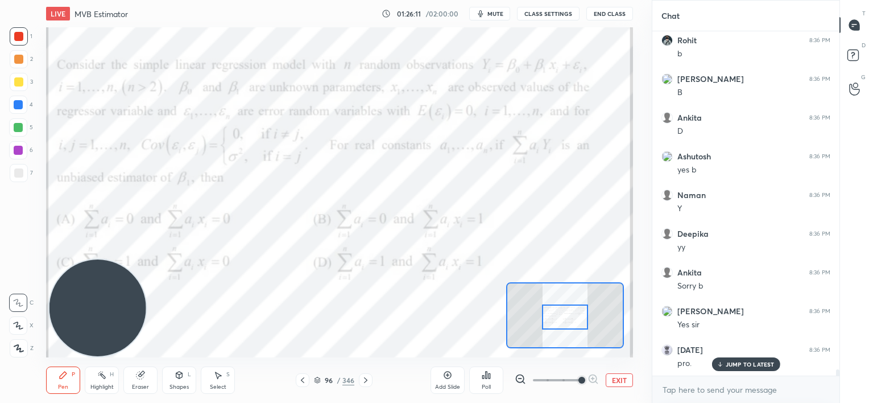
click at [367, 378] on icon at bounding box center [365, 379] width 9 height 9
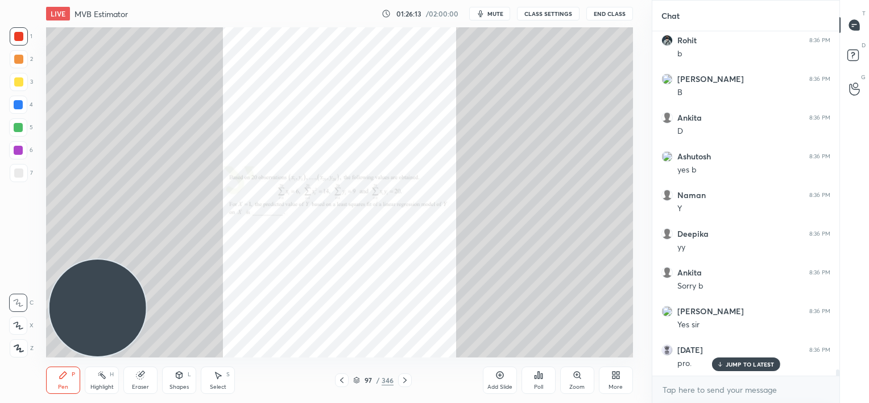
click at [575, 378] on icon at bounding box center [577, 374] width 9 height 9
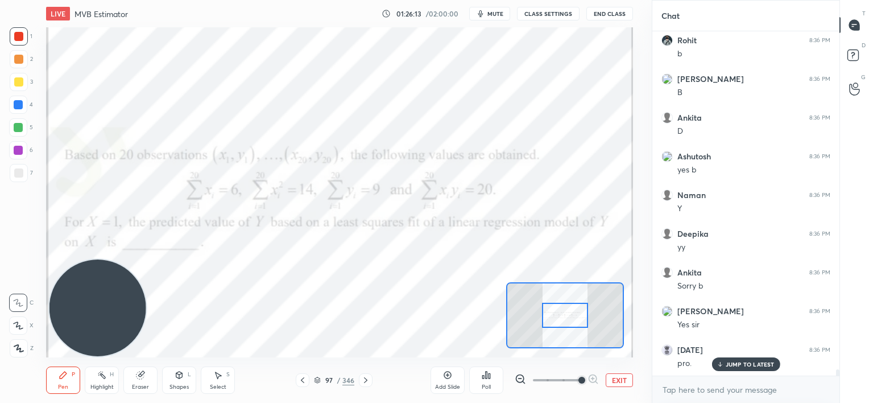
click at [575, 378] on span at bounding box center [557, 379] width 48 height 17
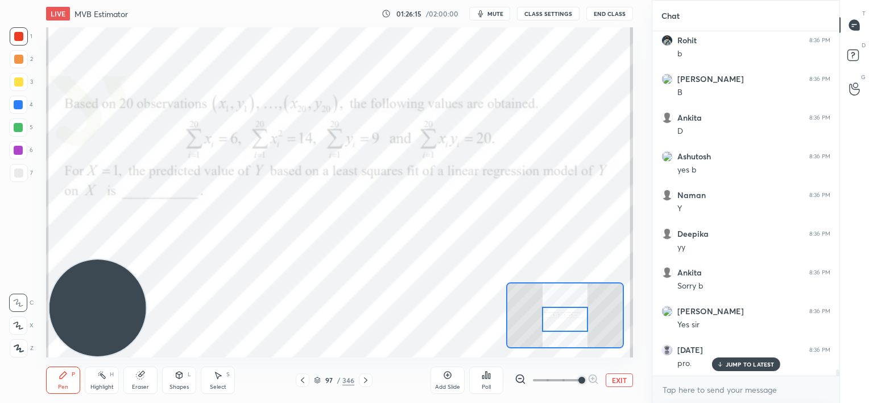
click at [559, 320] on div at bounding box center [565, 320] width 46 height 26
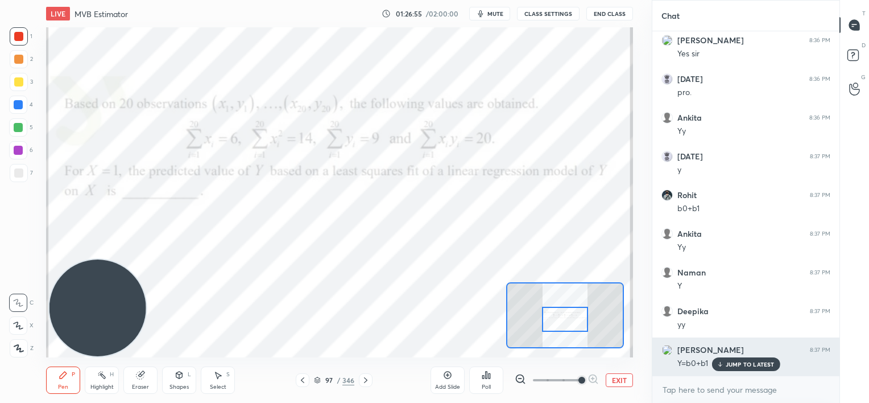
drag, startPoint x: 726, startPoint y: 365, endPoint x: 719, endPoint y: 366, distance: 6.9
click at [726, 366] on p "JUMP TO LATEST" at bounding box center [750, 364] width 49 height 7
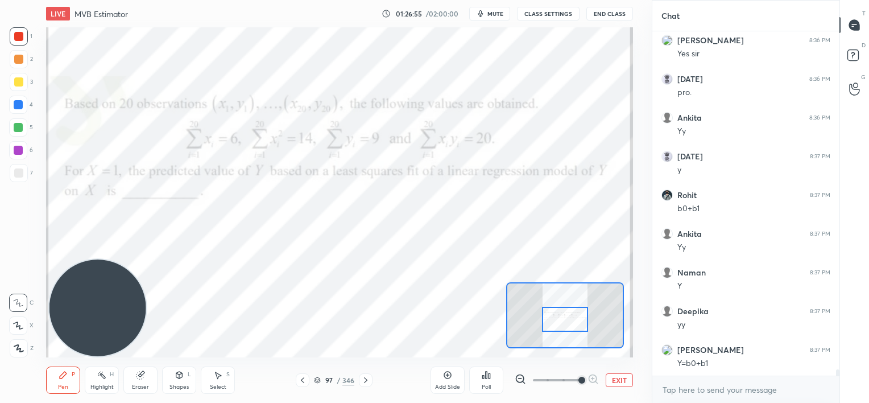
scroll to position [18429, 0]
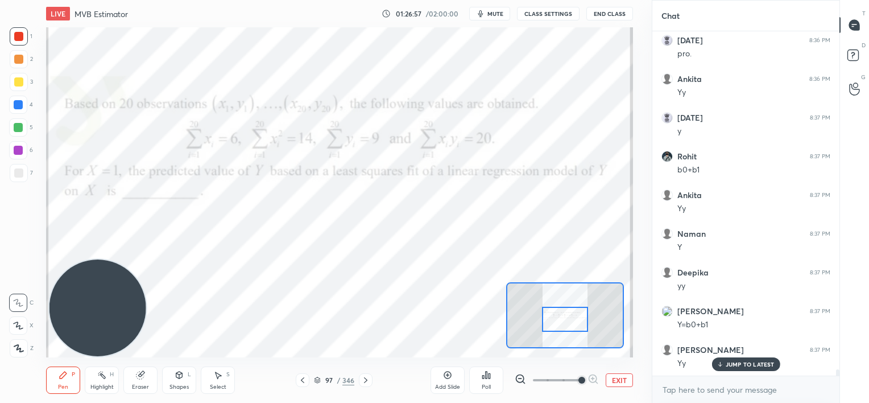
click at [366, 380] on icon at bounding box center [365, 380] width 3 height 6
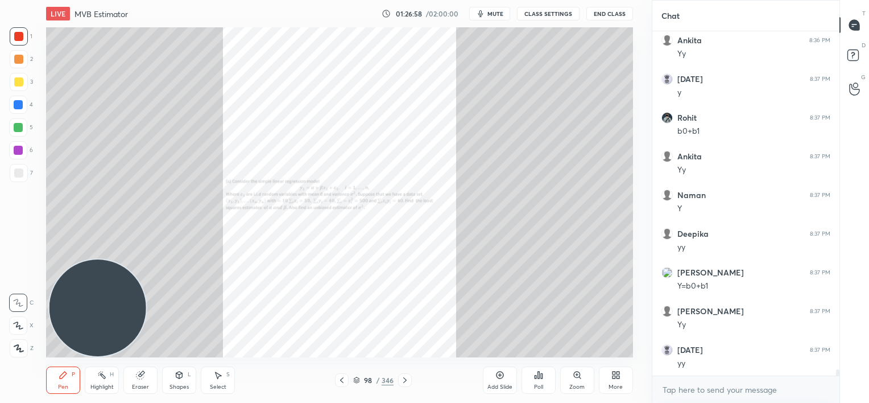
scroll to position [18506, 0]
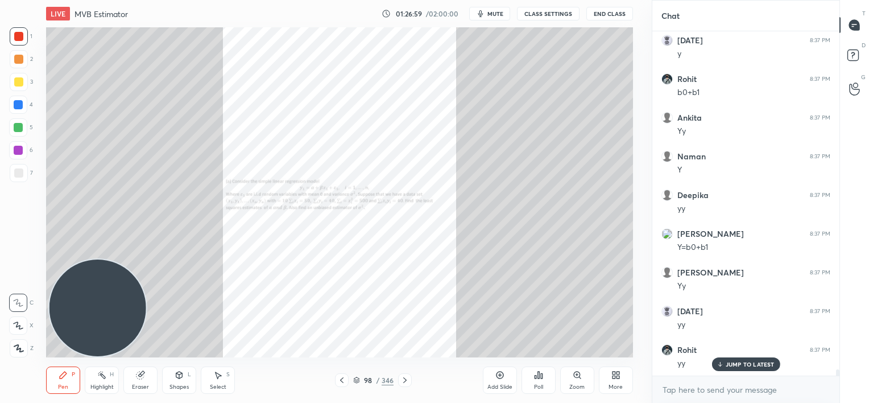
click at [573, 378] on icon at bounding box center [577, 374] width 9 height 9
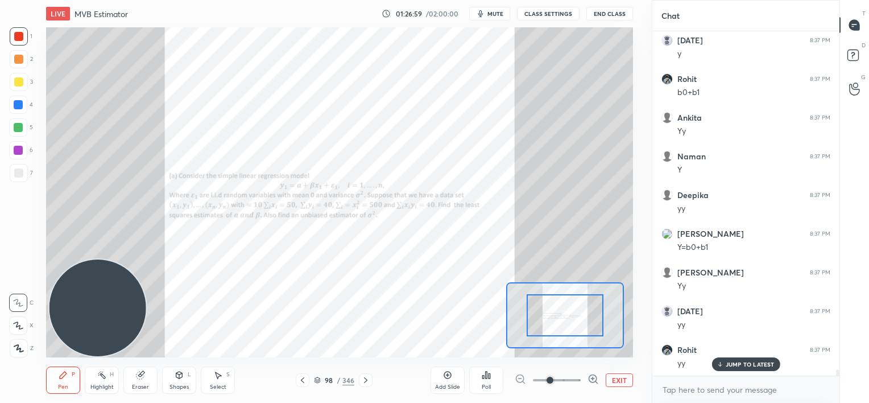
drag, startPoint x: 573, startPoint y: 378, endPoint x: 575, endPoint y: 371, distance: 7.0
click at [574, 378] on span at bounding box center [557, 379] width 48 height 17
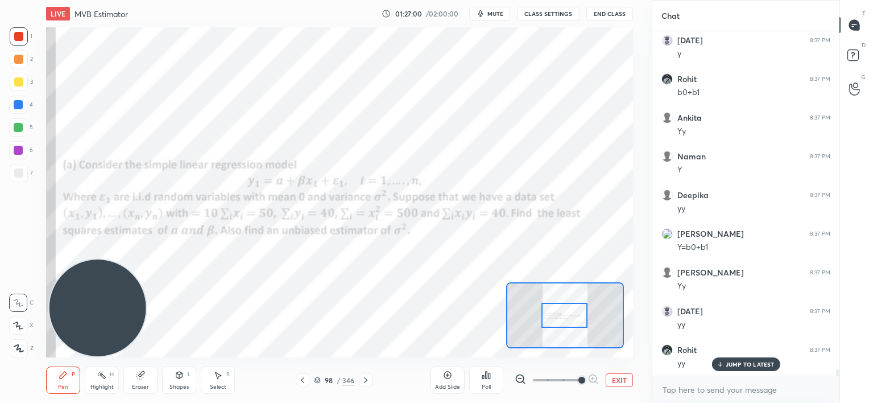
scroll to position [18545, 0]
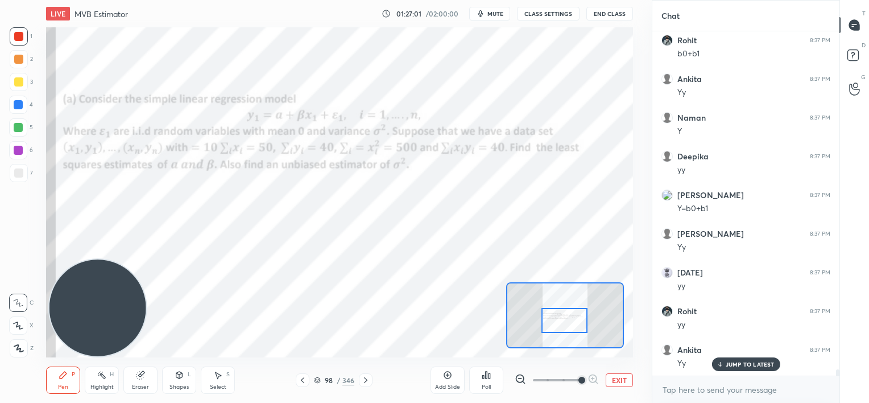
click at [560, 324] on div at bounding box center [564, 321] width 46 height 26
click at [364, 379] on icon at bounding box center [365, 379] width 9 height 9
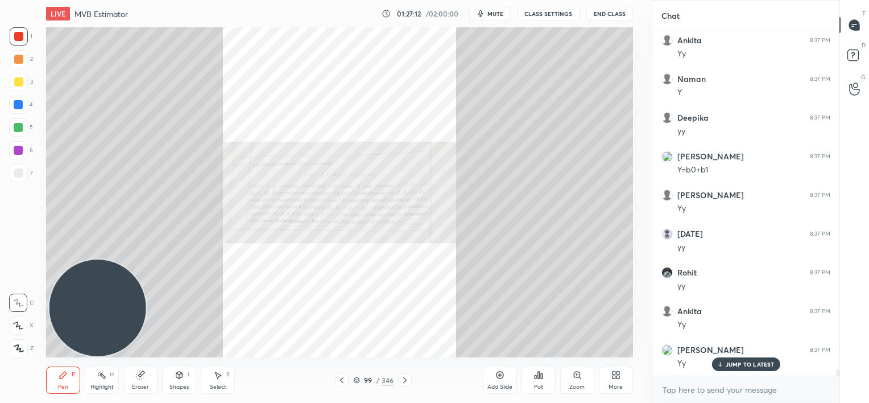
click at [577, 375] on icon at bounding box center [577, 374] width 0 height 2
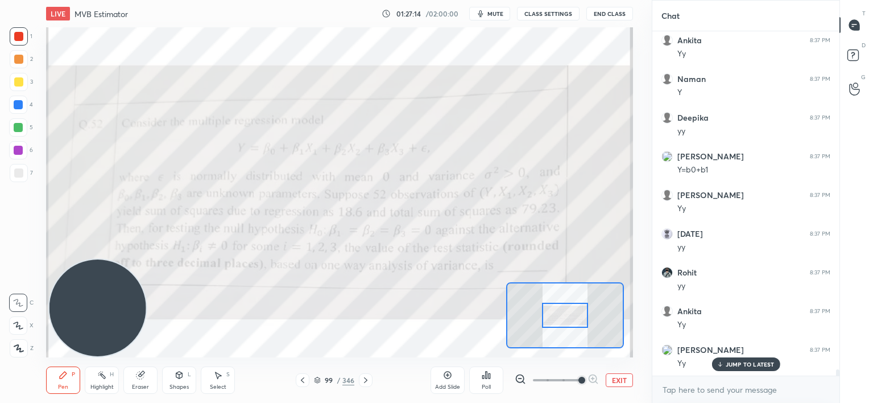
click at [368, 379] on icon at bounding box center [365, 379] width 9 height 9
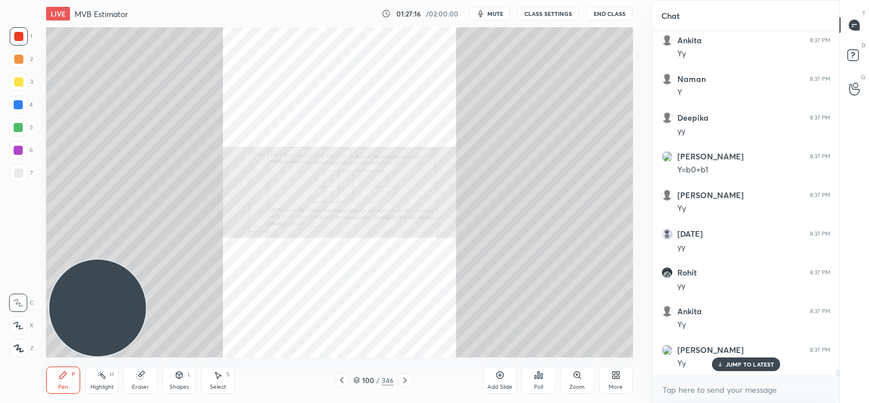
click at [576, 379] on div "Zoom" at bounding box center [577, 379] width 34 height 27
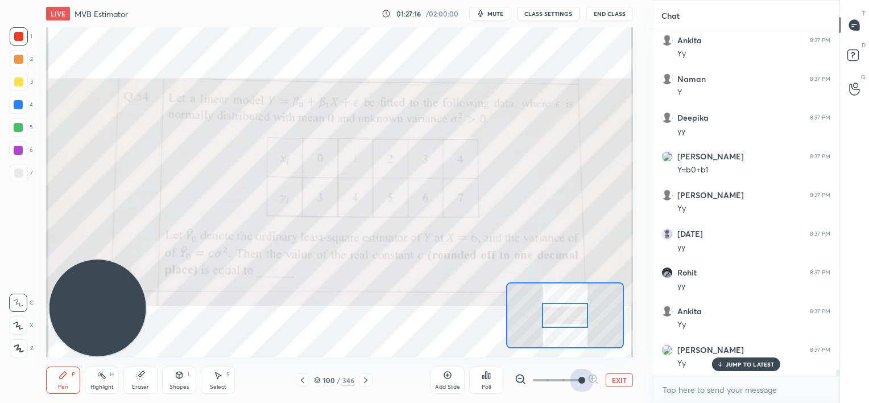
click at [576, 379] on span at bounding box center [557, 379] width 48 height 17
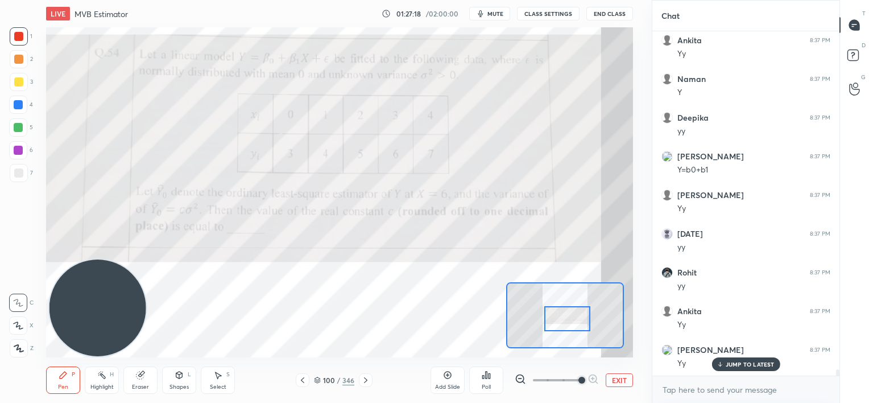
click at [569, 324] on div at bounding box center [567, 319] width 46 height 26
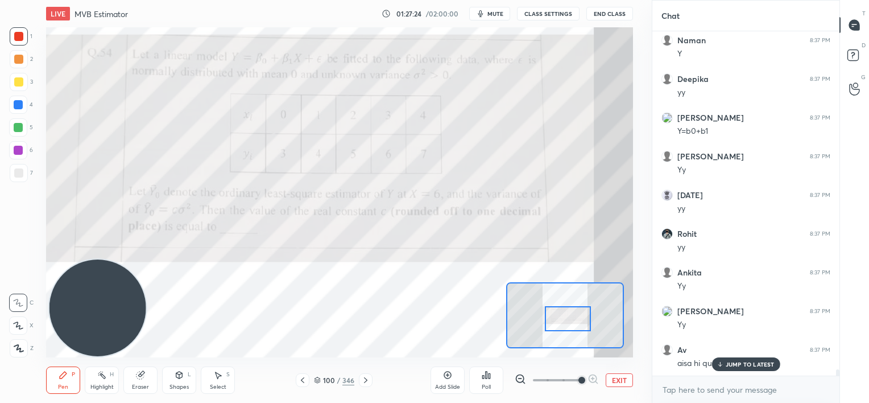
scroll to position [18661, 0]
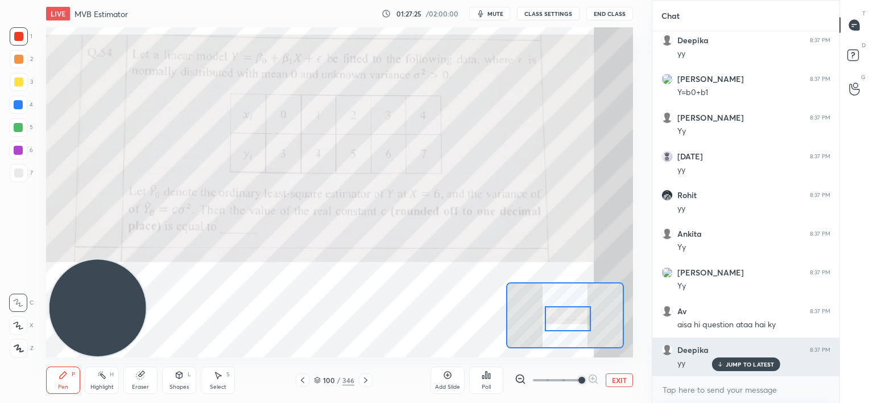
click at [734, 359] on div "JUMP TO LATEST" at bounding box center [745, 364] width 68 height 14
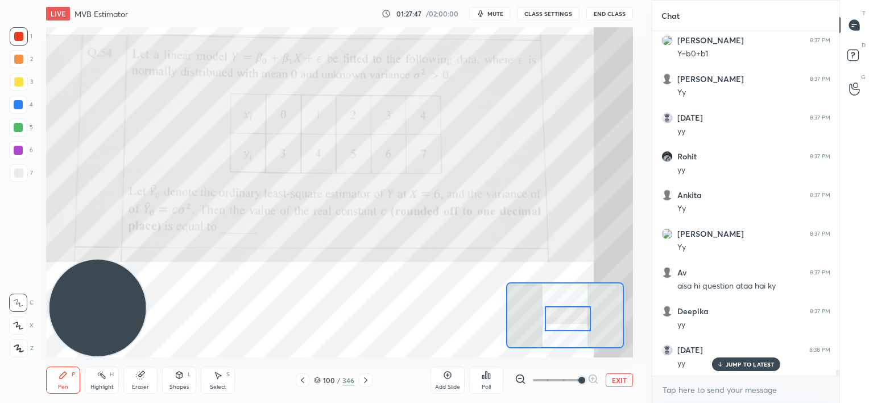
scroll to position [18738, 0]
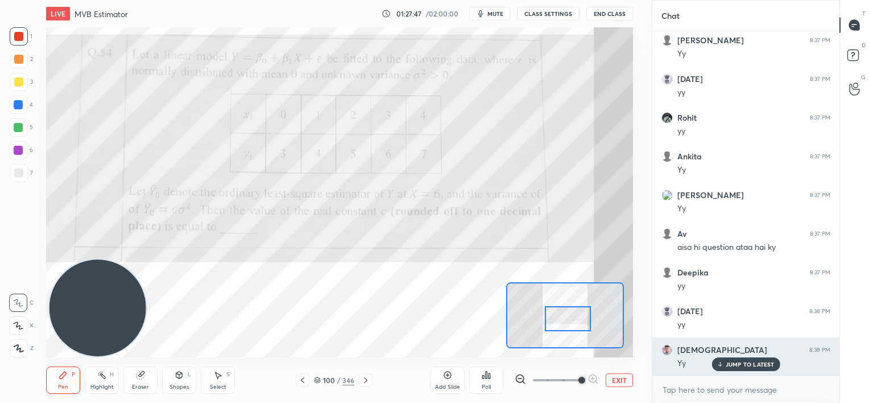
click at [735, 364] on p "JUMP TO LATEST" at bounding box center [750, 364] width 49 height 7
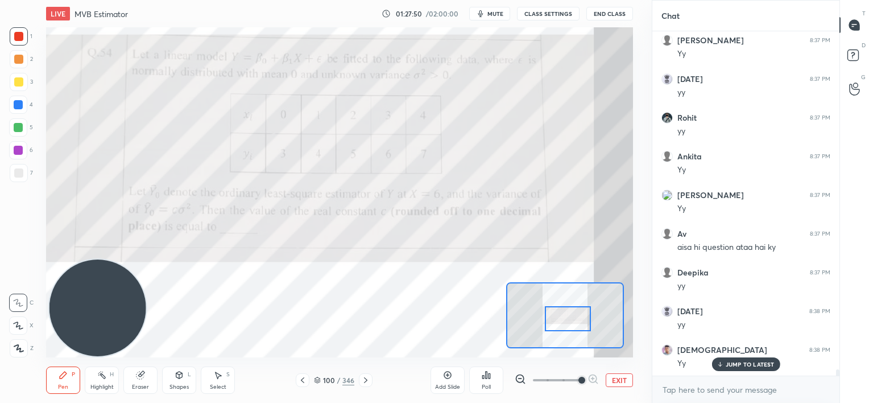
scroll to position [18777, 0]
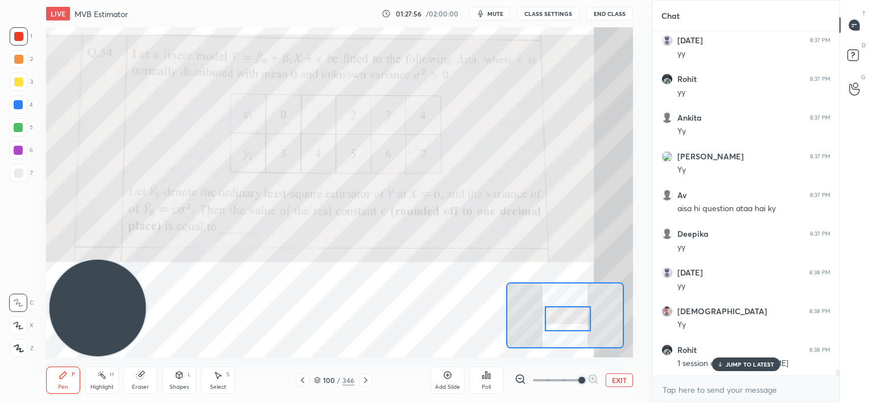
click at [744, 362] on p "JUMP TO LATEST" at bounding box center [750, 364] width 49 height 7
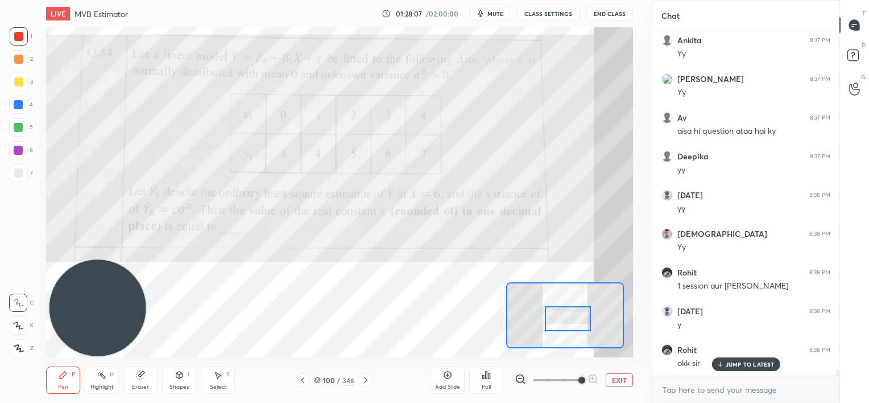
scroll to position [18893, 0]
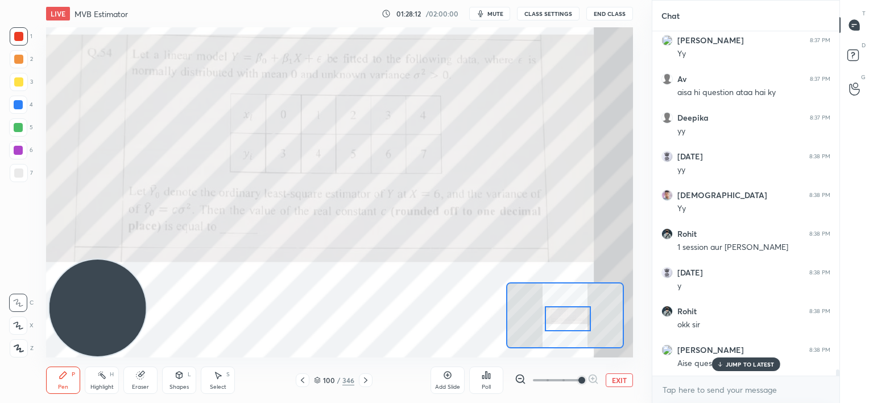
click at [750, 363] on p "JUMP TO LATEST" at bounding box center [750, 364] width 49 height 7
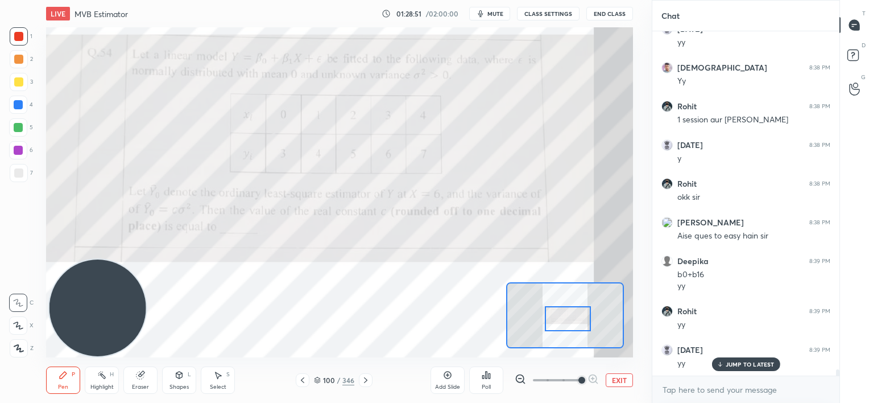
scroll to position [19059, 0]
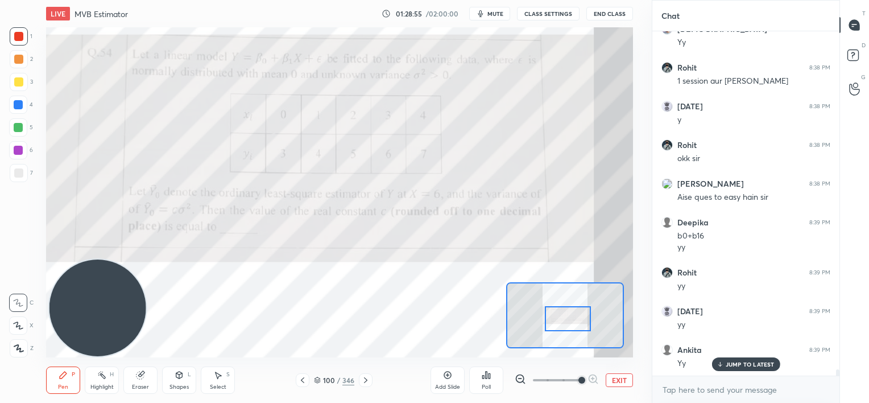
click at [742, 364] on p "JUMP TO LATEST" at bounding box center [750, 364] width 49 height 7
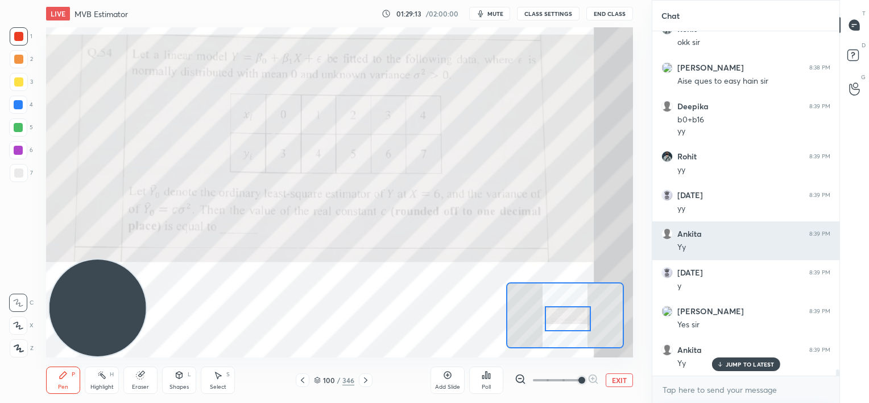
scroll to position [19214, 0]
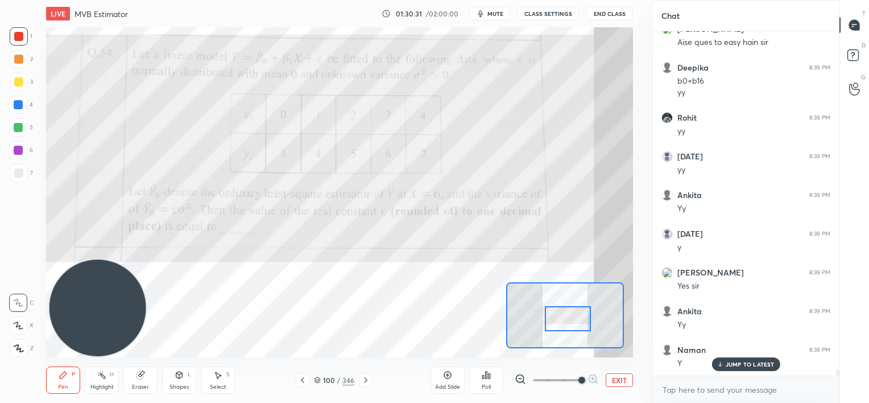
click at [742, 363] on p "JUMP TO LATEST" at bounding box center [750, 364] width 49 height 7
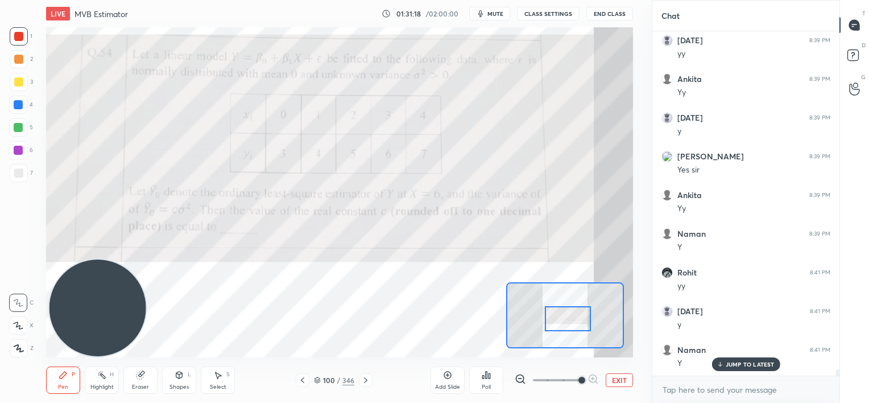
scroll to position [19368, 0]
click at [450, 374] on icon at bounding box center [447, 374] width 7 height 7
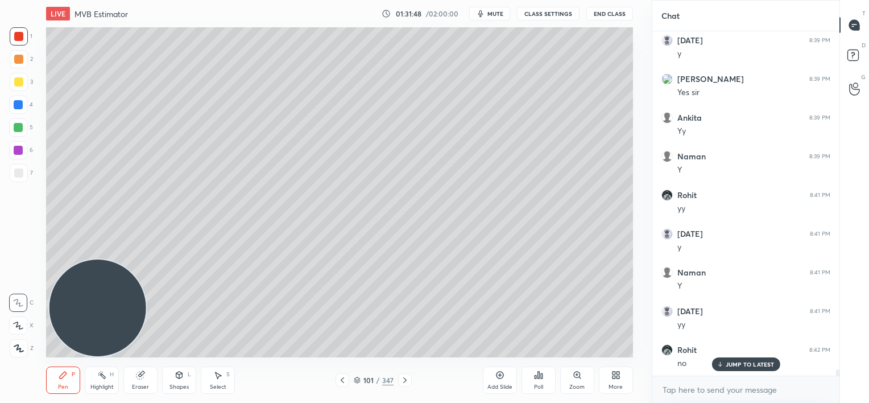
scroll to position [19446, 0]
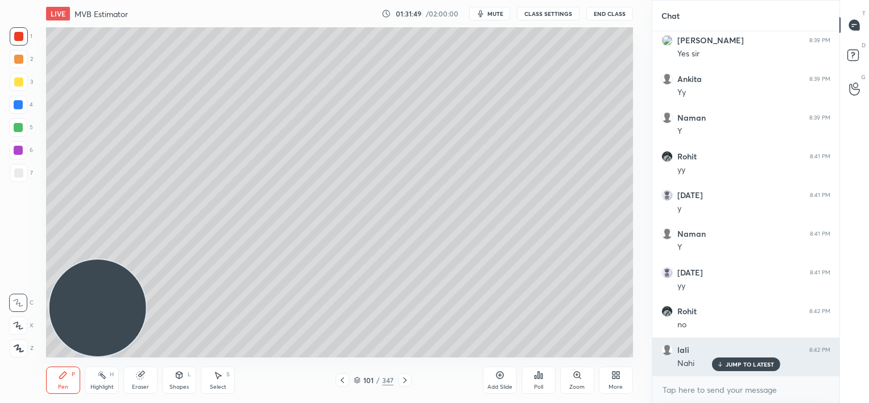
click at [738, 364] on p "JUMP TO LATEST" at bounding box center [750, 364] width 49 height 7
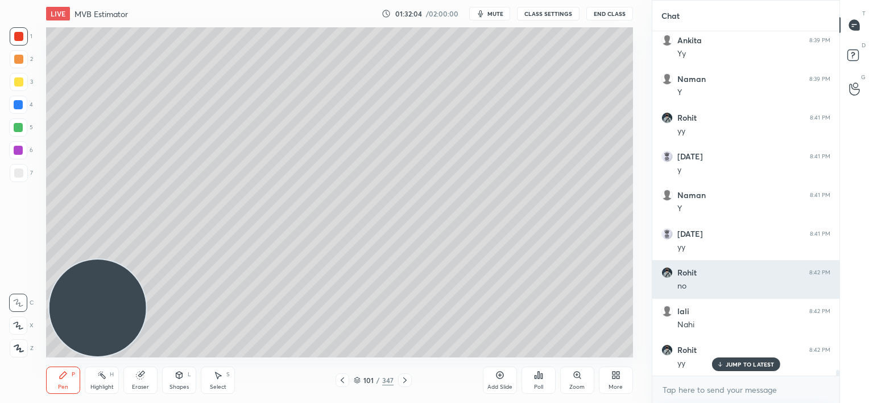
scroll to position [19523, 0]
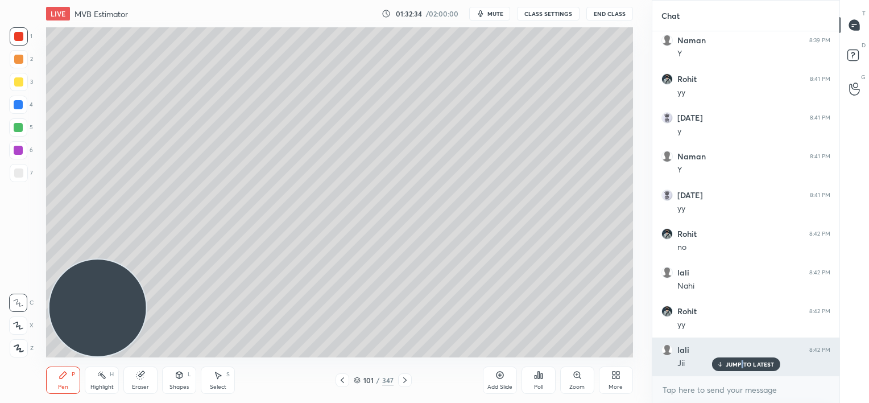
click at [742, 363] on p "JUMP TO LATEST" at bounding box center [750, 364] width 49 height 7
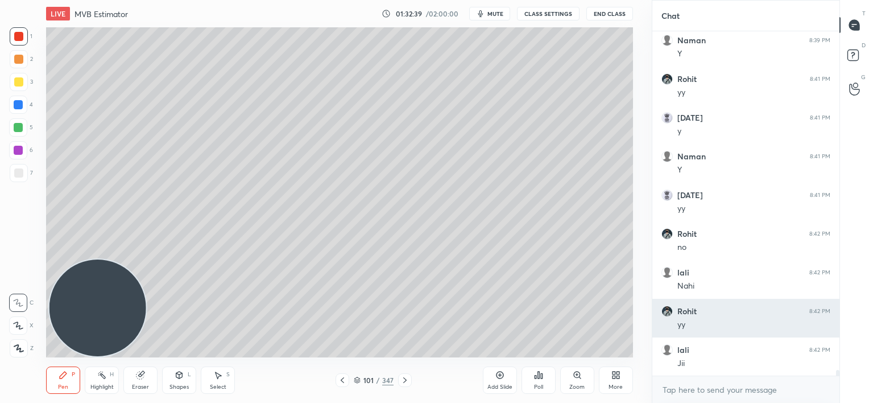
scroll to position [19562, 0]
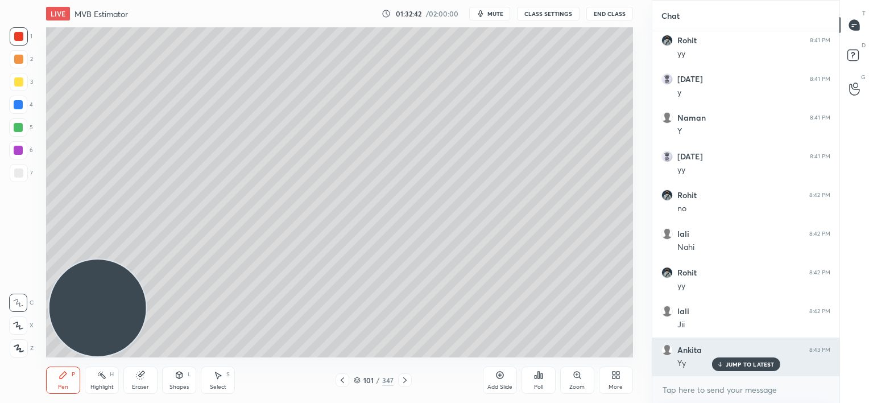
click at [748, 365] on p "JUMP TO LATEST" at bounding box center [750, 364] width 49 height 7
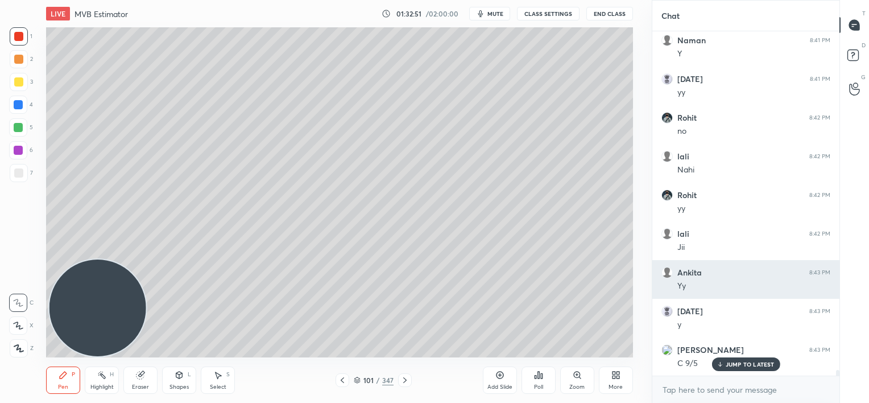
scroll to position [19678, 0]
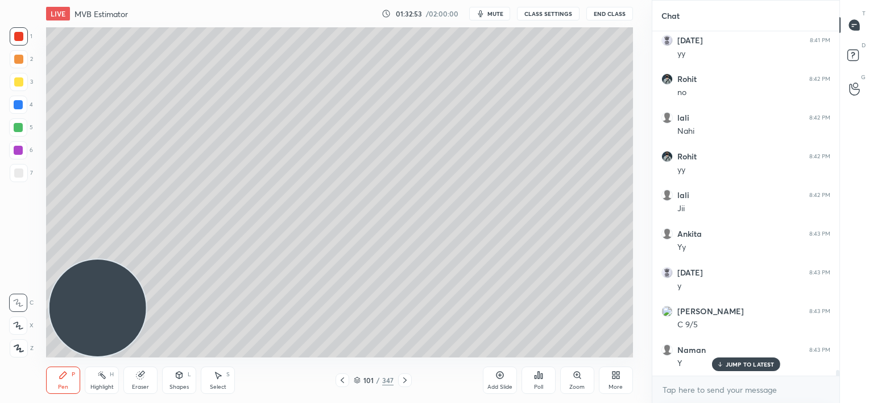
click at [345, 382] on icon at bounding box center [342, 379] width 9 height 9
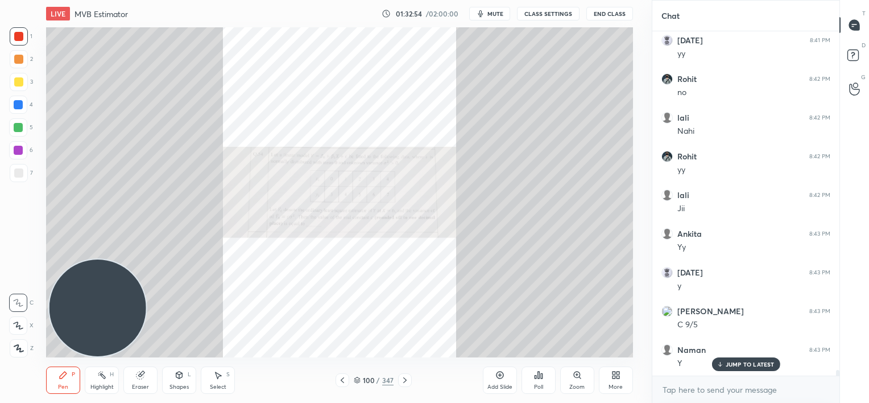
click at [736, 364] on p "JUMP TO LATEST" at bounding box center [750, 364] width 49 height 7
click at [576, 377] on icon at bounding box center [577, 374] width 6 height 6
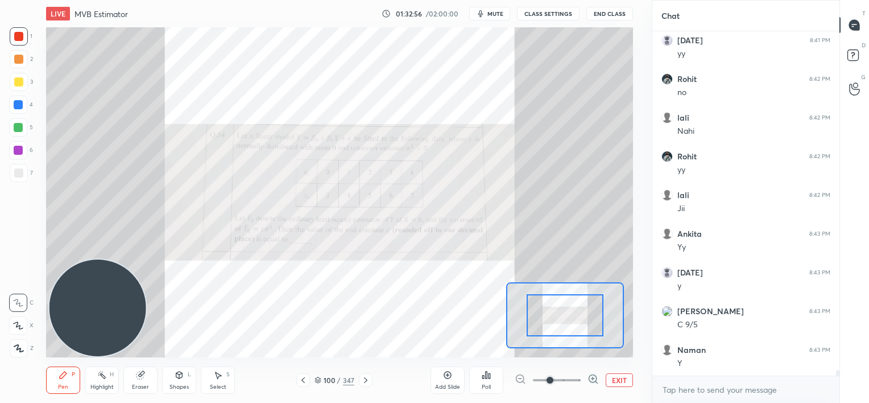
click at [575, 376] on span at bounding box center [557, 379] width 48 height 17
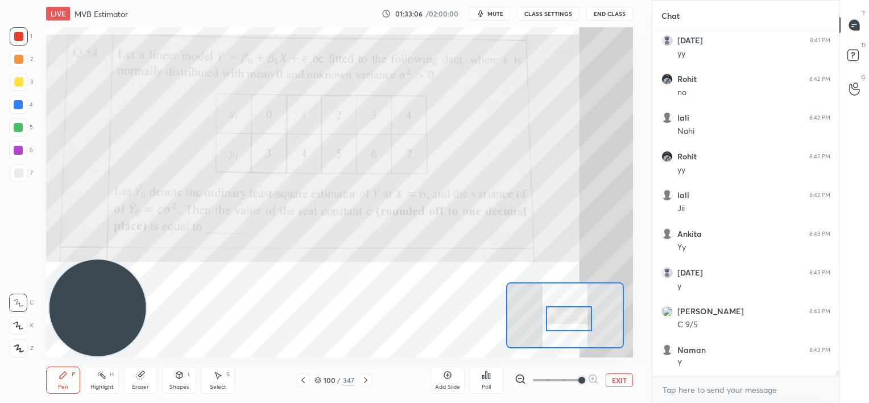
drag, startPoint x: 570, startPoint y: 325, endPoint x: 576, endPoint y: 327, distance: 5.9
click at [575, 329] on div at bounding box center [569, 319] width 46 height 26
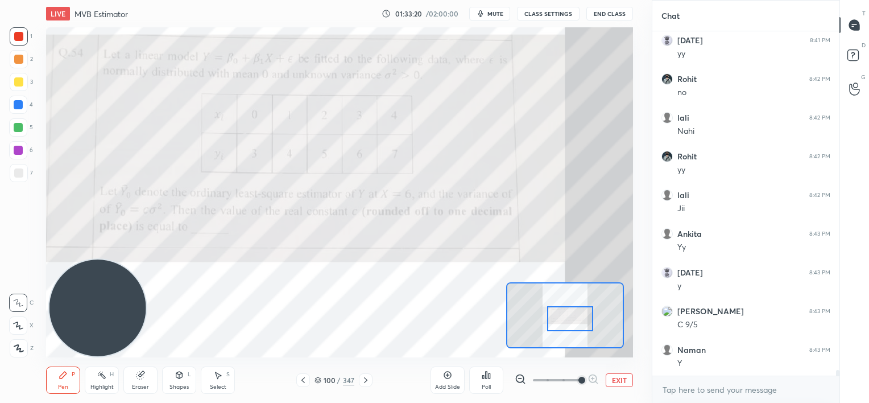
drag, startPoint x: 15, startPoint y: 80, endPoint x: 12, endPoint y: 75, distance: 6.2
click at [16, 79] on div at bounding box center [18, 81] width 9 height 9
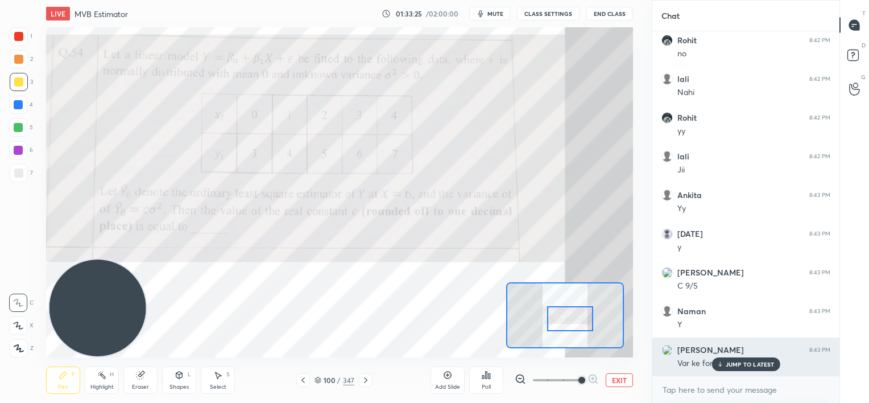
drag, startPoint x: 737, startPoint y: 362, endPoint x: 718, endPoint y: 348, distance: 23.2
click at [737, 363] on p "JUMP TO LATEST" at bounding box center [750, 364] width 49 height 7
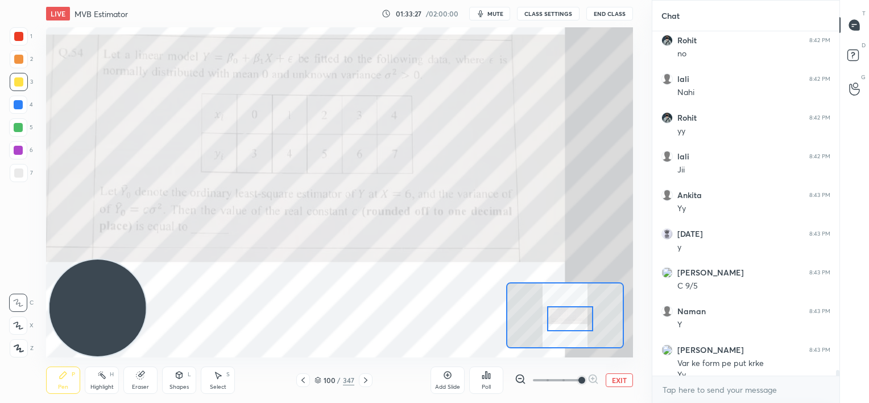
scroll to position [19728, 0]
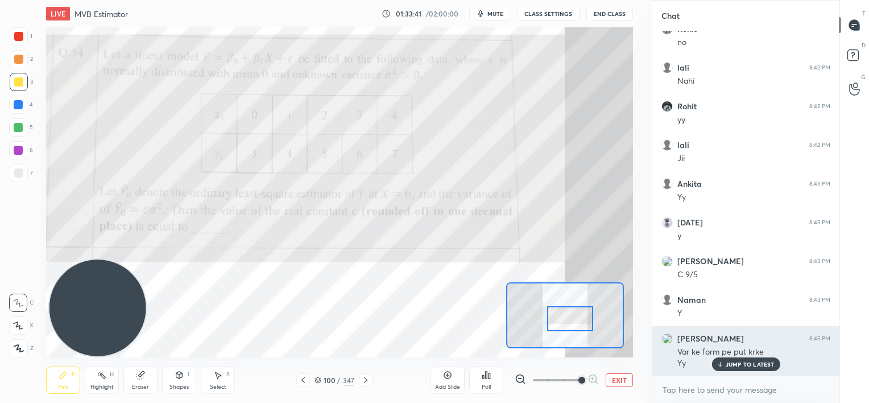
drag, startPoint x: 744, startPoint y: 366, endPoint x: 680, endPoint y: 326, distance: 75.1
click at [744, 366] on p "JUMP TO LATEST" at bounding box center [750, 364] width 49 height 7
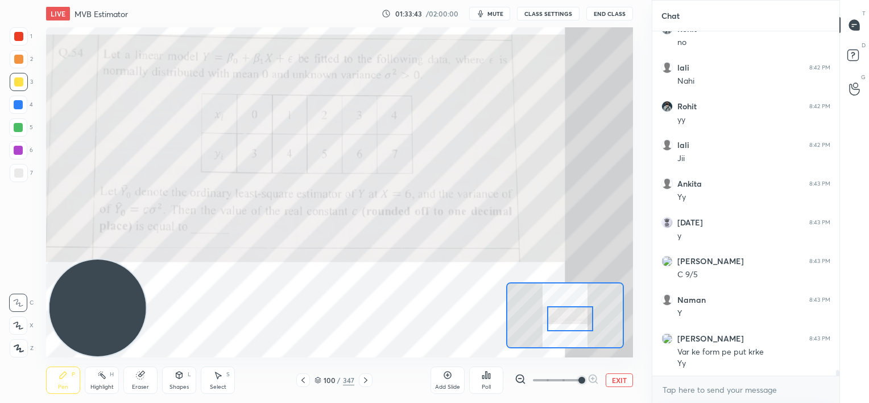
click at [368, 380] on icon at bounding box center [365, 379] width 9 height 9
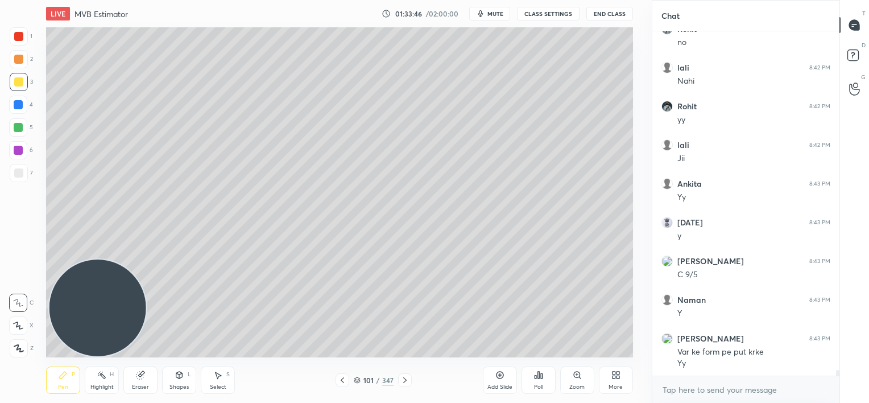
drag, startPoint x: 339, startPoint y: 380, endPoint x: 353, endPoint y: 361, distance: 23.2
click at [341, 380] on icon at bounding box center [342, 379] width 9 height 9
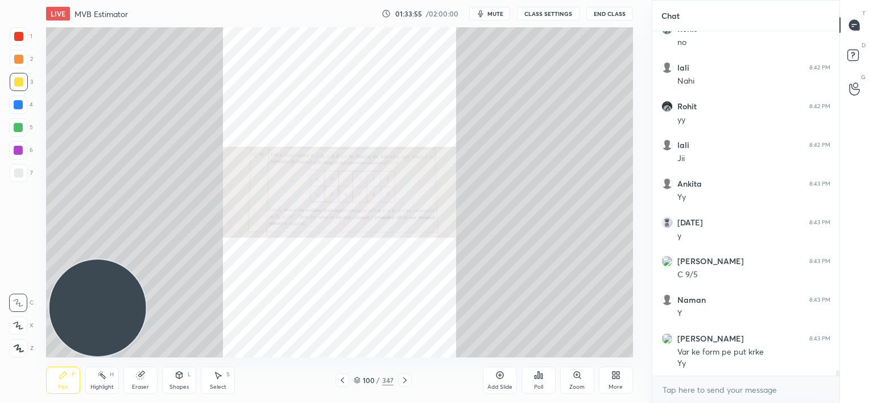
click at [407, 380] on icon at bounding box center [404, 379] width 9 height 9
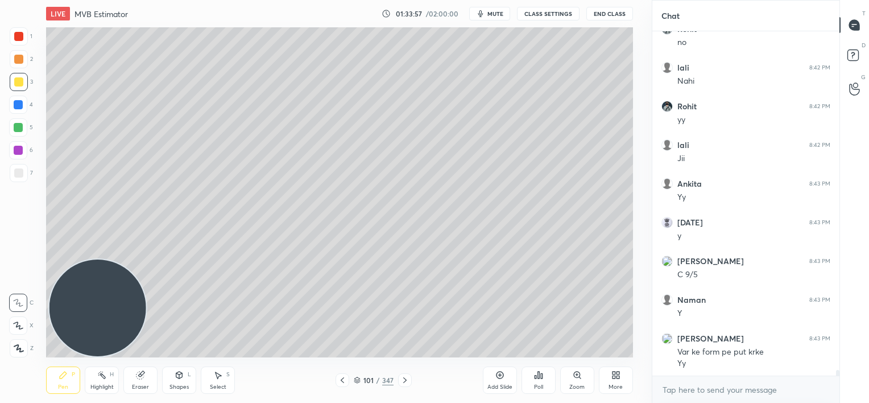
drag, startPoint x: 337, startPoint y: 384, endPoint x: 379, endPoint y: 369, distance: 44.8
click at [337, 384] on div at bounding box center [343, 380] width 14 height 14
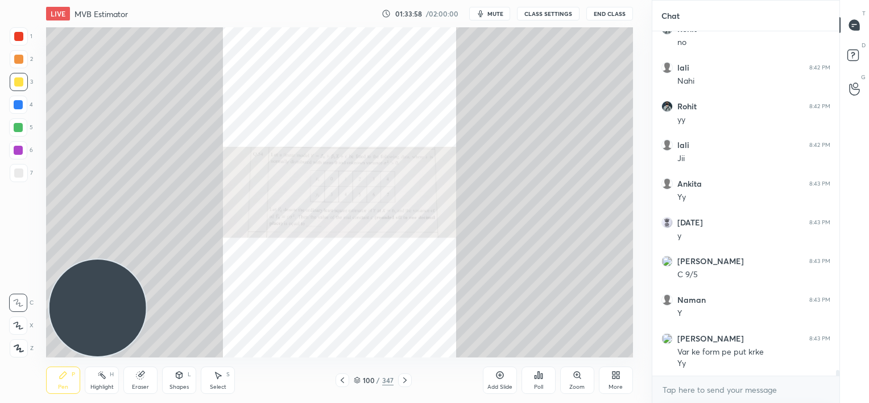
click at [578, 375] on icon at bounding box center [577, 374] width 6 height 6
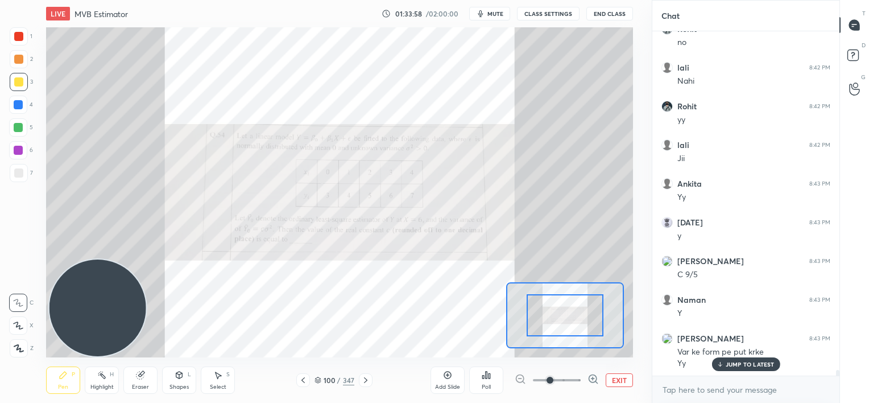
scroll to position [19766, 0]
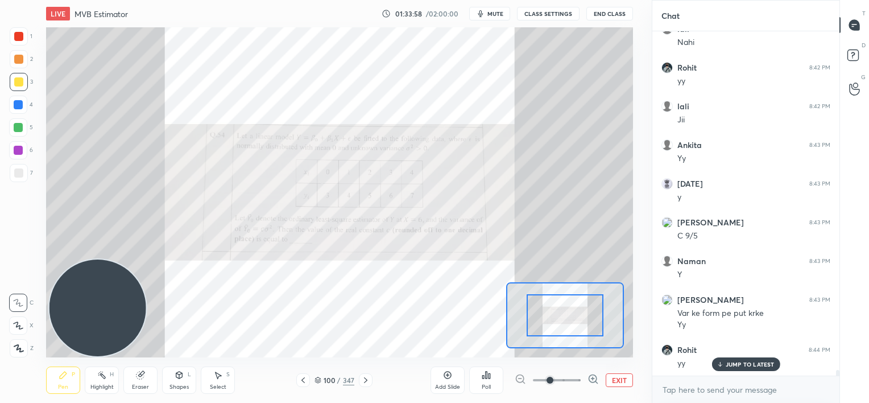
click at [578, 376] on span at bounding box center [557, 379] width 48 height 17
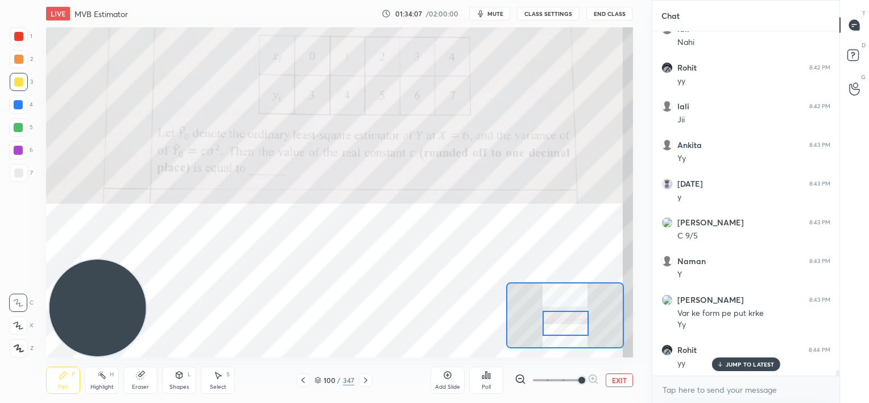
drag, startPoint x: 575, startPoint y: 305, endPoint x: 576, endPoint y: 313, distance: 8.0
click at [576, 313] on div at bounding box center [565, 323] width 46 height 26
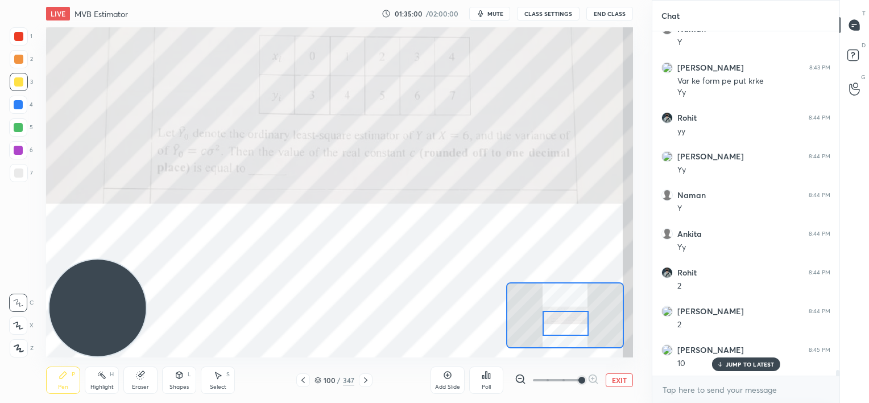
scroll to position [20037, 0]
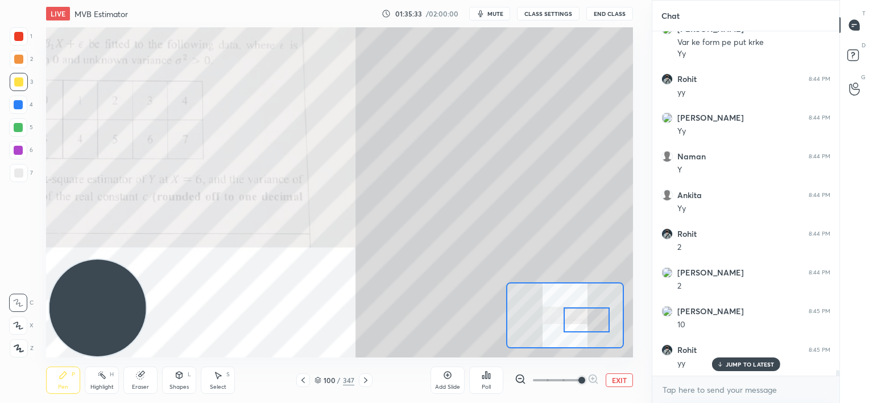
drag, startPoint x: 575, startPoint y: 318, endPoint x: 596, endPoint y: 315, distance: 21.3
click at [596, 315] on div at bounding box center [587, 320] width 46 height 26
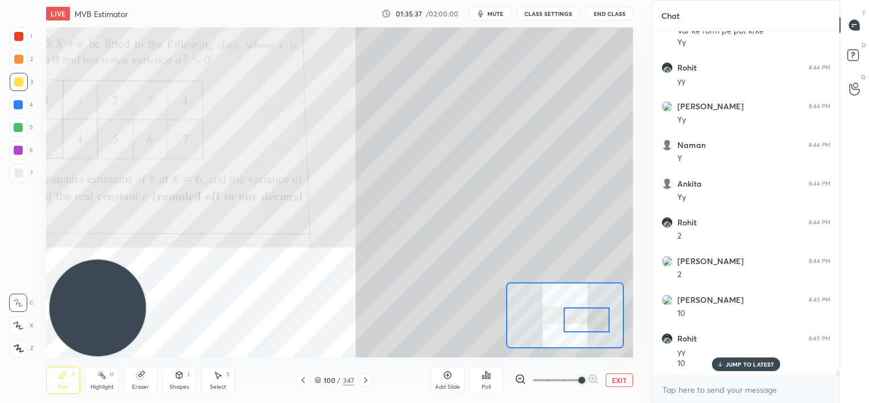
scroll to position [20087, 0]
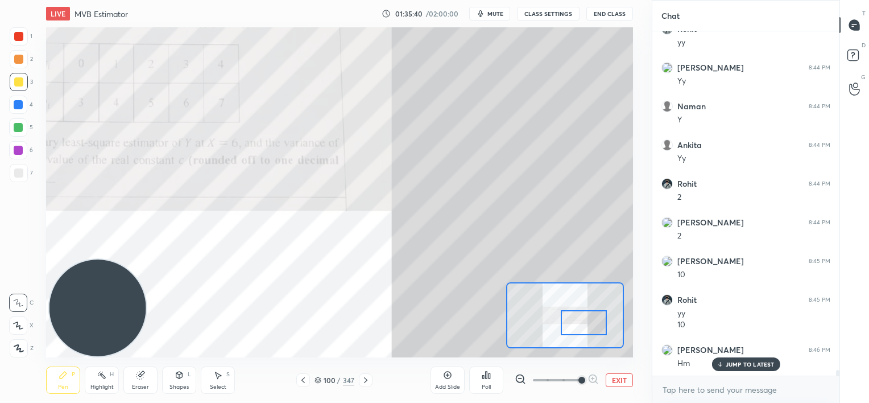
click at [578, 325] on div at bounding box center [584, 323] width 46 height 26
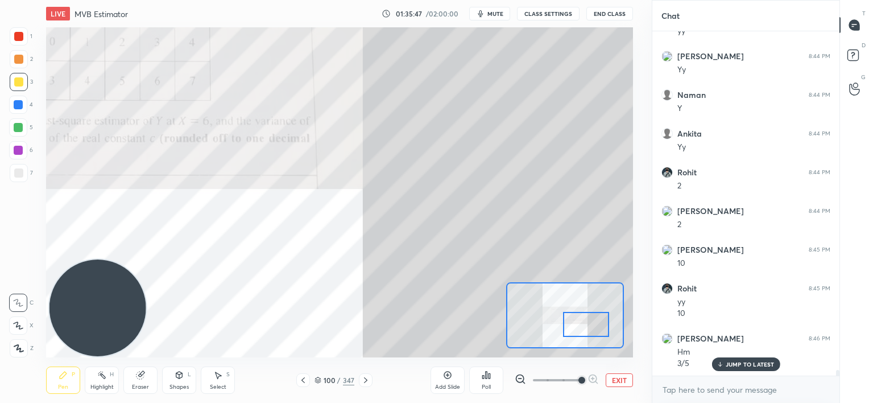
drag, startPoint x: 580, startPoint y: 324, endPoint x: 584, endPoint y: 316, distance: 8.9
click at [583, 326] on div at bounding box center [586, 325] width 46 height 26
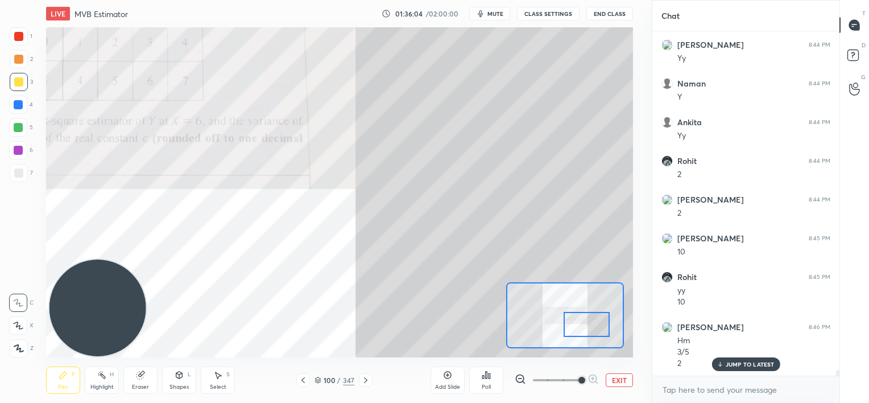
scroll to position [20148, 0]
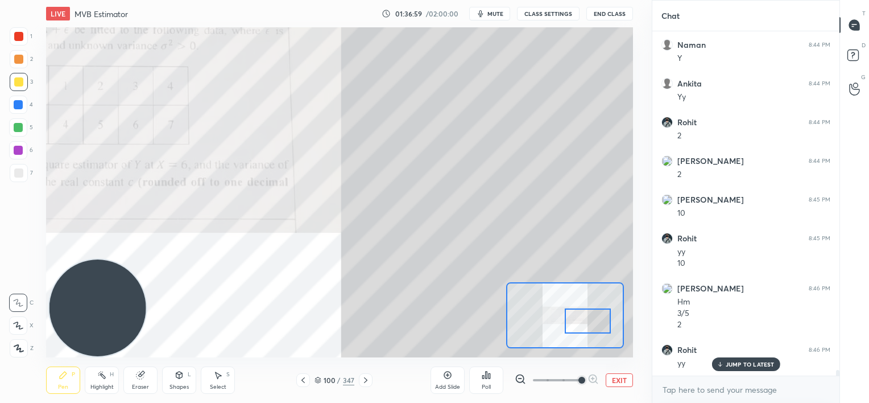
click at [586, 318] on div at bounding box center [588, 321] width 46 height 26
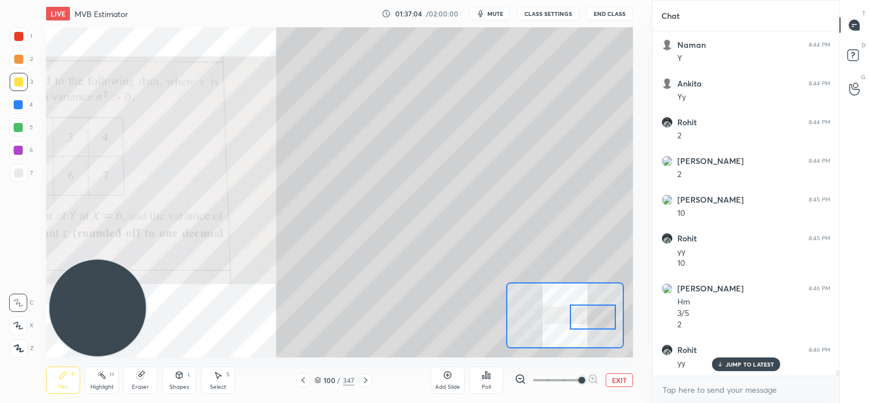
drag, startPoint x: 583, startPoint y: 322, endPoint x: 588, endPoint y: 317, distance: 7.2
click at [588, 317] on div at bounding box center [593, 317] width 46 height 26
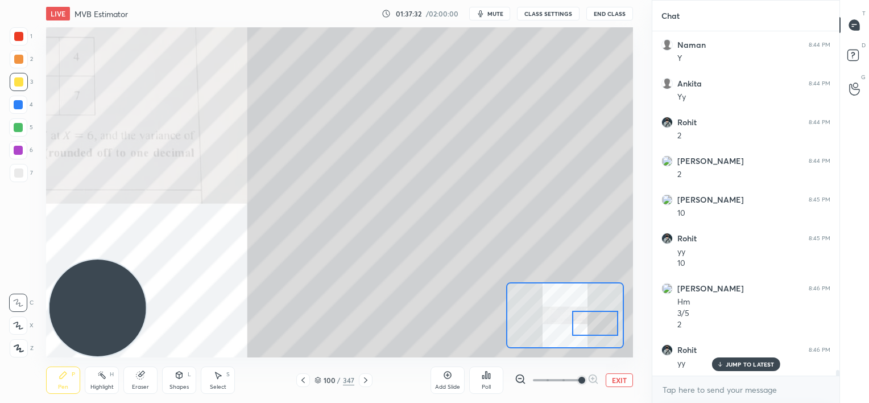
drag, startPoint x: 594, startPoint y: 313, endPoint x: 598, endPoint y: 318, distance: 7.3
click at [598, 318] on div at bounding box center [595, 323] width 46 height 26
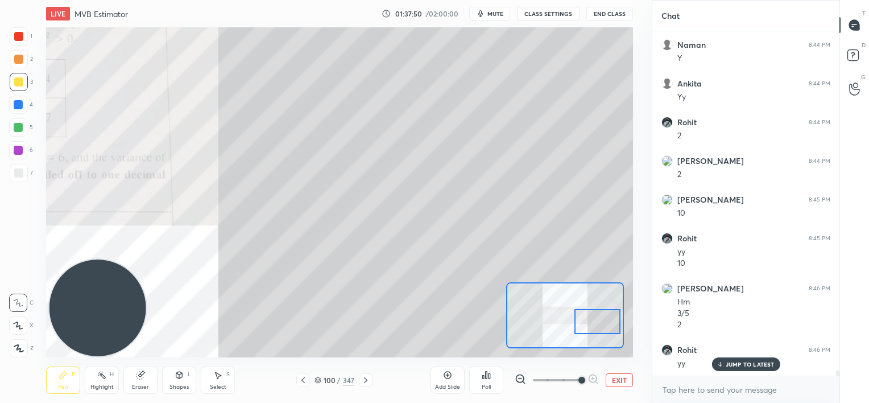
scroll to position [20187, 0]
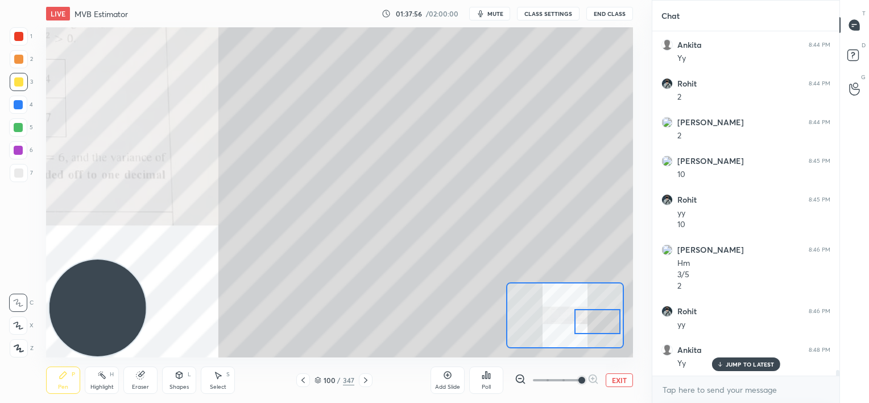
click at [450, 382] on div "Add Slide" at bounding box center [447, 379] width 34 height 27
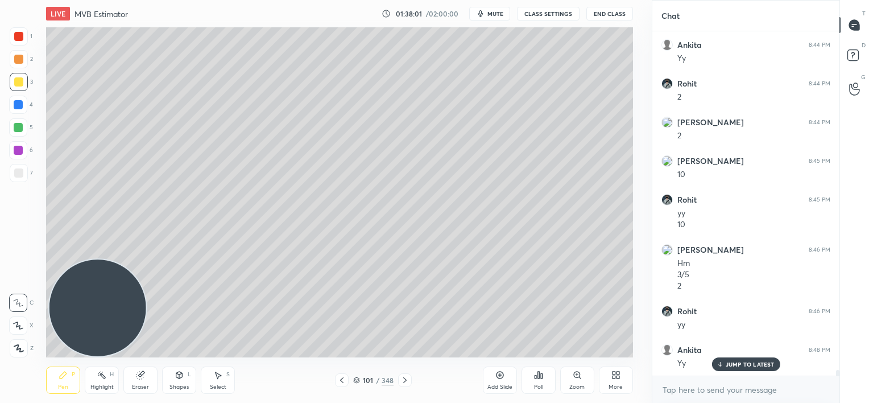
scroll to position [20226, 0]
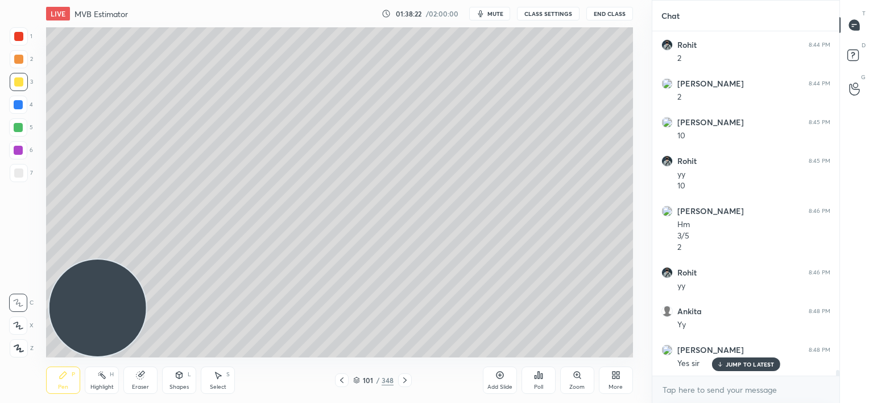
click at [403, 378] on icon at bounding box center [404, 380] width 3 height 6
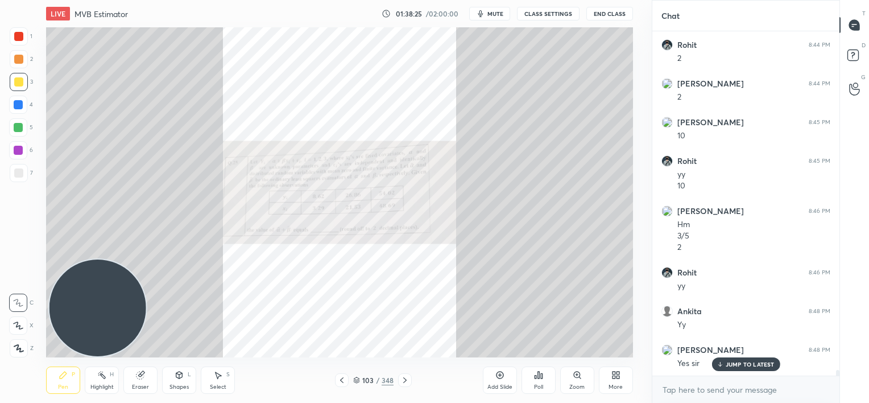
click at [403, 378] on icon at bounding box center [404, 380] width 3 height 6
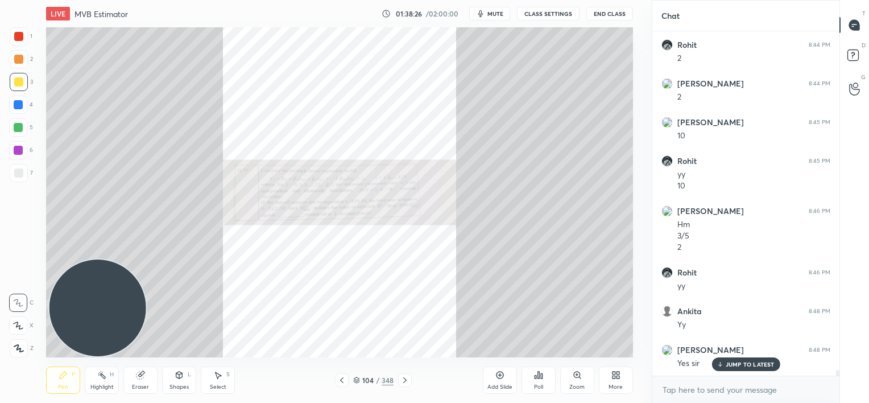
click at [403, 378] on icon at bounding box center [404, 380] width 3 height 6
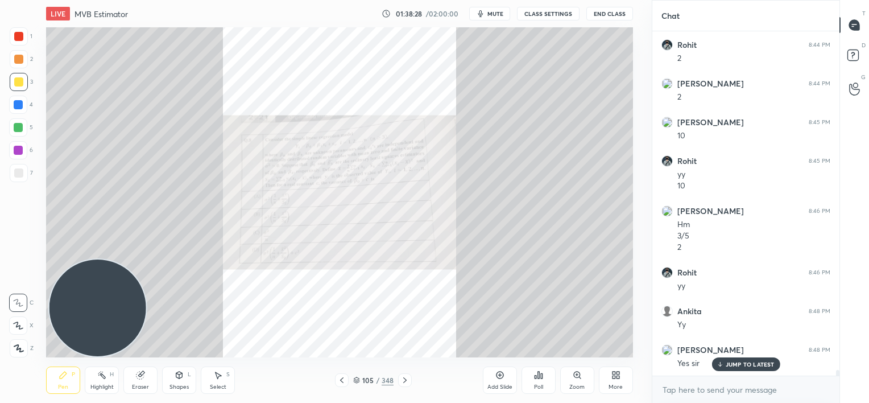
click at [581, 380] on div "Zoom" at bounding box center [577, 379] width 34 height 27
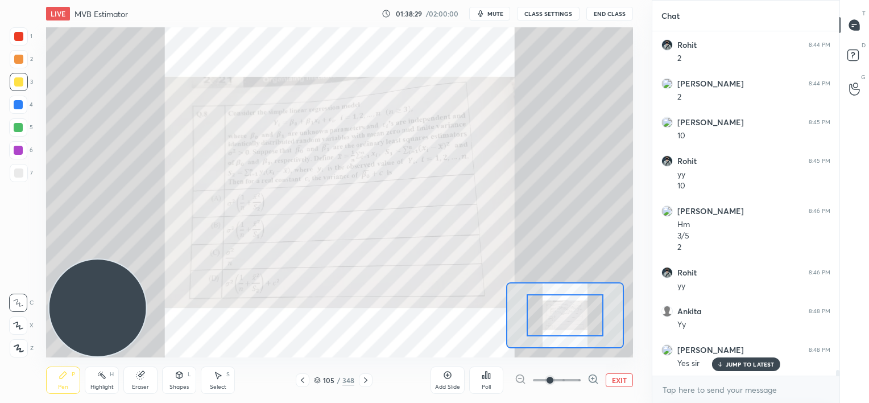
click at [581, 380] on div at bounding box center [557, 380] width 84 height 14
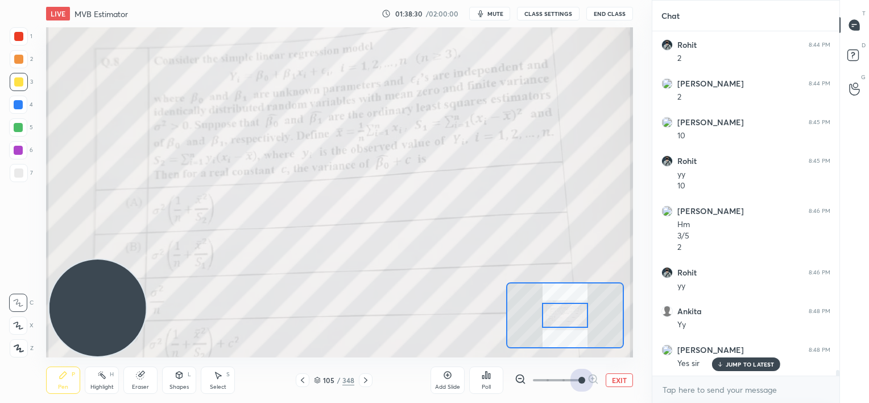
click at [574, 380] on span at bounding box center [557, 379] width 48 height 17
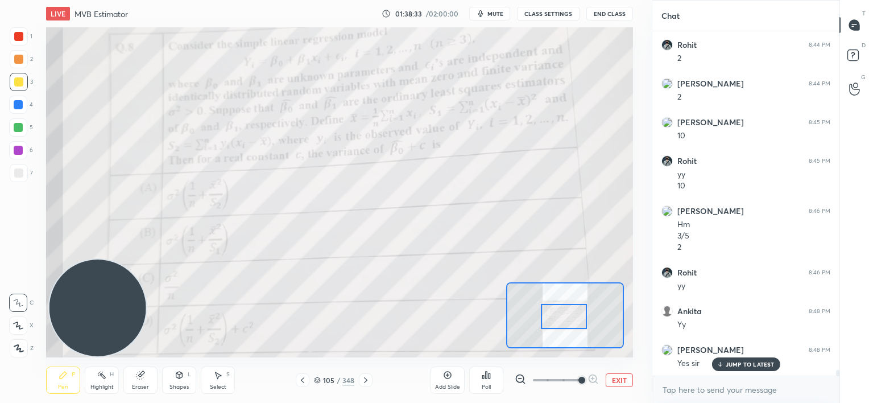
click at [569, 310] on div at bounding box center [564, 317] width 46 height 26
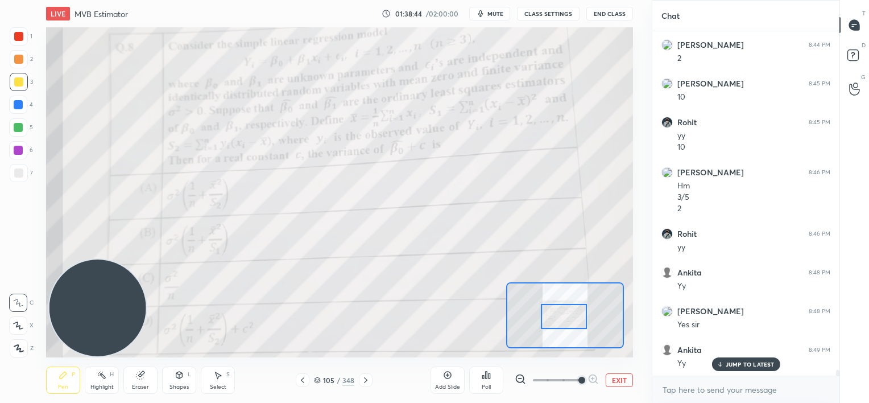
scroll to position [20303, 0]
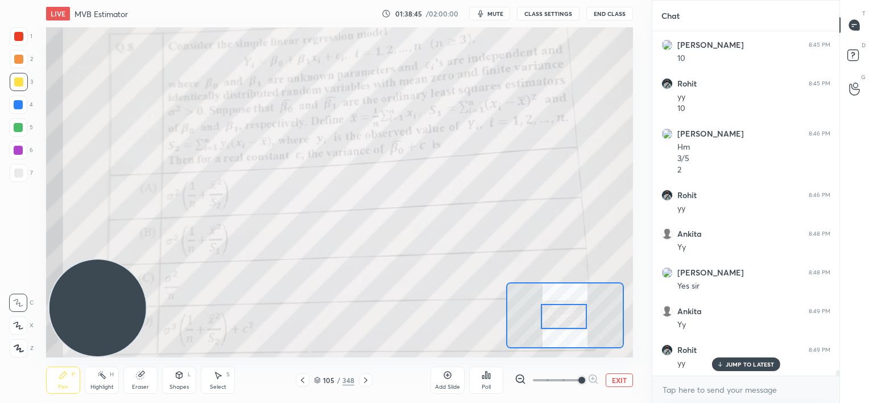
click at [369, 378] on icon at bounding box center [365, 379] width 9 height 9
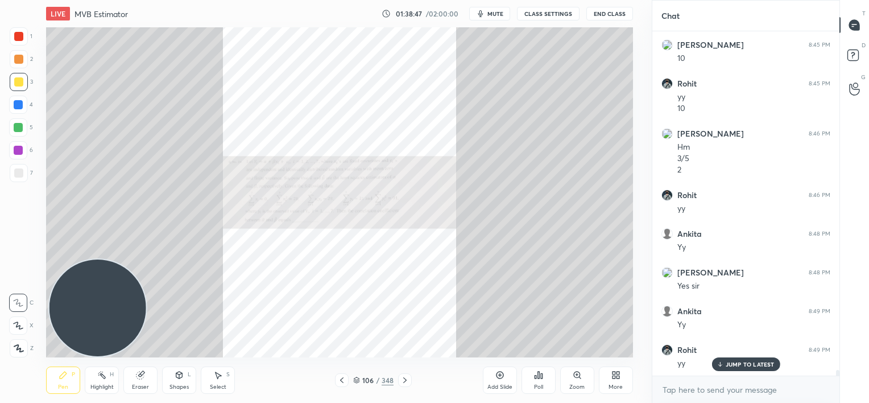
scroll to position [20342, 0]
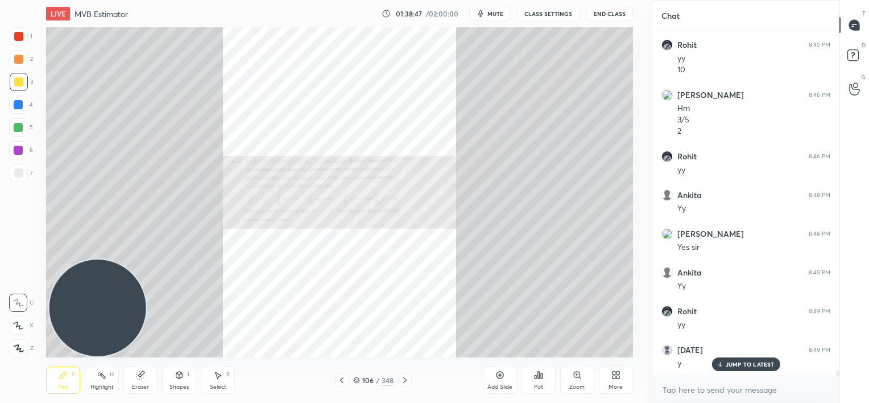
click at [407, 380] on icon at bounding box center [404, 379] width 9 height 9
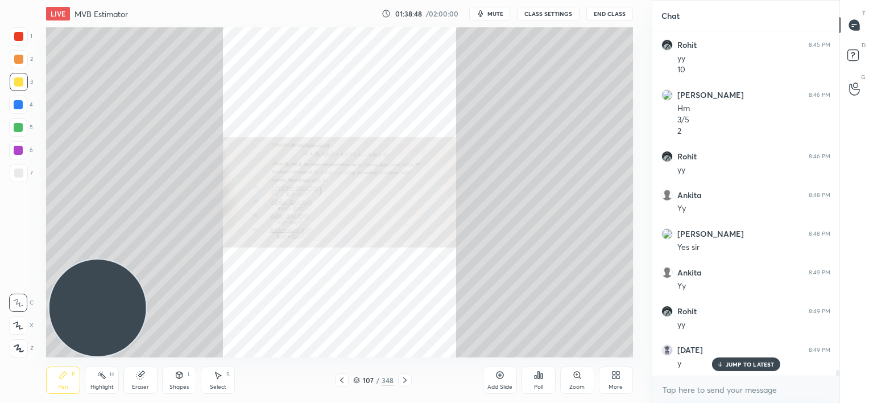
click at [407, 378] on icon at bounding box center [404, 379] width 9 height 9
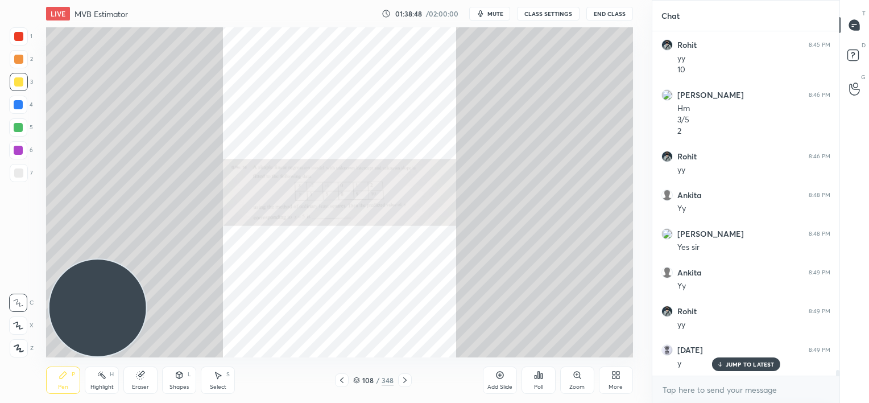
scroll to position [20380, 0]
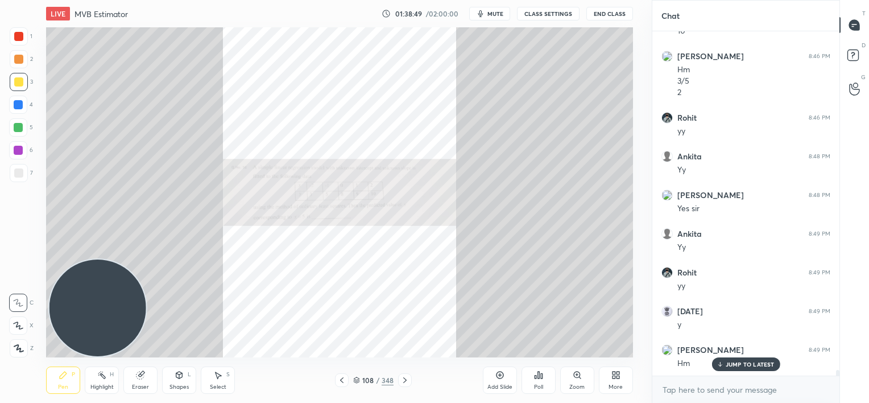
click at [342, 377] on icon at bounding box center [341, 379] width 9 height 9
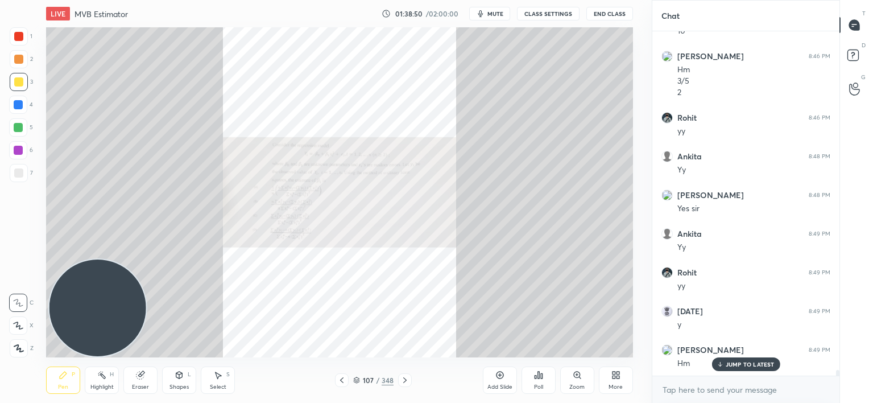
click at [578, 379] on div "Zoom" at bounding box center [577, 379] width 34 height 27
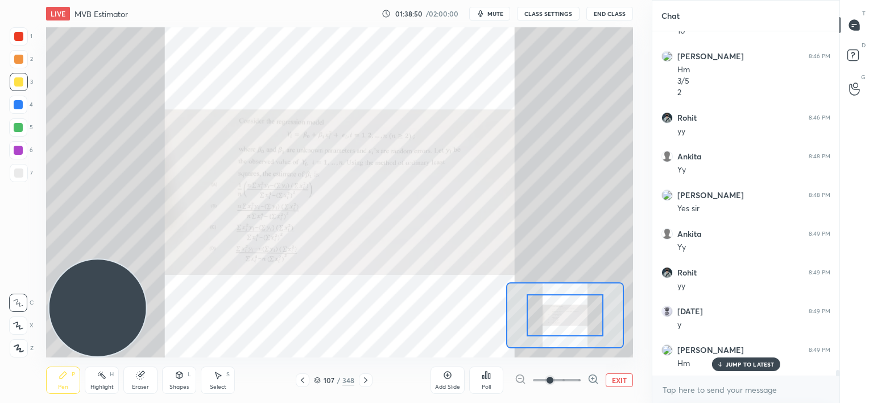
click at [578, 379] on span at bounding box center [557, 379] width 48 height 17
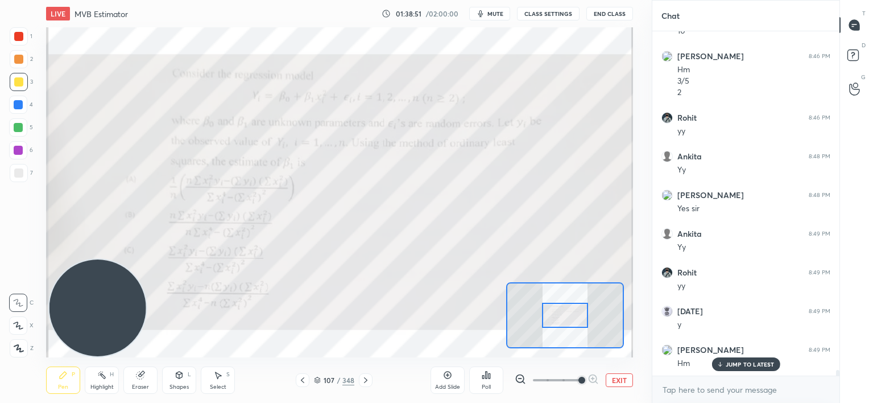
click at [560, 326] on div at bounding box center [564, 315] width 117 height 66
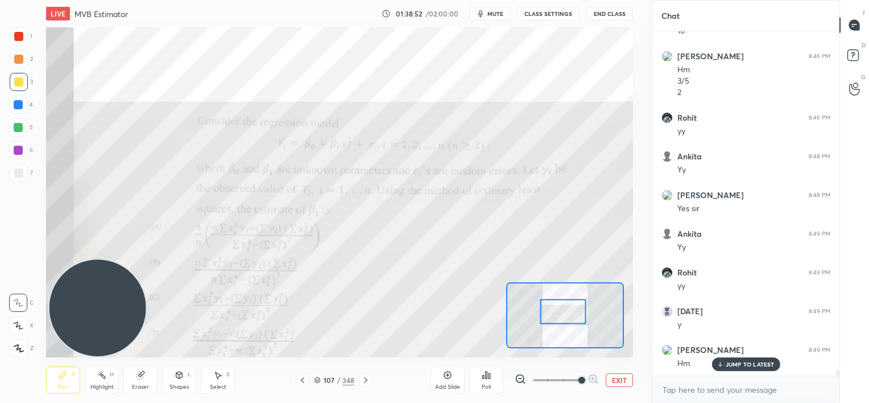
drag, startPoint x: 560, startPoint y: 316, endPoint x: 566, endPoint y: 298, distance: 19.2
click at [565, 301] on div at bounding box center [563, 312] width 46 height 26
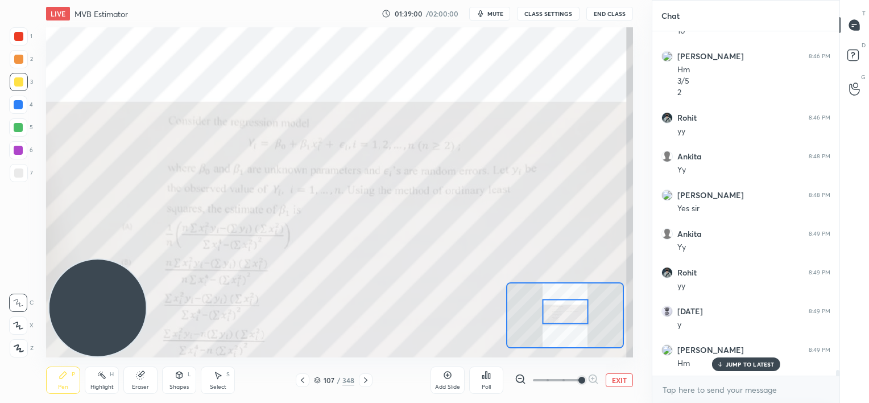
click at [368, 379] on icon at bounding box center [365, 379] width 9 height 9
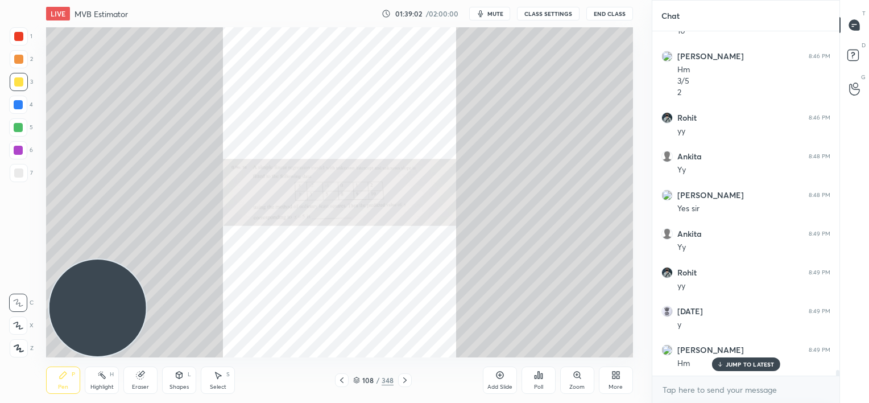
click at [404, 380] on icon at bounding box center [404, 379] width 9 height 9
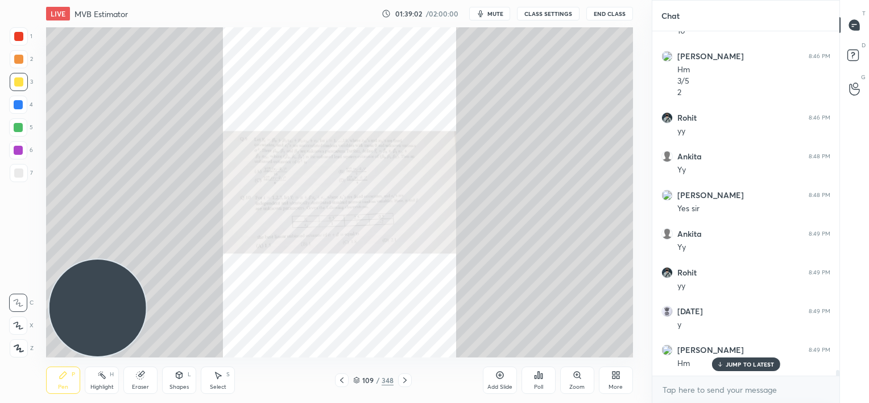
scroll to position [20419, 0]
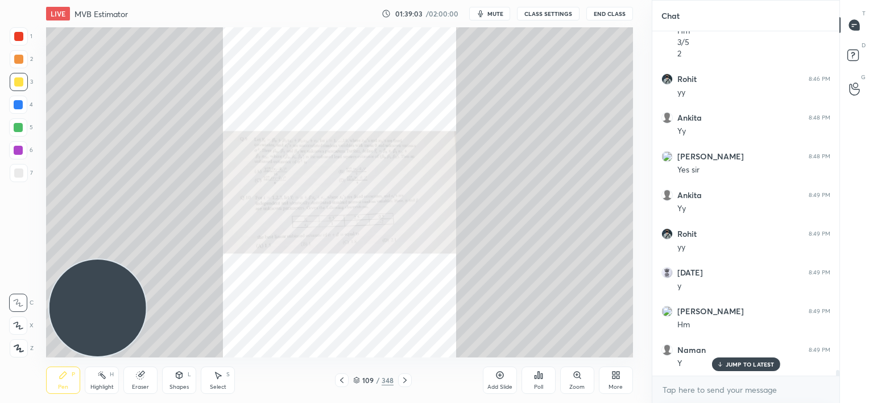
click at [404, 380] on icon at bounding box center [404, 379] width 9 height 9
click at [403, 380] on icon at bounding box center [404, 379] width 9 height 9
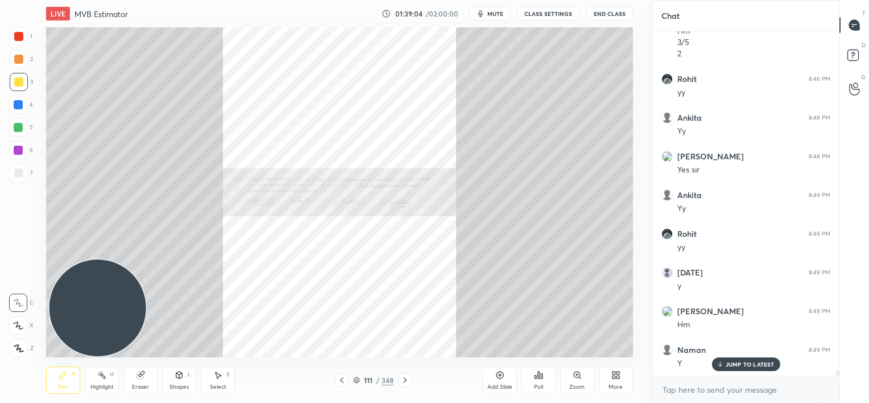
click at [404, 380] on icon at bounding box center [404, 379] width 9 height 9
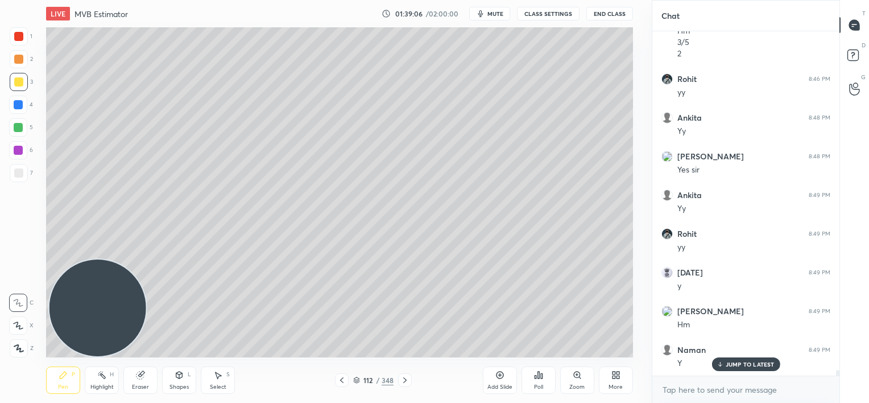
click at [498, 378] on icon at bounding box center [499, 374] width 7 height 7
click at [619, 372] on icon at bounding box center [615, 374] width 9 height 9
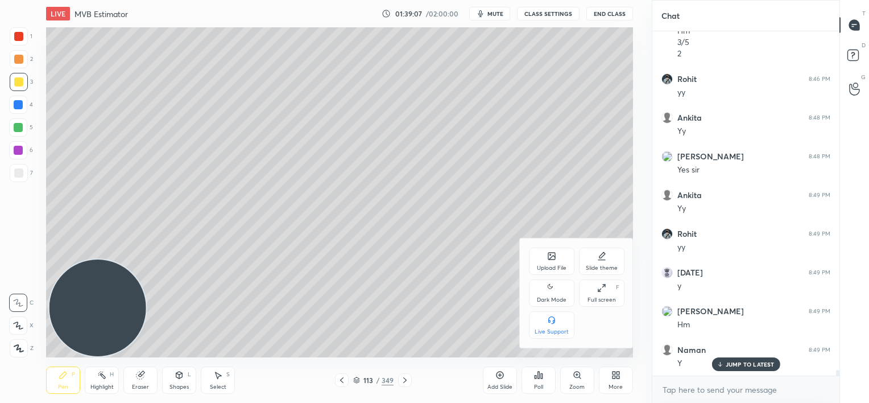
click at [555, 270] on div "Upload File" at bounding box center [552, 268] width 30 height 6
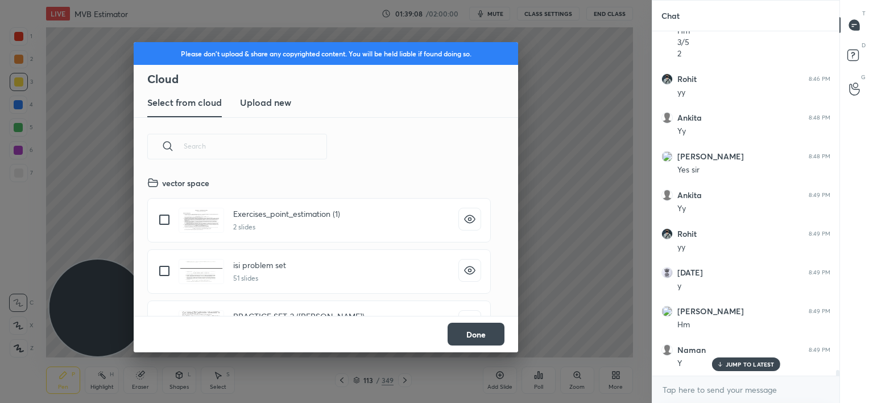
scroll to position [140, 365]
click at [271, 103] on h3 "Upload new" at bounding box center [265, 103] width 51 height 14
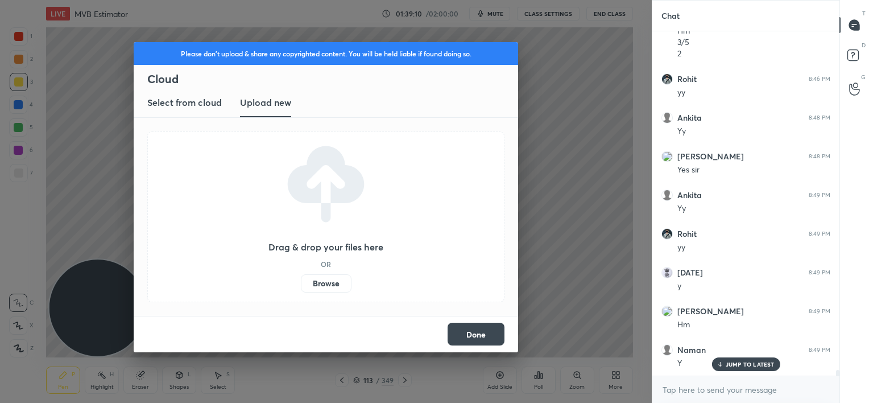
click at [323, 282] on label "Browse" at bounding box center [326, 283] width 51 height 18
click at [301, 282] on input "Browse" at bounding box center [301, 283] width 0 height 18
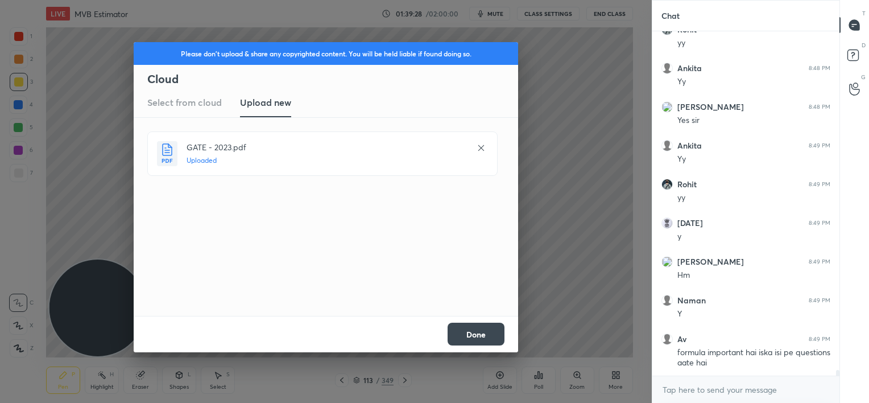
click at [479, 329] on button "Done" at bounding box center [476, 333] width 57 height 23
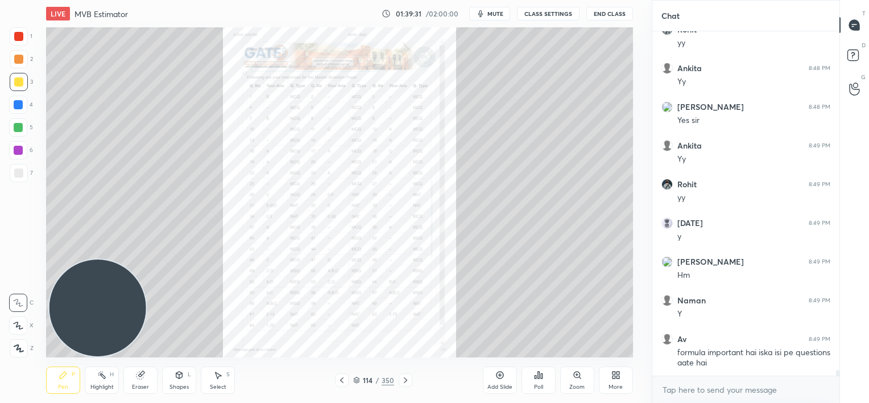
click at [498, 375] on icon at bounding box center [499, 374] width 3 height 3
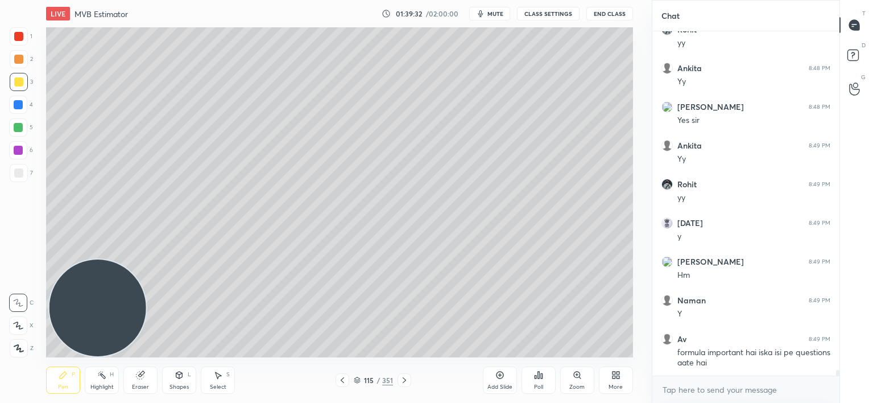
click at [611, 373] on icon at bounding box center [615, 374] width 9 height 9
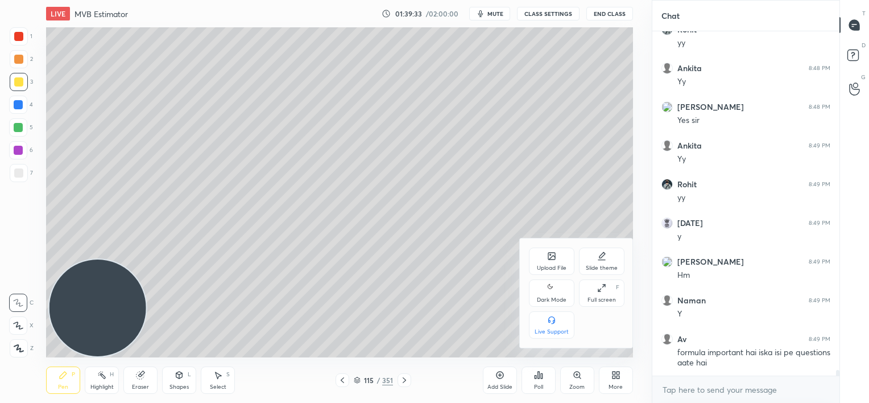
click at [550, 259] on icon at bounding box center [551, 255] width 7 height 7
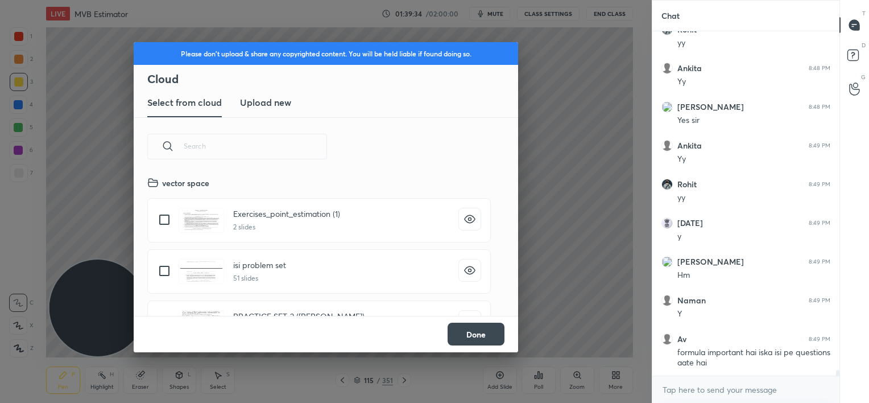
scroll to position [140, 365]
click at [255, 109] on h3 "Upload new" at bounding box center [265, 103] width 51 height 14
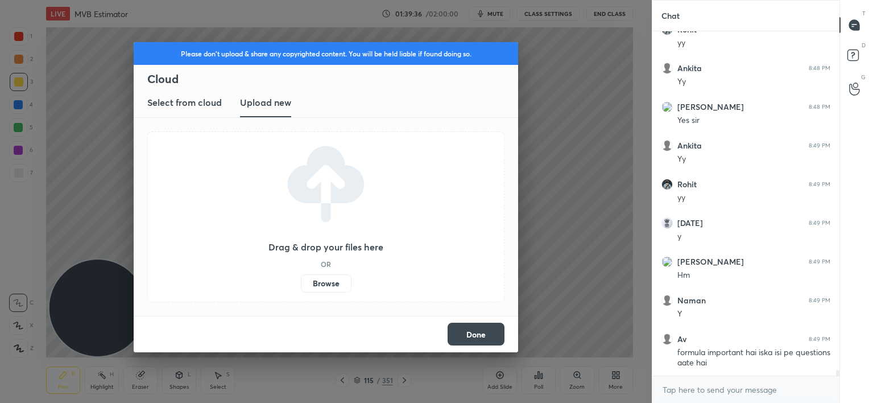
click at [326, 279] on label "Browse" at bounding box center [326, 283] width 51 height 18
click at [301, 279] on input "Browse" at bounding box center [301, 283] width 0 height 18
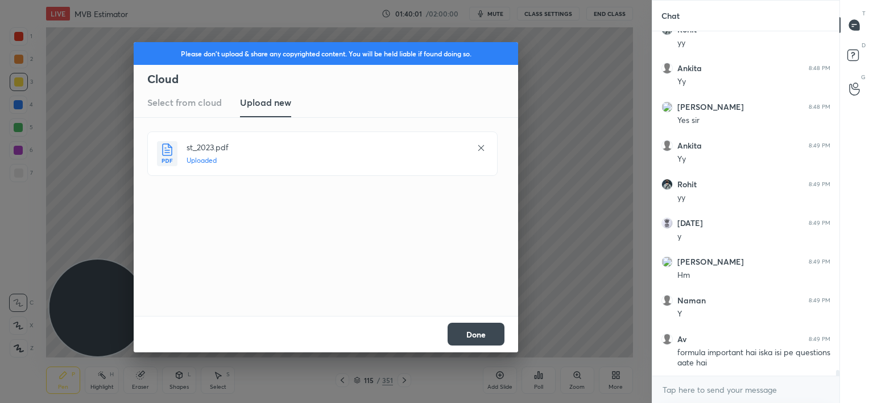
drag, startPoint x: 475, startPoint y: 320, endPoint x: 473, endPoint y: 327, distance: 7.2
click at [473, 327] on div "Done" at bounding box center [326, 334] width 384 height 36
click at [473, 327] on button "Done" at bounding box center [476, 333] width 57 height 23
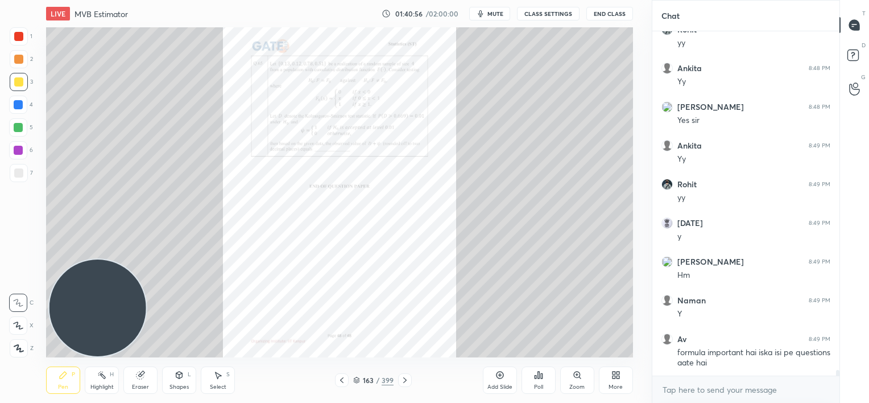
click at [616, 380] on div "More" at bounding box center [616, 379] width 34 height 27
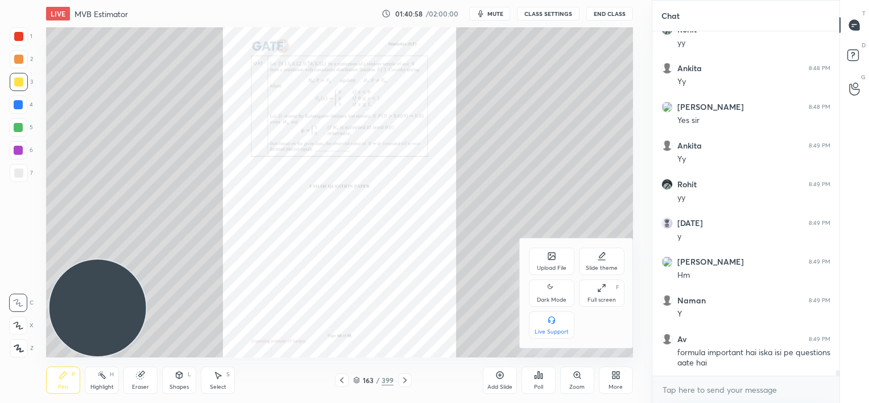
click at [550, 254] on icon at bounding box center [551, 255] width 7 height 7
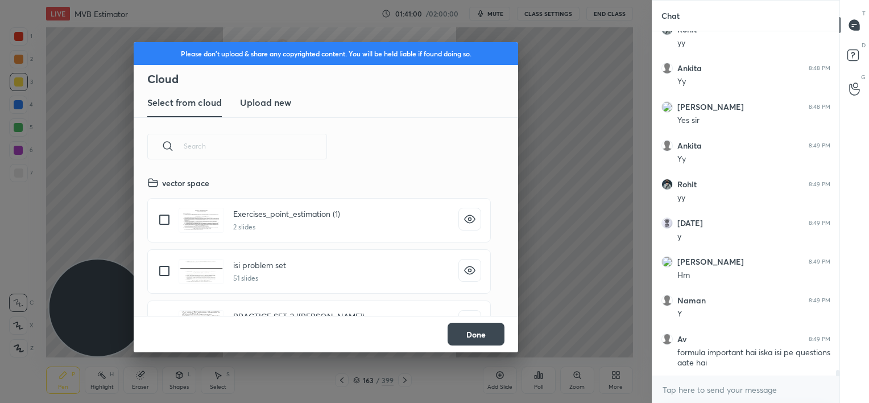
click at [260, 100] on h3 "Upload new" at bounding box center [265, 103] width 51 height 14
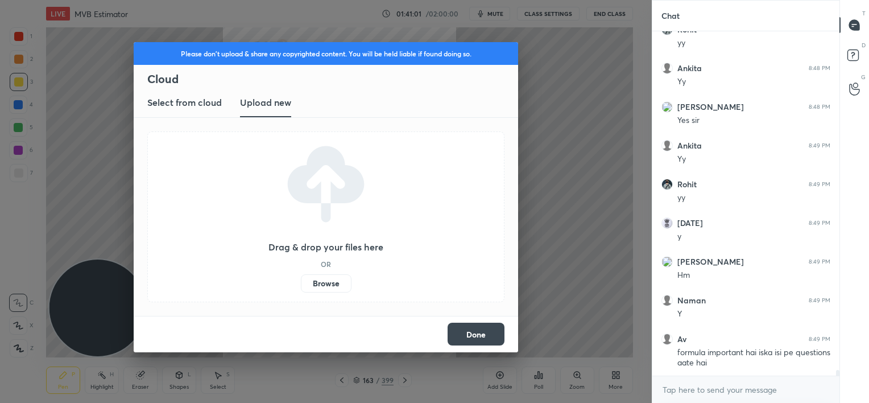
click at [330, 280] on label "Browse" at bounding box center [326, 283] width 51 height 18
click at [301, 280] on input "Browse" at bounding box center [301, 283] width 0 height 18
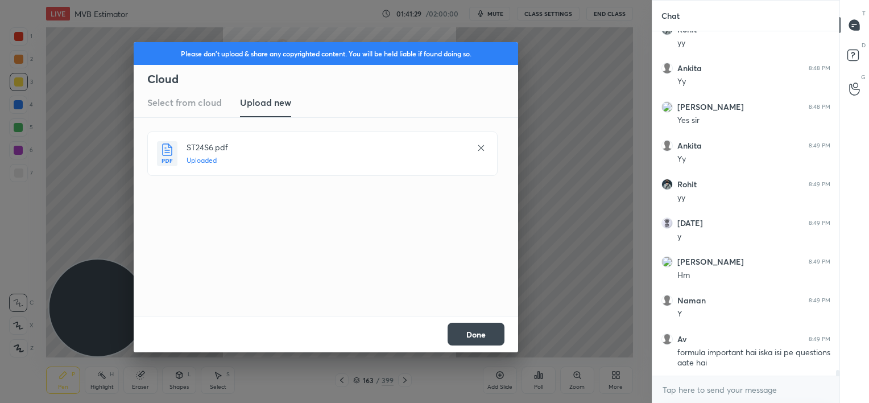
click at [494, 332] on button "Done" at bounding box center [476, 333] width 57 height 23
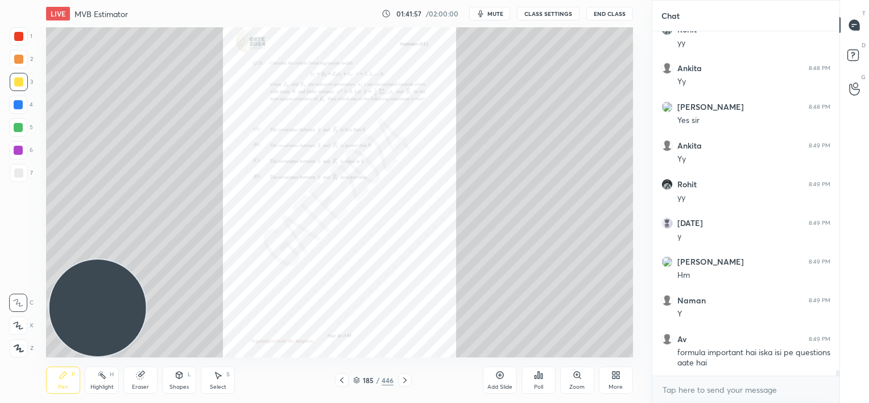
click at [582, 382] on div "Zoom" at bounding box center [577, 379] width 34 height 27
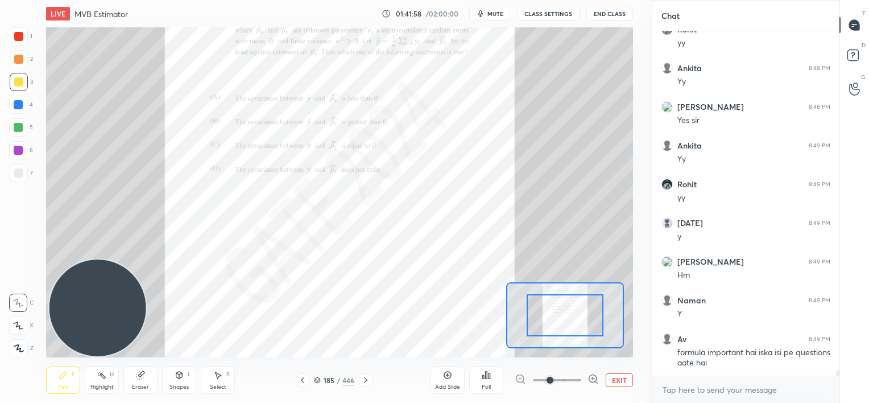
click at [582, 382] on div at bounding box center [557, 380] width 84 height 14
click at [571, 379] on span at bounding box center [557, 379] width 48 height 17
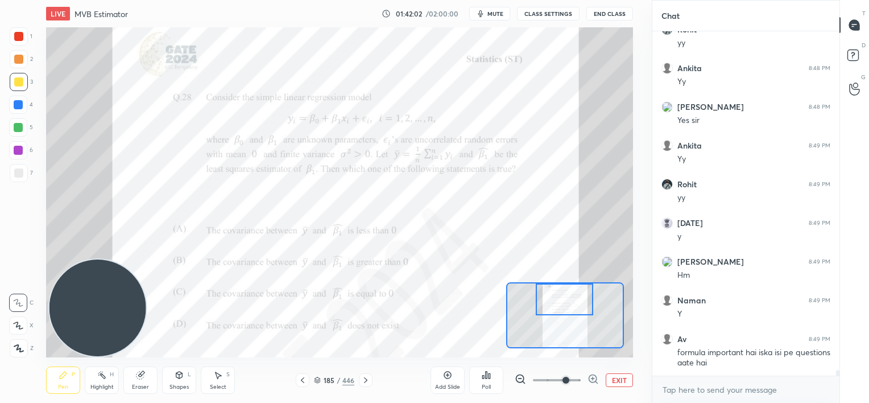
drag, startPoint x: 562, startPoint y: 320, endPoint x: 562, endPoint y: 301, distance: 19.3
click at [562, 301] on div at bounding box center [564, 299] width 57 height 32
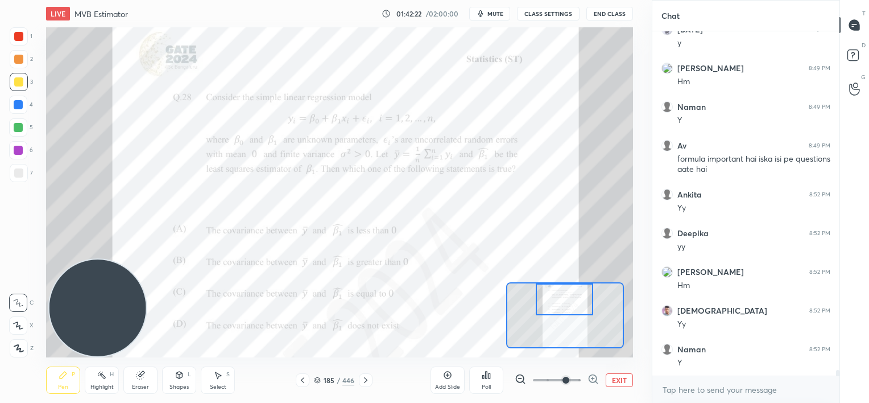
scroll to position [20701, 0]
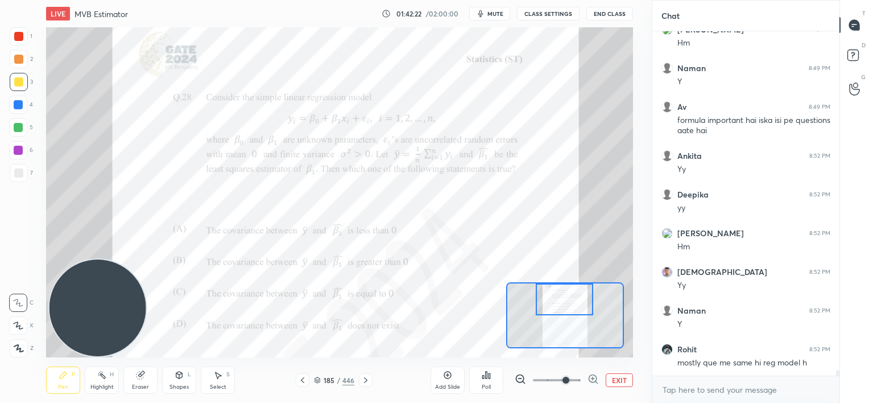
click at [366, 380] on icon at bounding box center [365, 379] width 9 height 9
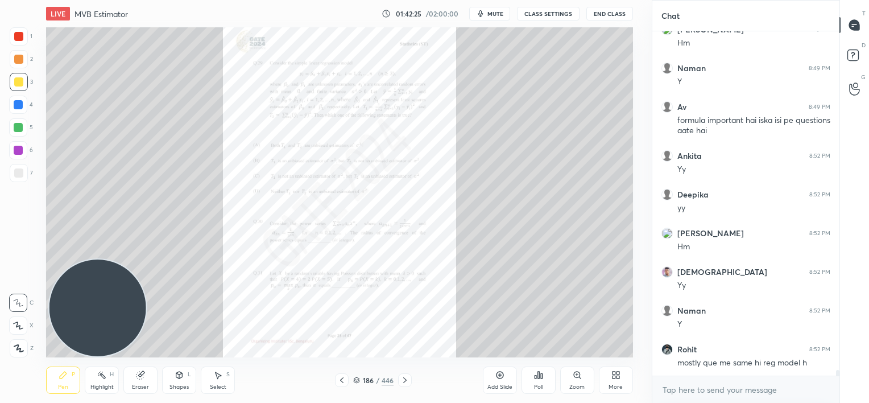
scroll to position [20739, 0]
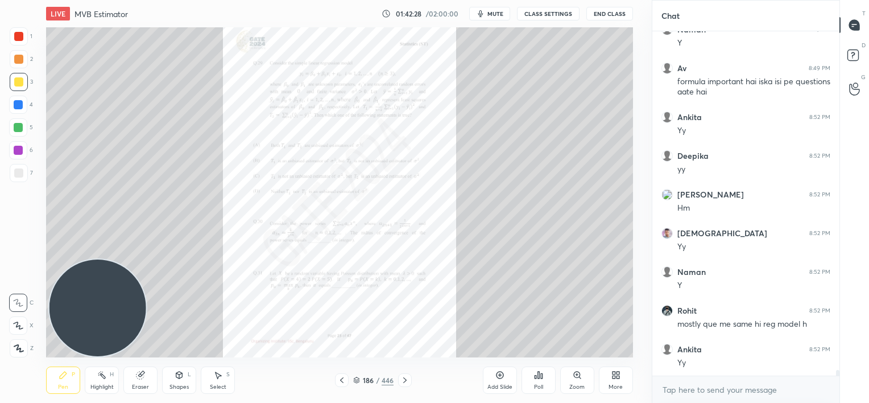
click at [576, 379] on icon at bounding box center [577, 374] width 9 height 9
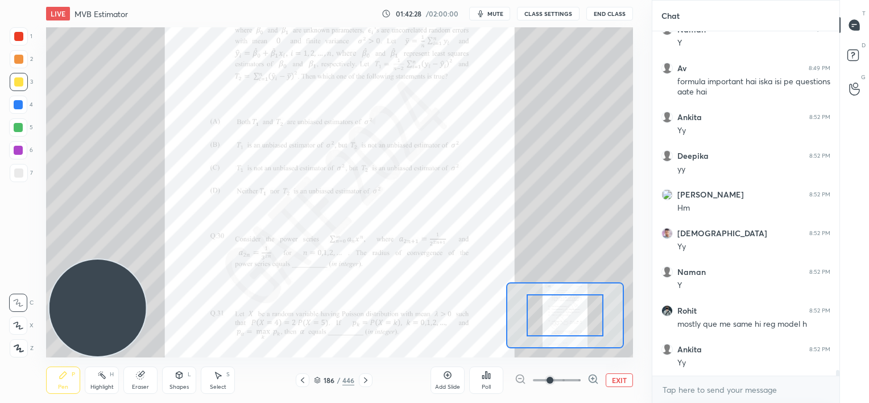
click at [577, 379] on span at bounding box center [557, 379] width 48 height 17
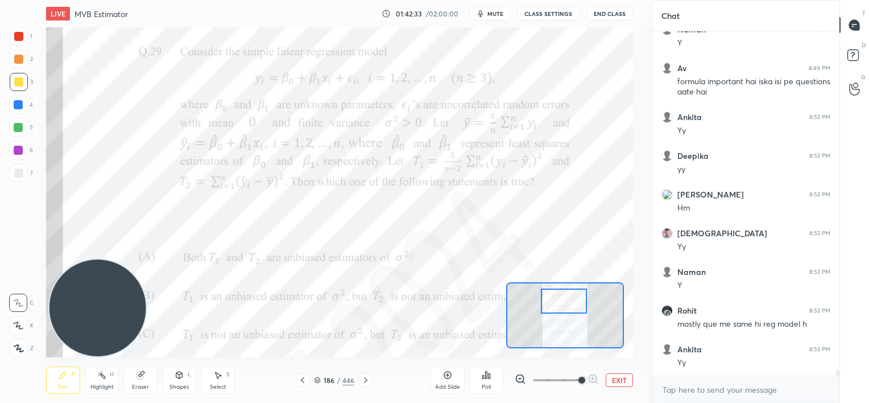
drag, startPoint x: 568, startPoint y: 322, endPoint x: 568, endPoint y: 312, distance: 10.8
click at [568, 312] on div at bounding box center [564, 301] width 46 height 26
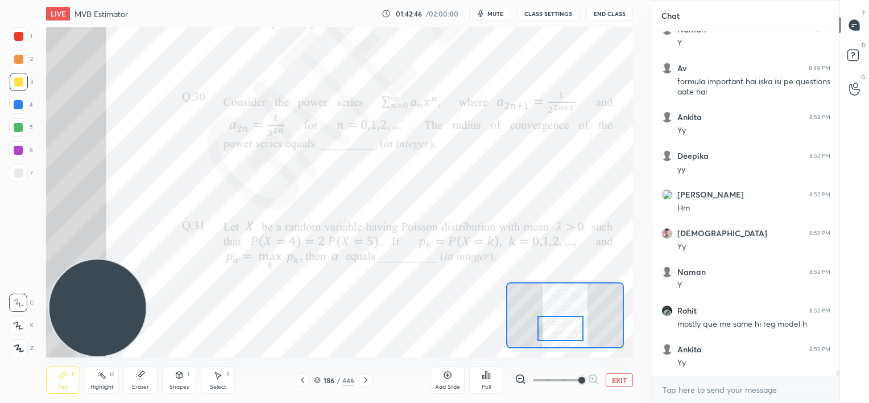
drag, startPoint x: 562, startPoint y: 303, endPoint x: 558, endPoint y: 330, distance: 26.9
click at [558, 330] on div at bounding box center [560, 329] width 46 height 26
click at [370, 380] on icon at bounding box center [365, 379] width 9 height 9
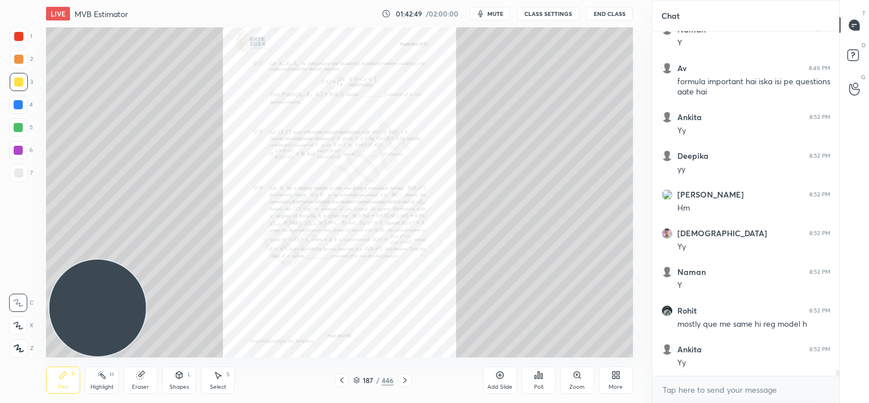
click at [403, 380] on icon at bounding box center [404, 379] width 9 height 9
click at [575, 378] on icon at bounding box center [577, 374] width 9 height 9
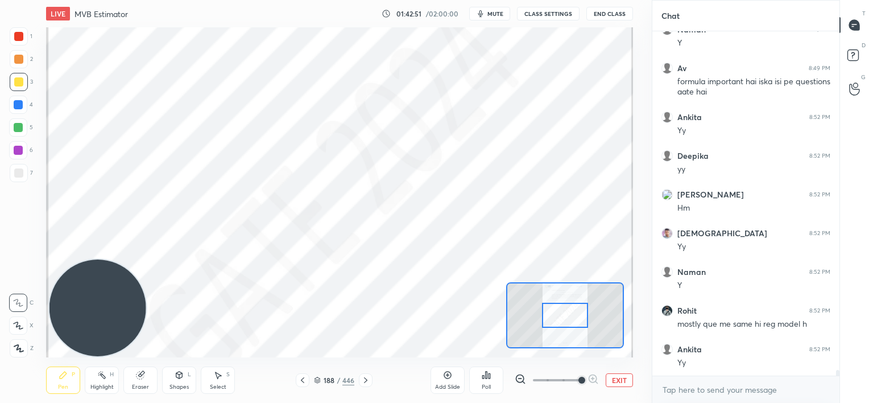
click at [574, 378] on span at bounding box center [557, 379] width 48 height 17
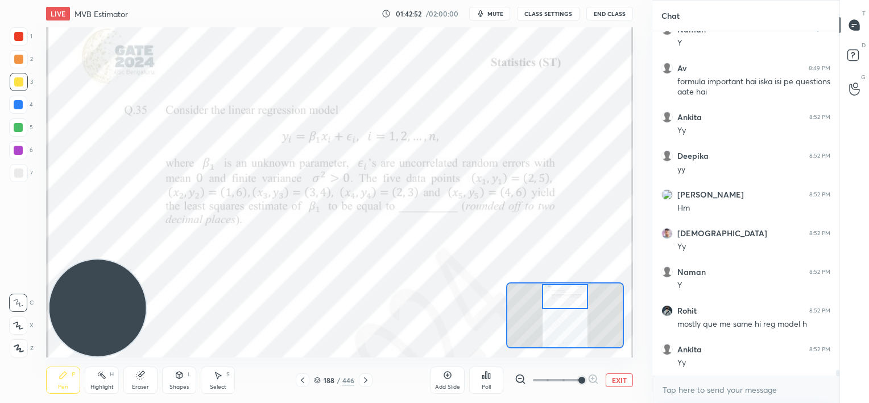
drag, startPoint x: 578, startPoint y: 312, endPoint x: 579, endPoint y: 295, distance: 17.1
click at [579, 295] on div at bounding box center [565, 297] width 46 height 26
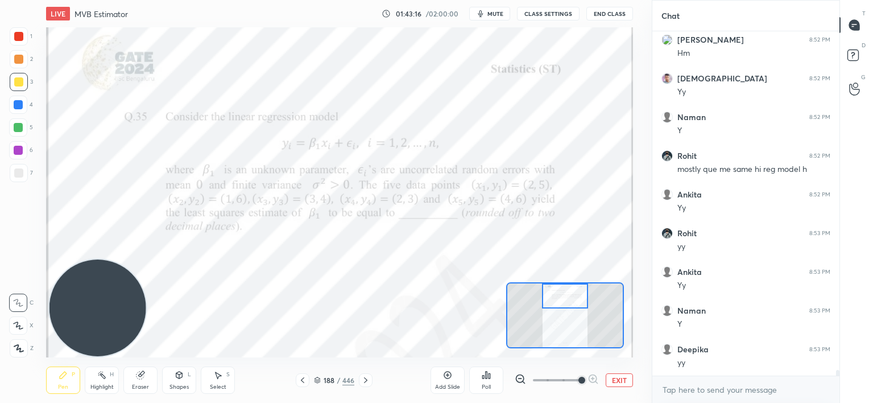
scroll to position [20933, 0]
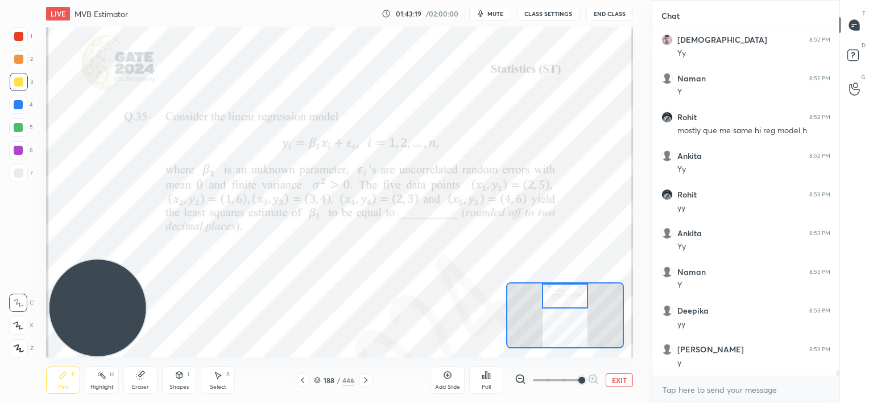
click at [366, 378] on icon at bounding box center [365, 379] width 9 height 9
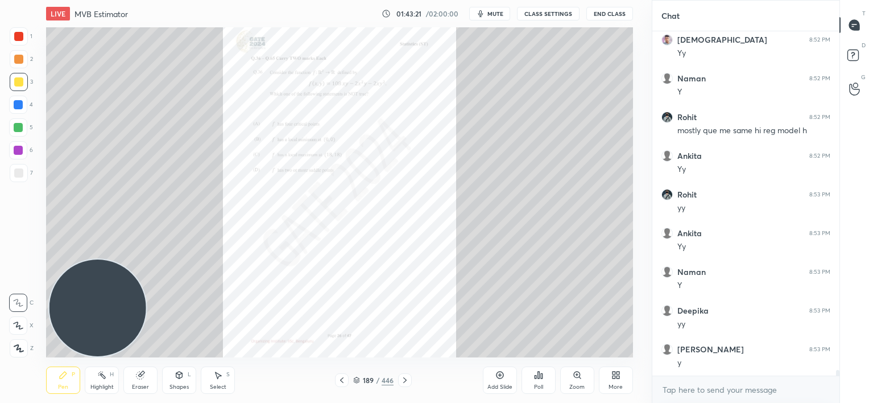
click at [405, 379] on icon at bounding box center [404, 380] width 3 height 6
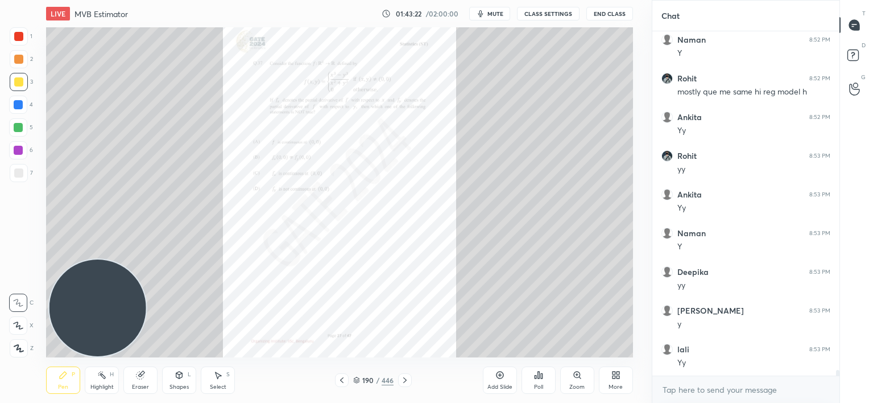
scroll to position [21010, 0]
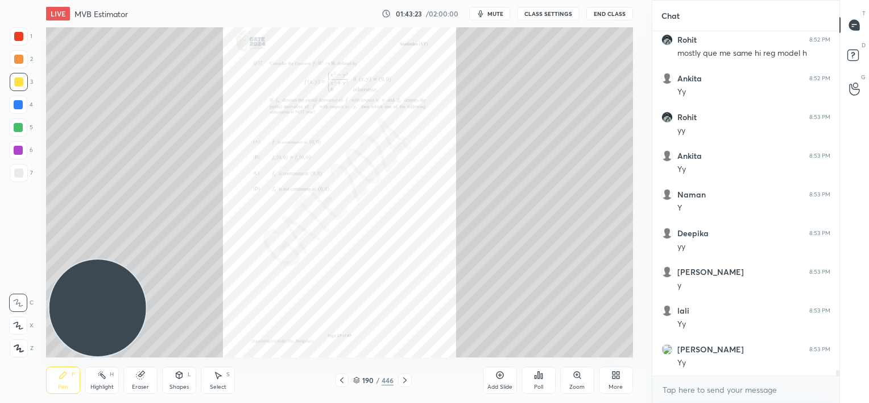
click at [405, 380] on icon at bounding box center [404, 379] width 9 height 9
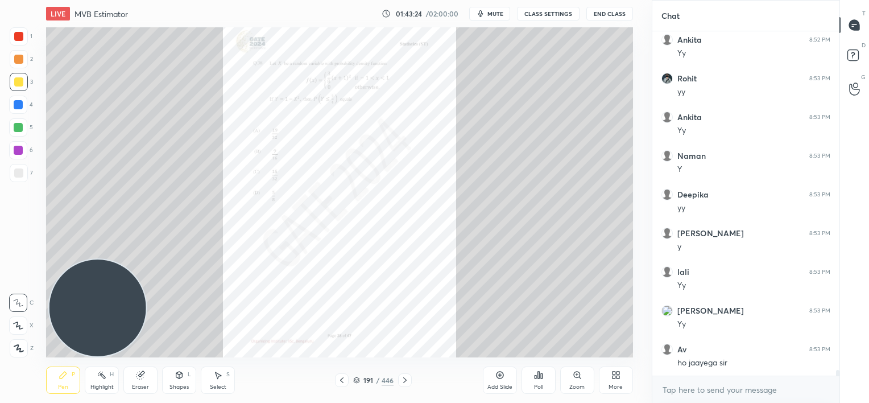
click at [405, 380] on icon at bounding box center [404, 379] width 9 height 9
click at [405, 380] on icon at bounding box center [404, 380] width 3 height 6
click at [405, 380] on icon at bounding box center [404, 379] width 9 height 9
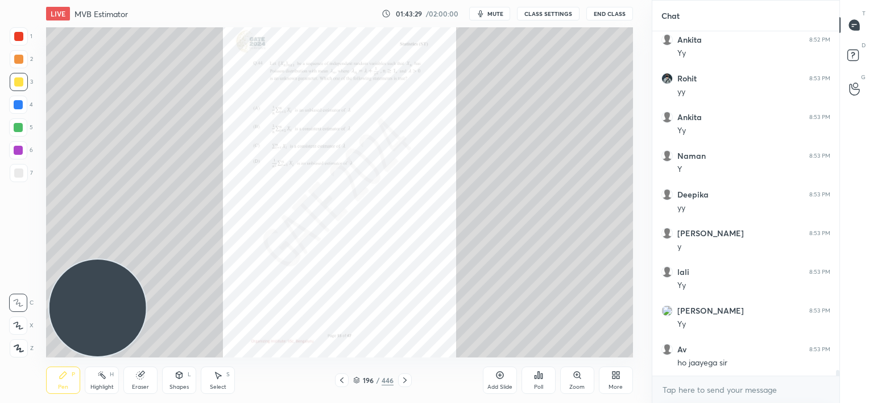
scroll to position [21087, 0]
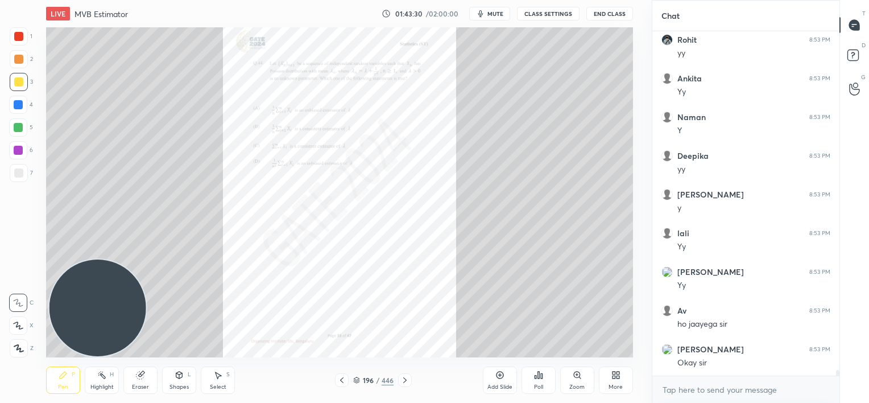
click at [405, 380] on icon at bounding box center [404, 379] width 9 height 9
click at [407, 378] on icon at bounding box center [404, 379] width 9 height 9
click at [408, 378] on icon at bounding box center [404, 379] width 9 height 9
click at [346, 380] on div at bounding box center [342, 380] width 14 height 14
click at [403, 379] on icon at bounding box center [404, 379] width 9 height 9
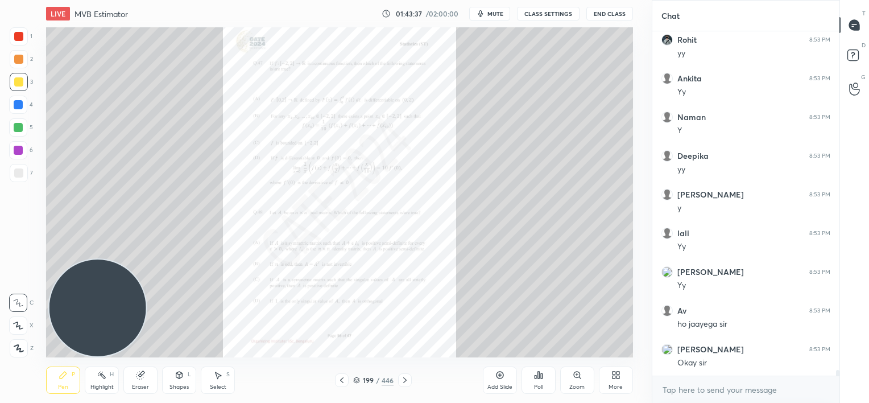
click at [403, 379] on icon at bounding box center [404, 379] width 9 height 9
click at [402, 380] on icon at bounding box center [404, 379] width 9 height 9
click at [405, 378] on icon at bounding box center [404, 379] width 9 height 9
click at [405, 379] on icon at bounding box center [404, 379] width 9 height 9
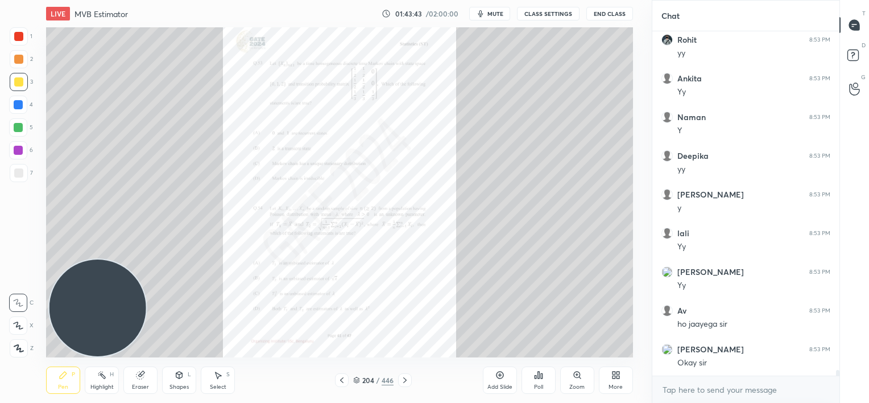
click at [403, 380] on icon at bounding box center [404, 379] width 9 height 9
click at [404, 380] on icon at bounding box center [404, 379] width 9 height 9
click at [405, 379] on icon at bounding box center [404, 379] width 9 height 9
click at [405, 378] on icon at bounding box center [404, 380] width 3 height 6
click at [407, 377] on icon at bounding box center [404, 379] width 9 height 9
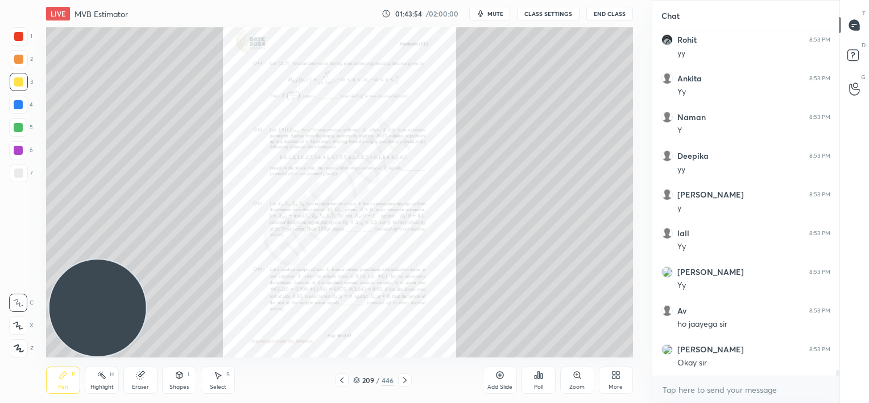
scroll to position [21146, 0]
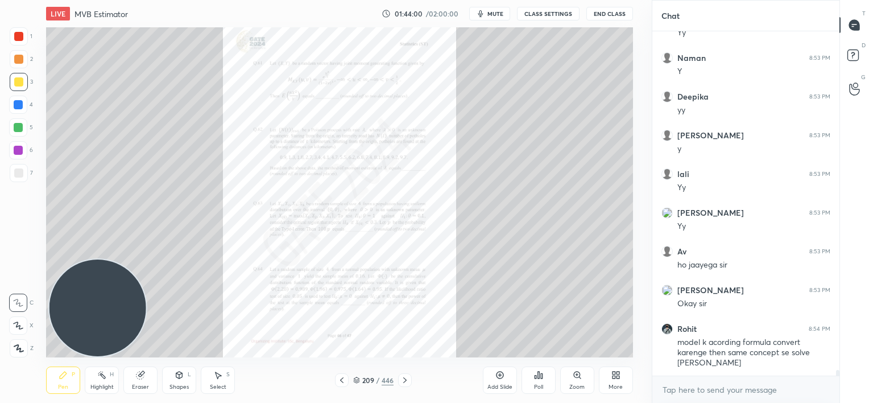
click at [410, 382] on div at bounding box center [405, 380] width 14 height 14
click at [502, 380] on div "Add Slide" at bounding box center [500, 379] width 34 height 27
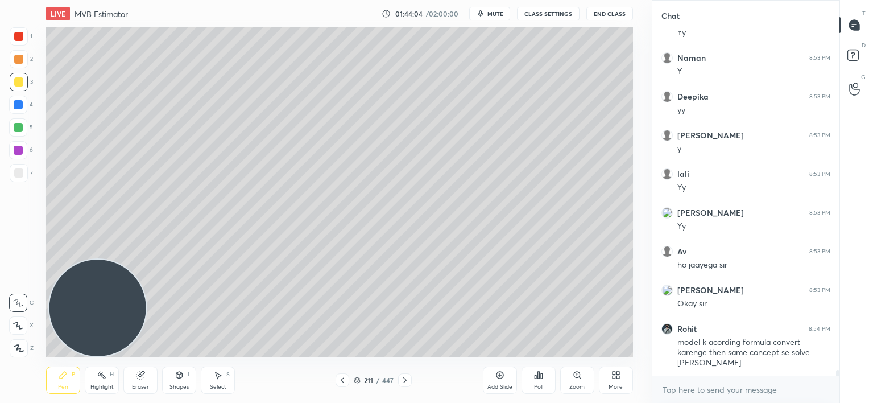
click at [603, 379] on div "More" at bounding box center [616, 379] width 34 height 27
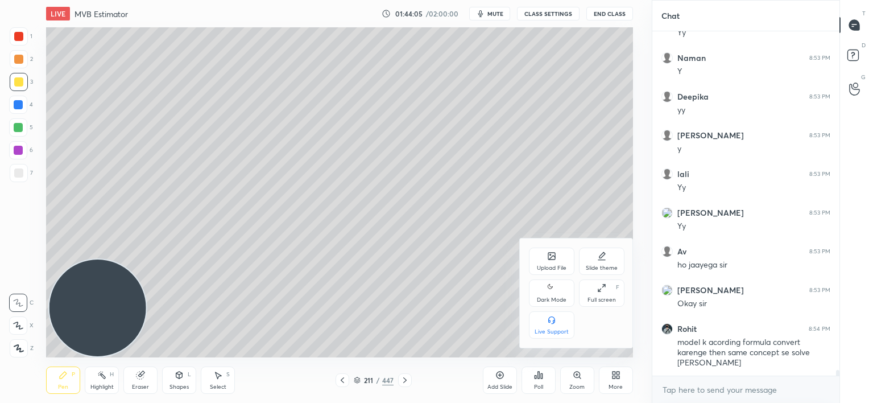
click at [555, 262] on div "Upload File" at bounding box center [551, 260] width 45 height 27
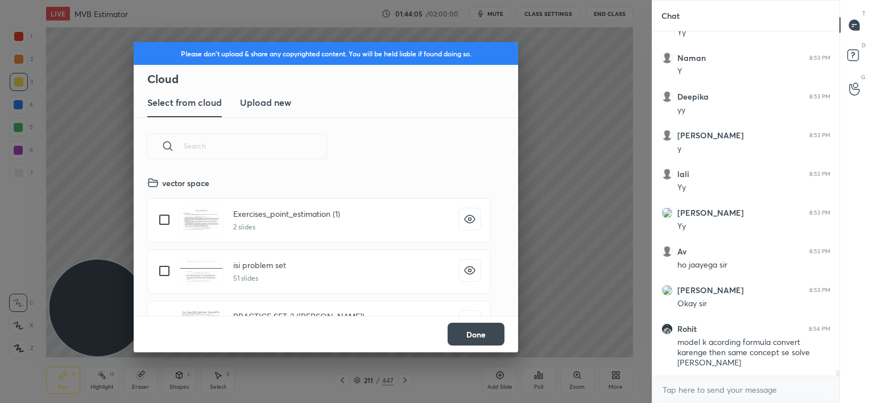
scroll to position [140, 365]
click at [266, 98] on h3 "Upload new" at bounding box center [265, 103] width 51 height 14
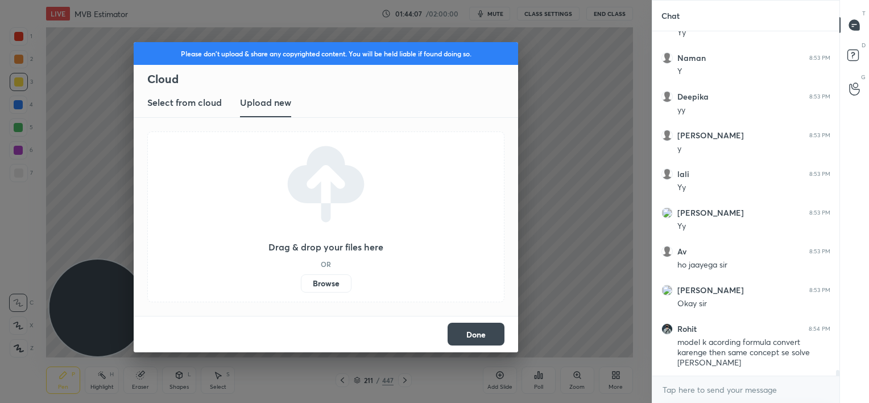
click at [324, 287] on label "Browse" at bounding box center [326, 283] width 51 height 18
click at [301, 287] on input "Browse" at bounding box center [301, 283] width 0 height 18
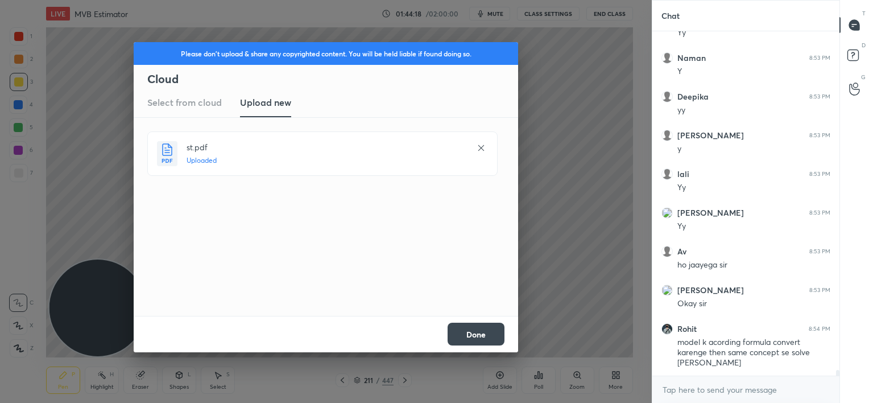
click at [477, 328] on button "Done" at bounding box center [476, 333] width 57 height 23
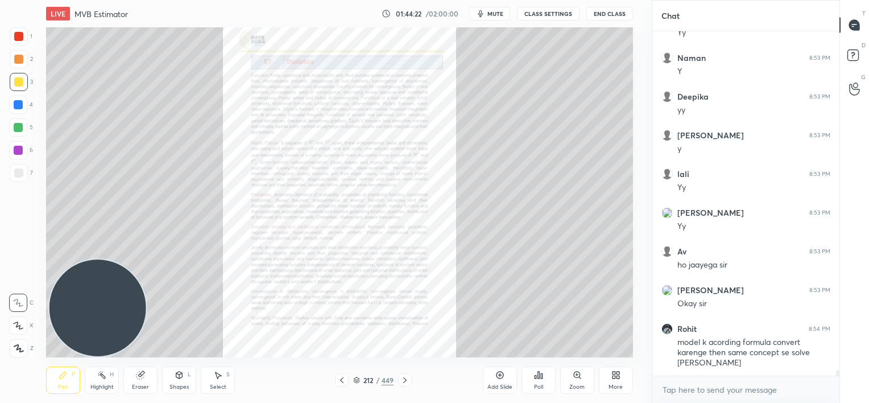
click at [499, 375] on icon at bounding box center [499, 374] width 9 height 9
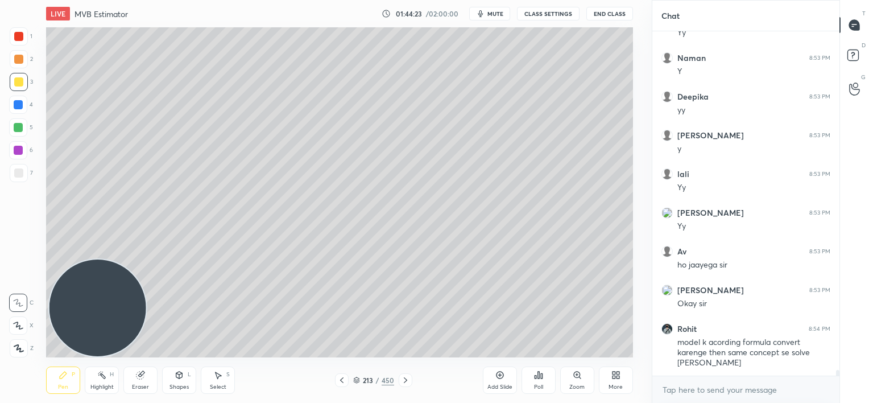
click at [612, 371] on icon at bounding box center [615, 374] width 9 height 9
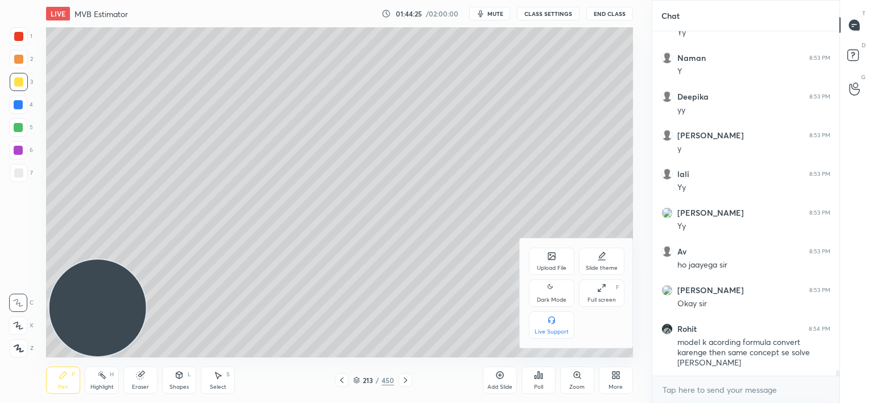
click at [546, 256] on div "Upload File" at bounding box center [551, 260] width 45 height 27
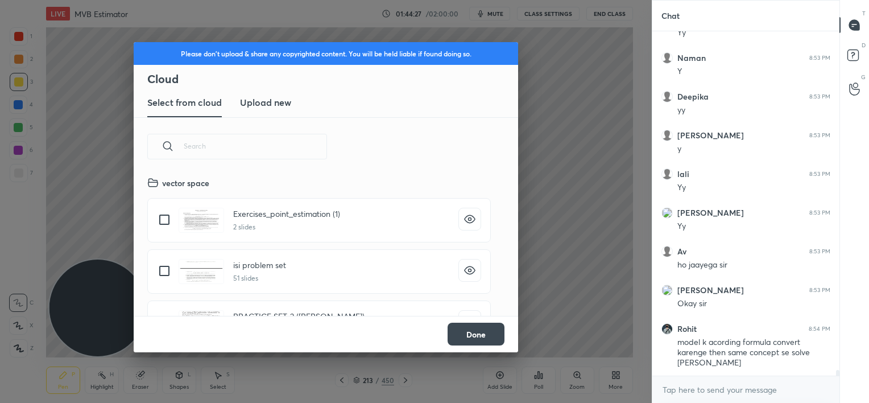
click at [272, 107] on h3 "Upload new" at bounding box center [265, 103] width 51 height 14
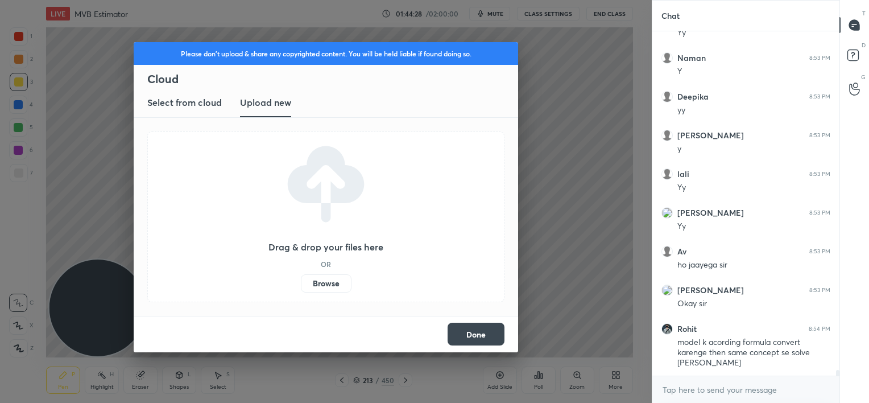
click at [325, 280] on label "Browse" at bounding box center [326, 283] width 51 height 18
click at [301, 280] on input "Browse" at bounding box center [301, 283] width 0 height 18
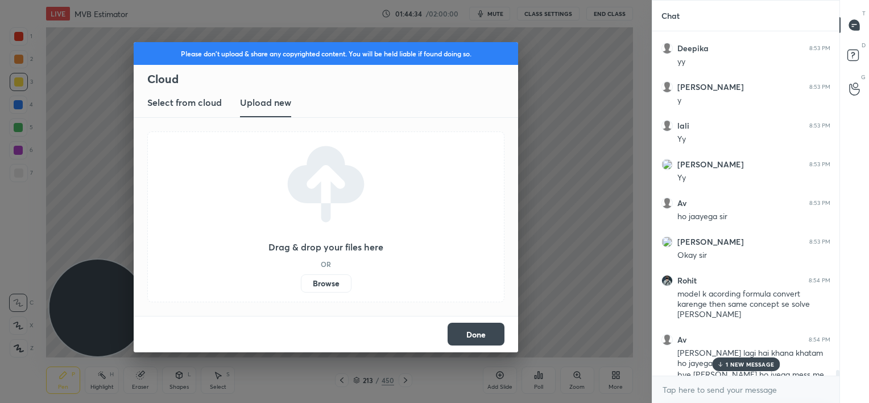
scroll to position [21206, 0]
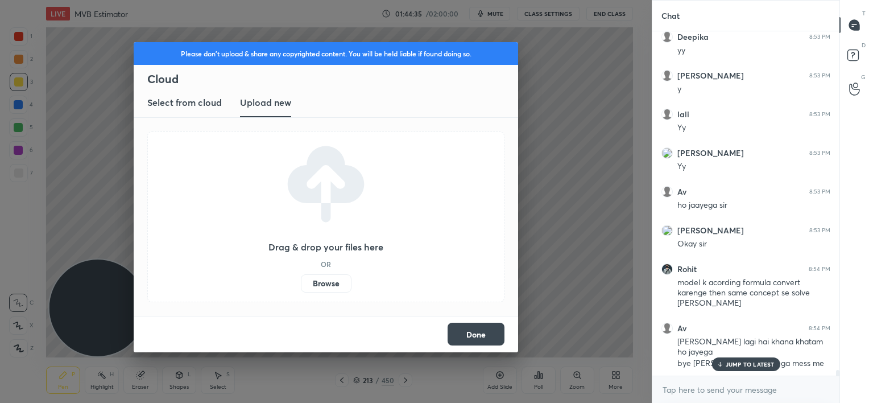
drag, startPoint x: 489, startPoint y: 337, endPoint x: 486, endPoint y: 328, distance: 9.5
click at [489, 337] on button "Done" at bounding box center [476, 333] width 57 height 23
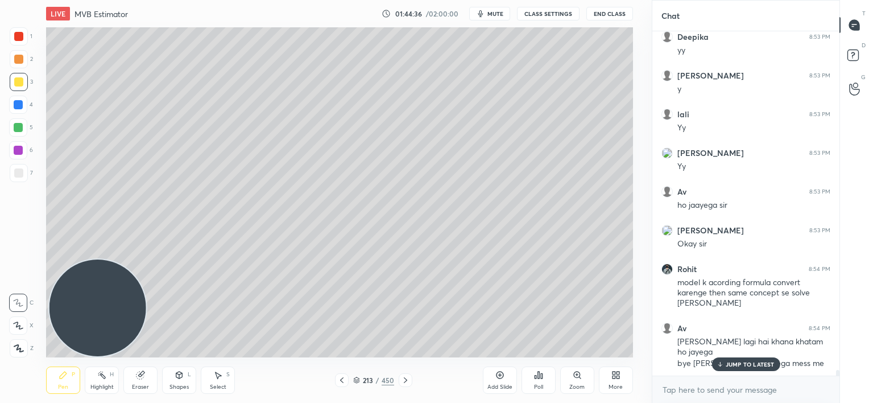
click at [735, 363] on p "JUMP TO LATEST" at bounding box center [750, 364] width 49 height 7
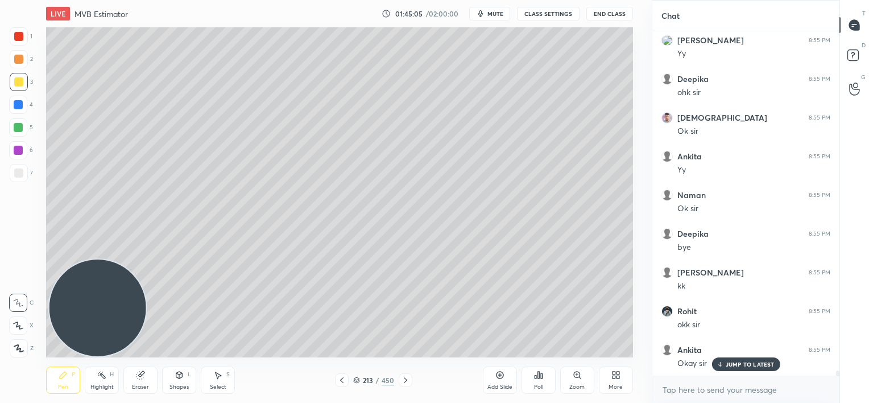
scroll to position [21682, 0]
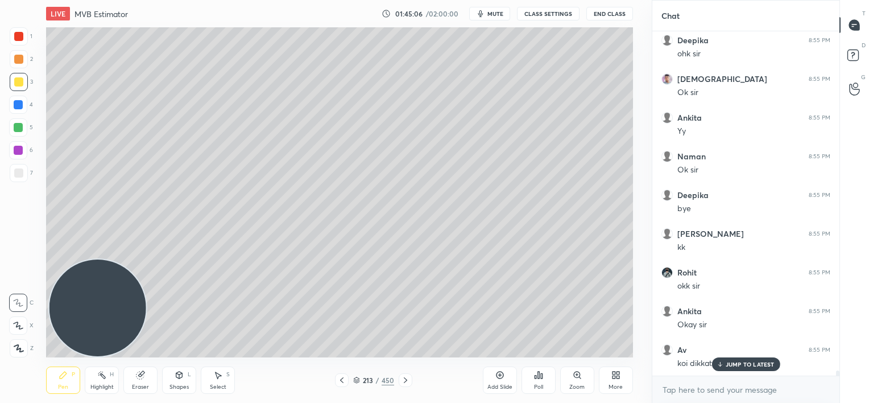
click at [729, 367] on p "JUMP TO LATEST" at bounding box center [750, 364] width 49 height 7
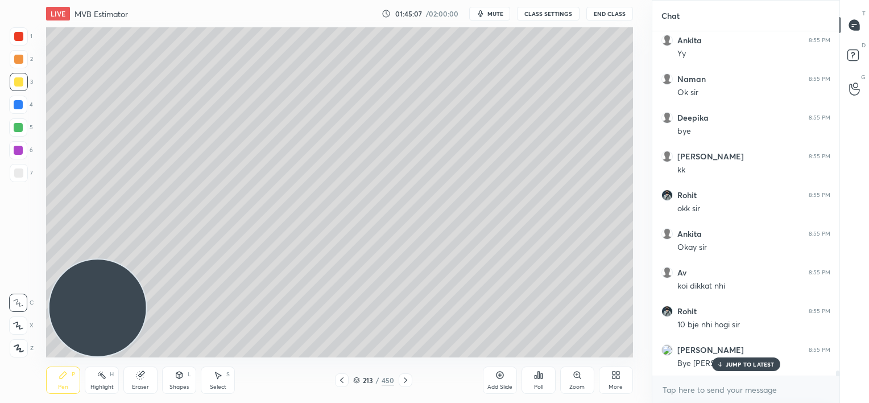
click at [731, 366] on p "JUMP TO LATEST" at bounding box center [750, 364] width 49 height 7
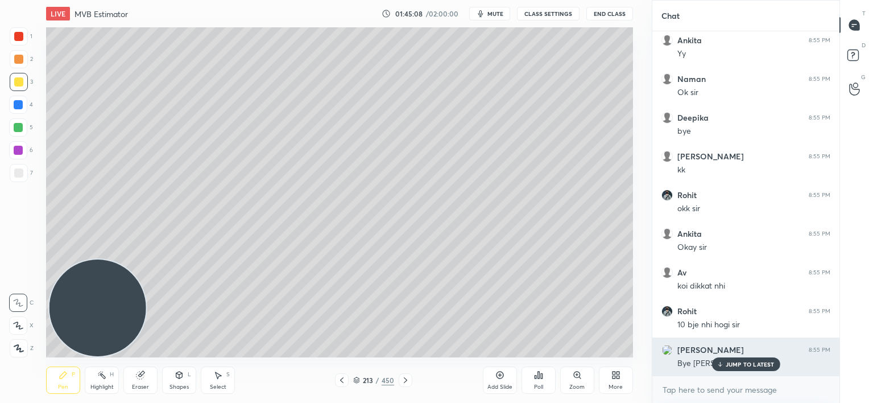
scroll to position [21798, 0]
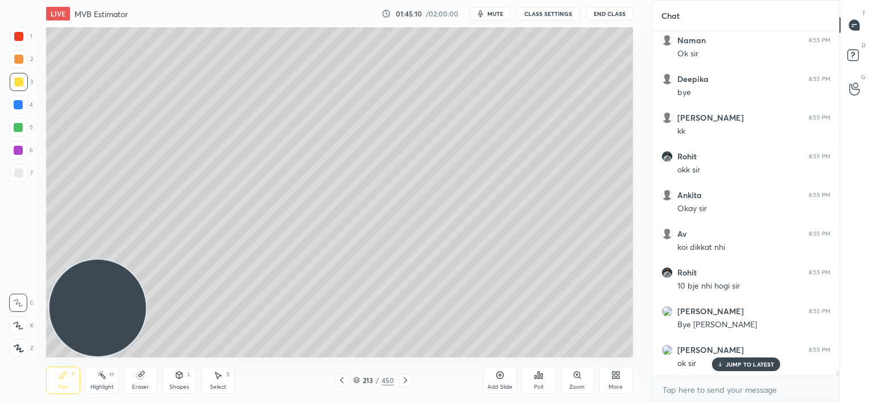
click at [728, 366] on p "JUMP TO LATEST" at bounding box center [750, 364] width 49 height 7
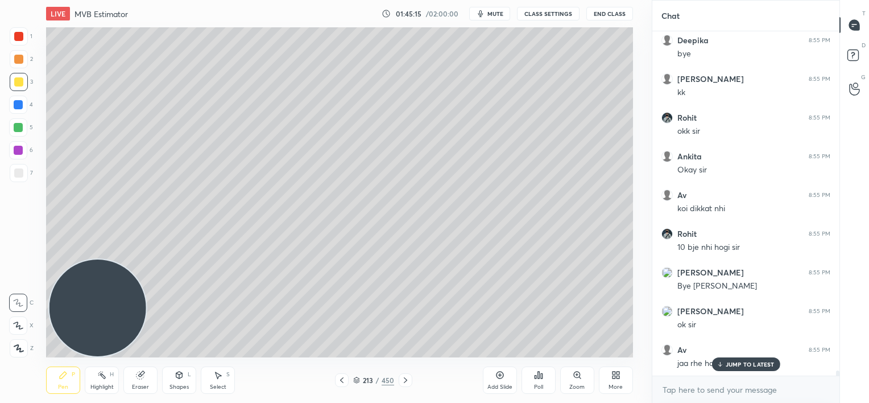
click at [736, 363] on p "JUMP TO LATEST" at bounding box center [750, 364] width 49 height 7
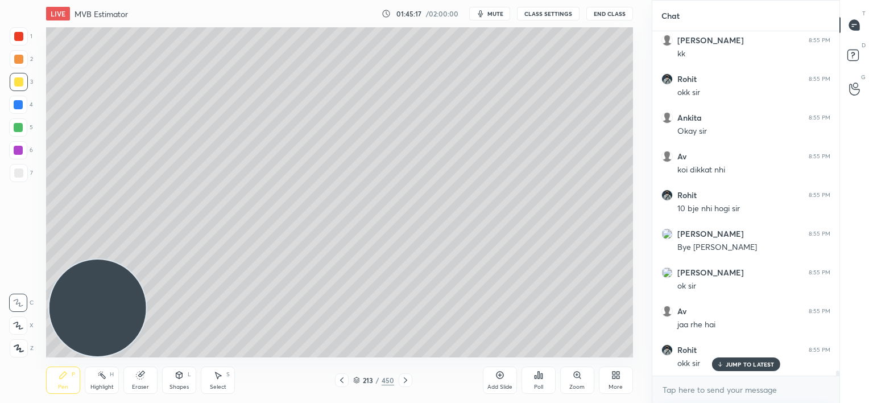
scroll to position [21914, 0]
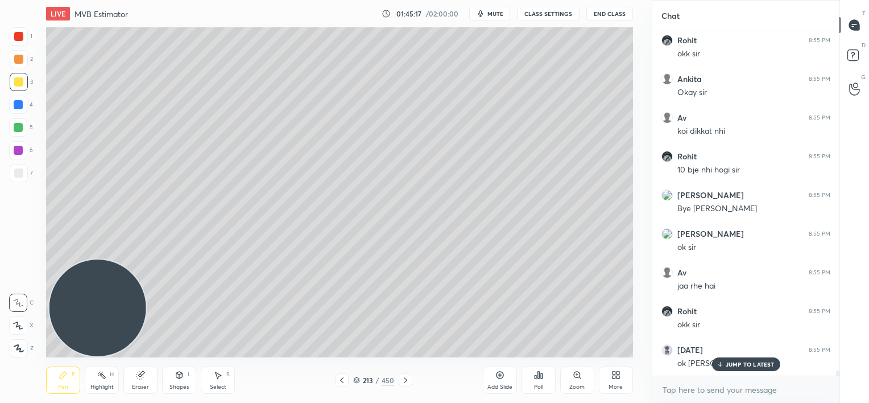
click at [496, 374] on icon at bounding box center [499, 374] width 9 height 9
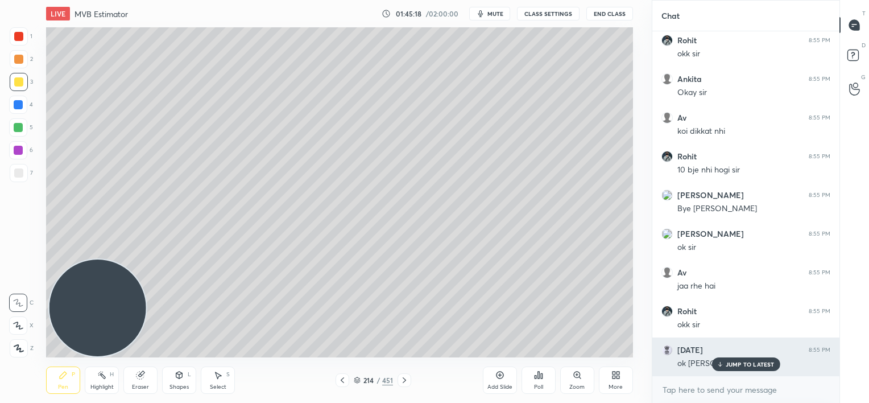
click at [714, 365] on div "JUMP TO LATEST" at bounding box center [745, 364] width 68 height 14
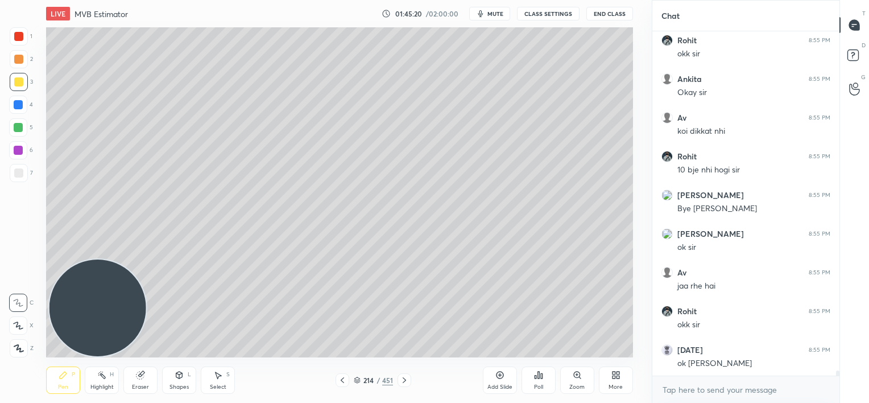
click at [495, 16] on span "mute" at bounding box center [495, 14] width 16 height 8
click at [541, 16] on button "CLASS SETTINGS" at bounding box center [548, 14] width 63 height 14
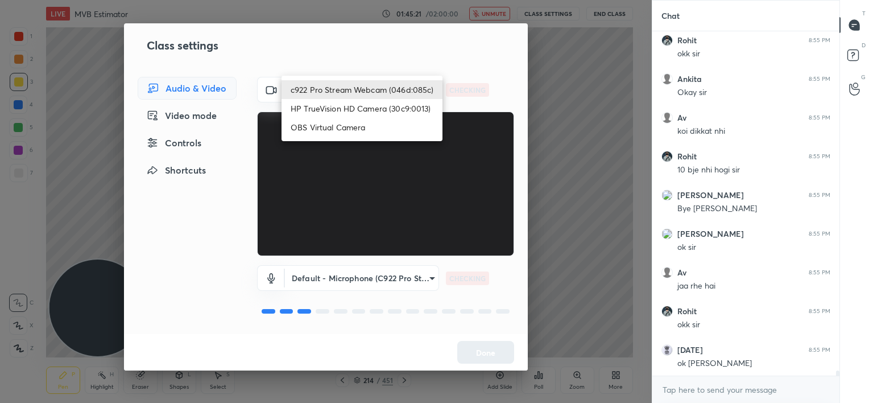
click at [381, 90] on body "1 2 3 4 5 6 7 C X Z C X Z E E Erase all H H LIVE MVB Estimator 01:45:21 / 02:00…" at bounding box center [434, 201] width 869 height 403
click at [383, 109] on li "HP TrueVision HD Camera (30c9:0013)" at bounding box center [361, 108] width 161 height 19
type input "302d101f504c5dc8f891fd1cf36b97dc236bb034bb5ce84b3a17c40f47e39d9d"
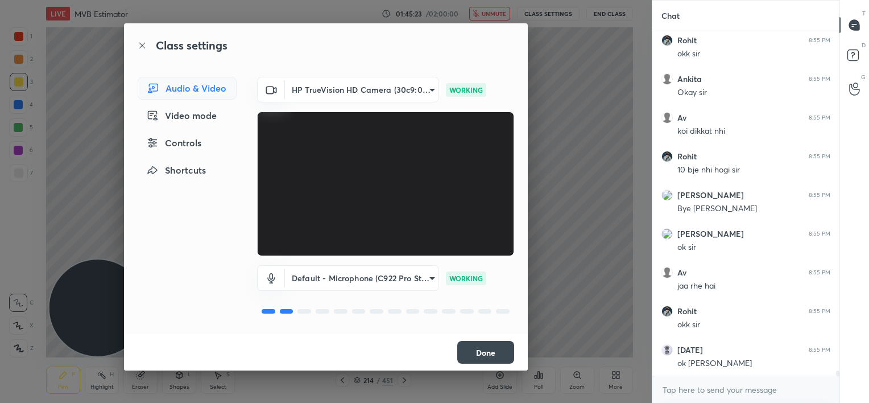
click at [497, 355] on button "Done" at bounding box center [485, 352] width 57 height 23
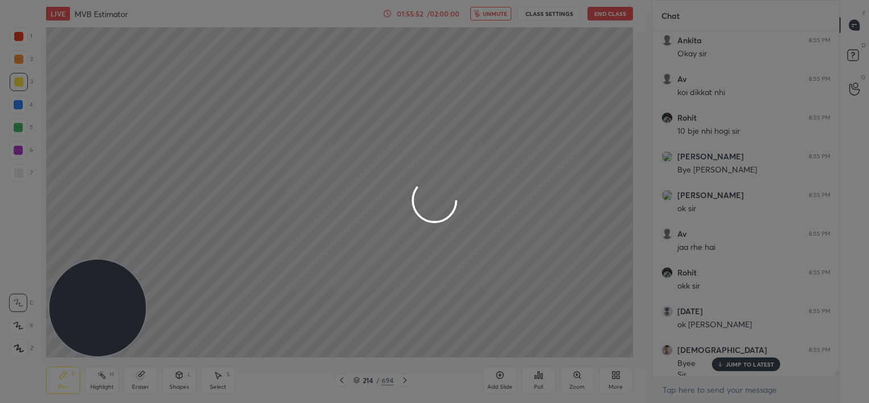
scroll to position [21964, 0]
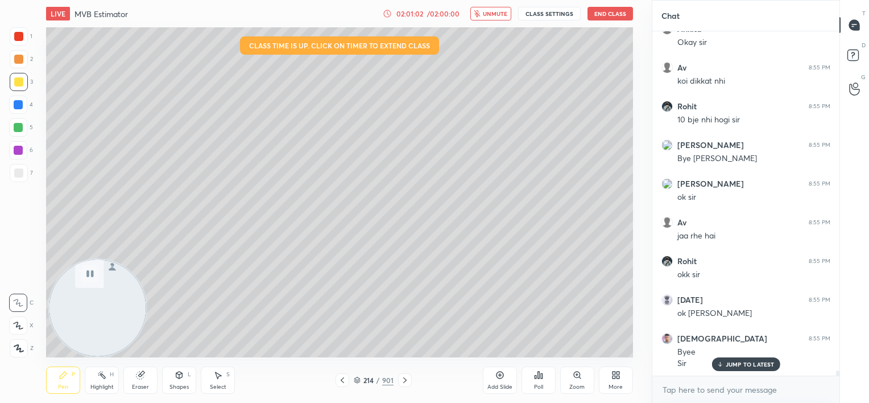
click at [604, 14] on button "End Class" at bounding box center [609, 14] width 45 height 14
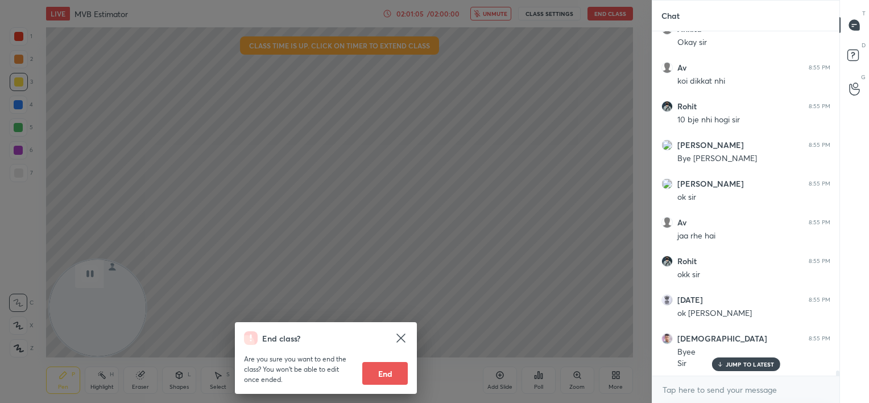
click at [395, 370] on button "End" at bounding box center [384, 373] width 45 height 23
type textarea "x"
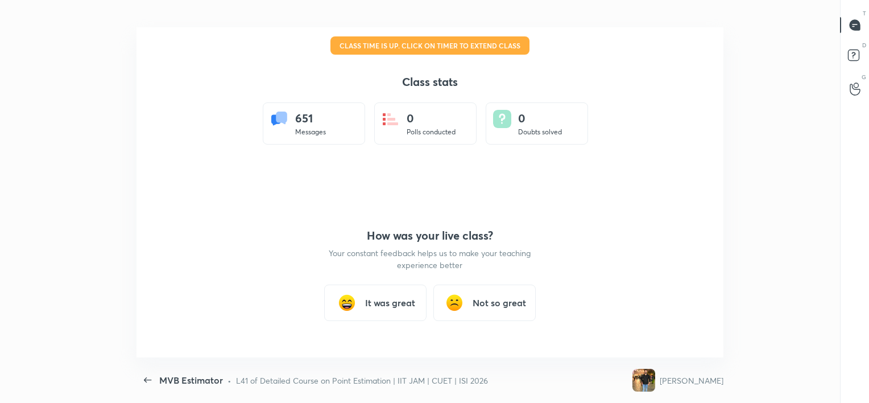
scroll to position [0, 0]
